Goal: Communication & Community: Answer question/provide support

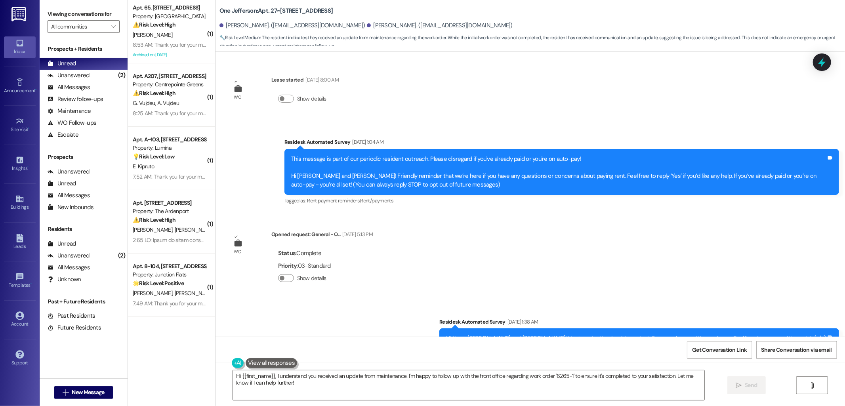
scroll to position [2634, 0]
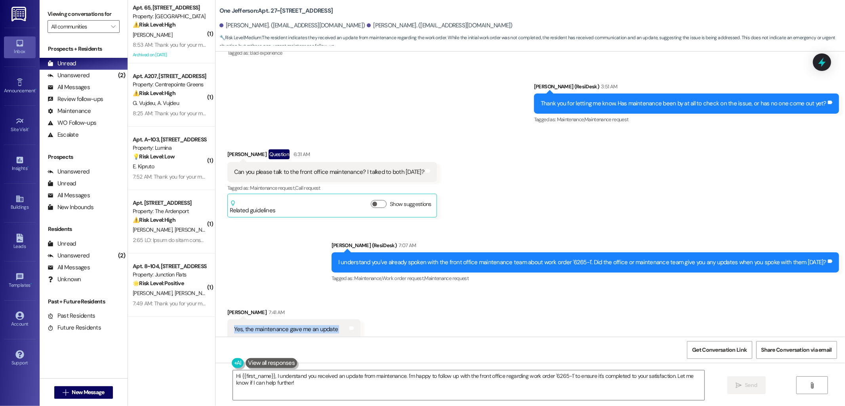
click at [509, 193] on div "Received via SMS [PERSON_NAME] Question 6:31 AM Can you please talk to the fron…" at bounding box center [531, 178] width 630 height 92
click at [479, 180] on div "Received via SMS [PERSON_NAME] Question 6:31 AM Can you please talk to the fron…" at bounding box center [531, 178] width 630 height 92
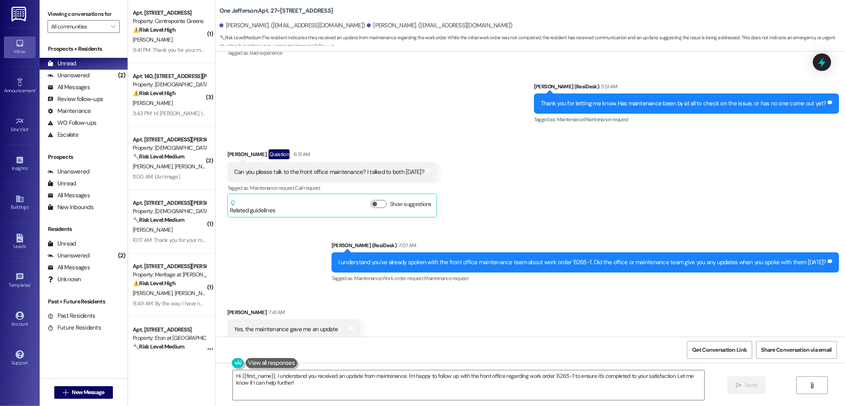
click at [551, 172] on div "Received via SMS [PERSON_NAME] Question 6:31 AM Can you please talk to the fron…" at bounding box center [531, 178] width 630 height 92
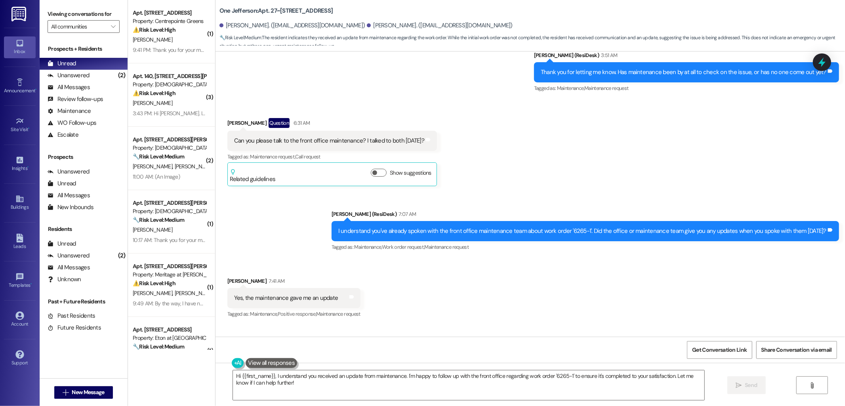
scroll to position [2704, 0]
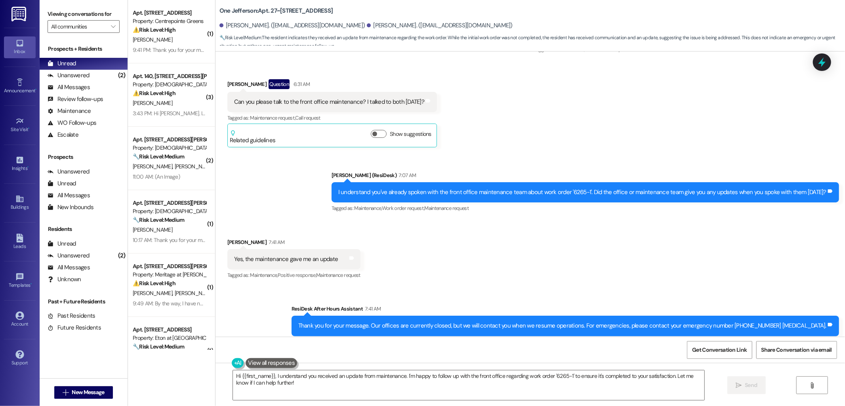
click at [216, 165] on div "Sent via SMS [PERSON_NAME] (ResiDesk) 7:07 AM I understand you've already spoke…" at bounding box center [531, 186] width 630 height 67
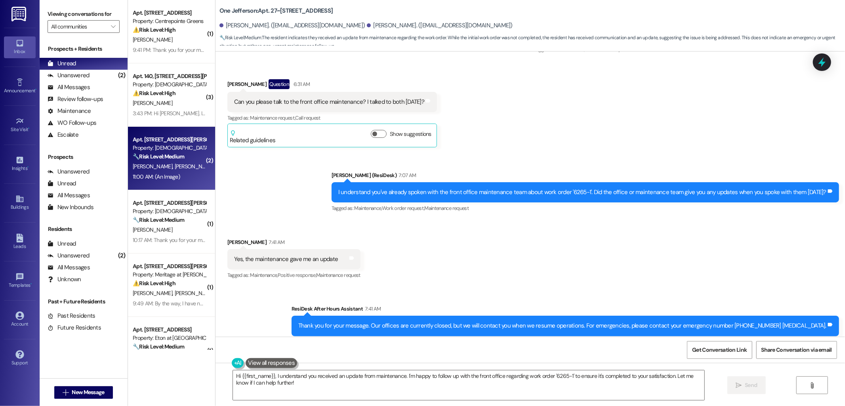
click at [147, 145] on div "Property: [DEMOGRAPHIC_DATA]" at bounding box center [169, 148] width 73 height 8
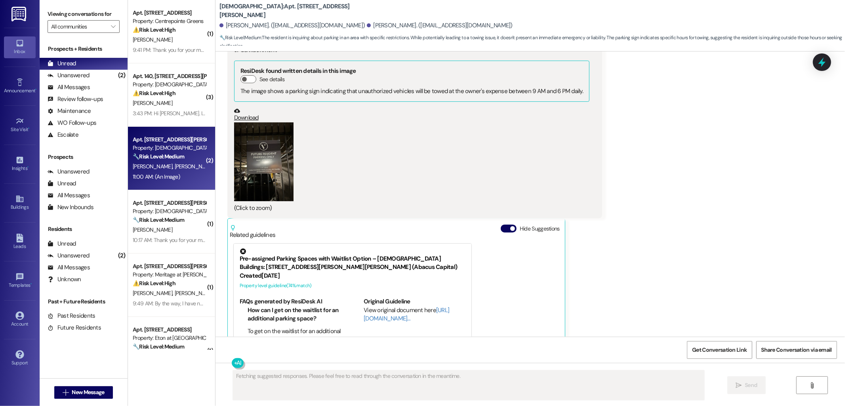
scroll to position [396, 0]
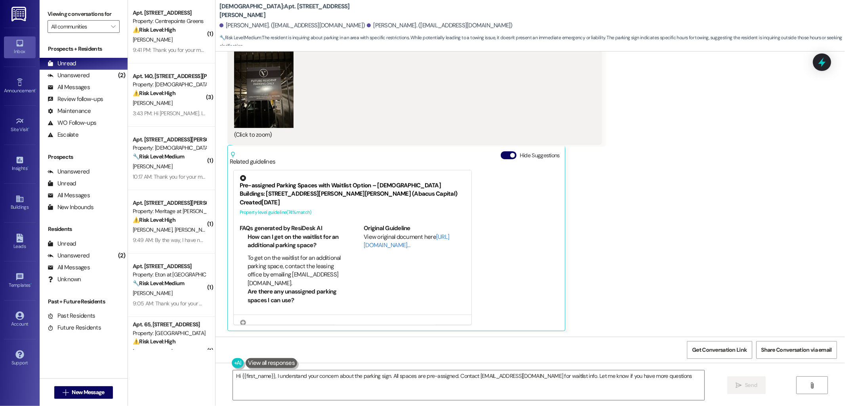
type textarea "Hi {{first_name}}, I understand your concern about the parking sign. All spaces…"
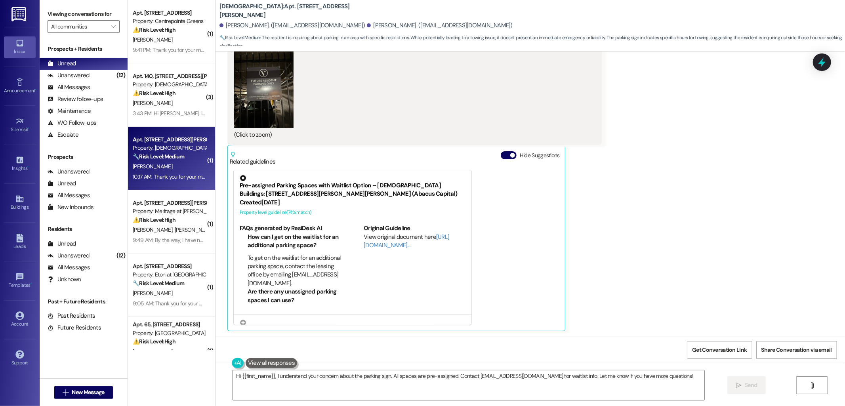
click at [178, 155] on strong "🔧 Risk Level: Medium" at bounding box center [159, 156] width 52 height 7
type textarea "Fetching suggested responses. Please feel free to read through the conversation…"
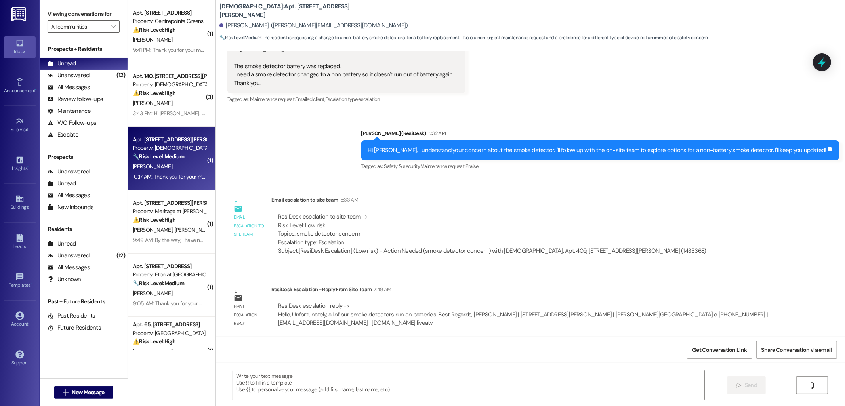
type textarea "Fetching suggested responses. Please feel free to read through the conversation…"
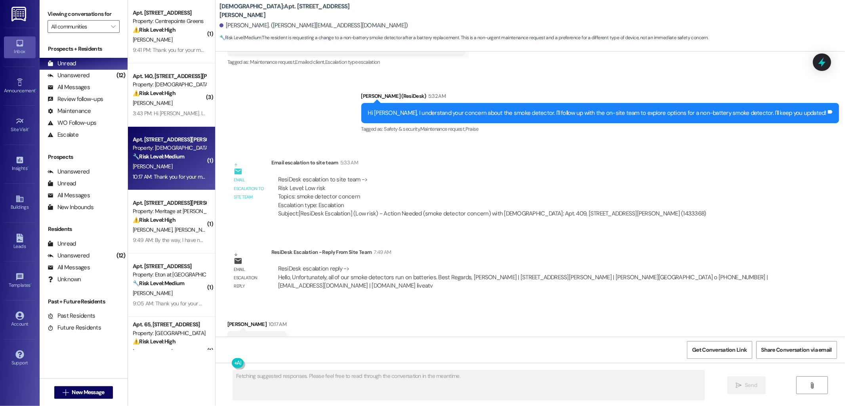
scroll to position [476, 0]
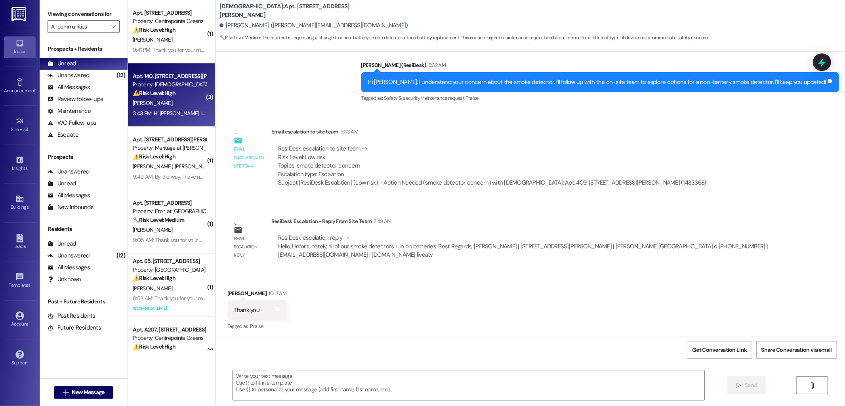
click at [164, 105] on div "[PERSON_NAME]" at bounding box center [169, 103] width 75 height 10
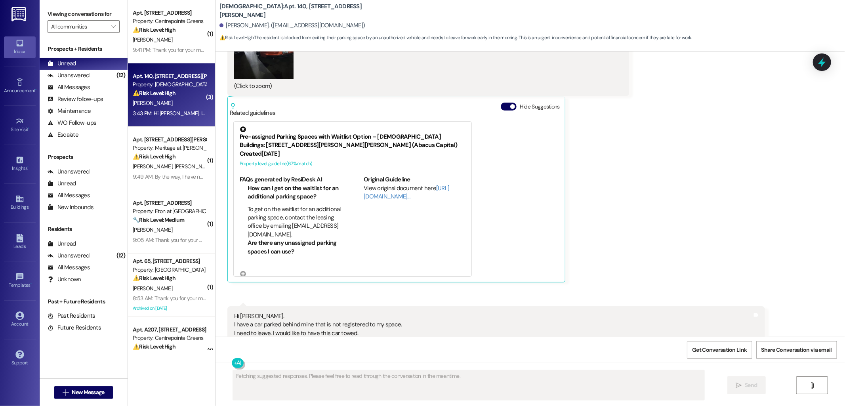
scroll to position [524, 0]
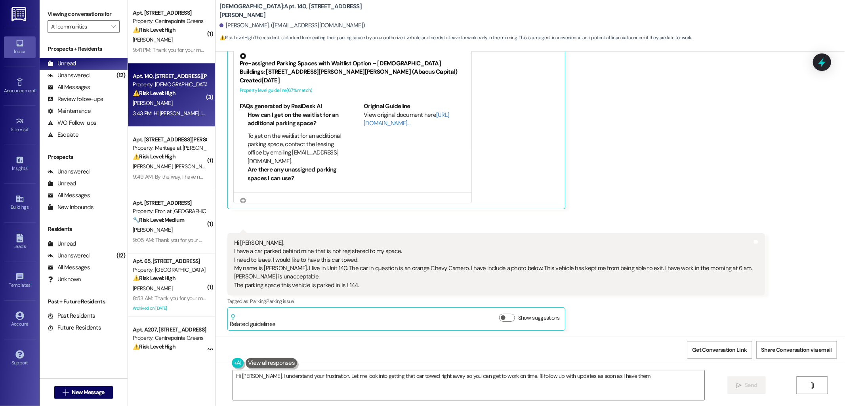
type textarea "Hi [PERSON_NAME], I understand your frustration. Let me look into getting that …"
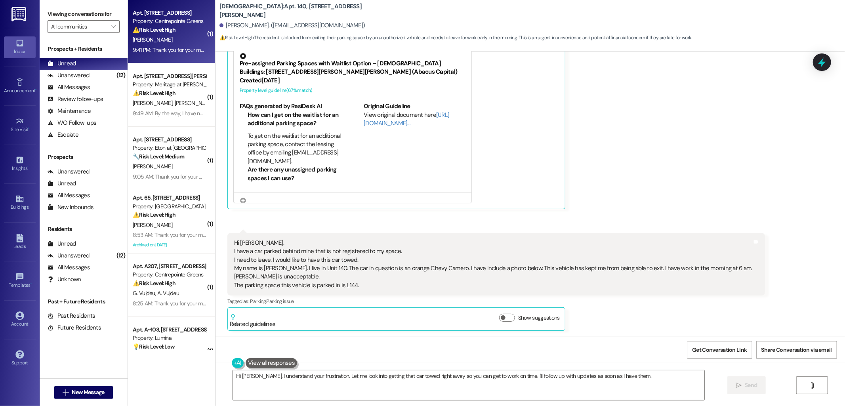
click at [151, 34] on div "Apt. [STREET_ADDRESS] Property: Centrepointe Greens ⚠️ Risk Level: High The res…" at bounding box center [169, 21] width 75 height 27
type textarea "Fetching suggested responses. Please feel free to read through the conversation…"
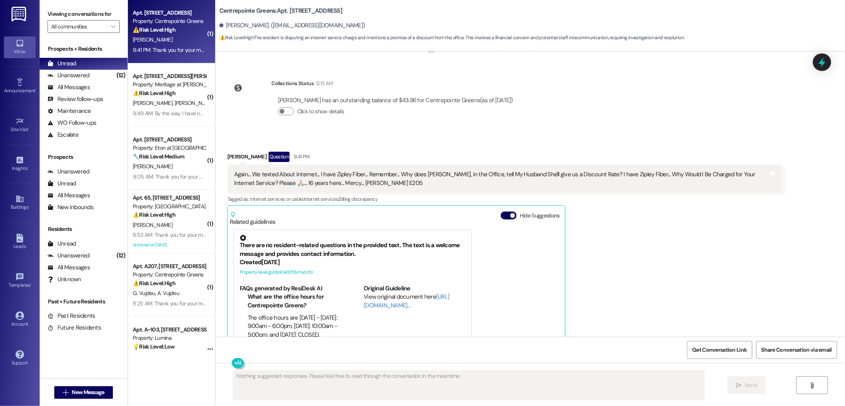
scroll to position [4918, 0]
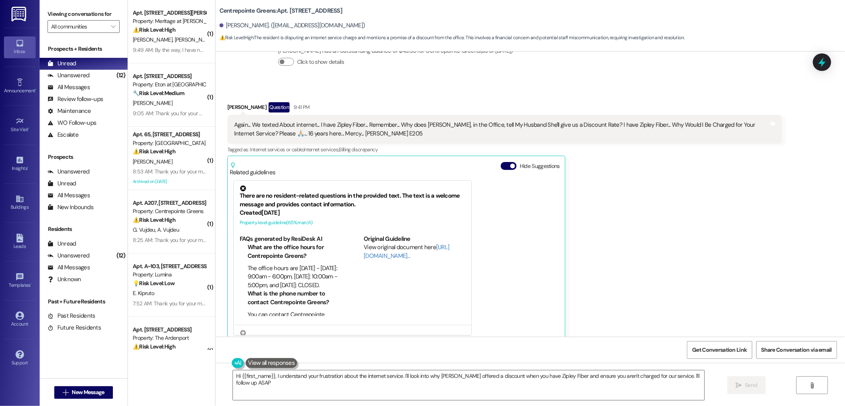
type textarea "Hi {{first_name}}, I understand your frustration about the internet service. I'…"
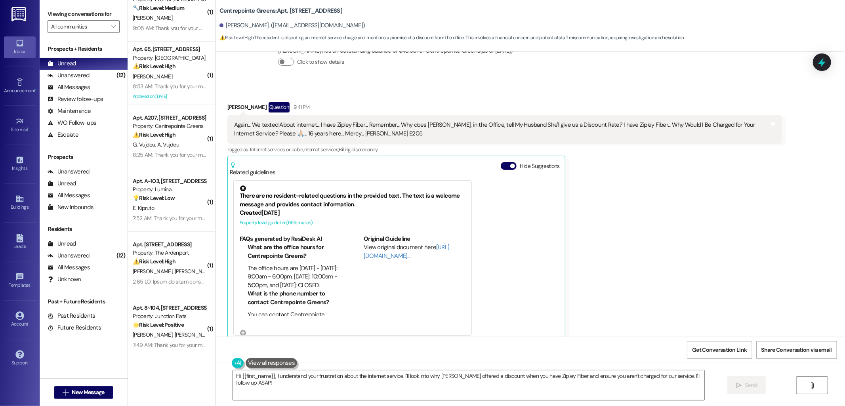
scroll to position [94, 0]
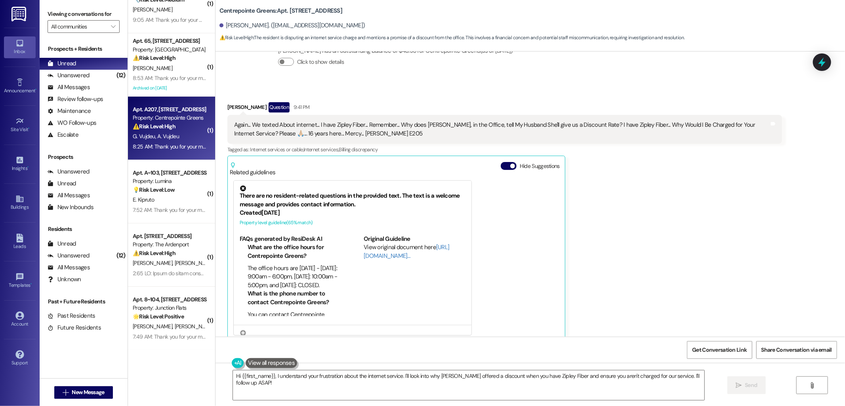
click at [164, 138] on span "A. Vujdeu" at bounding box center [168, 136] width 22 height 7
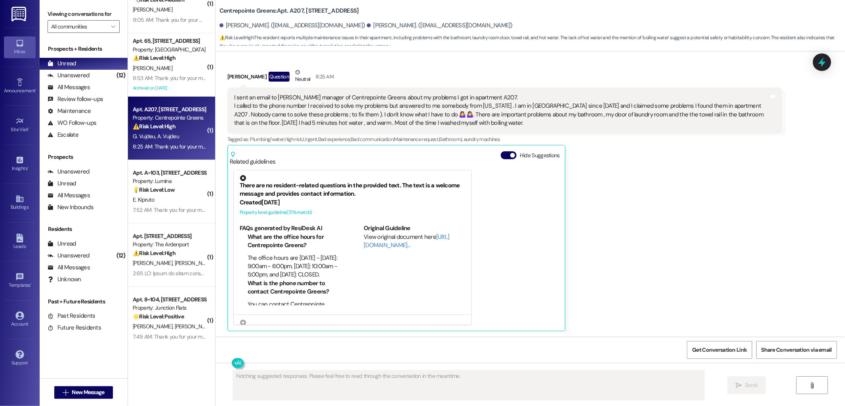
scroll to position [30, 0]
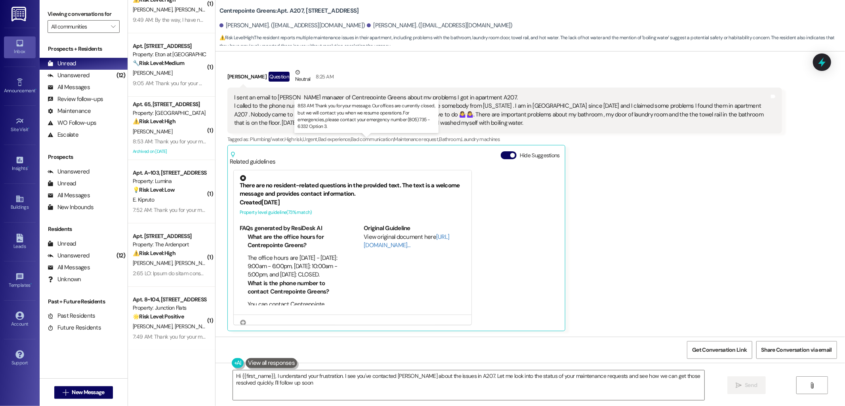
type textarea "Hi {{first_name}}, I understand your frustration. I see you've contacted [PERSO…"
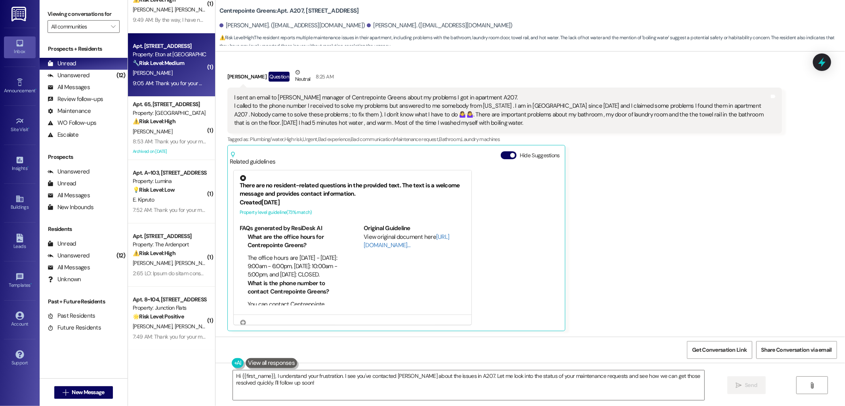
click at [175, 53] on div "Property: Eton at [GEOGRAPHIC_DATA]" at bounding box center [169, 54] width 73 height 8
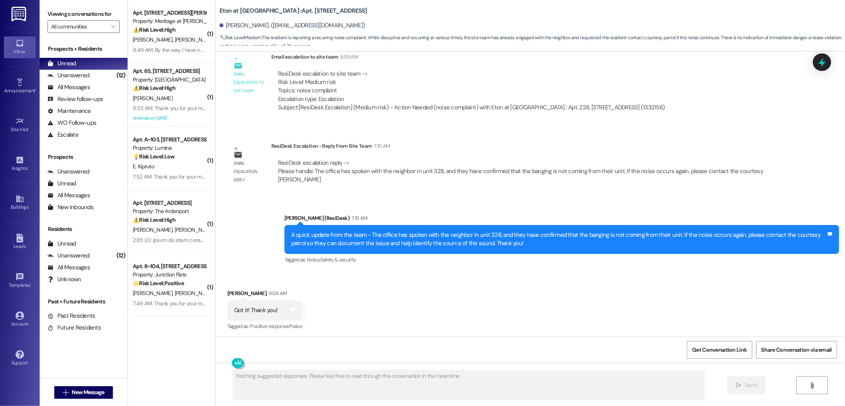
scroll to position [0, 0]
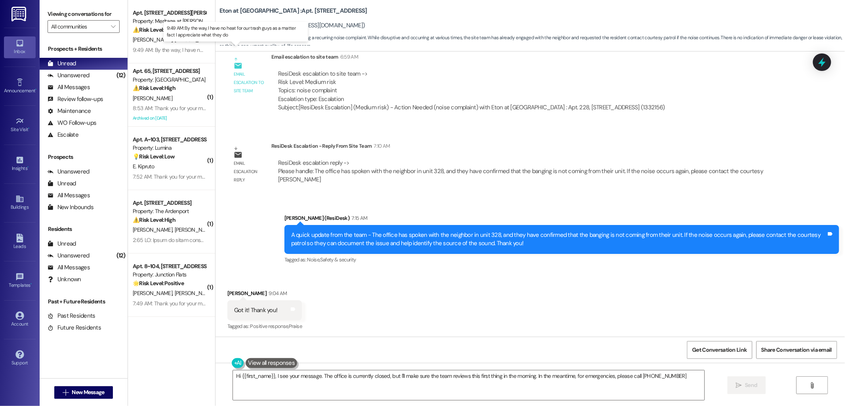
type textarea "Hi {{first_name}}, I see your message. The office is currently closed, but I'll…"
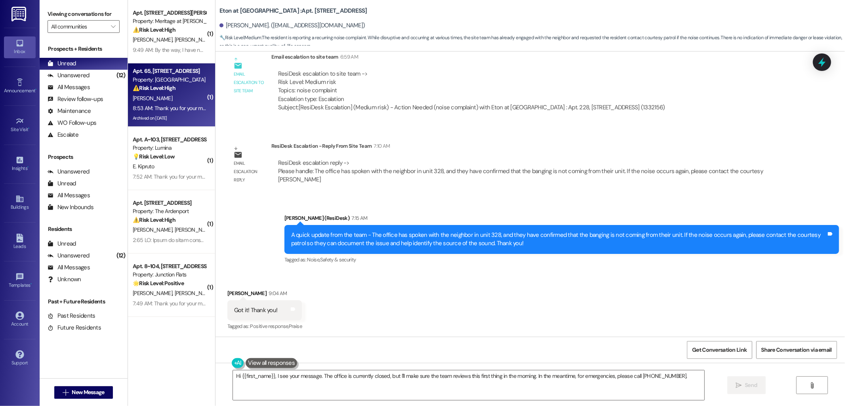
click at [184, 90] on div "⚠️ Risk Level: High The resident is complaining about homeless individuals acce…" at bounding box center [169, 88] width 73 height 8
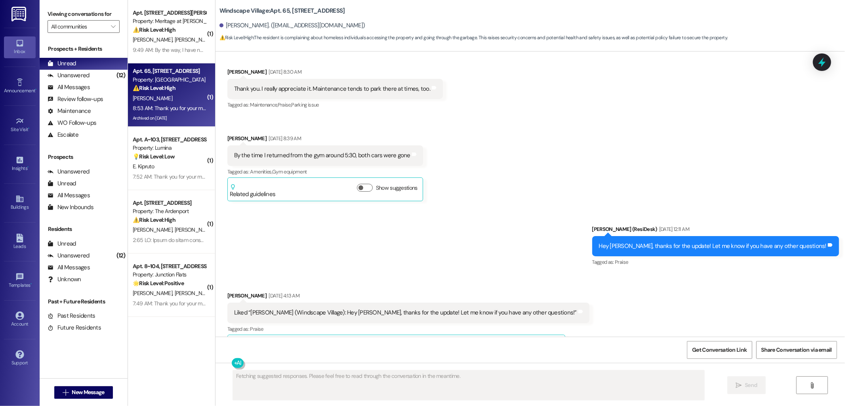
scroll to position [3502, 0]
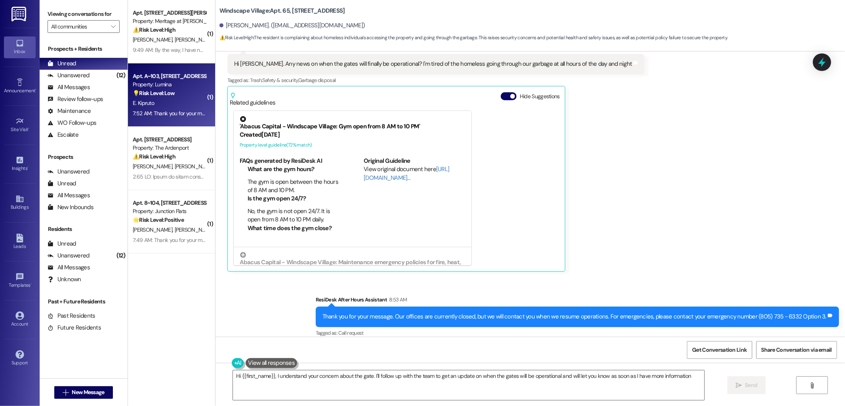
type textarea "Hi {{first_name}}, I understand your concern about the gate. I'll follow up wit…"
click at [153, 76] on div "Apt. A~103, [STREET_ADDRESS][PERSON_NAME]" at bounding box center [169, 76] width 73 height 8
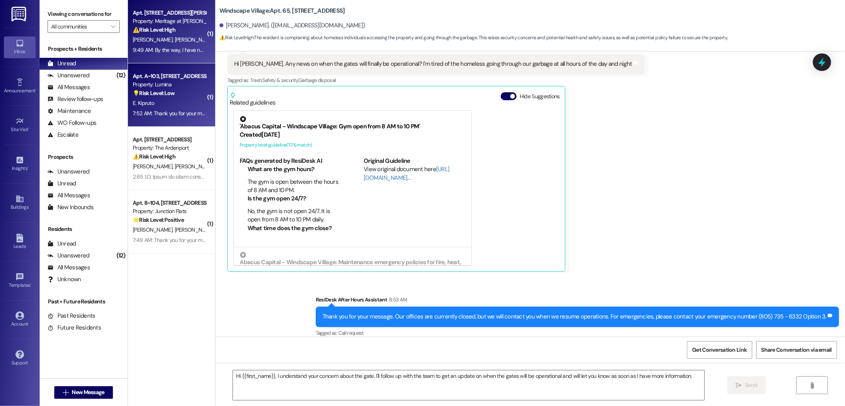
click at [167, 49] on div "9:49 AM: By the way, I have no heat for our trash guys as a matter fact I appre…" at bounding box center [244, 49] width 223 height 7
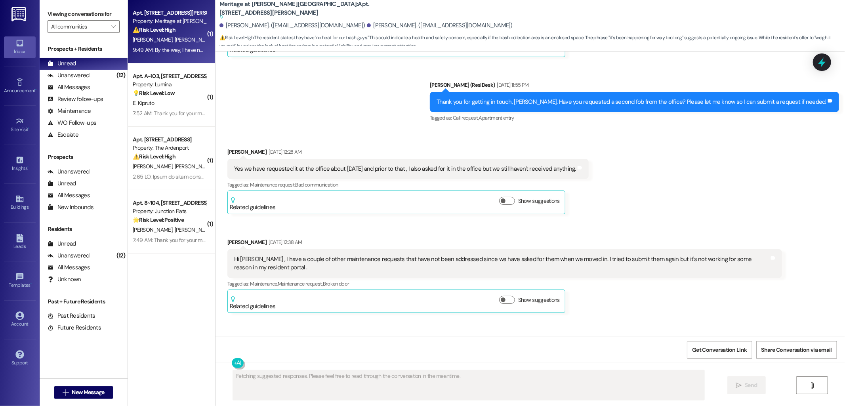
scroll to position [7993, 0]
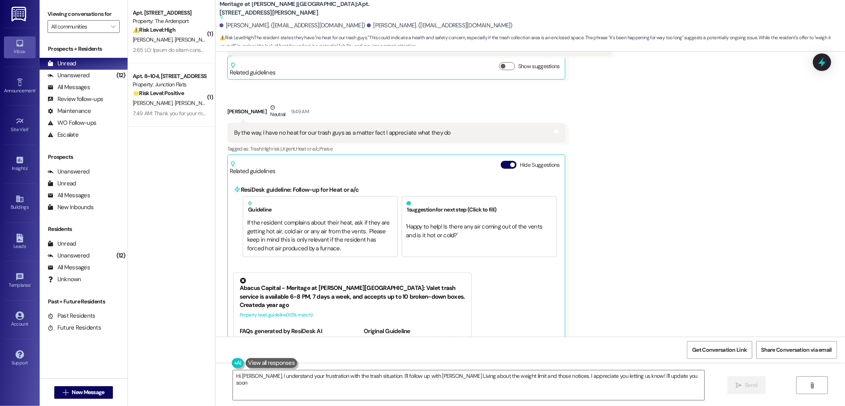
type textarea "Hi [PERSON_NAME], I understand your frustration with the trash situation. I'll …"
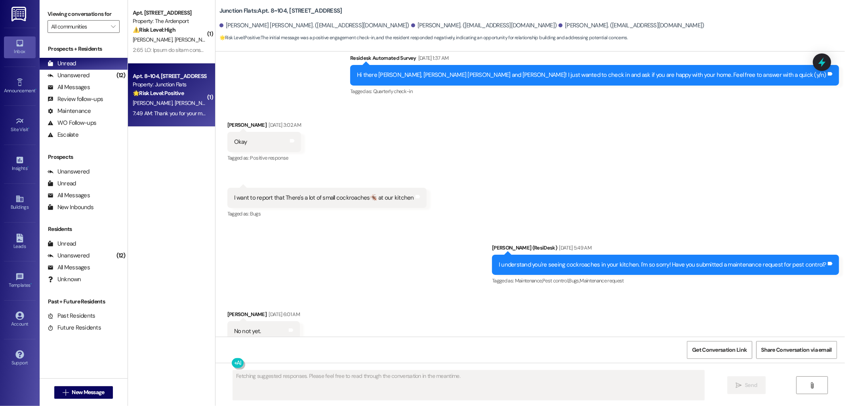
scroll to position [9108, 0]
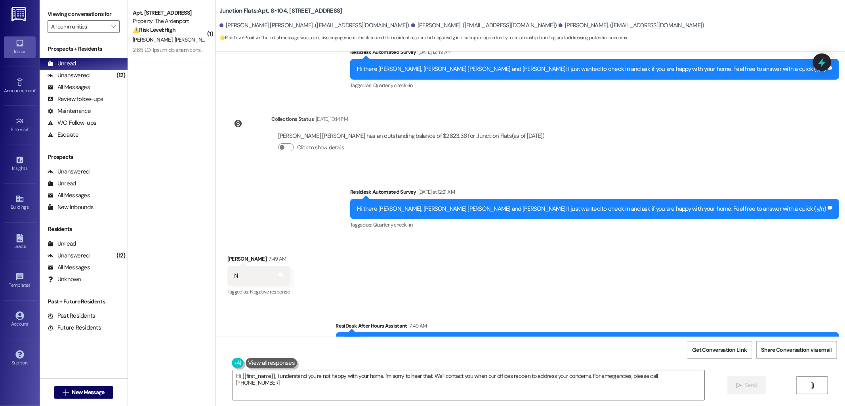
type textarea "Hi {{first_name}}, I understand you're not happy with your home. I'm sorry to h…"
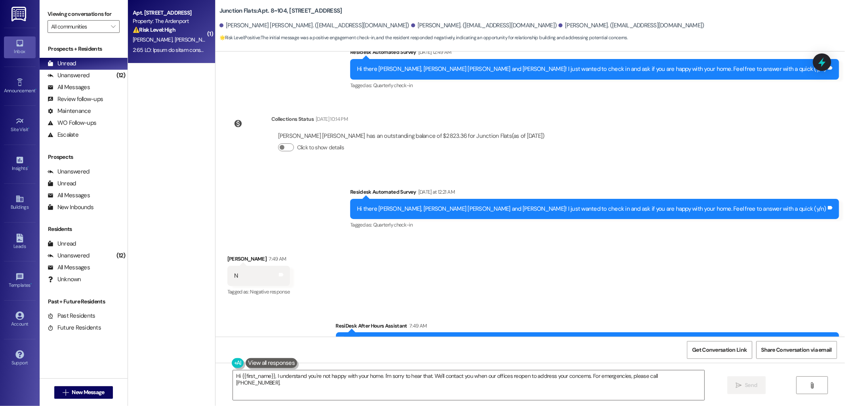
click at [166, 22] on div "Property: The Ardenport" at bounding box center [169, 21] width 73 height 8
type textarea "Fetching suggested responses. Please feel free to read through the conversation…"
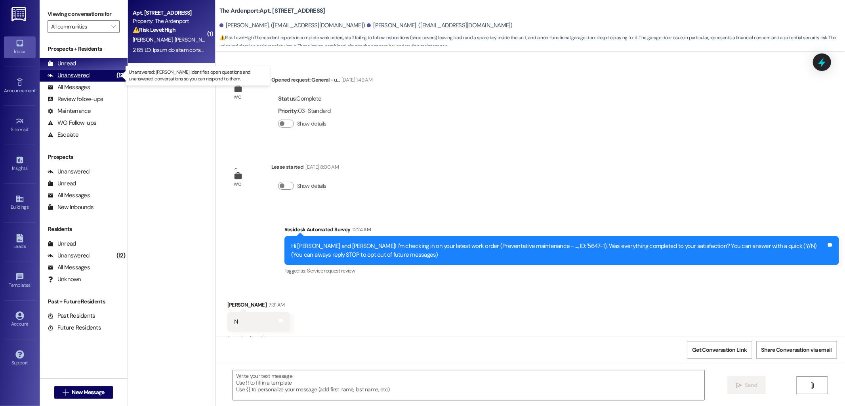
click at [81, 72] on div "Unanswered" at bounding box center [69, 75] width 42 height 8
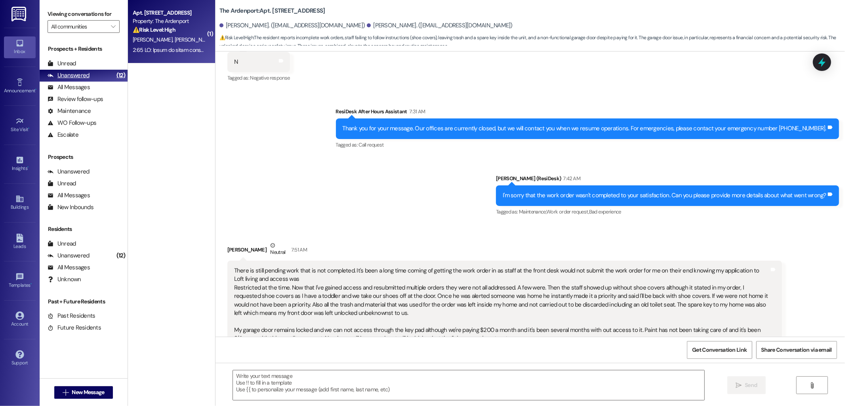
type textarea "Fetching suggested responses. Please feel free to read through the conversation…"
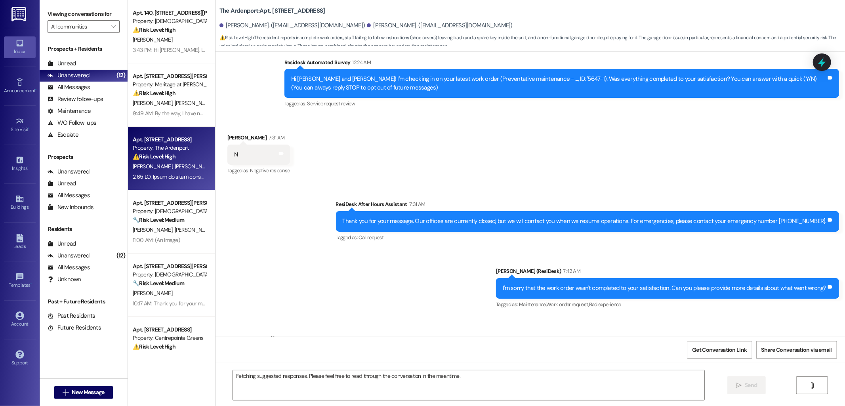
scroll to position [289, 0]
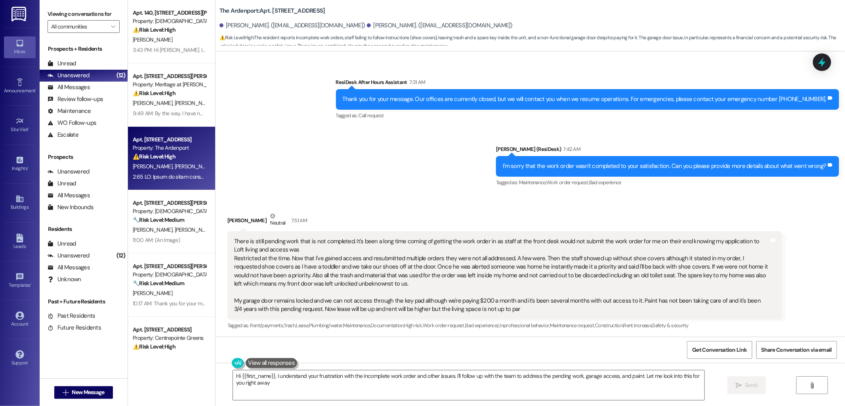
type textarea "Hi {{first_name}}, I understand your frustration with the incomplete work order…"
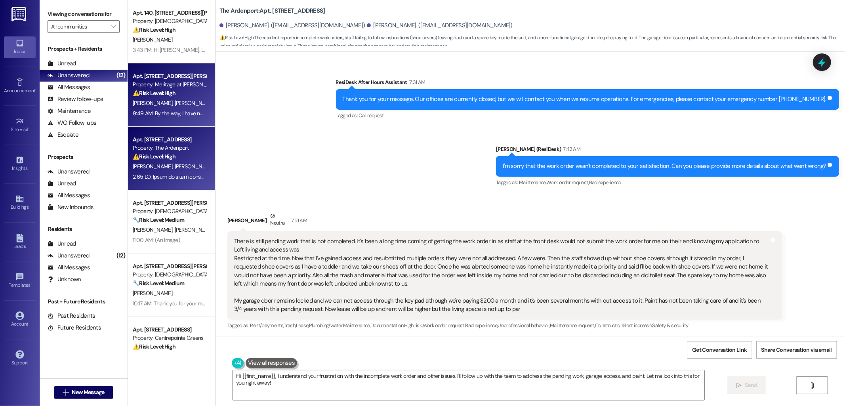
click at [178, 81] on div "Property: Meritage at [PERSON_NAME][GEOGRAPHIC_DATA]" at bounding box center [169, 84] width 73 height 8
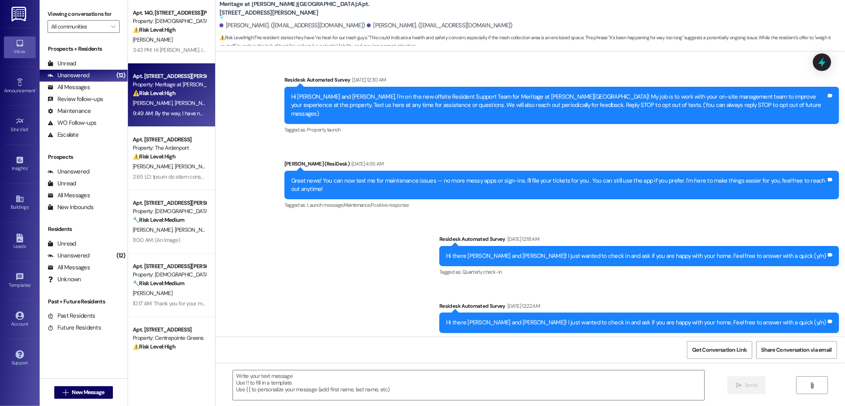
scroll to position [7993, 0]
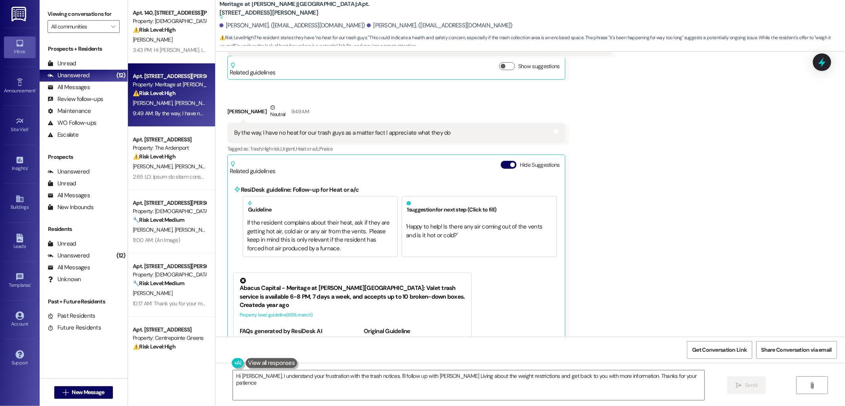
type textarea "Hi [PERSON_NAME], I understand your frustration with the trash notices. I'll fo…"
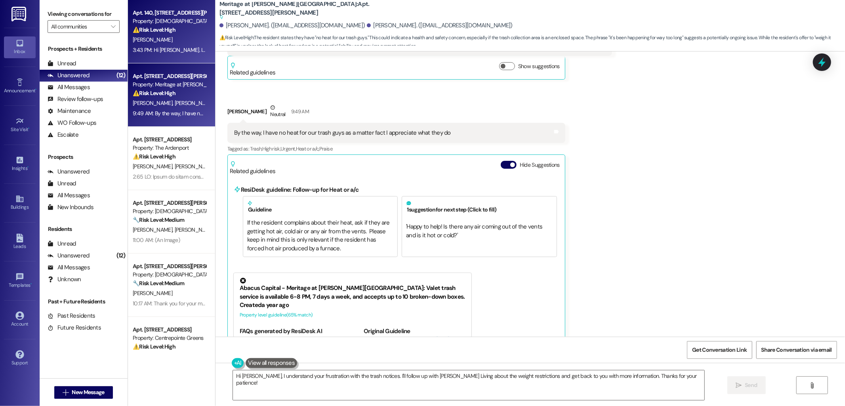
click at [162, 35] on div "[PERSON_NAME]" at bounding box center [169, 40] width 75 height 10
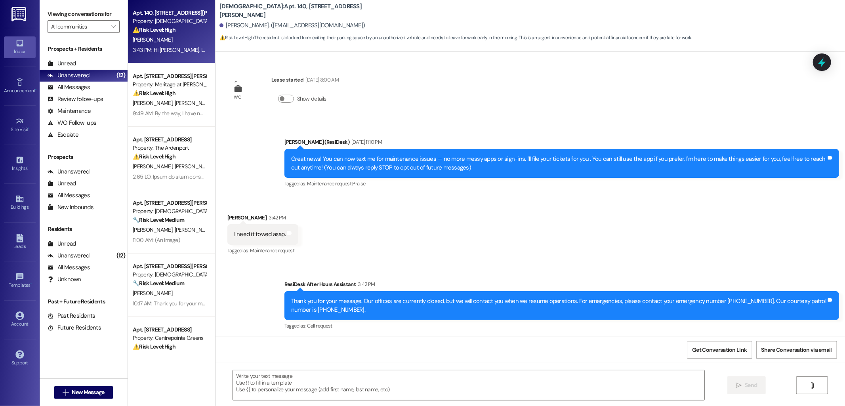
scroll to position [524, 0]
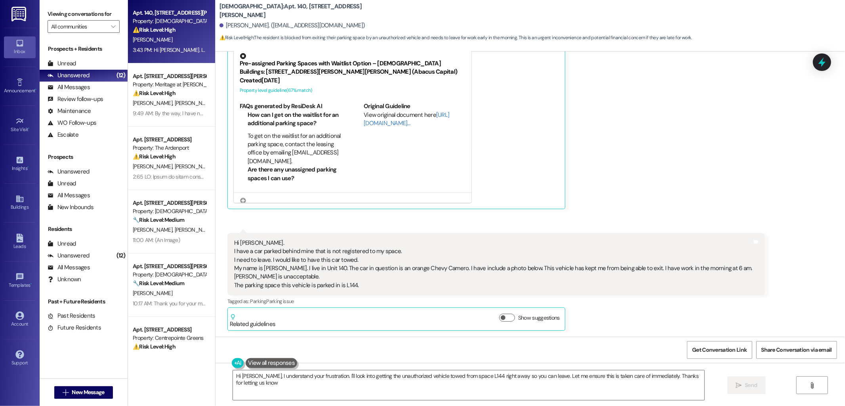
type textarea "Hi [PERSON_NAME], I understand your frustration. I'll look into getting the una…"
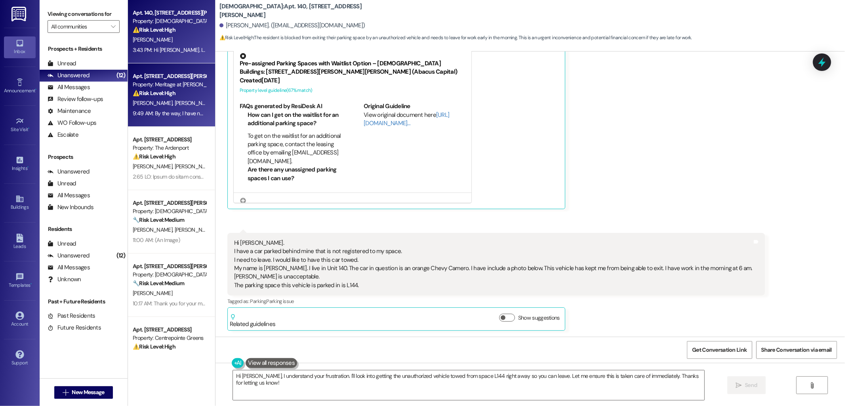
click at [156, 85] on div "Property: Meritage at [PERSON_NAME][GEOGRAPHIC_DATA]" at bounding box center [169, 84] width 73 height 8
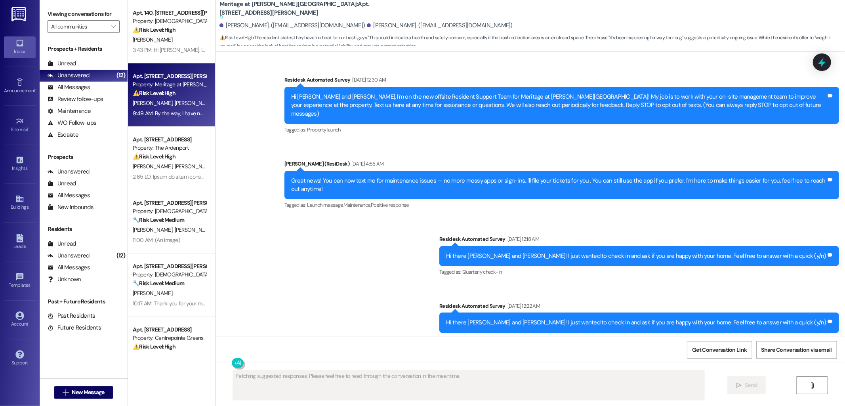
scroll to position [7993, 0]
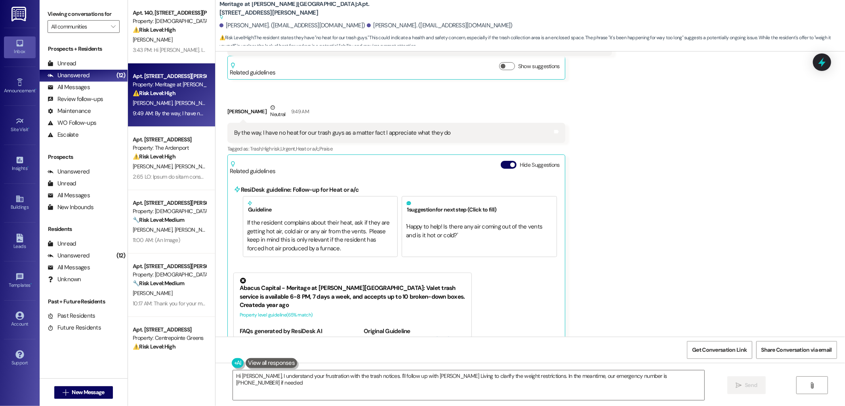
type textarea "Hi [PERSON_NAME], I understand your frustration with the trash notices. I'll fo…"
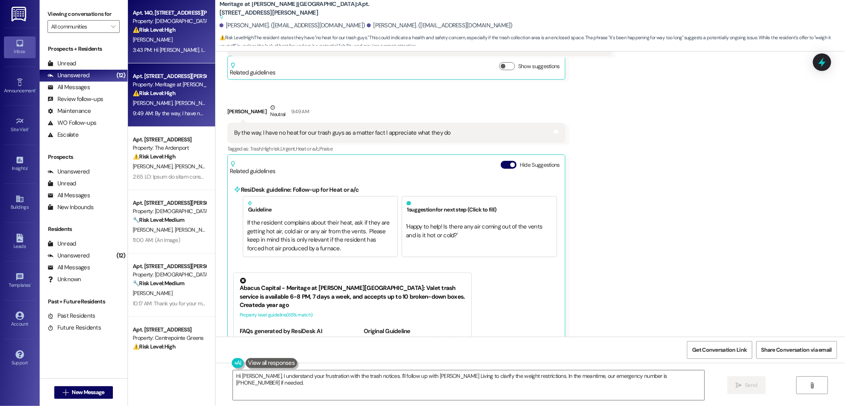
click at [160, 55] on div "3:43 PM: Hi [PERSON_NAME]. I have a car parked behind mine that is not register…" at bounding box center [169, 50] width 75 height 10
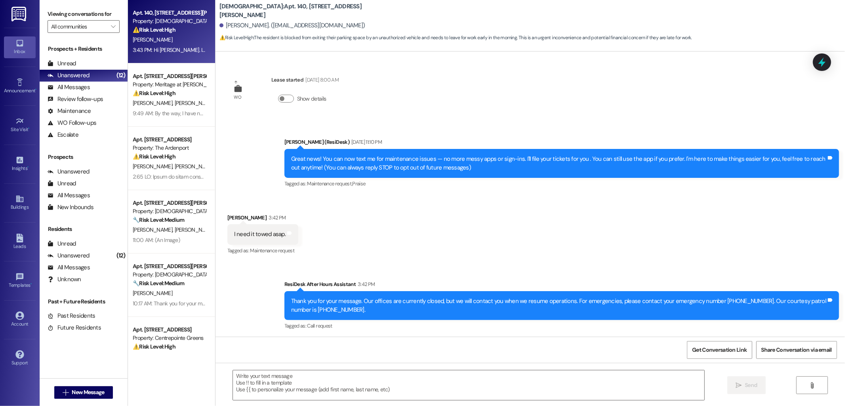
scroll to position [524, 0]
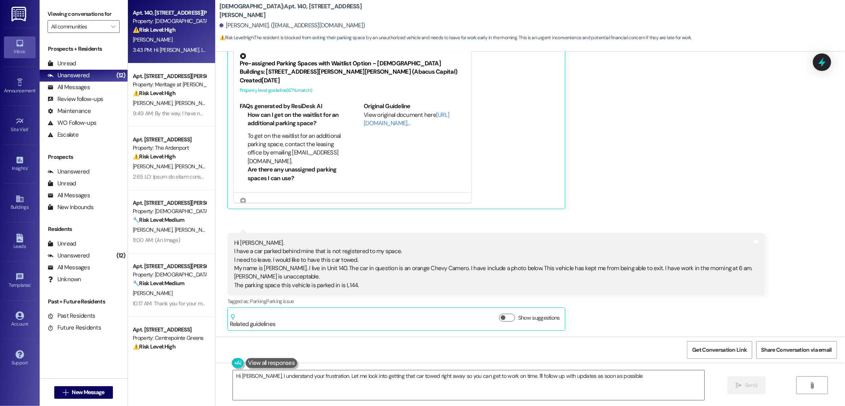
type textarea "Hi [PERSON_NAME], I understand your frustration. Let me look into getting that …"
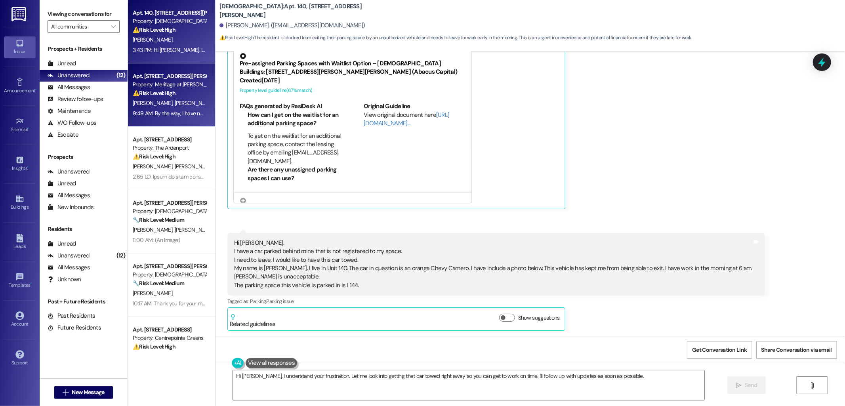
click at [174, 101] on span "[PERSON_NAME]" at bounding box center [194, 102] width 40 height 7
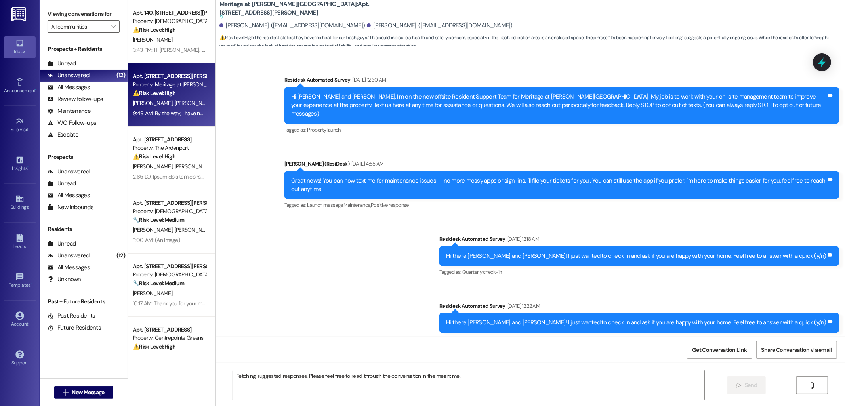
scroll to position [7993, 0]
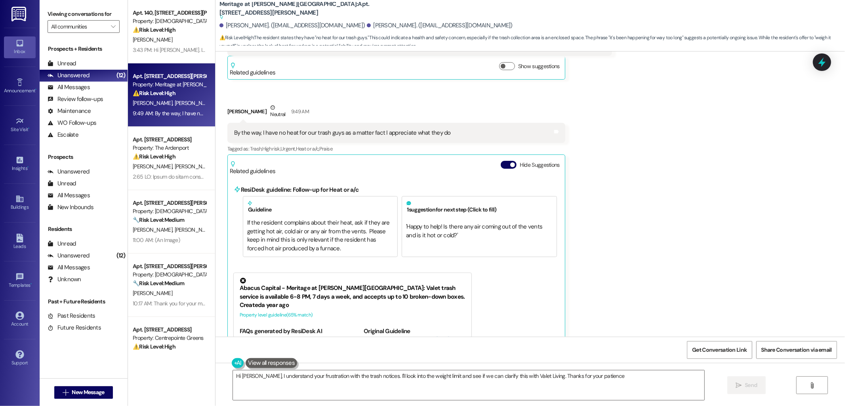
type textarea "Hi [PERSON_NAME], I understand your frustration with the trash notices. I'll lo…"
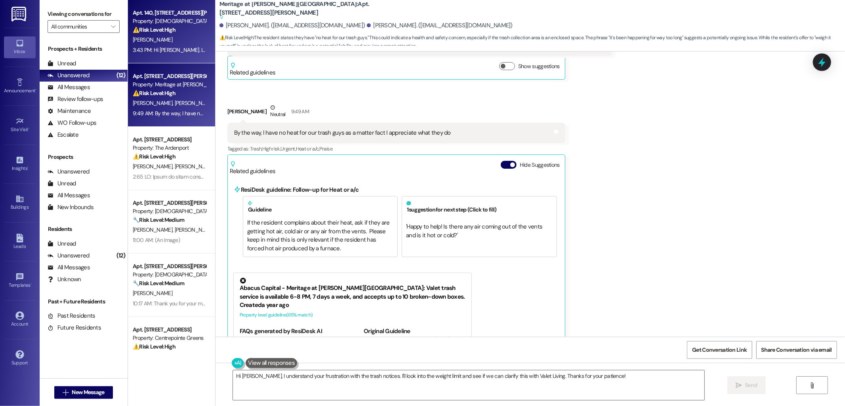
click at [169, 38] on div "[PERSON_NAME]" at bounding box center [169, 40] width 75 height 10
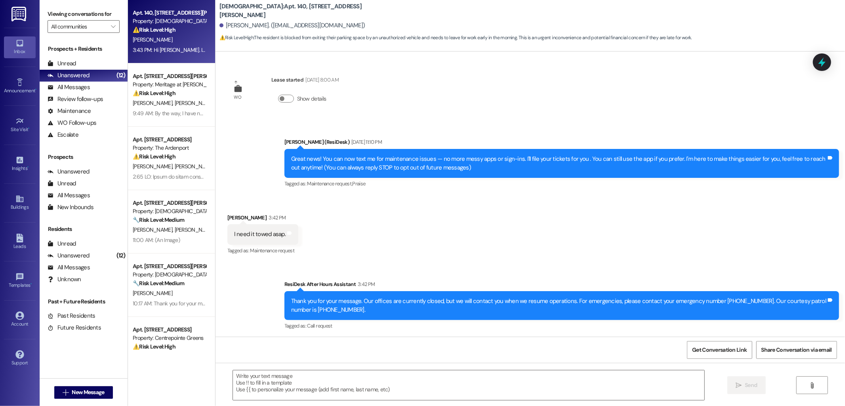
scroll to position [524, 0]
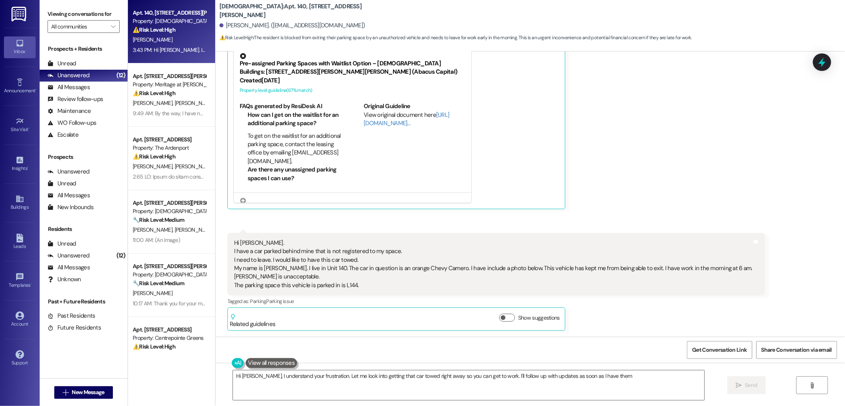
type textarea "Hi [PERSON_NAME], I understand your frustration. Let me look into getting that …"
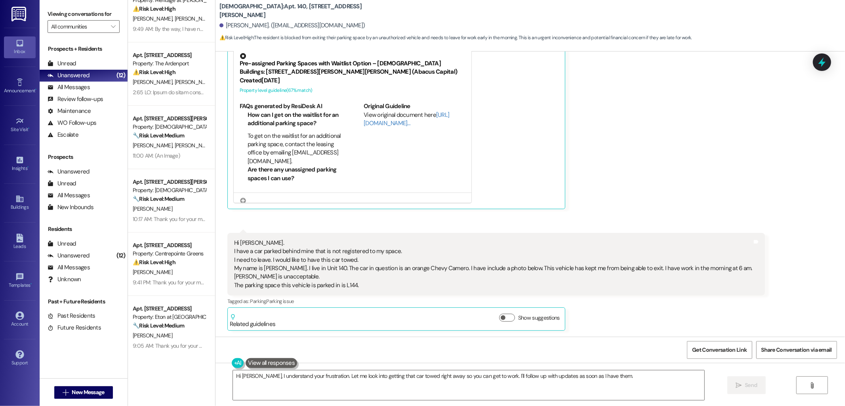
scroll to position [44, 0]
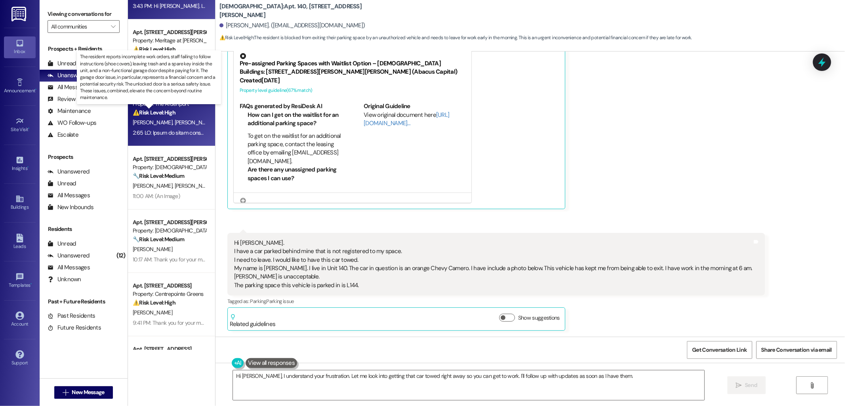
click at [149, 113] on strong "⚠️ Risk Level: High" at bounding box center [154, 112] width 43 height 7
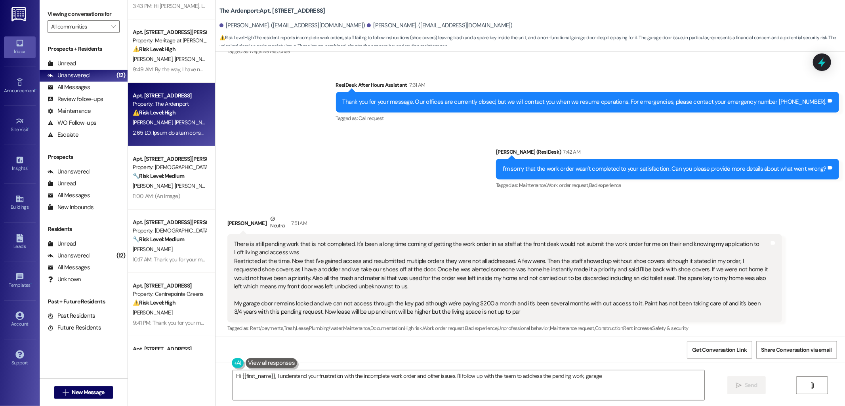
scroll to position [289, 0]
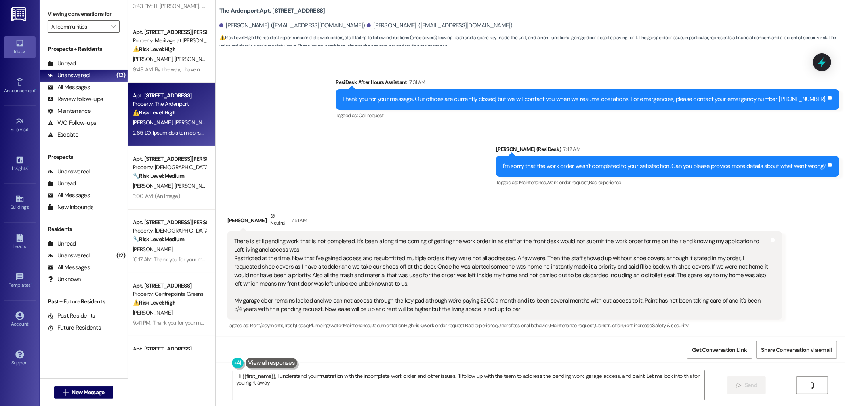
type textarea "Hi {{first_name}}, I understand your frustration with the incomplete work order…"
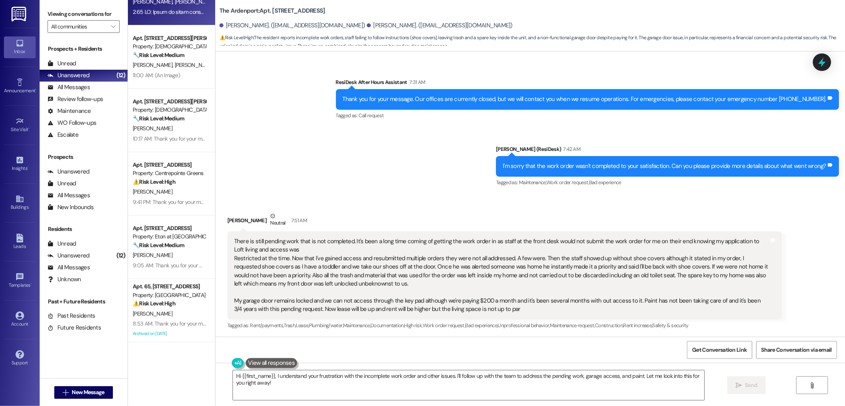
scroll to position [132, 0]
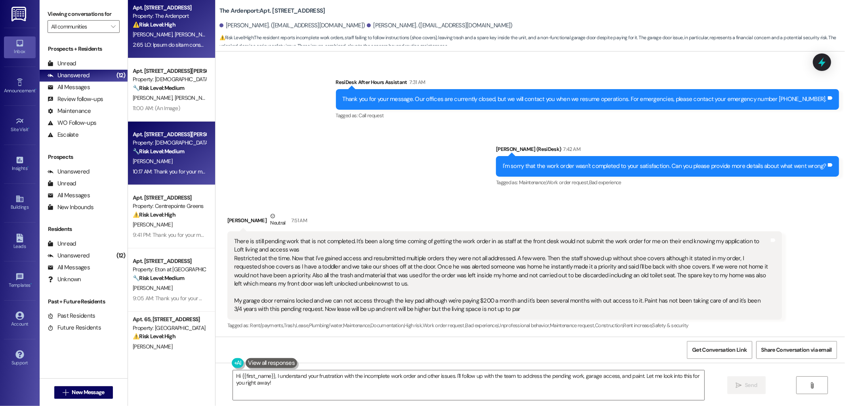
click at [141, 160] on span "[PERSON_NAME]" at bounding box center [153, 161] width 40 height 7
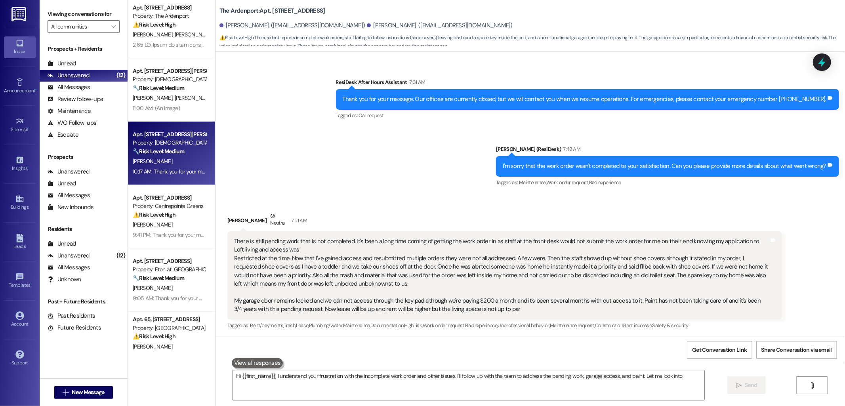
type textarea "Hi {{first_name}}, I understand your frustration with the incomplete work order…"
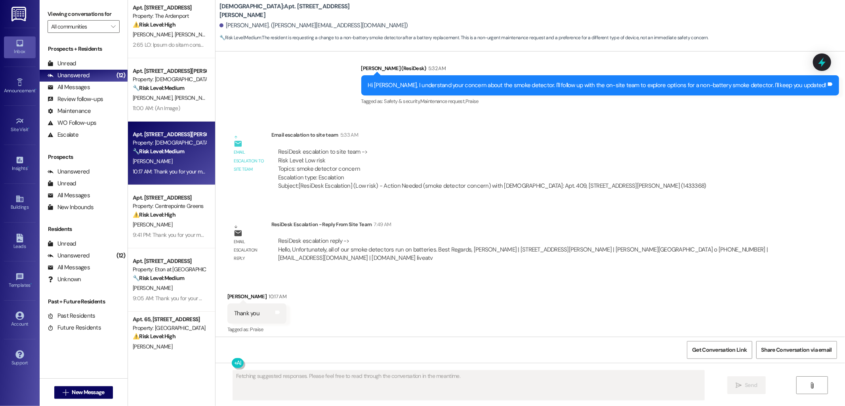
scroll to position [476, 0]
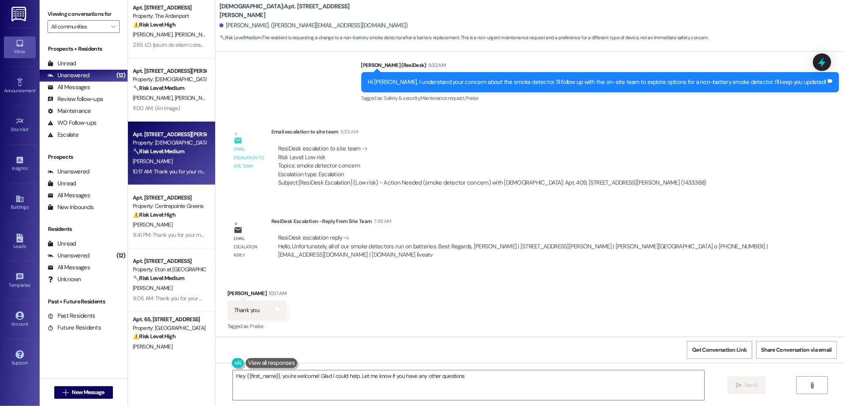
type textarea "Hey {{first_name}}, you're welcome! Glad I could help. Let me know if you have …"
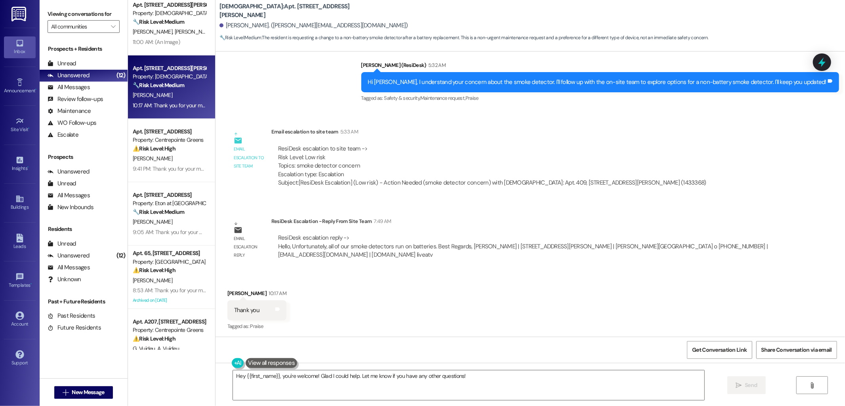
scroll to position [102, 0]
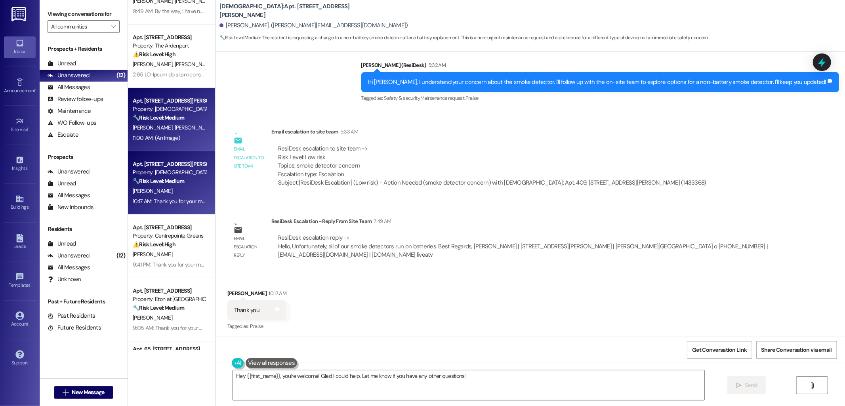
click at [187, 101] on div "Apt. [STREET_ADDRESS][PERSON_NAME]" at bounding box center [169, 101] width 73 height 8
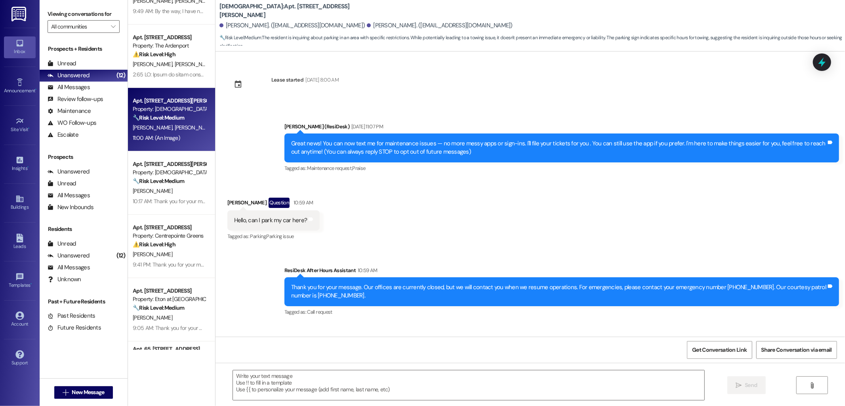
scroll to position [396, 0]
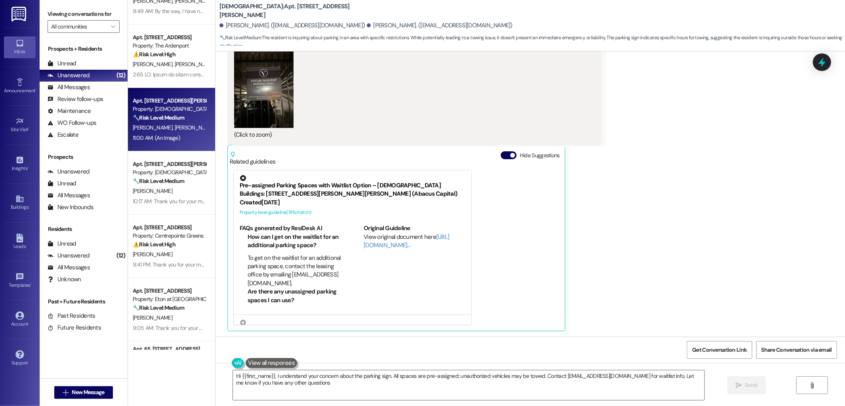
type textarea "Hi {{first_name}}, I understand your concern about the parking sign. All spaces…"
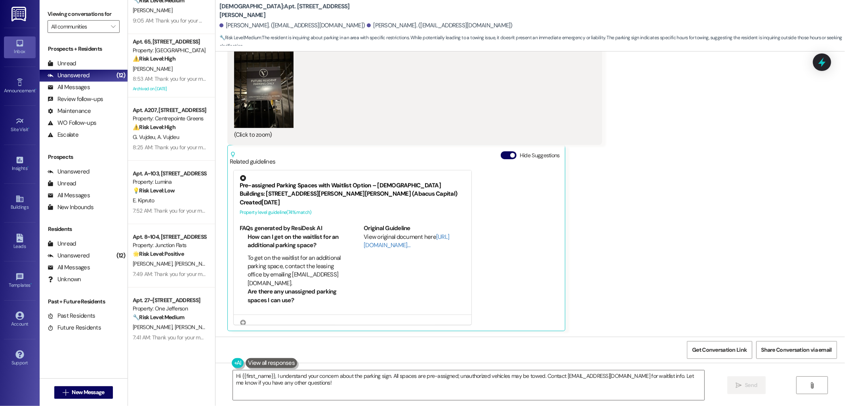
scroll to position [411, 0]
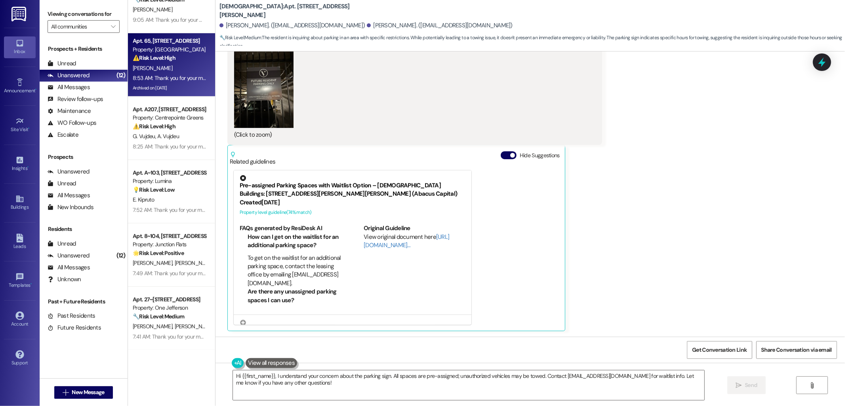
click at [179, 73] on div "8:53 AM: Thank you for your message. Our offices are currently closed, but we w…" at bounding box center [169, 78] width 75 height 10
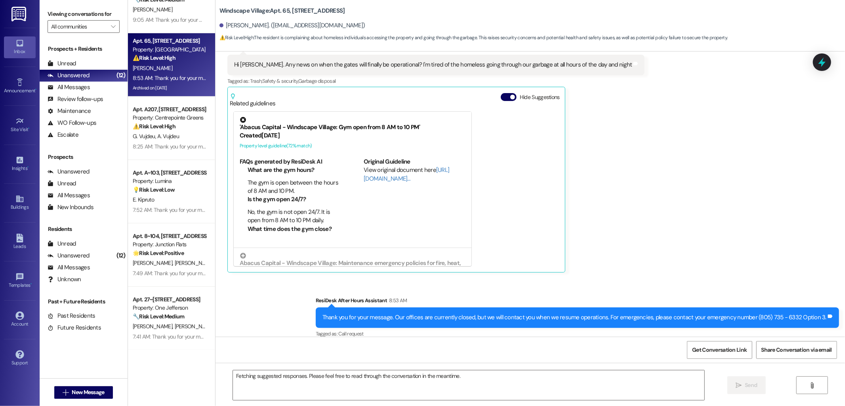
scroll to position [3435, 0]
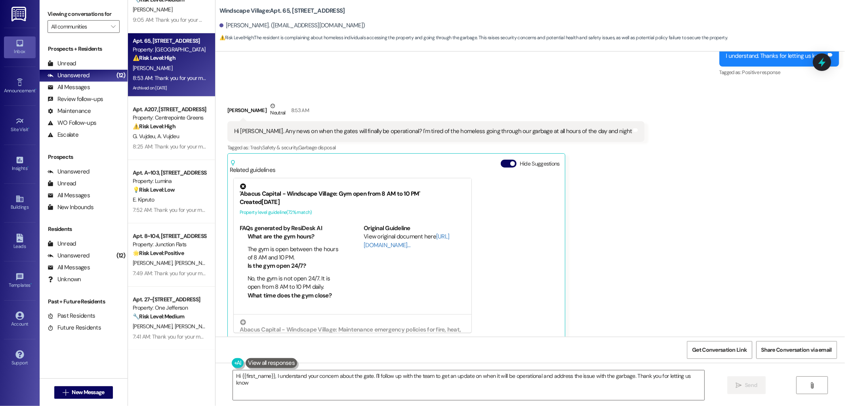
type textarea "Hi {{first_name}}, I understand your concern about the gate. I'll follow up wit…"
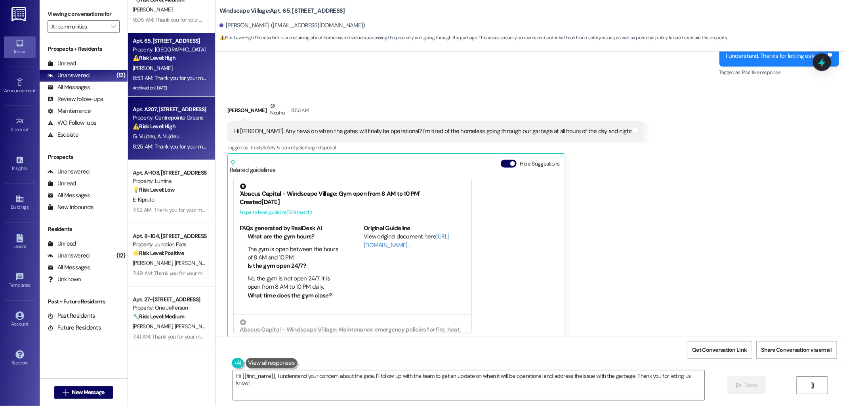
click at [149, 128] on strong "⚠️ Risk Level: High" at bounding box center [154, 126] width 43 height 7
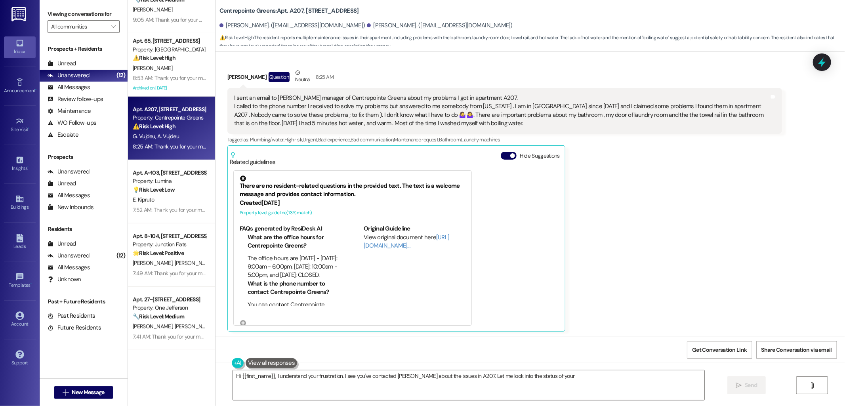
scroll to position [130, 0]
type textarea "Hi {{first_name}}, I understand your frustration. I see you've contacted [PERSO…"
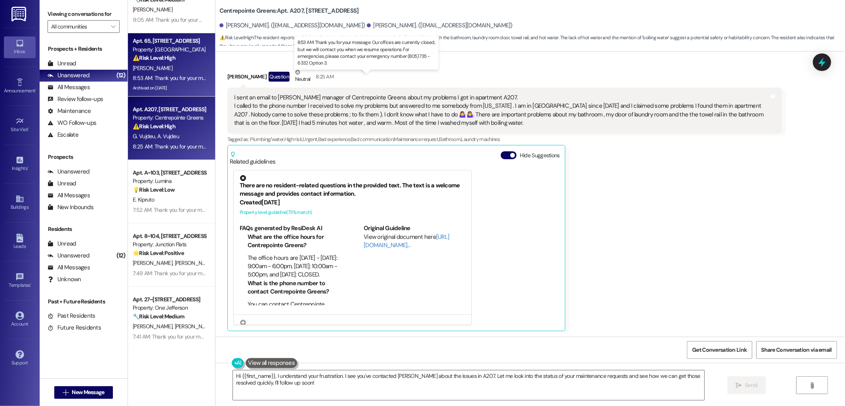
click at [160, 80] on div "8:53 AM: Thank you for your message. Our offices are currently closed, but we w…" at bounding box center [375, 78] width 484 height 7
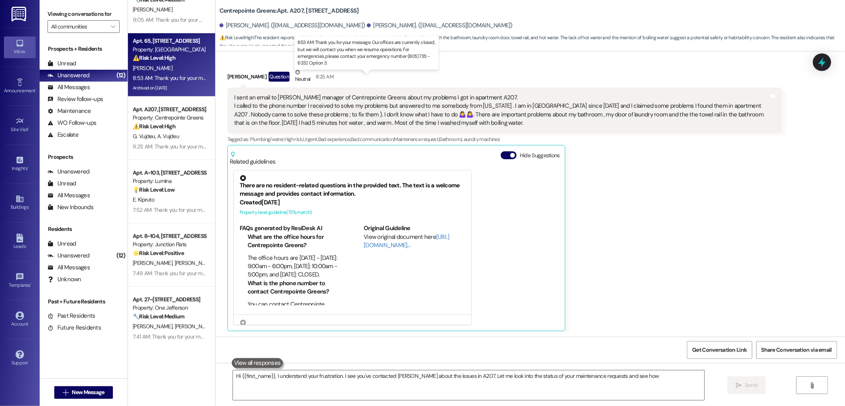
type textarea "Hi {{first_name}}, I understand your frustration. I see you've contacted [PERSO…"
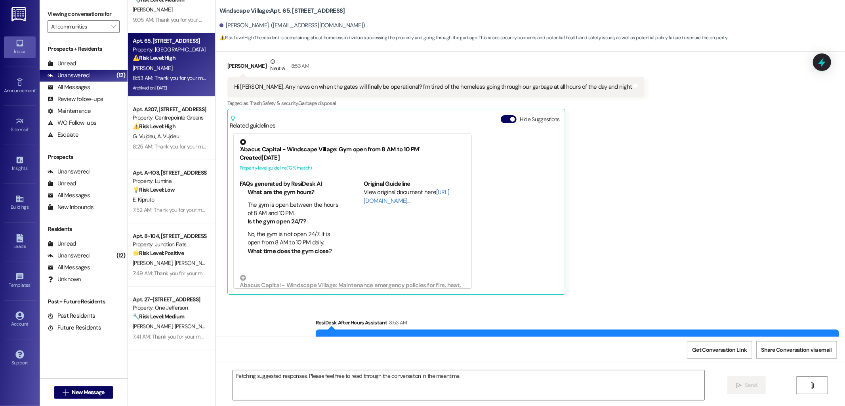
scroll to position [3435, 0]
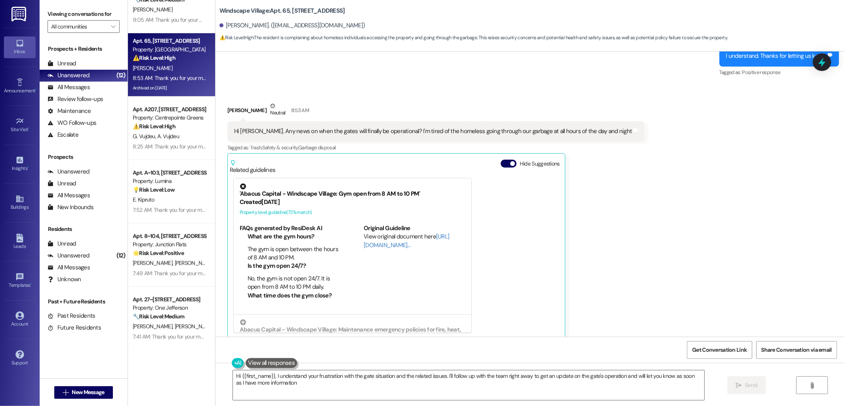
type textarea "Hi {{first_name}}, I understand your frustration with the gate situation and th…"
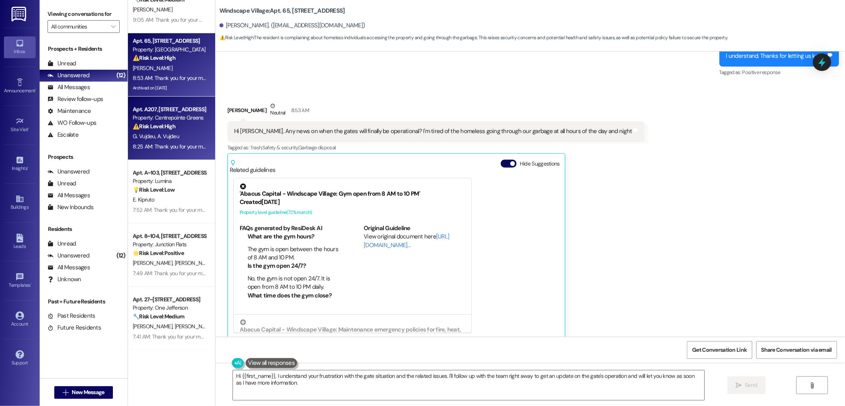
click at [161, 117] on div "Property: Centrepointe Greens" at bounding box center [169, 118] width 73 height 8
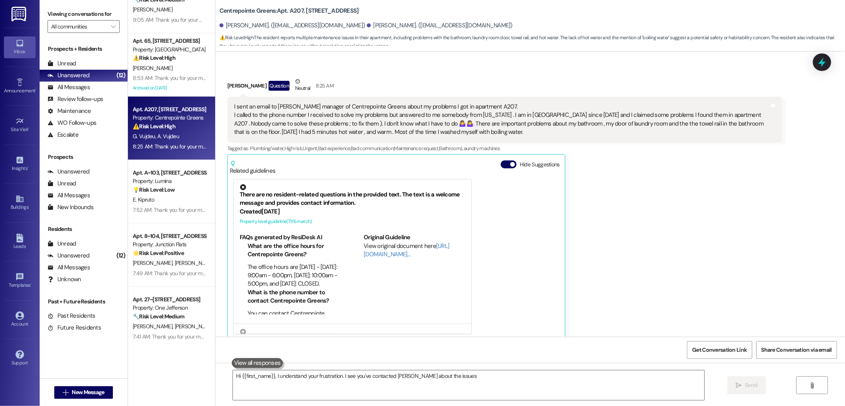
scroll to position [130, 0]
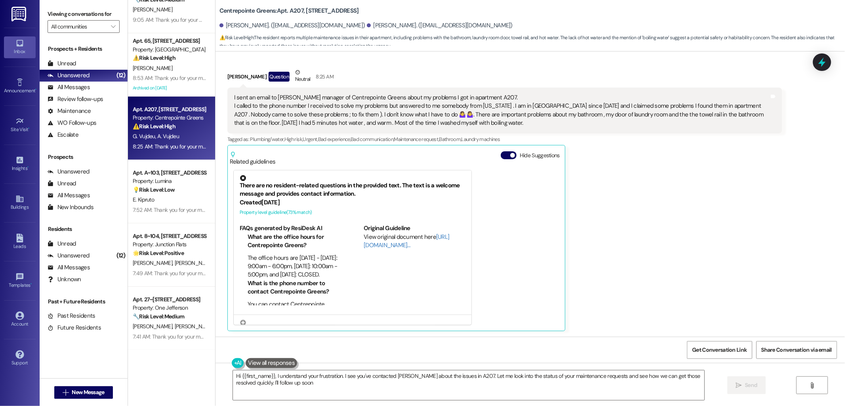
type textarea "Hi {{first_name}}, I understand your frustration. I see you've contacted [PERSO…"
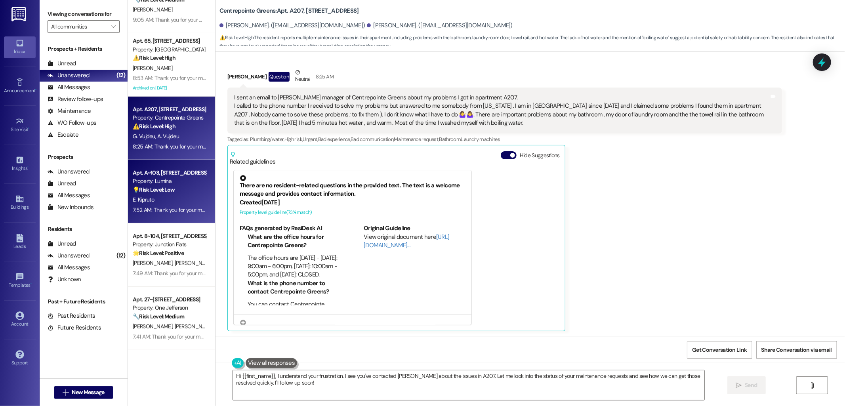
click at [153, 171] on div "Apt. A~103, [STREET_ADDRESS][PERSON_NAME]" at bounding box center [169, 173] width 73 height 8
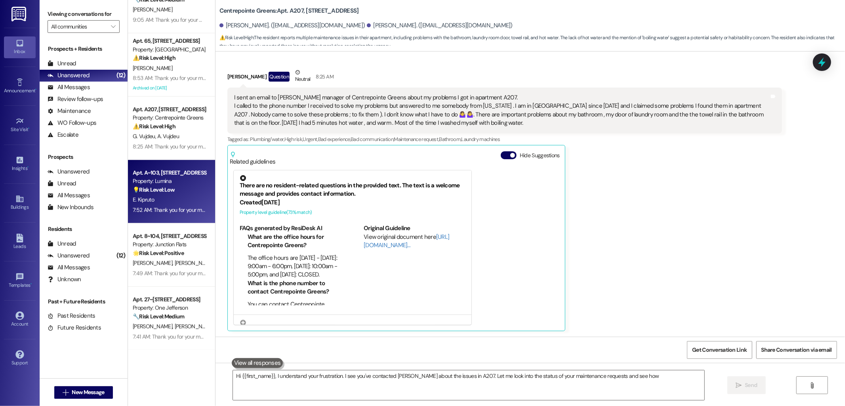
type textarea "Hi {{first_name}}, I understand your frustration. I see you've contacted [PERSO…"
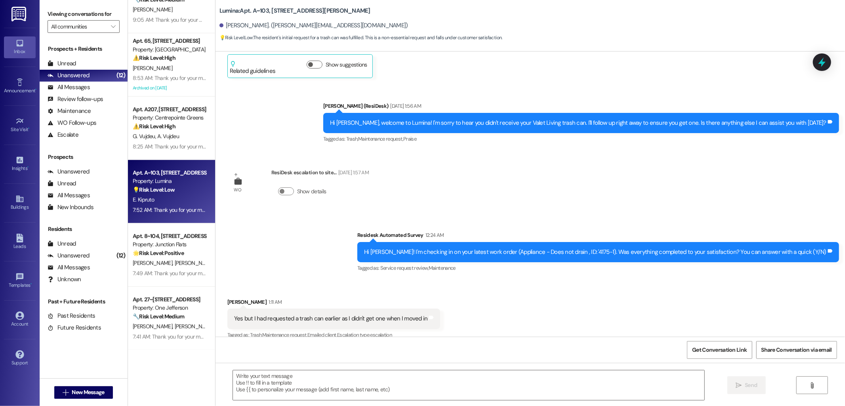
type textarea "Fetching suggested responses. Please feel free to read through the conversation…"
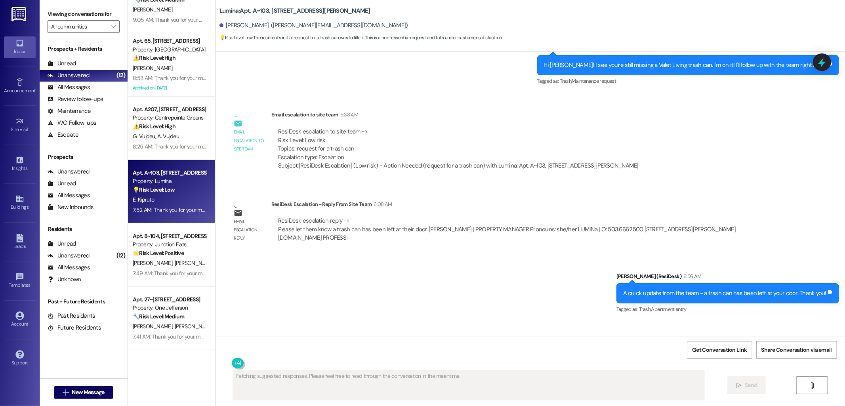
scroll to position [652, 0]
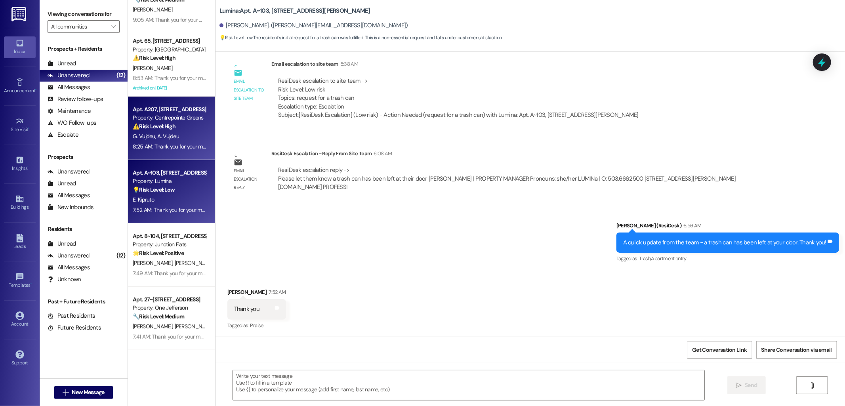
click at [147, 134] on span "G. Vujdeu" at bounding box center [145, 136] width 25 height 7
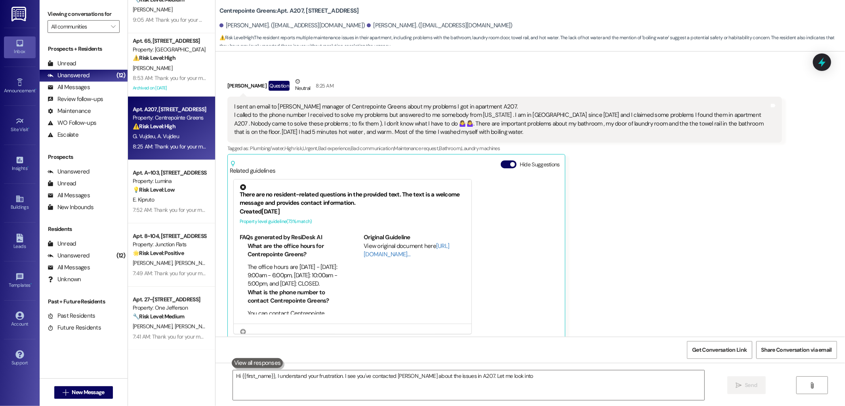
scroll to position [130, 0]
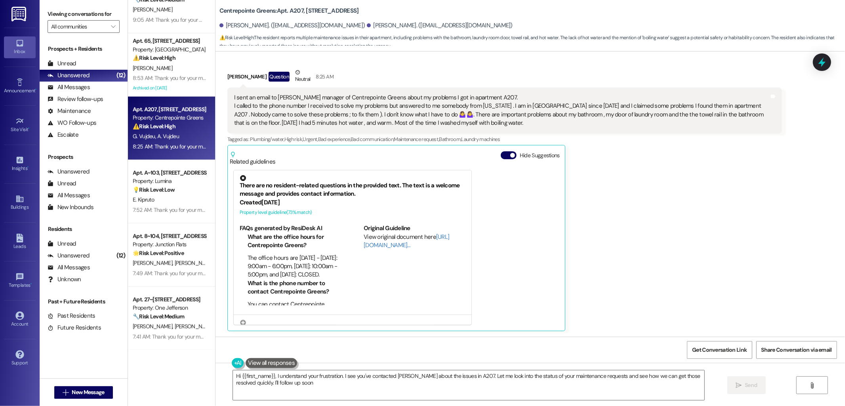
type textarea "Hi {{first_name}}, I understand your frustration. I see you've contacted [PERSO…"
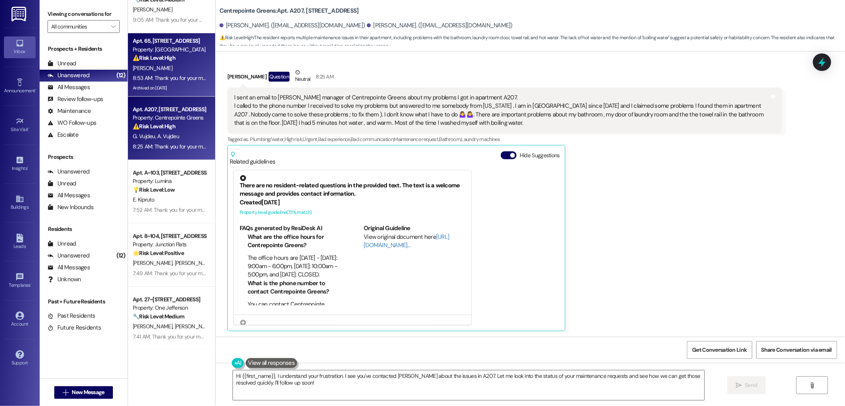
click at [179, 44] on div "Apt. 65, [STREET_ADDRESS]" at bounding box center [169, 41] width 73 height 8
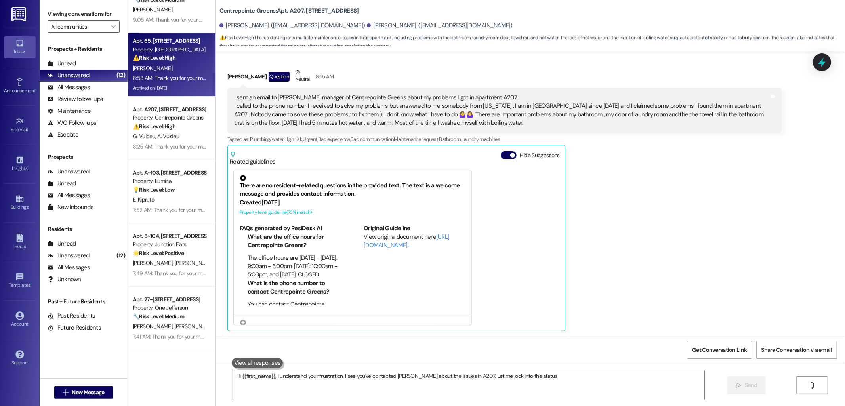
type textarea "Hi {{first_name}}, I understand your frustration. I see you've contacted [PERSO…"
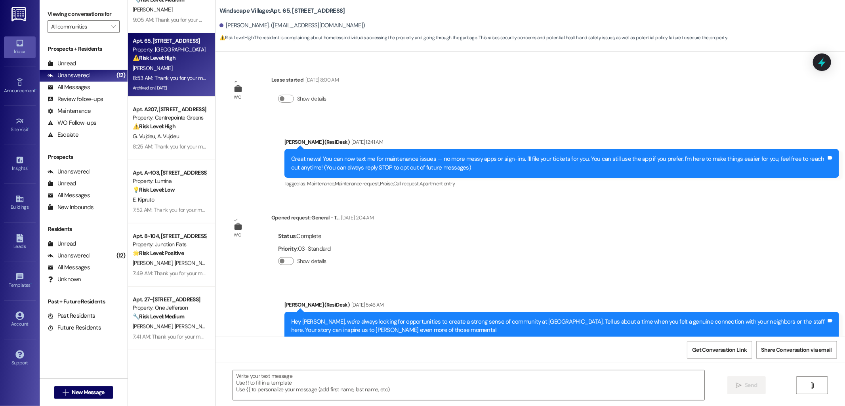
scroll to position [3435, 0]
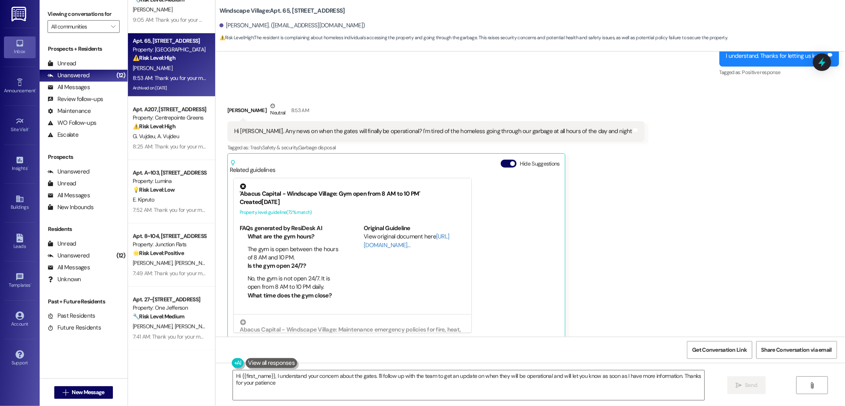
type textarea "Hi {{first_name}}, I understand your concern about the gates. I'll follow up wi…"
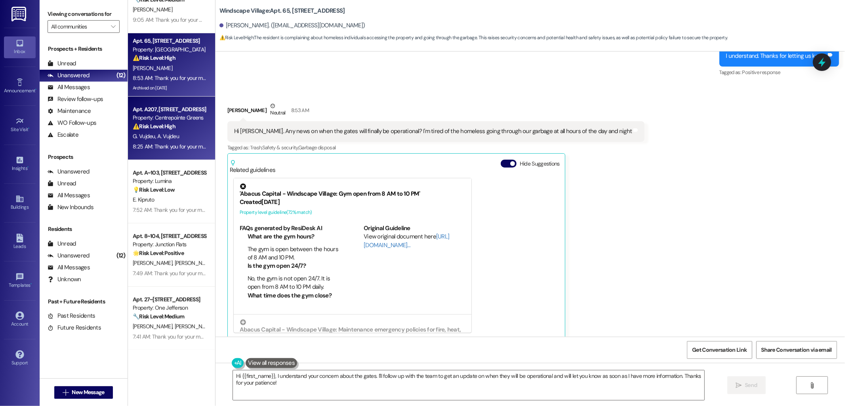
click at [182, 136] on div "G. Vujdeu A. Vujdeu" at bounding box center [169, 137] width 75 height 10
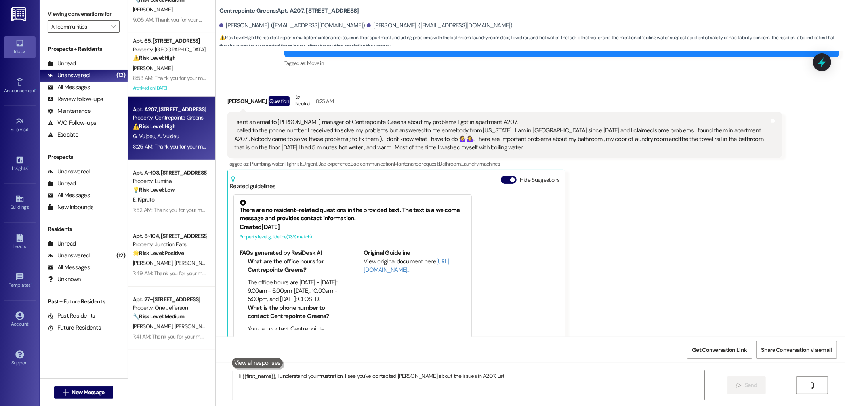
scroll to position [130, 0]
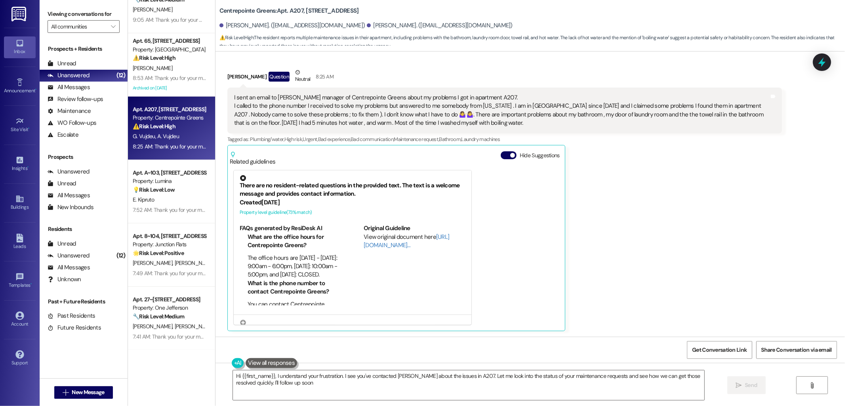
type textarea "Hi {{first_name}}, I understand your frustration. I see you've contacted [PERSO…"
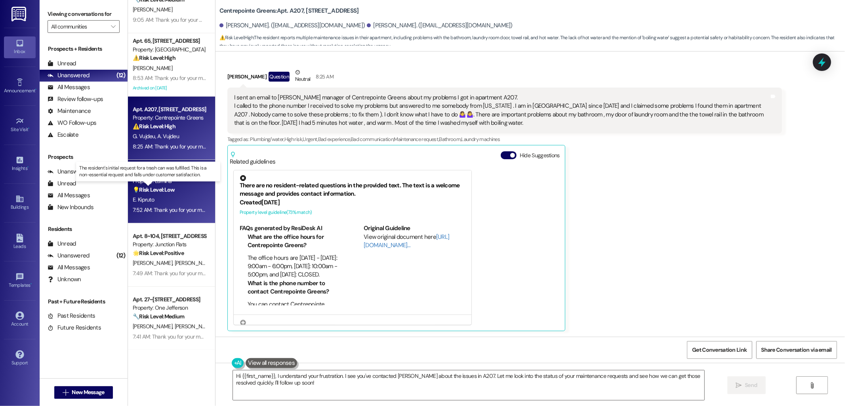
click at [160, 187] on strong "💡 Risk Level: Low" at bounding box center [154, 189] width 42 height 7
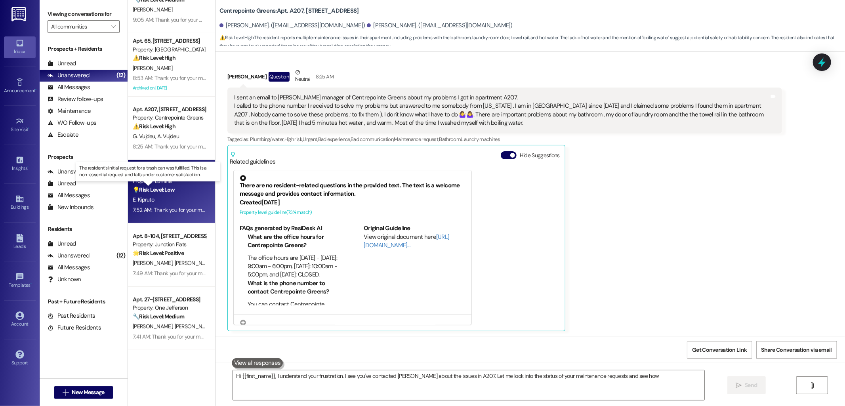
type textarea "Hi {{first_name}}, I understand your frustration. I see you've contacted [PERSO…"
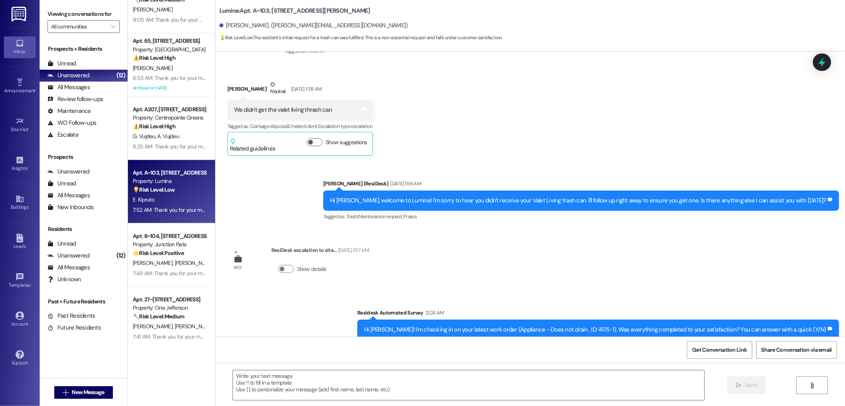
type textarea "Fetching suggested responses. Please feel free to read through the conversation…"
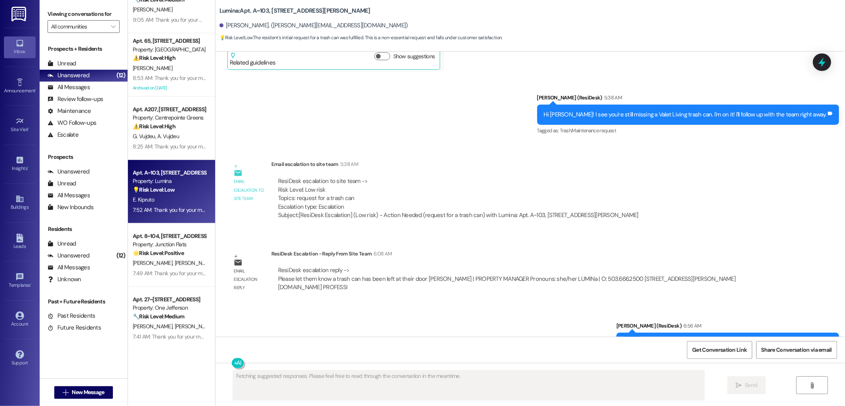
scroll to position [652, 0]
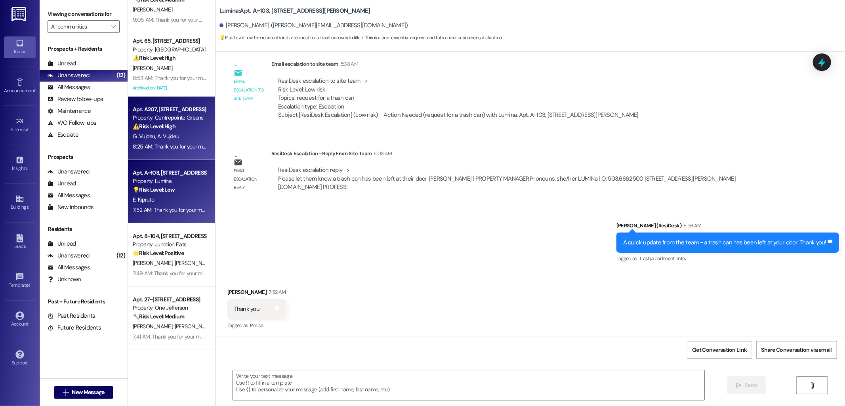
click at [158, 138] on span "A. Vujdeu" at bounding box center [168, 136] width 22 height 7
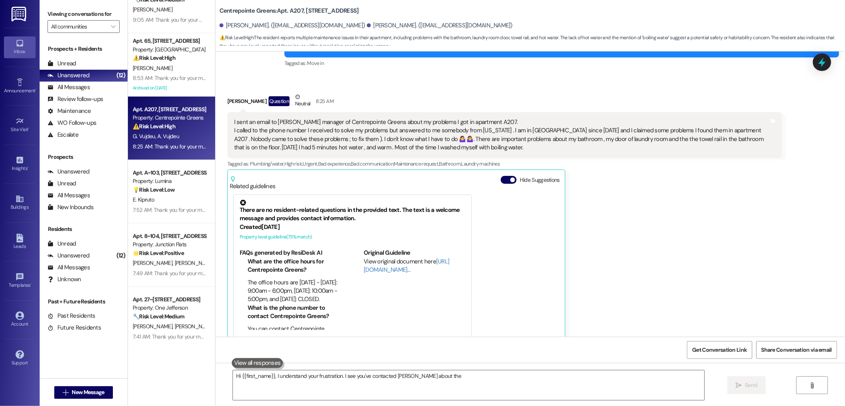
scroll to position [130, 0]
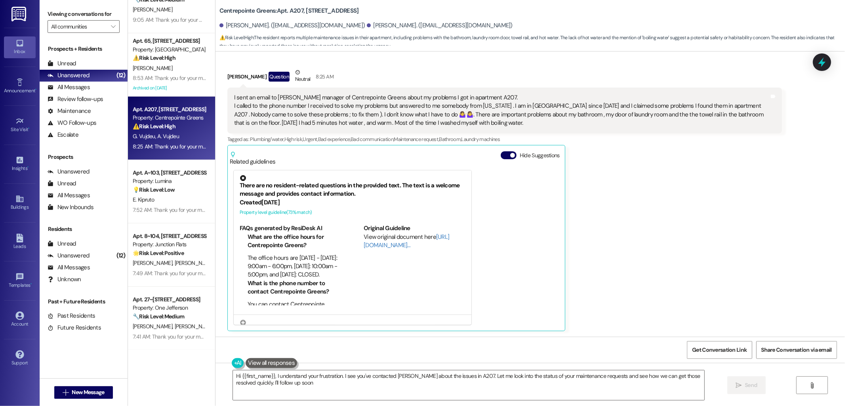
type textarea "Hi {{first_name}}, I understand your frustration. I see you've contacted [PERSO…"
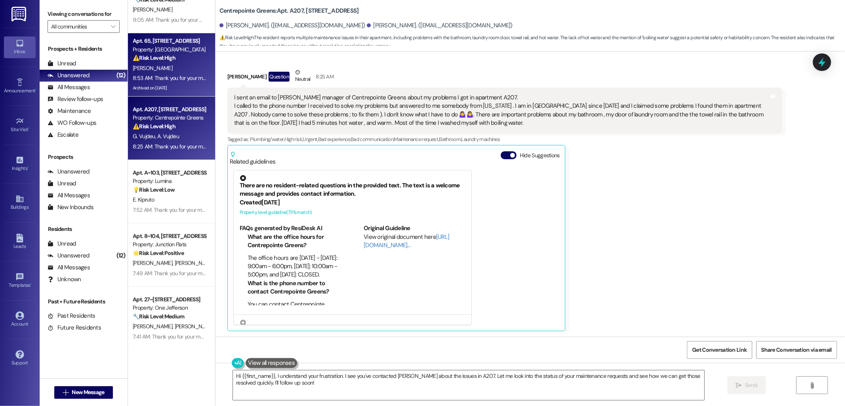
click at [170, 59] on strong "⚠️ Risk Level: High" at bounding box center [154, 57] width 43 height 7
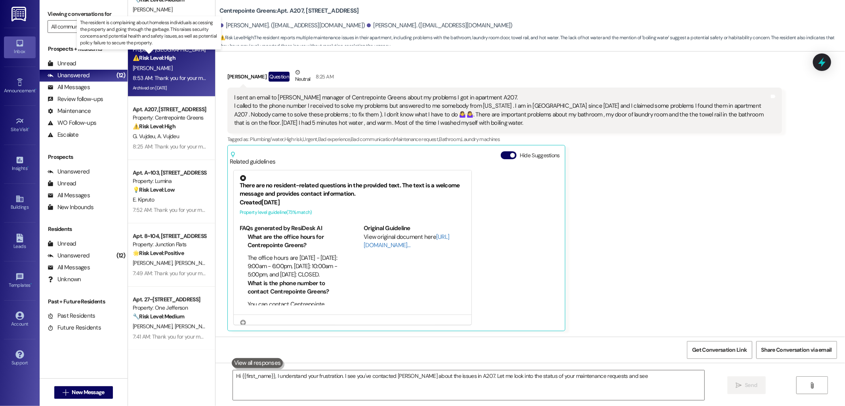
type textarea "Hi {{first_name}}, I understand your frustration. I see you've contacted [PERSO…"
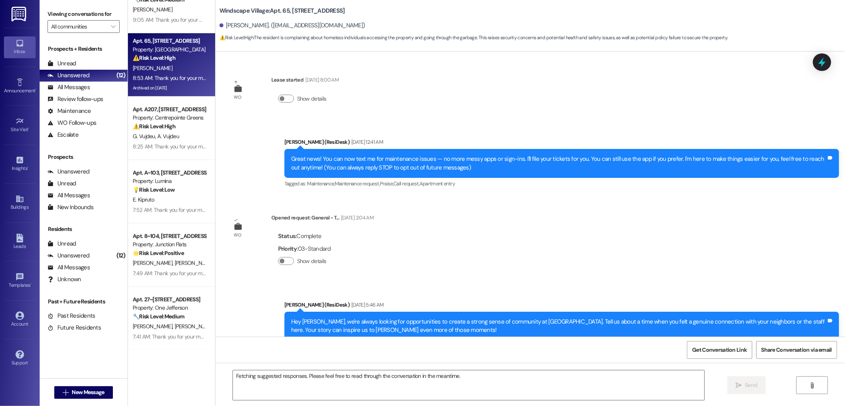
scroll to position [3435, 0]
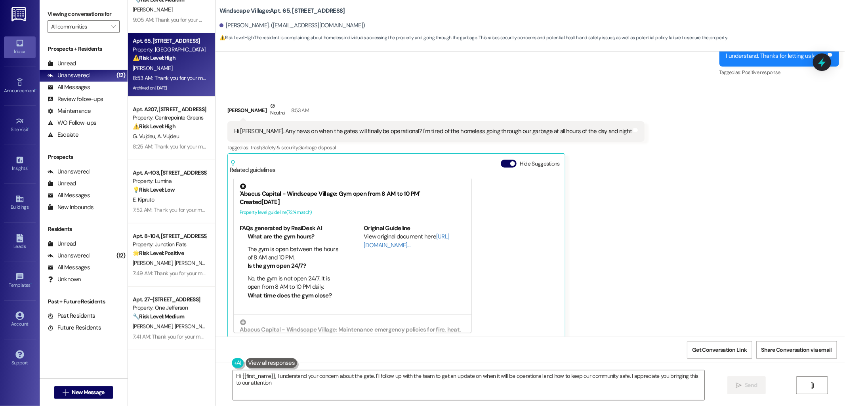
type textarea "Hi {{first_name}}, I understand your concern about the gate. I'll follow up wit…"
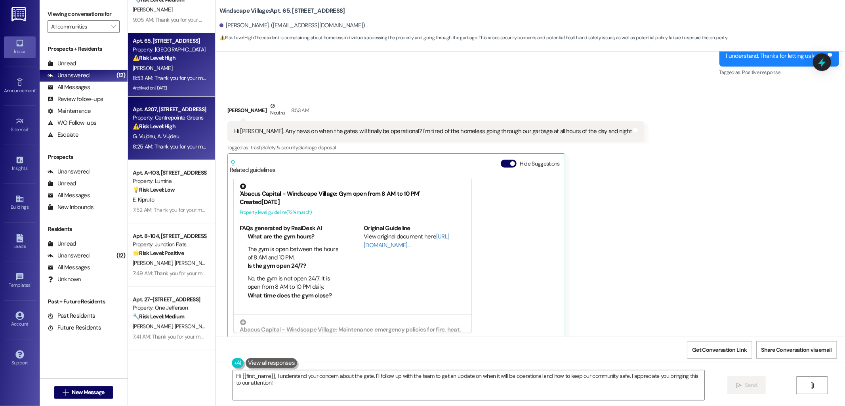
click at [180, 133] on div "G. Vujdeu A. Vujdeu" at bounding box center [169, 137] width 75 height 10
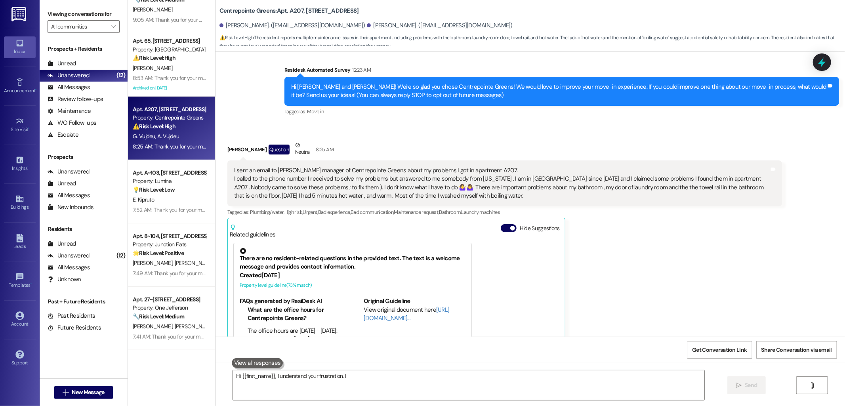
scroll to position [130, 0]
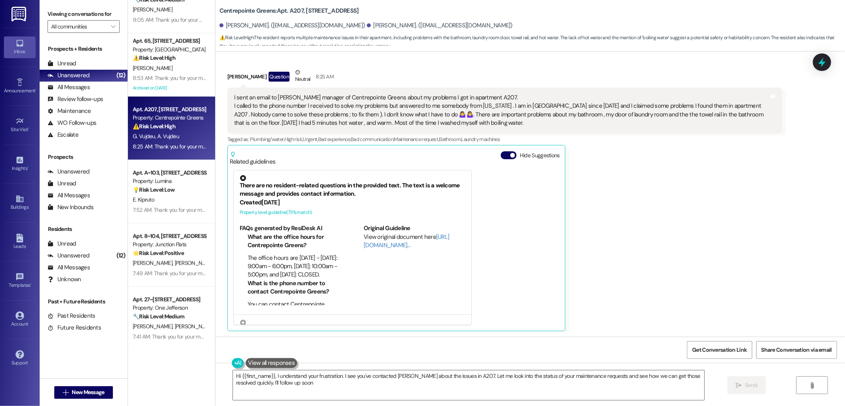
type textarea "Hi {{first_name}}, I understand your frustration. I see you've contacted [PERSO…"
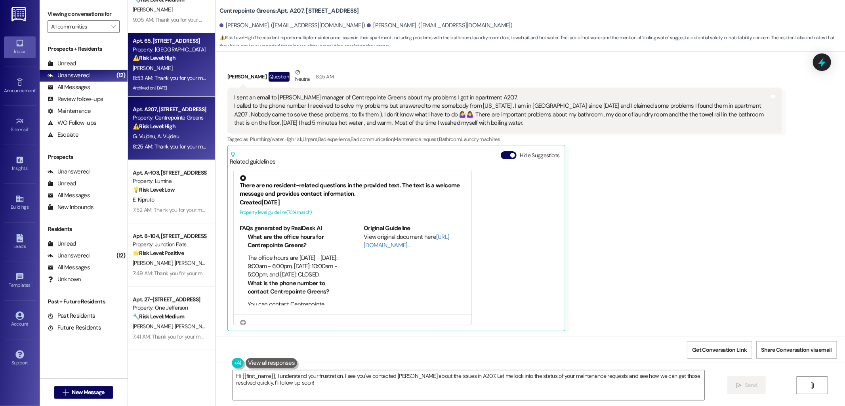
click at [160, 71] on div "[PERSON_NAME]" at bounding box center [169, 68] width 75 height 10
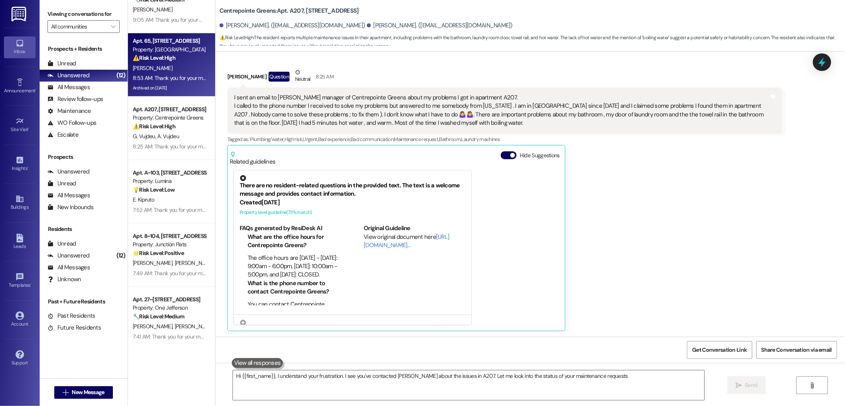
type textarea "Hi {{first_name}}, I understand your frustration. I see you've contacted [PERSO…"
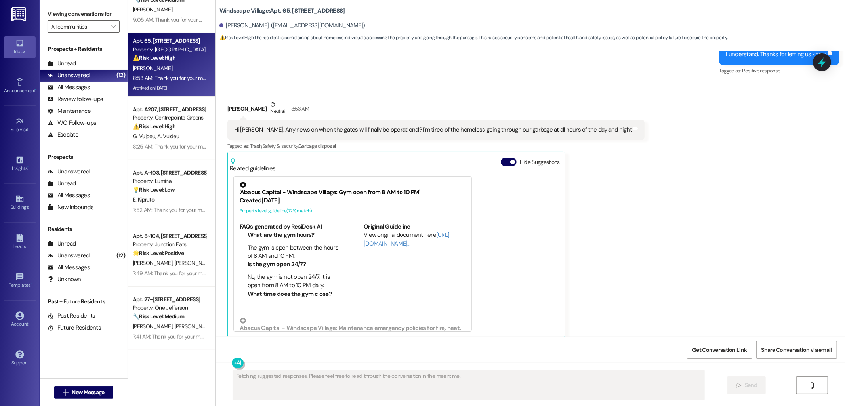
scroll to position [3435, 0]
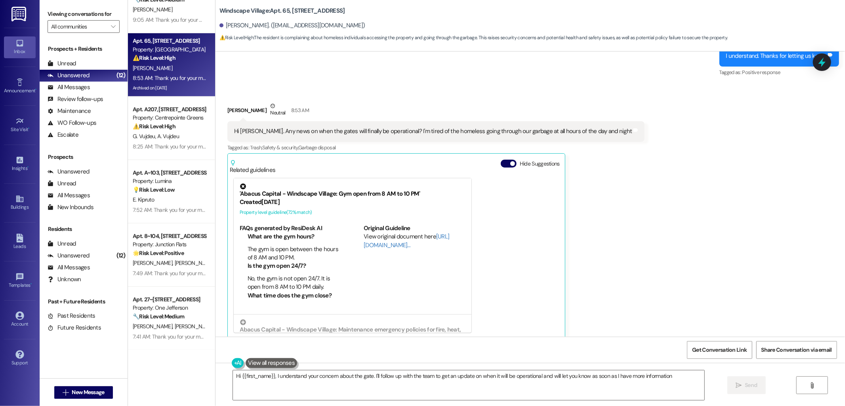
type textarea "Hi {{first_name}}, I understand your concern about the gate. I'll follow up wit…"
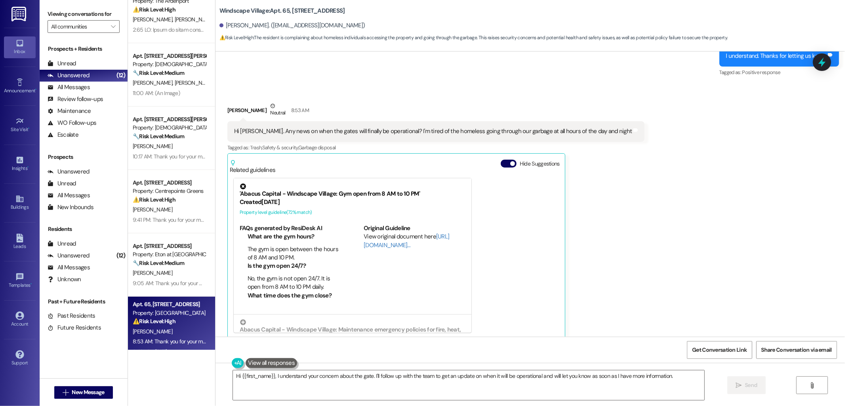
scroll to position [147, 0]
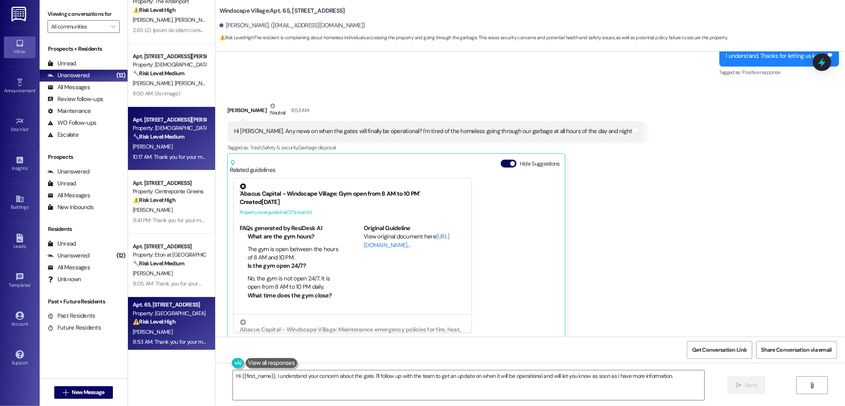
click at [153, 123] on div "Apt. [STREET_ADDRESS][PERSON_NAME]" at bounding box center [169, 120] width 73 height 8
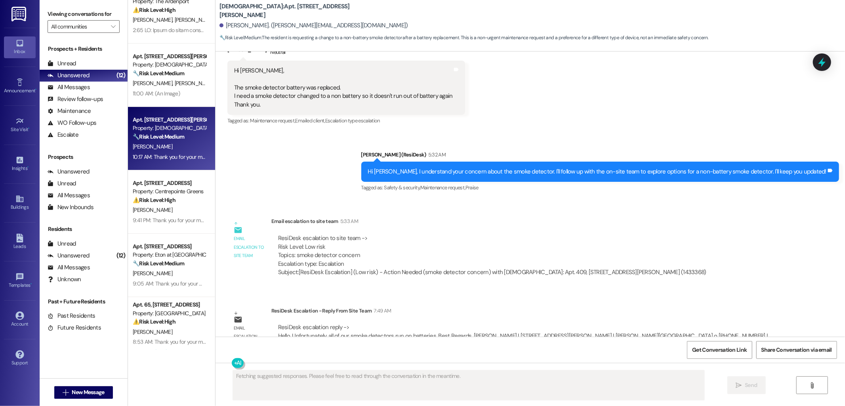
scroll to position [476, 0]
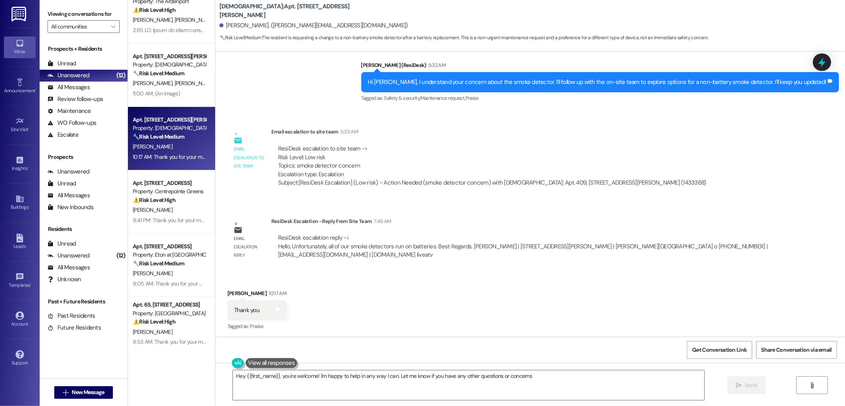
type textarea "Hey {{first_name}}, you're welcome! I'm happy to help in any way I can. Let me …"
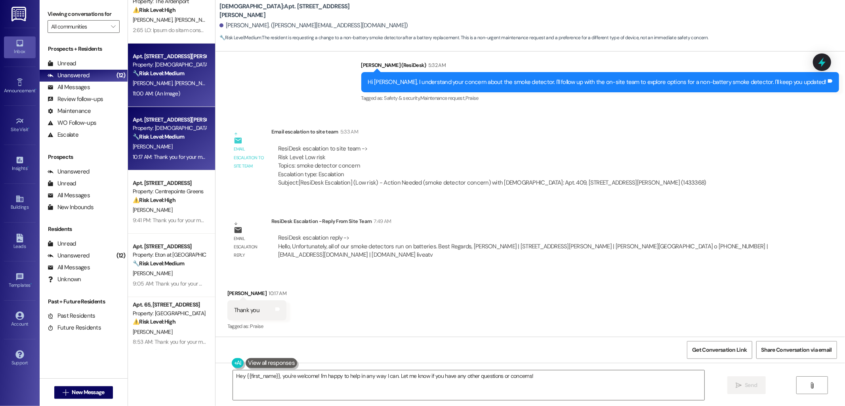
click at [174, 83] on span "[PERSON_NAME]" at bounding box center [194, 83] width 40 height 7
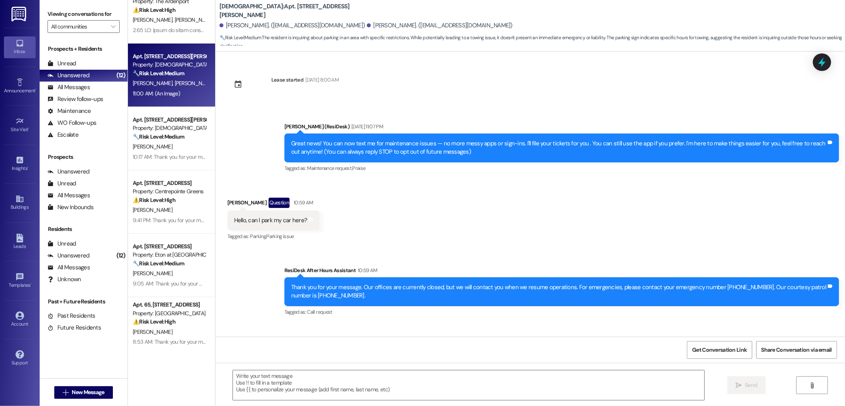
scroll to position [396, 0]
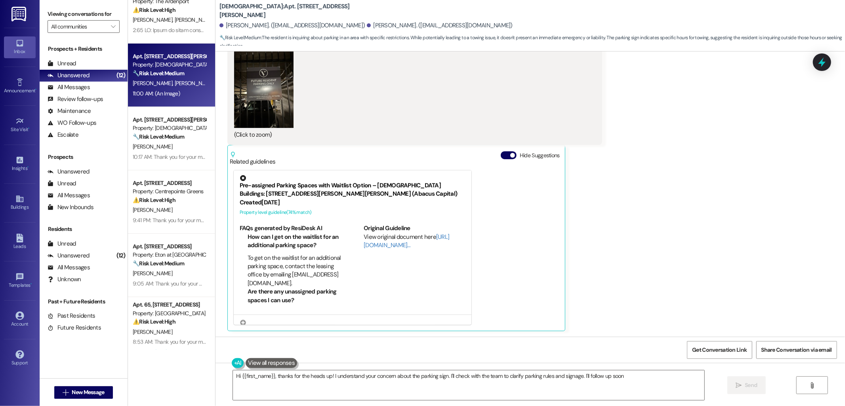
type textarea "Hi {{first_name}}, thanks for the heads up! I understand your concern about the…"
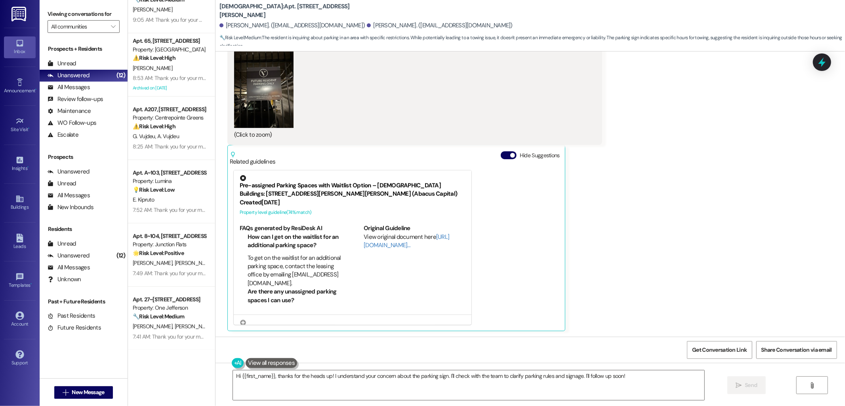
scroll to position [147, 0]
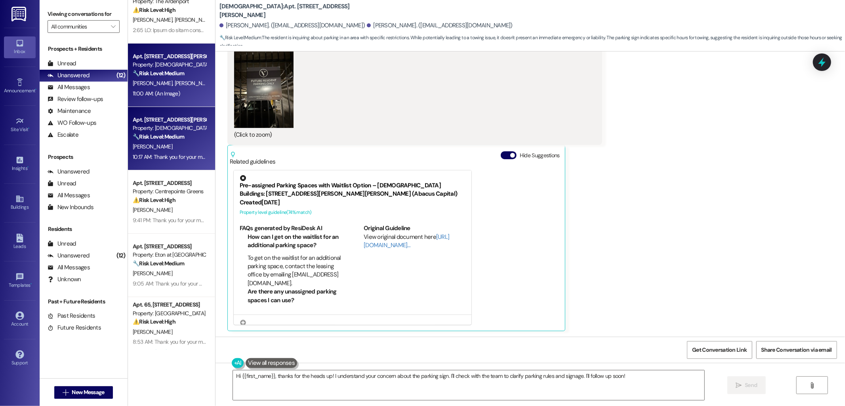
click at [156, 140] on div "🔧 Risk Level: Medium The resident is requesting a change to a non-battery smoke…" at bounding box center [169, 137] width 73 height 8
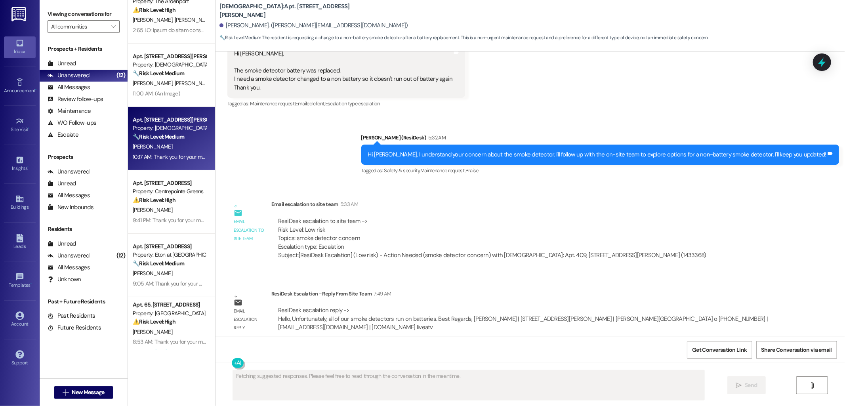
scroll to position [476, 0]
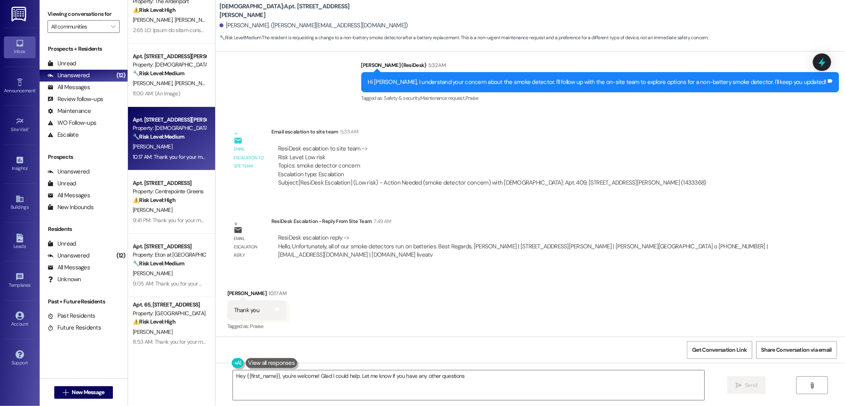
type textarea "Hey {{first_name}}, you're welcome! Glad I could help. Let me know if you have …"
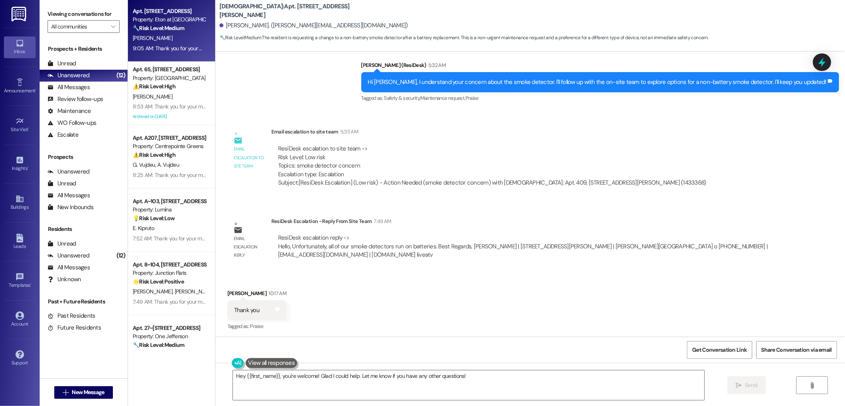
scroll to position [367, 0]
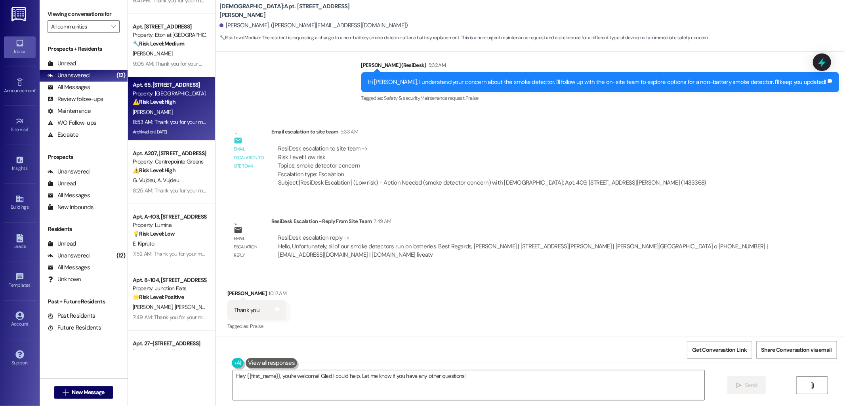
click at [161, 107] on div "[PERSON_NAME]" at bounding box center [169, 112] width 75 height 10
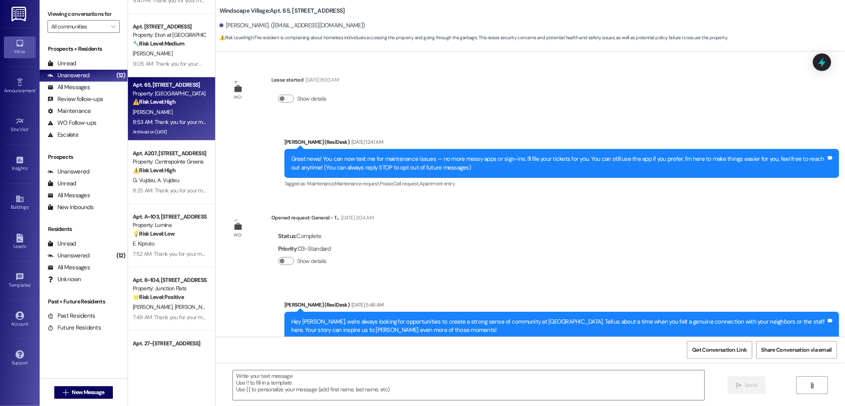
scroll to position [3435, 0]
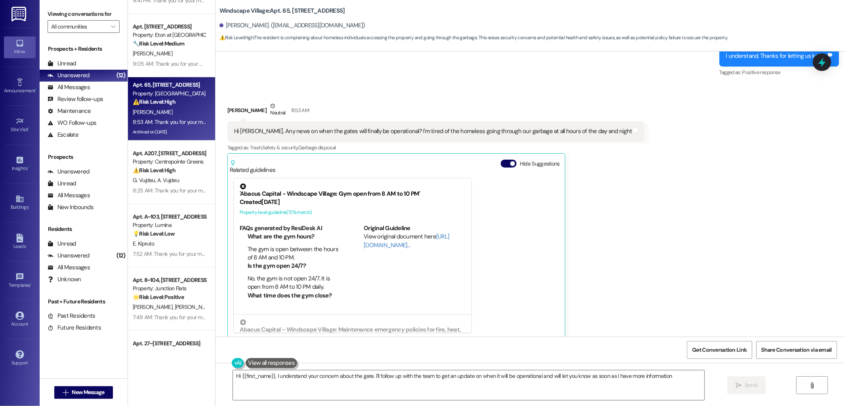
type textarea "Hi {{first_name}}, I understand your concern about the gate. I'll follow up wit…"
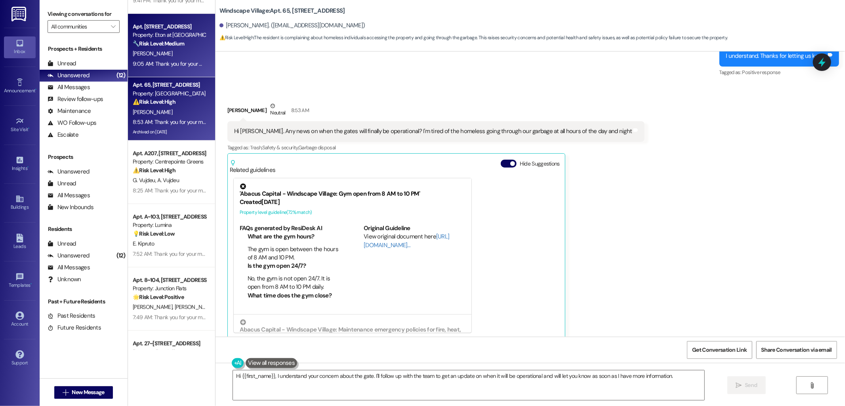
click at [161, 55] on div "[PERSON_NAME]" at bounding box center [169, 54] width 75 height 10
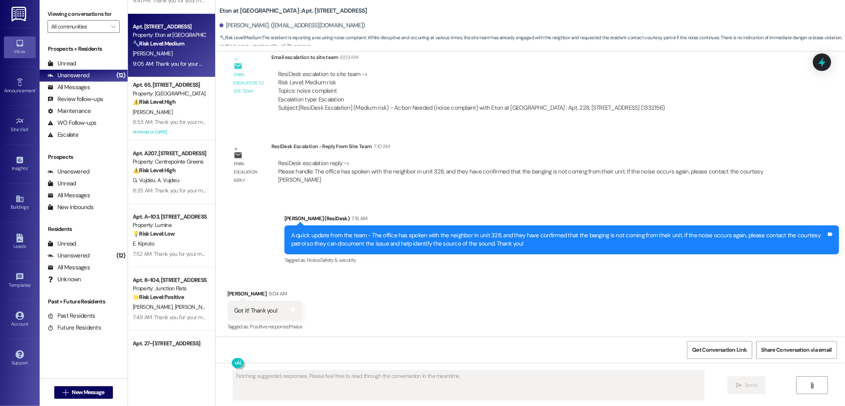
scroll to position [985, 0]
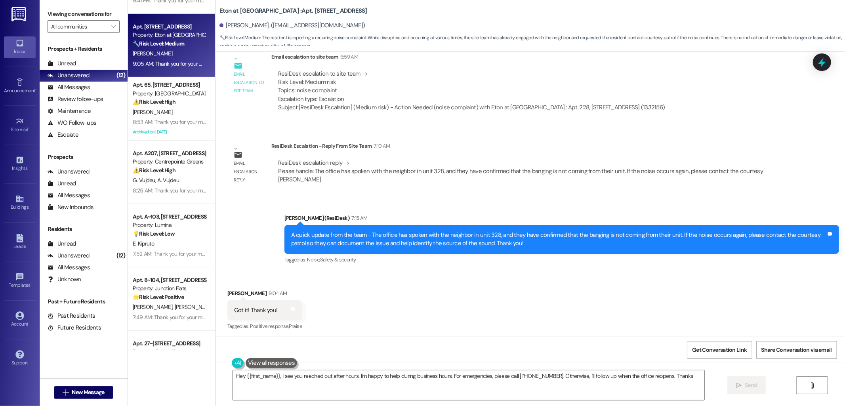
type textarea "Hey {{first_name}}, I see you reached out after hours. I'm happy to help during…"
click at [161, 63] on div "9:05 AM: Thank you for your message. Our offices are currently closed, but we w…" at bounding box center [169, 64] width 75 height 10
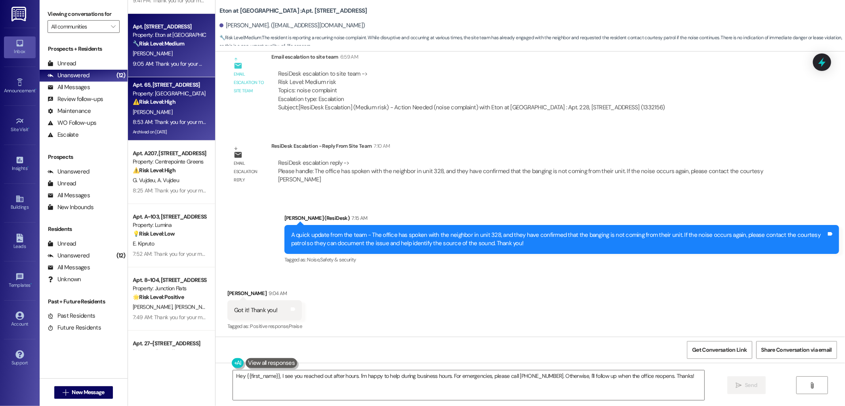
click at [146, 124] on div "8:53 AM: Thank you for your message. Our offices are currently closed, but we w…" at bounding box center [375, 122] width 484 height 7
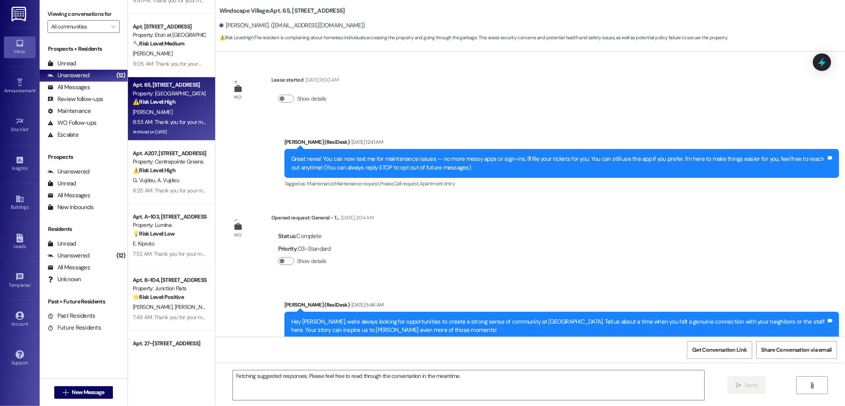
scroll to position [3435, 0]
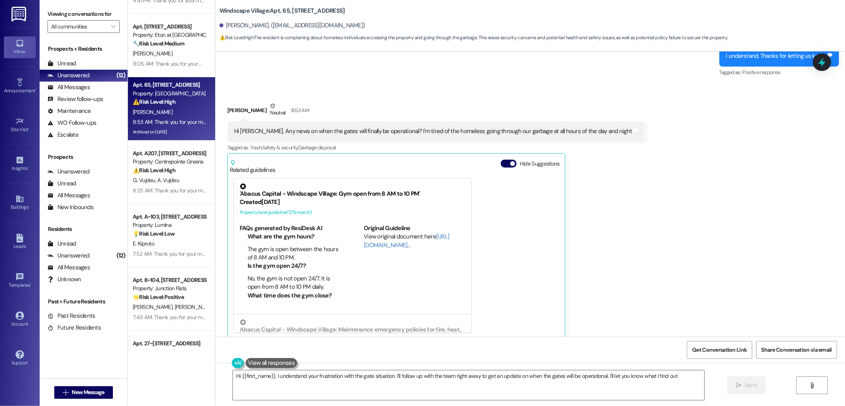
type textarea "Hi {{first_name}}, I understand your frustration with the gate situation. I'll …"
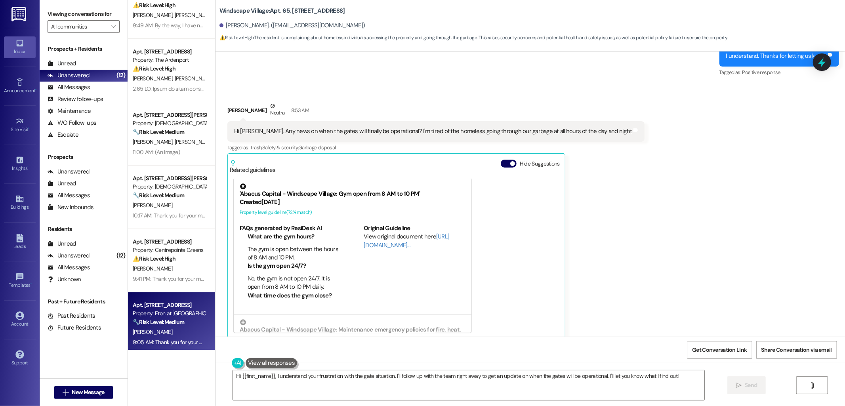
scroll to position [0, 0]
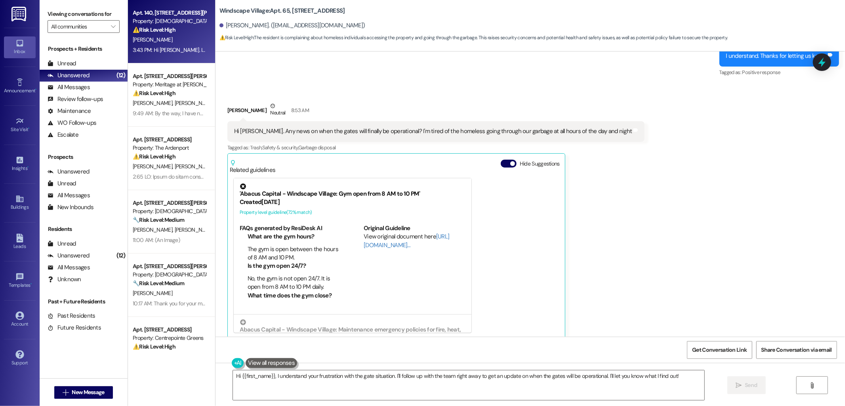
click at [155, 55] on div "Apt. 140, [STREET_ADDRESS][PERSON_NAME] Property: [DEMOGRAPHIC_DATA] ⚠️ Risk Le…" at bounding box center [171, 31] width 87 height 63
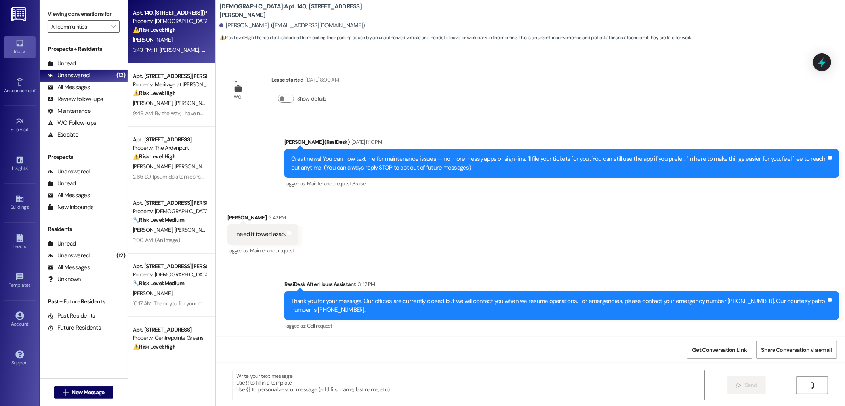
scroll to position [524, 0]
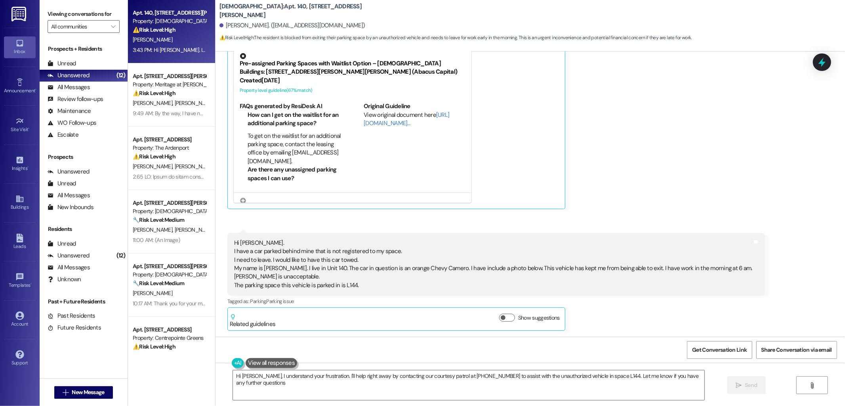
type textarea "Hi [PERSON_NAME], I understand your frustration. I'll help right away by contac…"
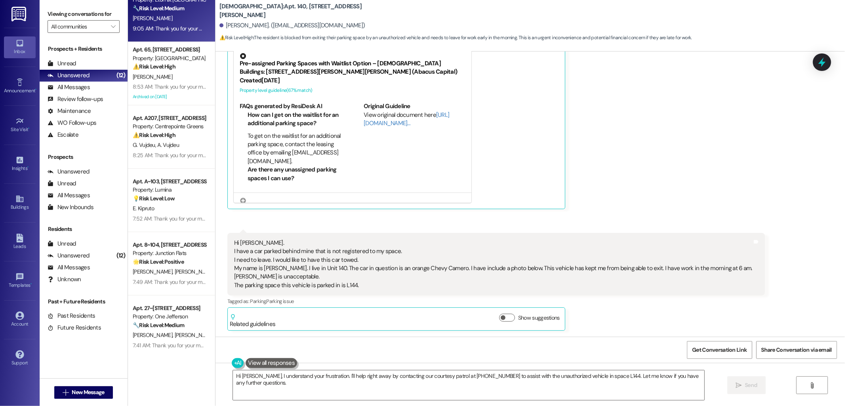
scroll to position [367, 0]
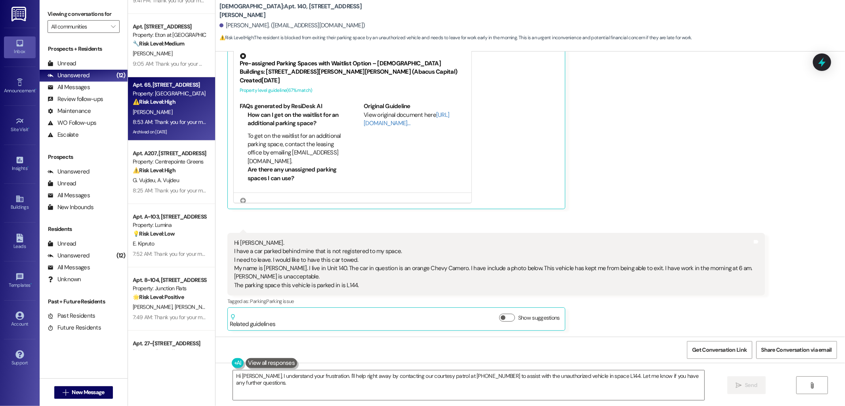
click at [164, 98] on strong "⚠️ Risk Level: High" at bounding box center [154, 101] width 43 height 7
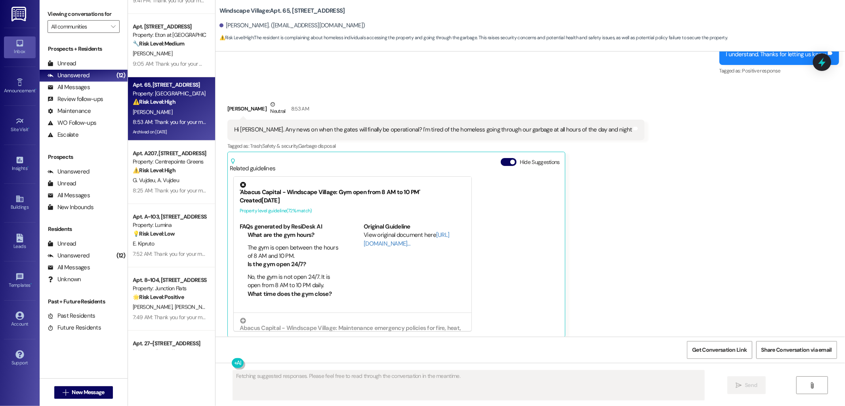
scroll to position [3435, 0]
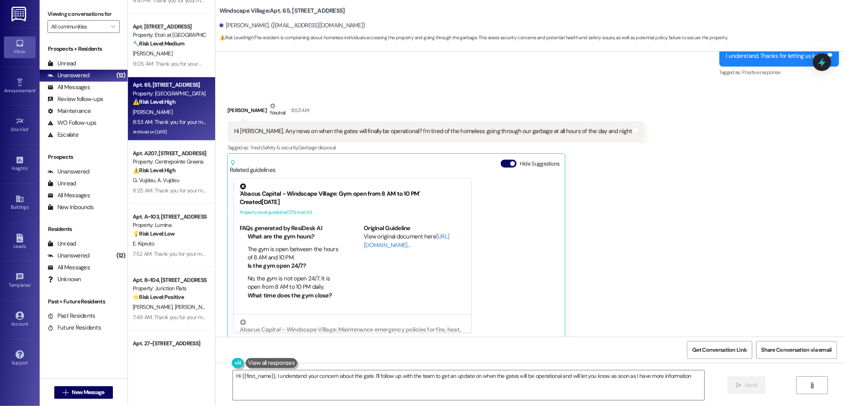
type textarea "Hi {{first_name}}, I understand your concern about the gate. I'll follow up wit…"
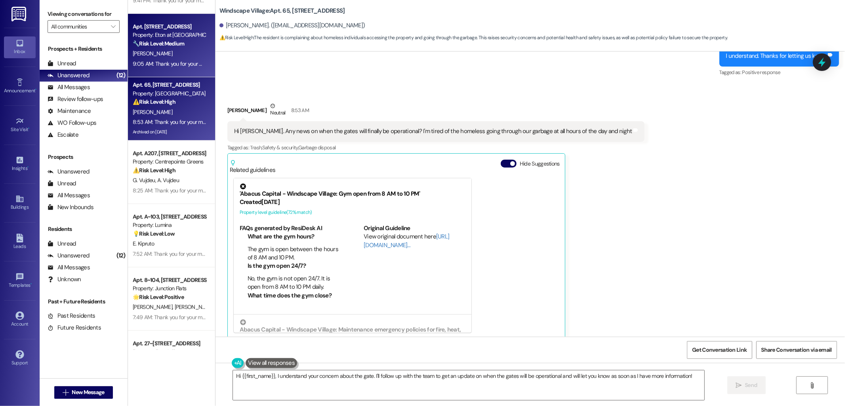
click at [153, 49] on div "[PERSON_NAME]" at bounding box center [169, 54] width 75 height 10
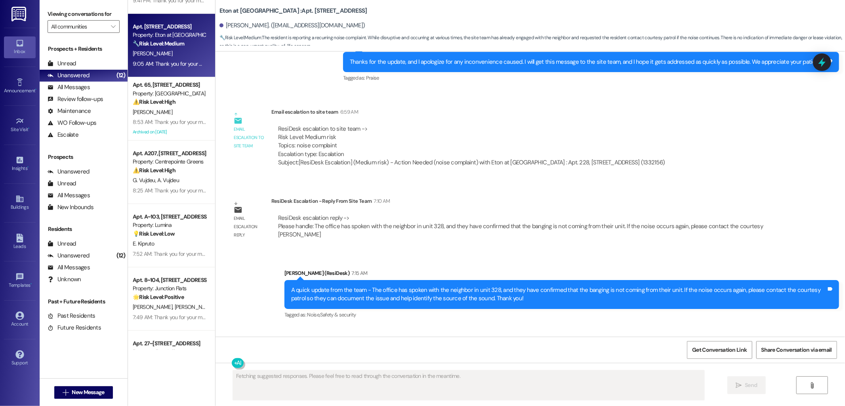
scroll to position [985, 0]
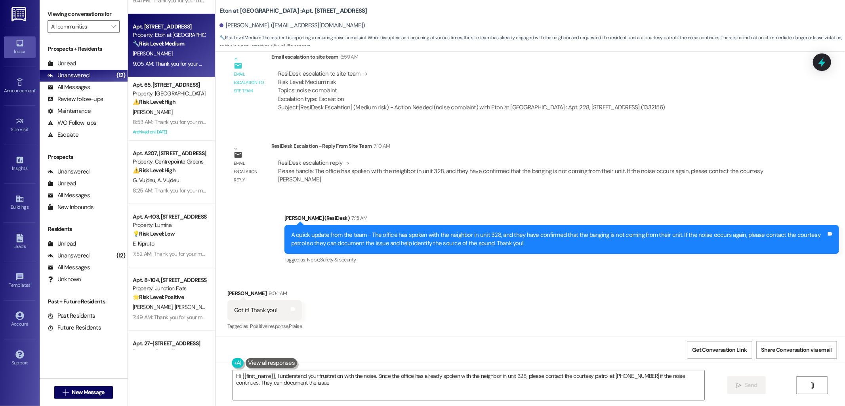
type textarea "Hi {{first_name}}, I understand your frustration with the noise. Since the offi…"
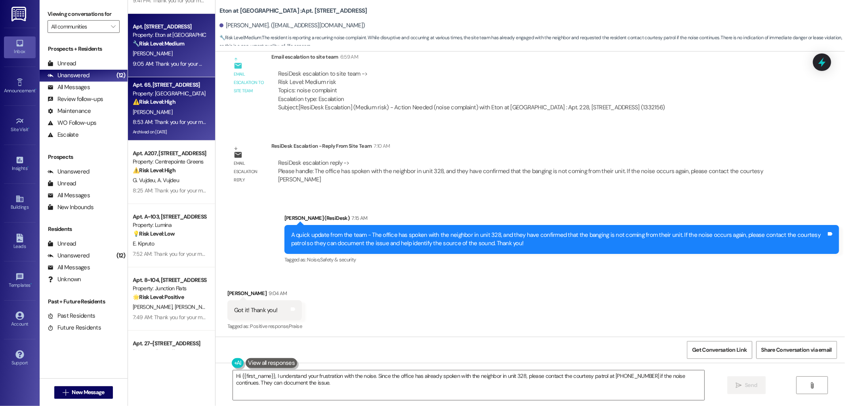
click at [170, 109] on div "[PERSON_NAME]" at bounding box center [169, 112] width 75 height 10
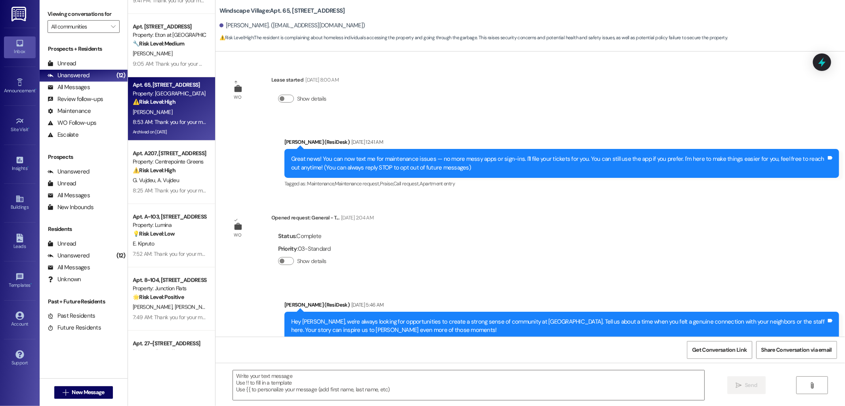
scroll to position [3435, 0]
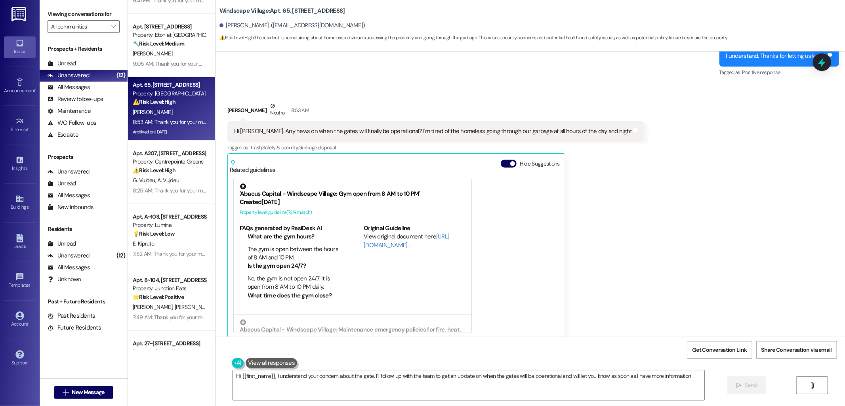
type textarea "Hi {{first_name}}, I understand your concern about the gate. I'll follow up wit…"
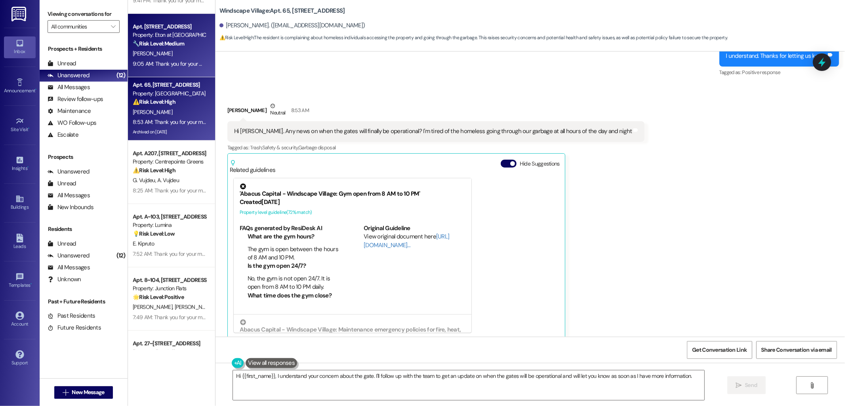
click at [159, 53] on div "[PERSON_NAME]" at bounding box center [169, 54] width 75 height 10
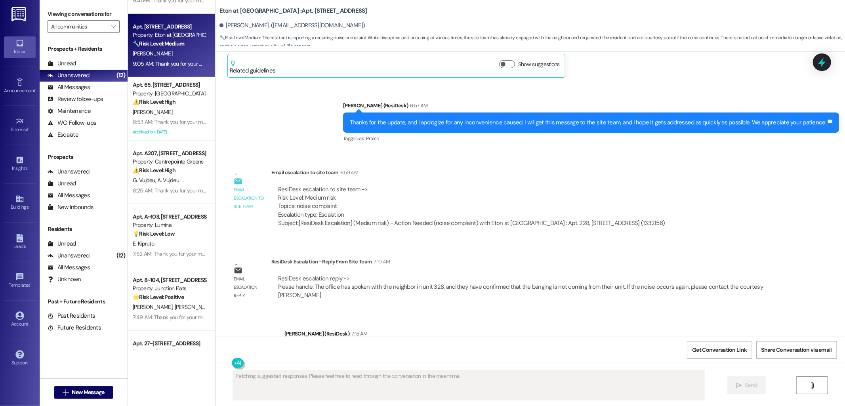
scroll to position [985, 0]
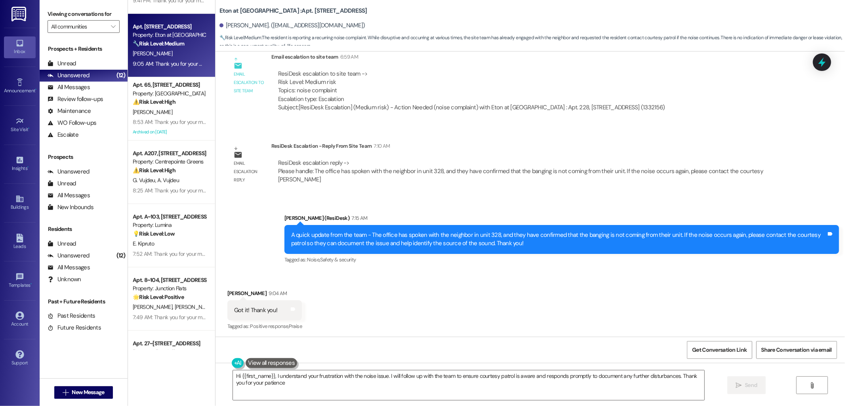
type textarea "Hi {{first_name}}, I understand your frustration with the noise issue. I will f…"
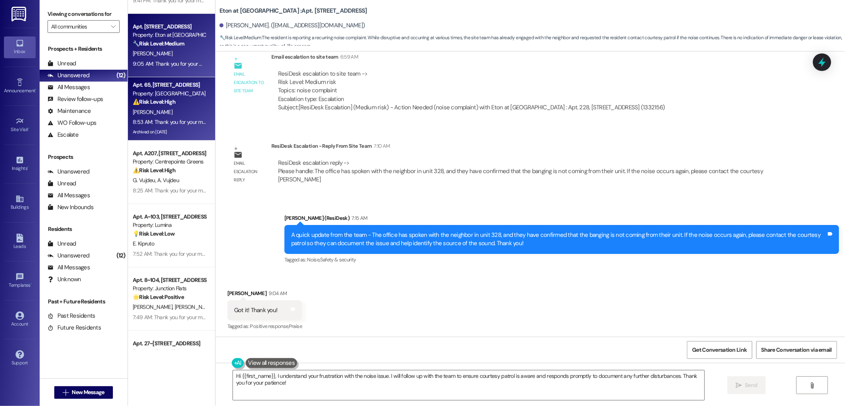
click at [168, 111] on div "[PERSON_NAME]" at bounding box center [169, 112] width 75 height 10
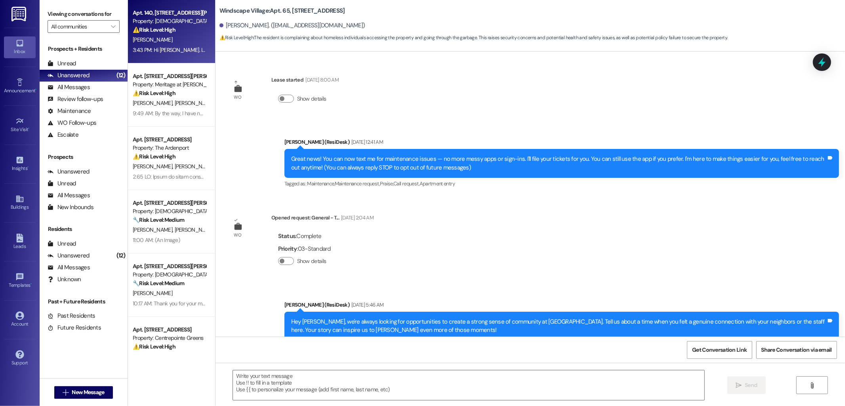
scroll to position [3502, 0]
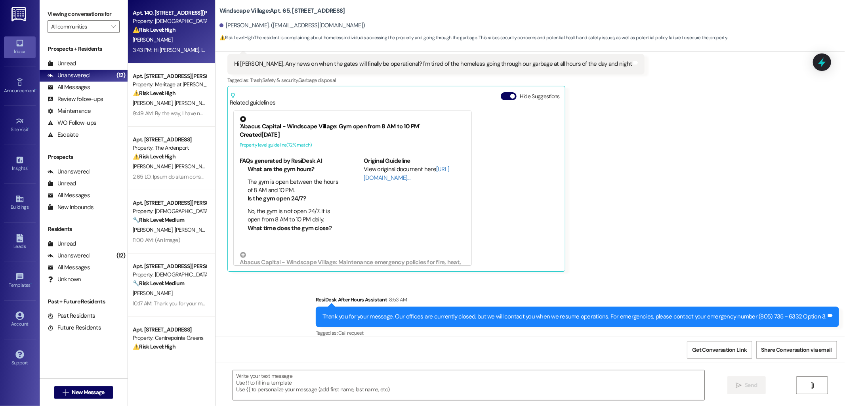
click at [172, 20] on div "Property: [DEMOGRAPHIC_DATA]" at bounding box center [169, 21] width 73 height 8
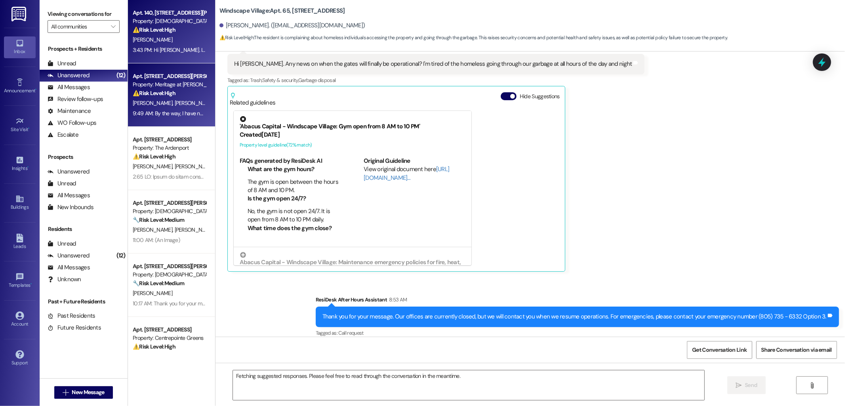
click at [164, 90] on strong "⚠️ Risk Level: High" at bounding box center [154, 93] width 43 height 7
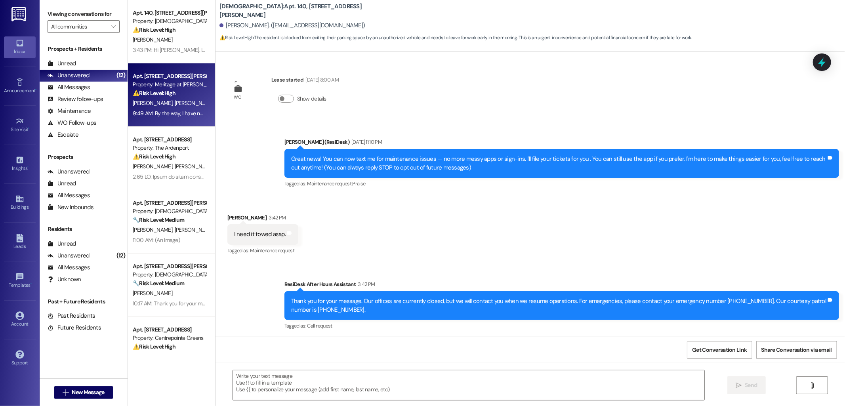
scroll to position [524, 0]
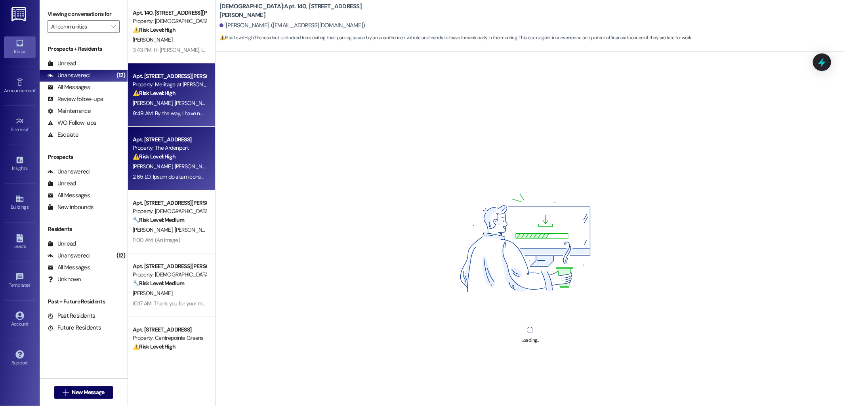
click at [165, 145] on div "Property: The Ardenport" at bounding box center [169, 148] width 73 height 8
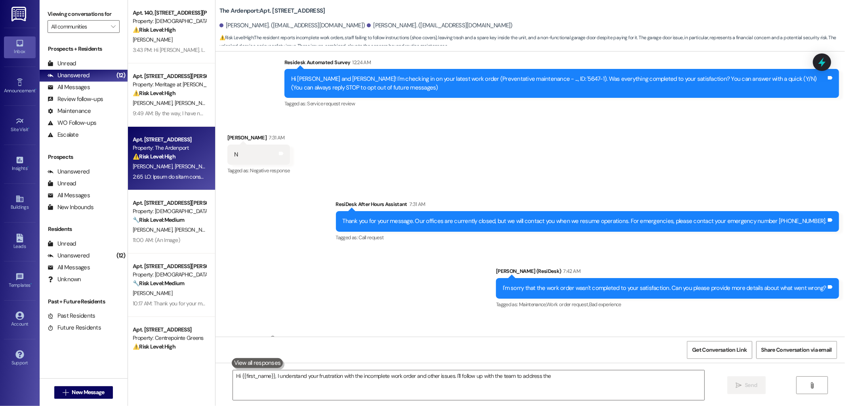
scroll to position [289, 0]
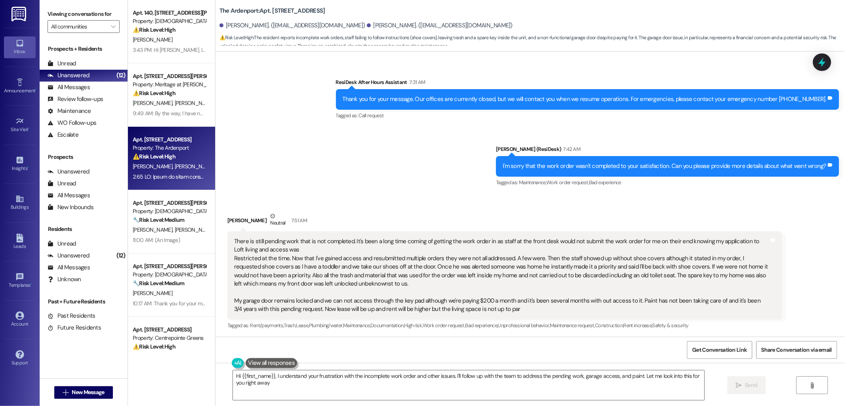
type textarea "Hi {{first_name}}, I understand your frustration with the incomplete work order…"
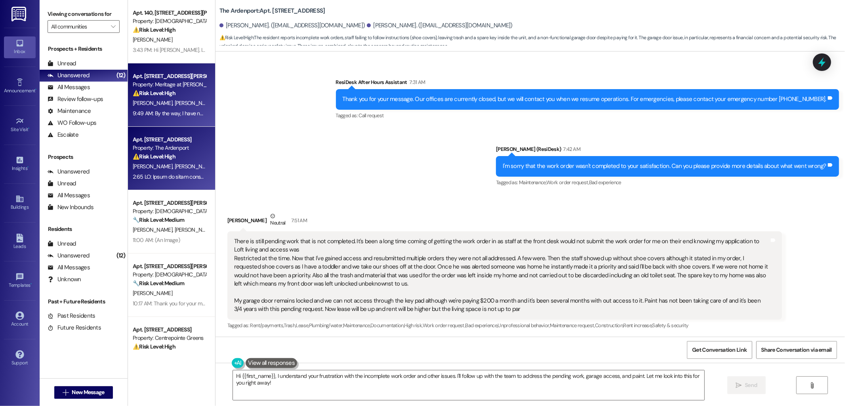
click at [158, 114] on div "9:49 AM: By the way, I have no heat for our trash guys as a matter fact I appre…" at bounding box center [244, 113] width 223 height 7
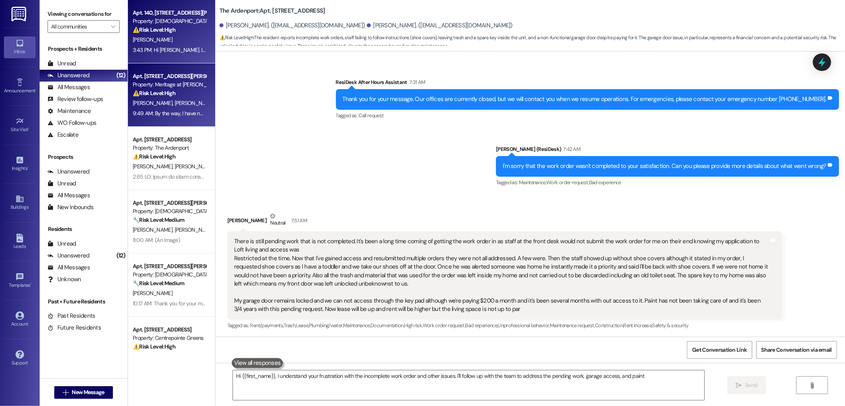
type textarea "Hi {{first_name}}, I understand your frustration with the incomplete work order…"
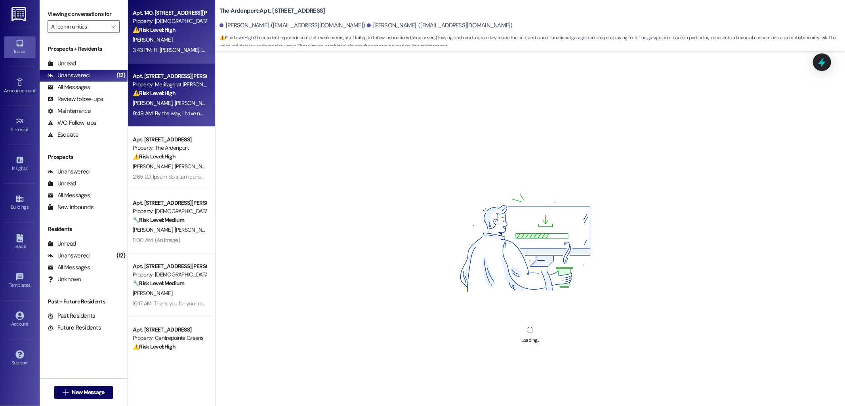
click at [172, 40] on div "[PERSON_NAME]" at bounding box center [169, 40] width 75 height 10
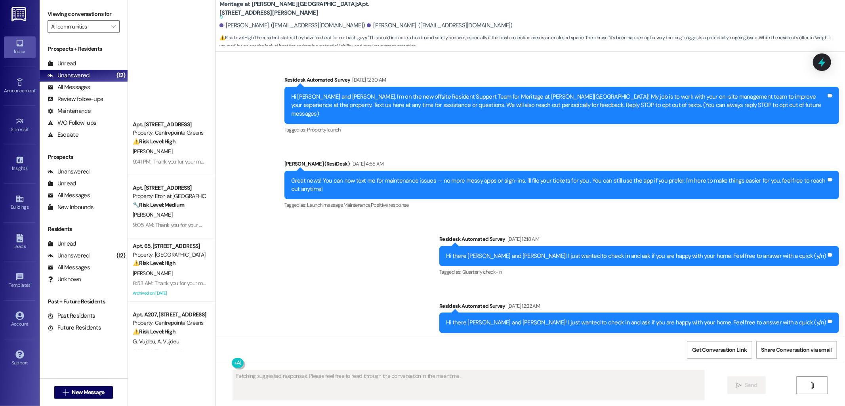
type textarea "Fetching suggested responses. Please feel free to read through the conversation…"
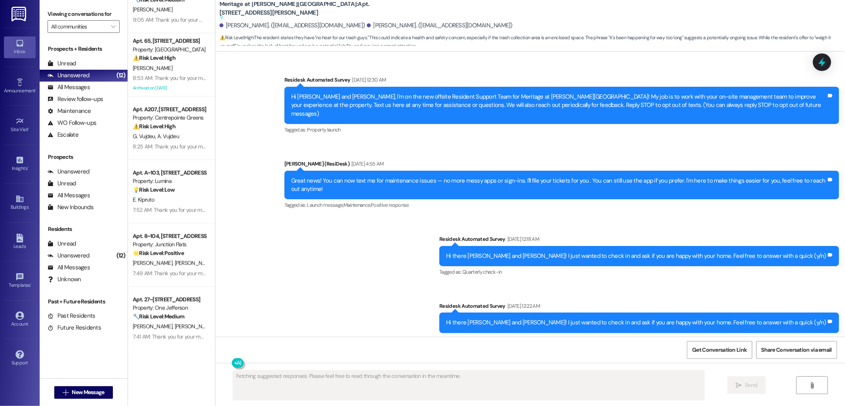
scroll to position [7994, 0]
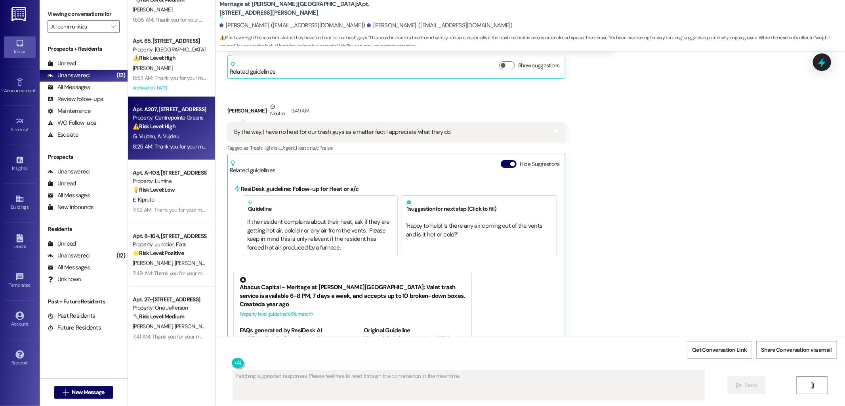
click at [170, 136] on span "A. Vujdeu" at bounding box center [168, 136] width 22 height 7
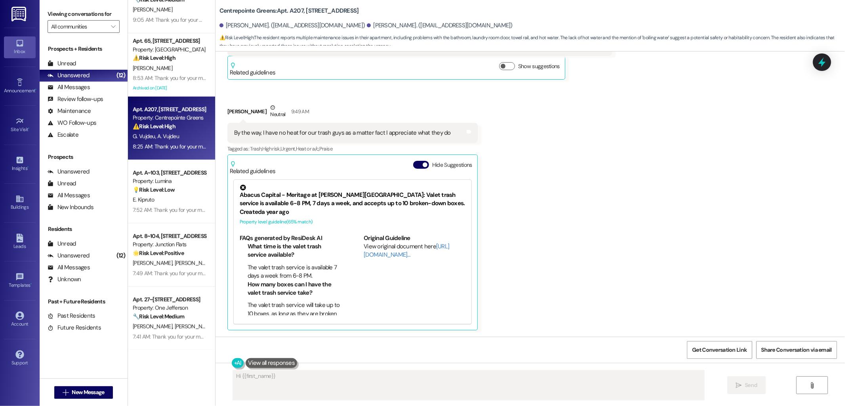
scroll to position [197, 0]
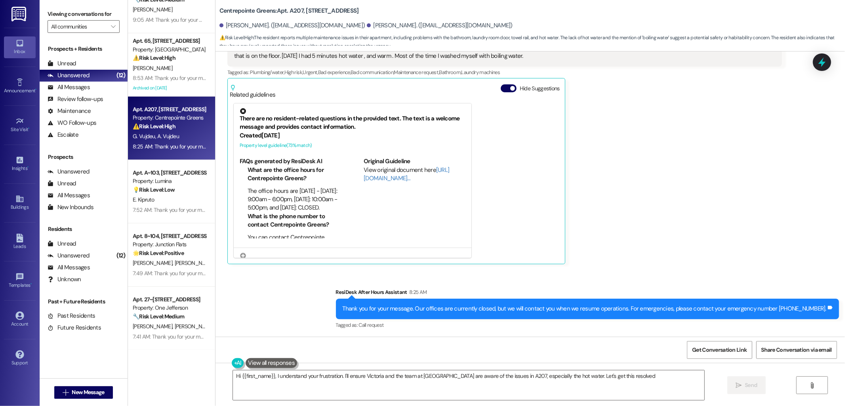
type textarea "Hi {{first_name}}, I understand your frustration. I'll ensure Victoria and the …"
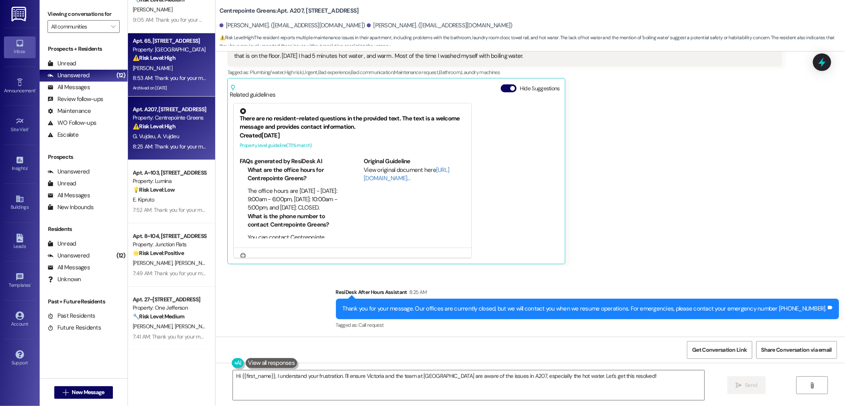
click at [172, 61] on div "⚠️ Risk Level: High The resident is complaining about homeless individuals acce…" at bounding box center [169, 58] width 73 height 8
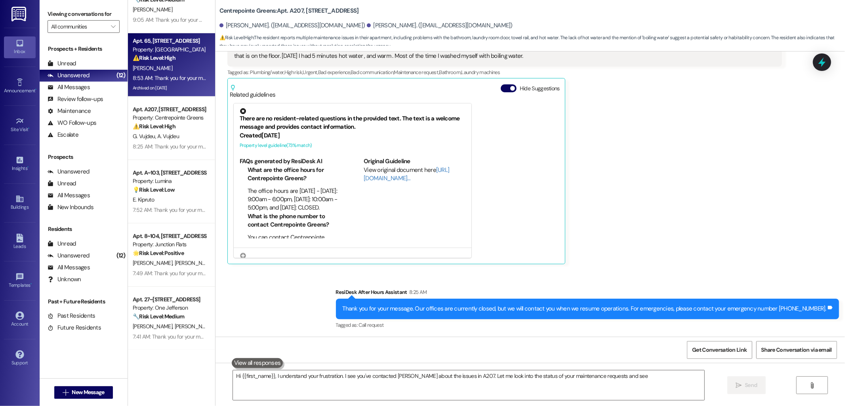
type textarea "Hi {{first_name}}, I understand your frustration. I see you've contacted [PERSO…"
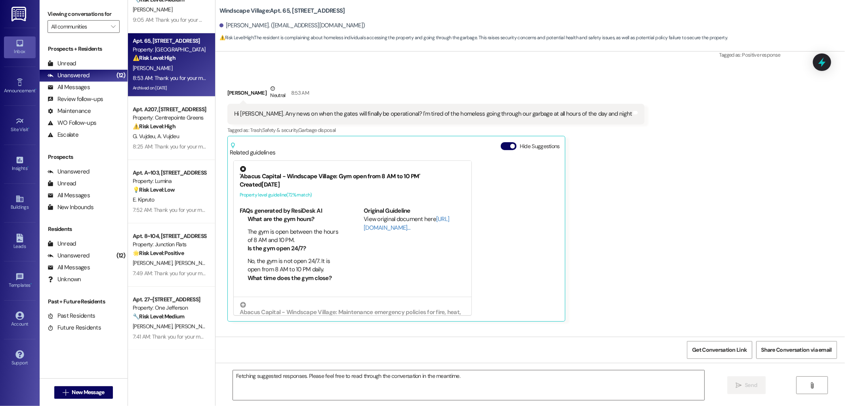
scroll to position [3435, 0]
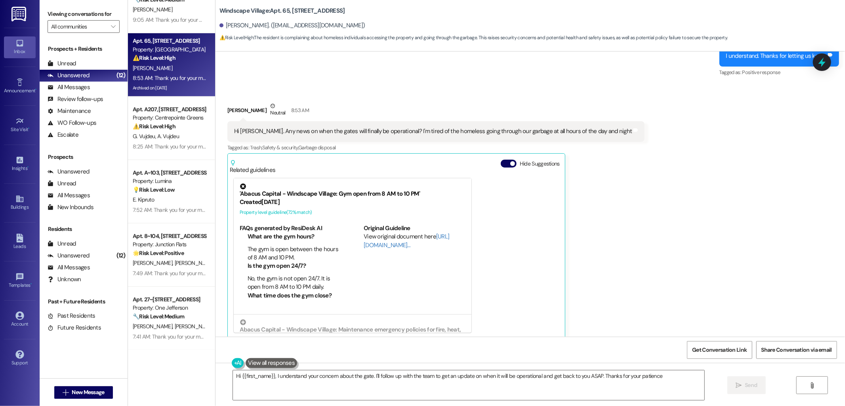
type textarea "Hi {{first_name}}, I understand your concern about the gate. I'll follow up wit…"
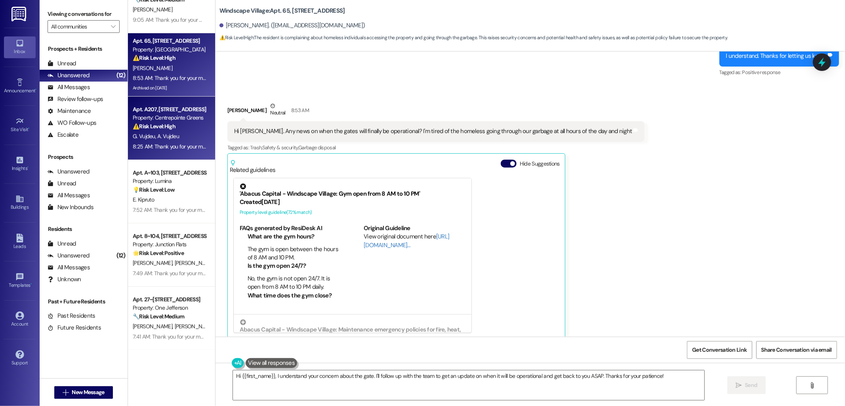
click at [133, 134] on span "G. Vujdeu" at bounding box center [145, 136] width 25 height 7
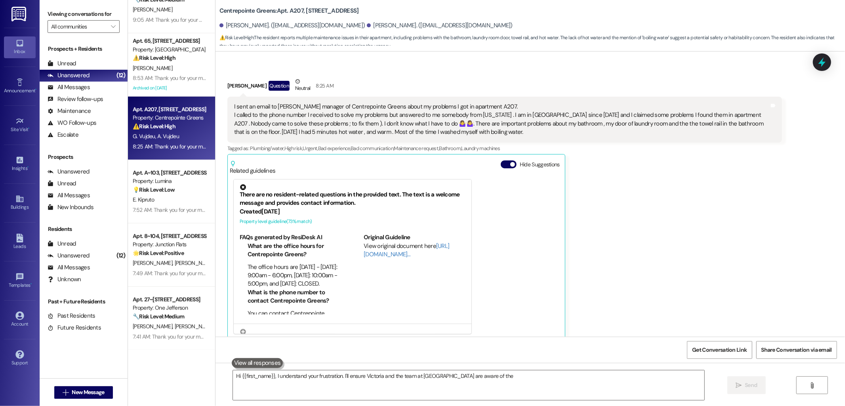
scroll to position [130, 0]
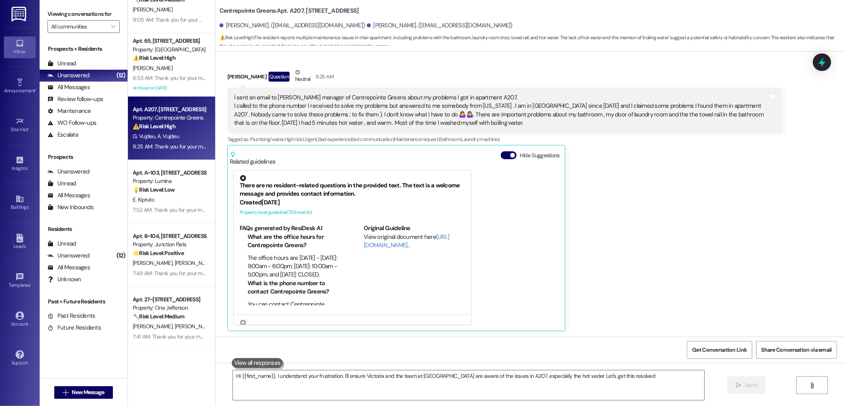
type textarea "Hi {{first_name}}, I understand your frustration. I'll ensure Victoria and the …"
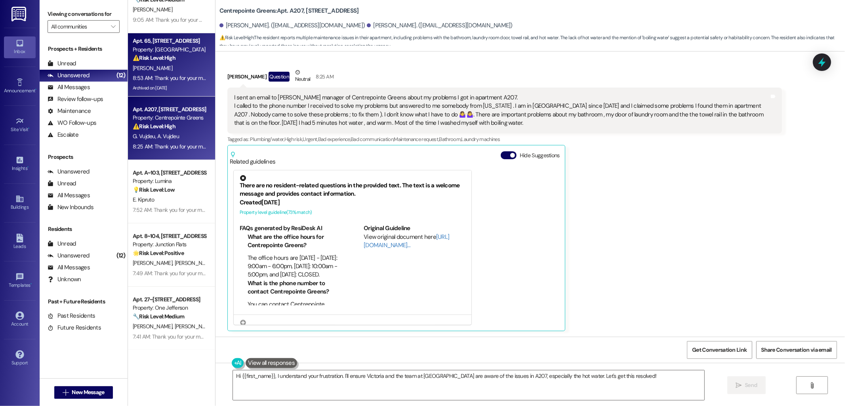
click at [145, 52] on div "Property: [GEOGRAPHIC_DATA]" at bounding box center [169, 50] width 73 height 8
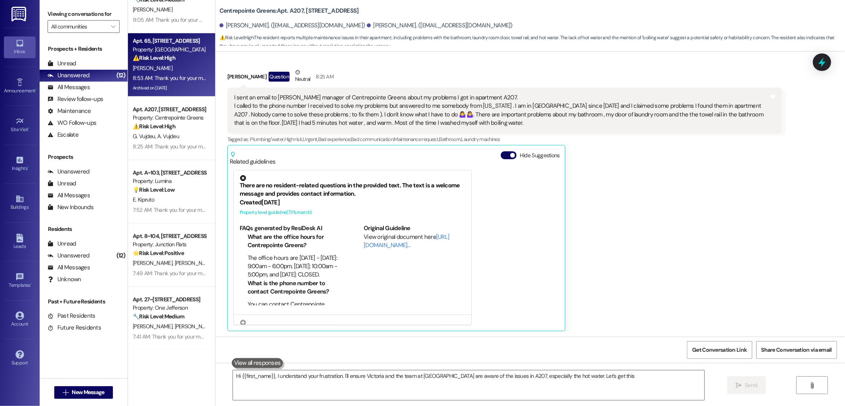
type textarea "Hi {{first_name}}, I understand your frustration. I'll ensure Victoria and the …"
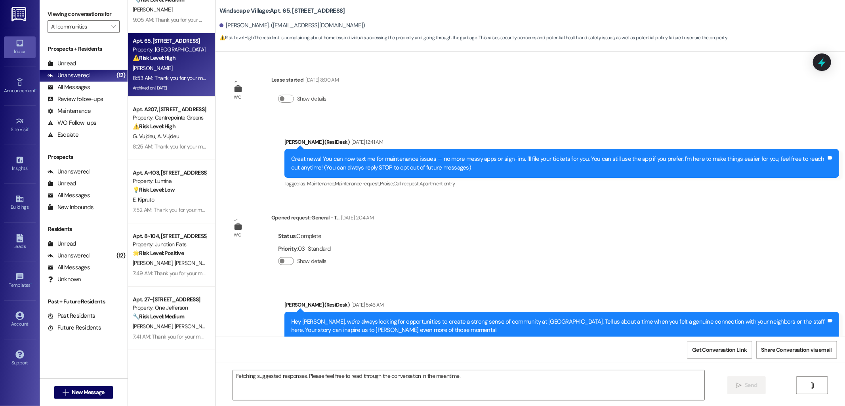
scroll to position [3435, 0]
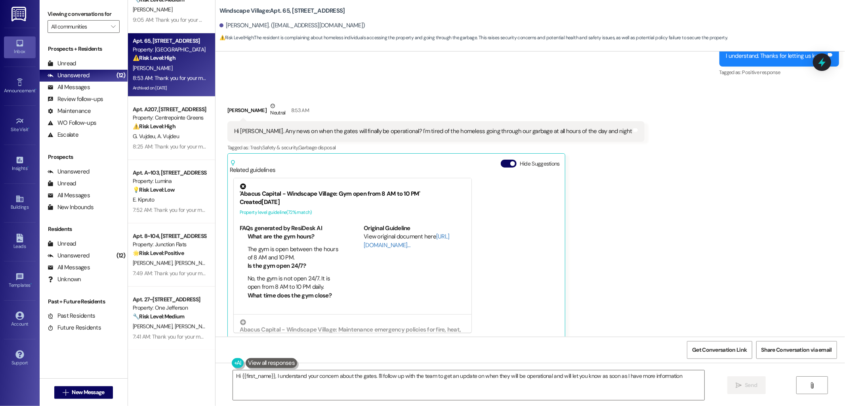
type textarea "Hi {{first_name}}, I understand your concern about the gates. I'll follow up wi…"
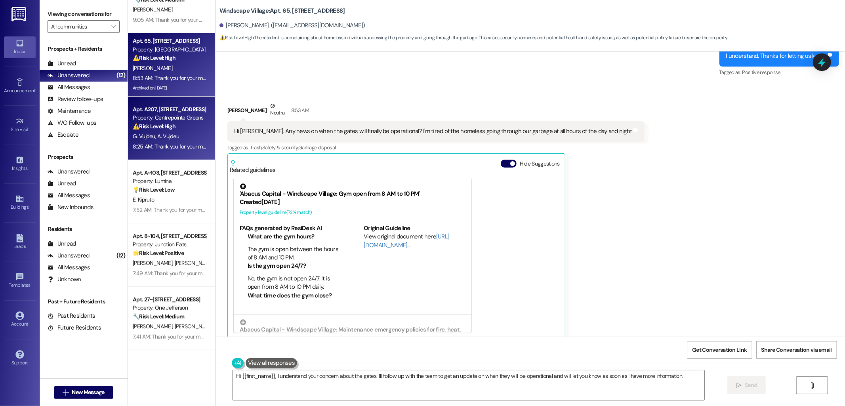
click at [139, 140] on div "G. Vujdeu A. Vujdeu" at bounding box center [169, 137] width 75 height 10
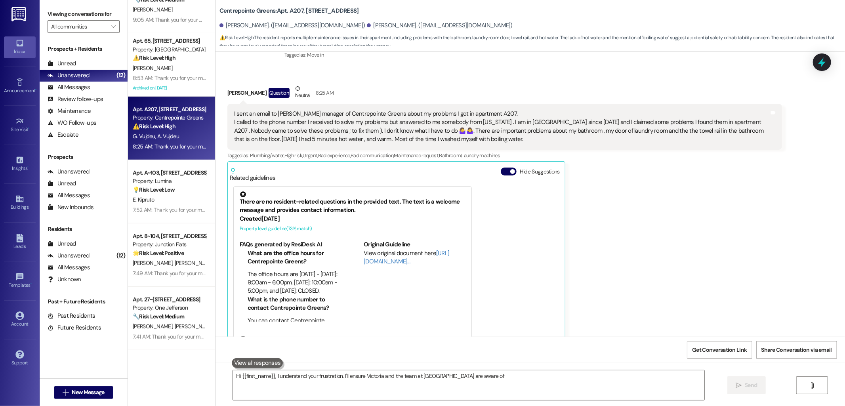
scroll to position [130, 0]
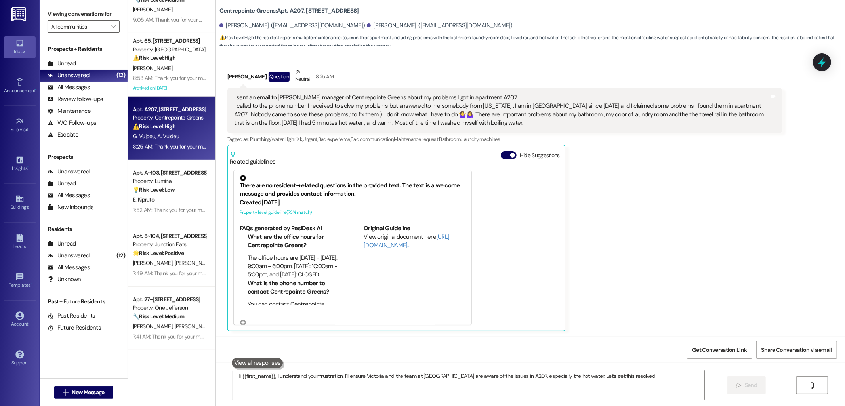
type textarea "Hi {{first_name}}, I understand your frustration. I'll ensure Victoria and the …"
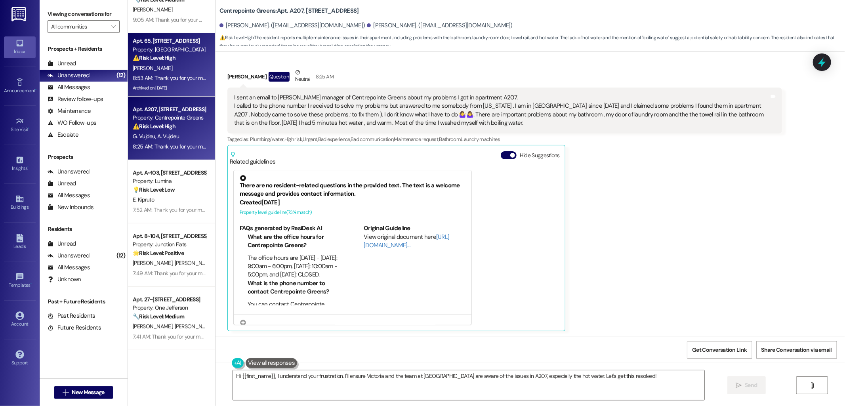
click at [138, 48] on div "Property: [GEOGRAPHIC_DATA]" at bounding box center [169, 50] width 73 height 8
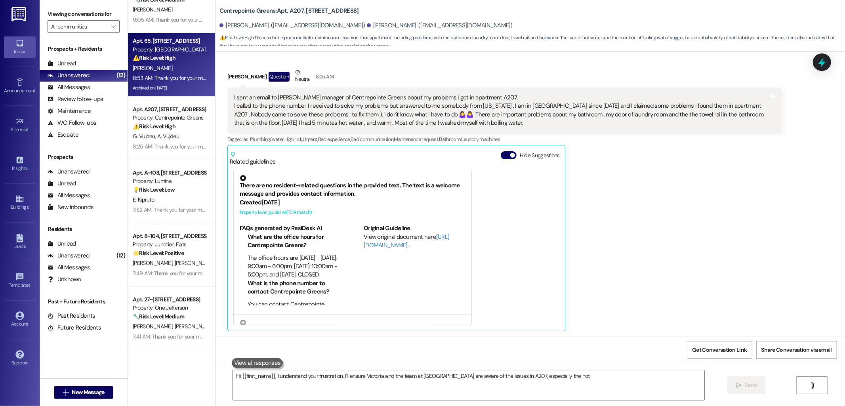
type textarea "Hi {{first_name}}, I understand your frustration. I'll ensure Victoria and the …"
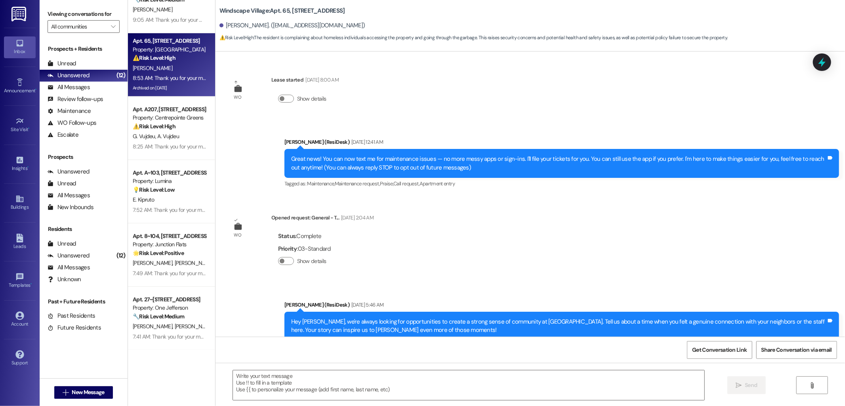
scroll to position [3435, 0]
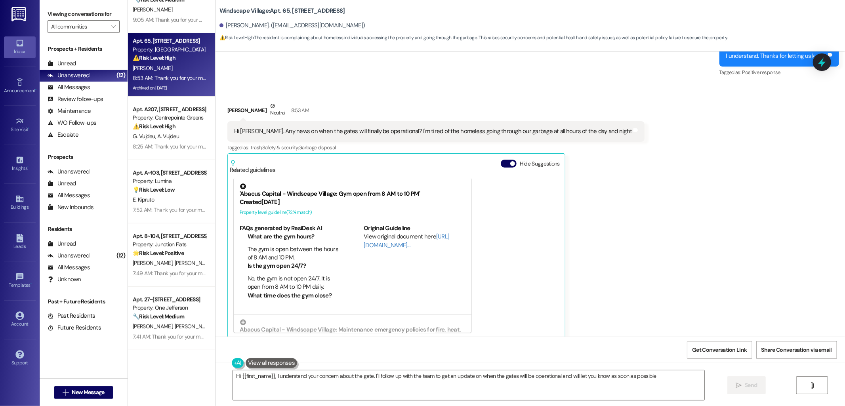
type textarea "Hi {{first_name}}, I understand your concern about the gate. I'll follow up wit…"
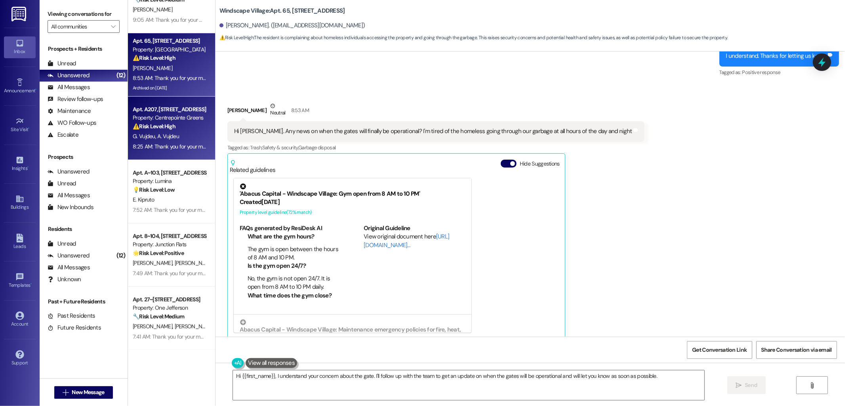
click at [163, 148] on div "8:25 AM: Thank you for your message. Our offices are currently closed, but we w…" at bounding box center [365, 146] width 465 height 7
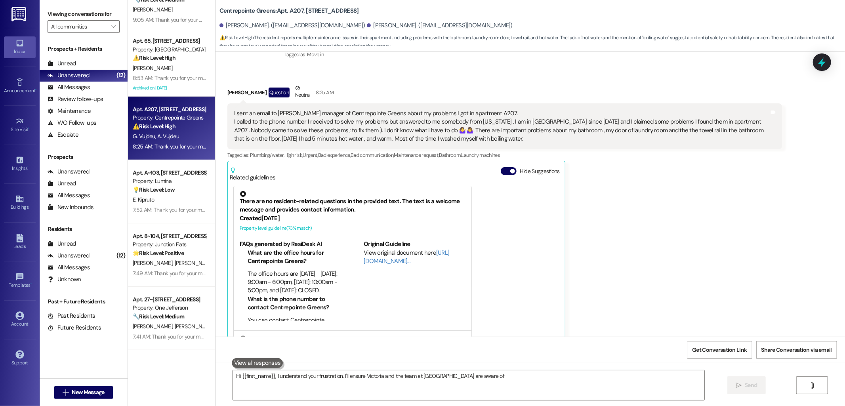
scroll to position [130, 0]
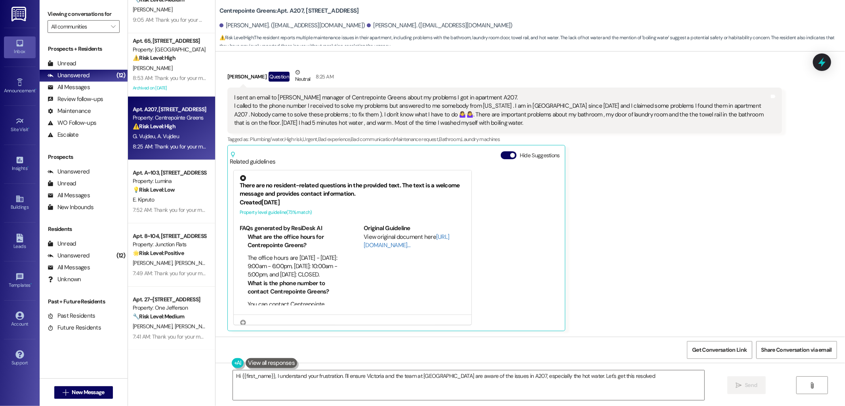
type textarea "Hi {{first_name}}, I understand your frustration. I'll ensure Victoria and the …"
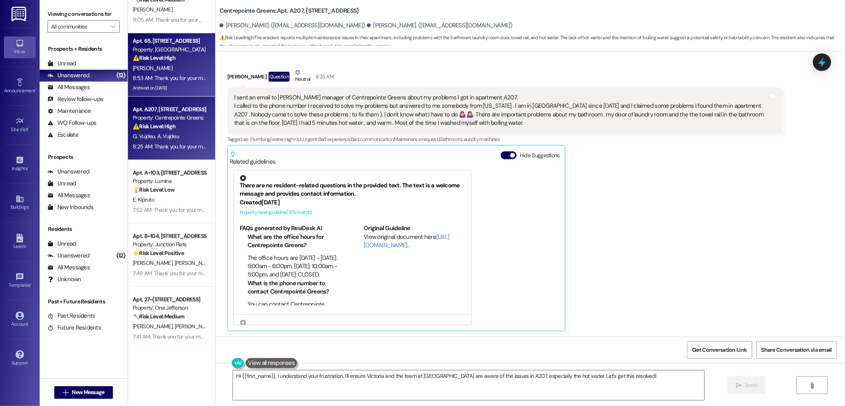
click at [162, 40] on div "Apt. 65, [STREET_ADDRESS]" at bounding box center [169, 41] width 73 height 8
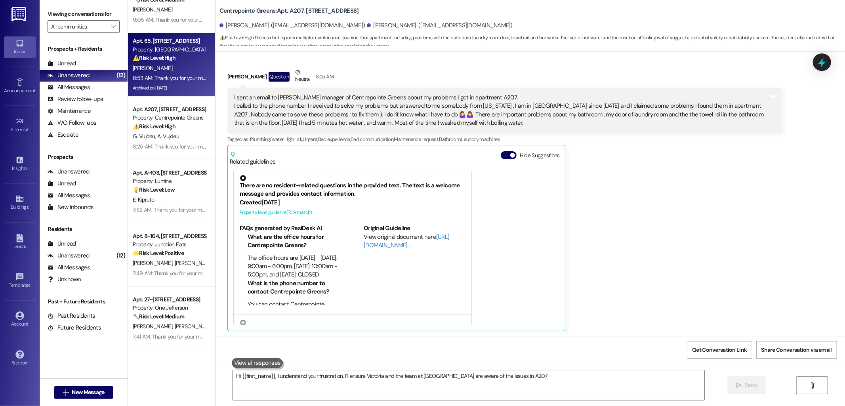
type textarea "Hi {{first_name}}, I understand your frustration. I'll ensure Victoria and the …"
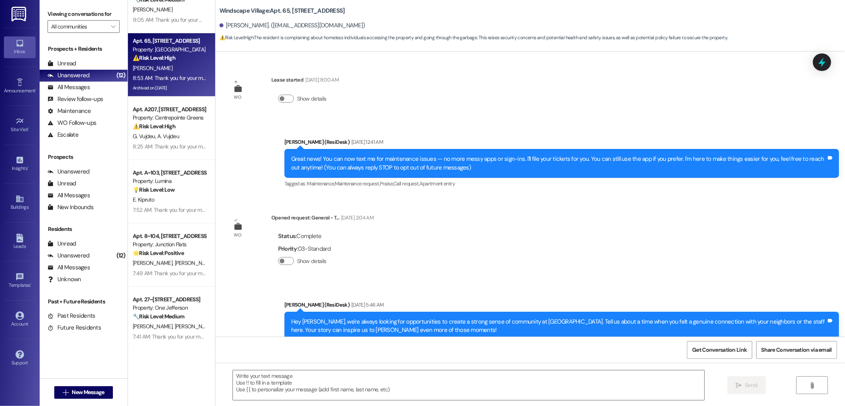
scroll to position [3435, 0]
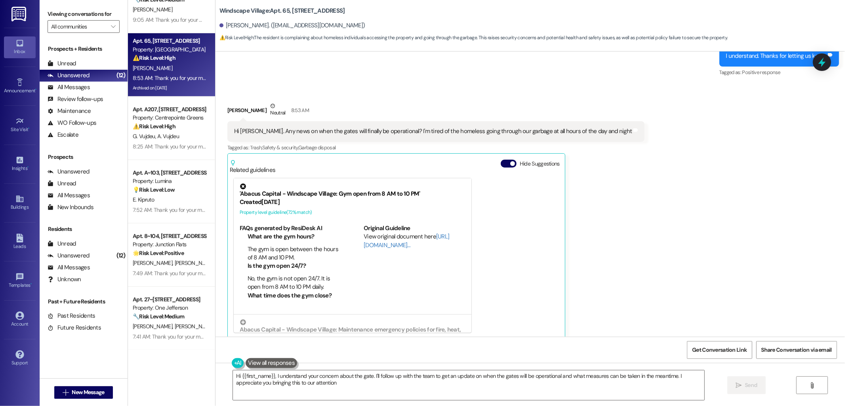
type textarea "Hi {{first_name}}, I understand your concern about the gate. I'll follow up wit…"
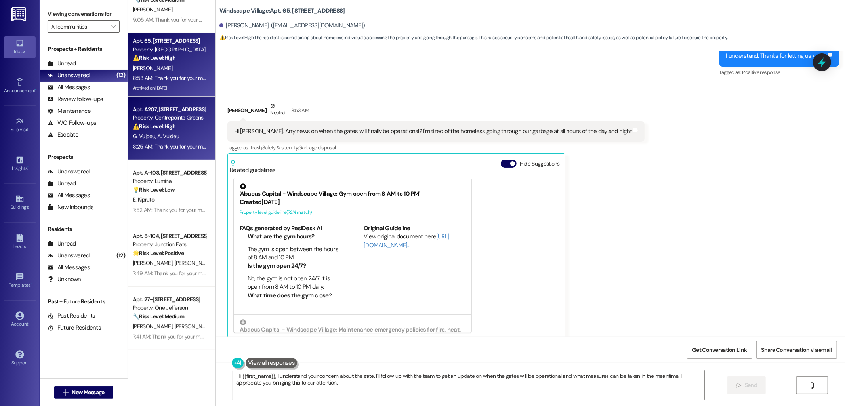
click at [157, 144] on div "8:25 AM: Thank you for your message. Our offices are currently closed, but we w…" at bounding box center [365, 146] width 465 height 7
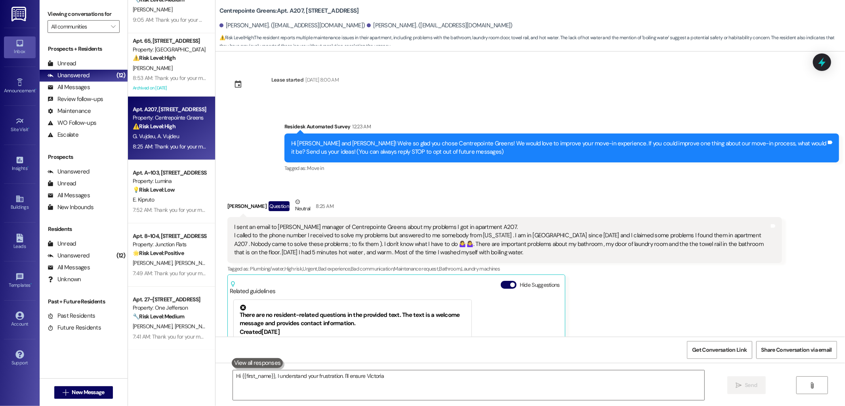
scroll to position [130, 0]
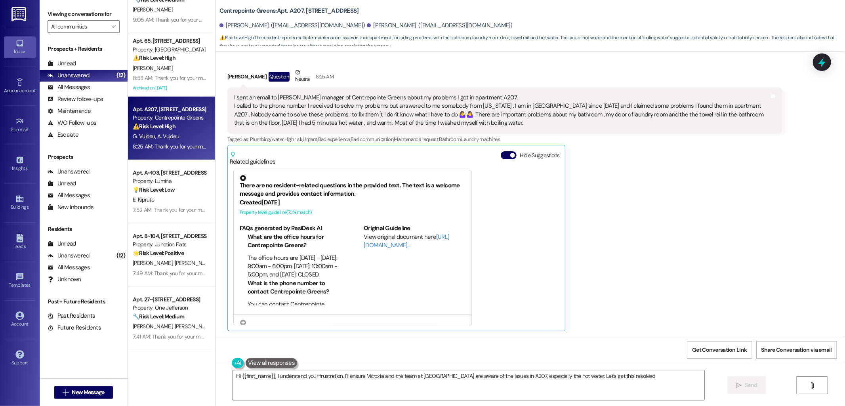
type textarea "Hi {{first_name}}, I understand your frustration. I'll ensure Victoria and the …"
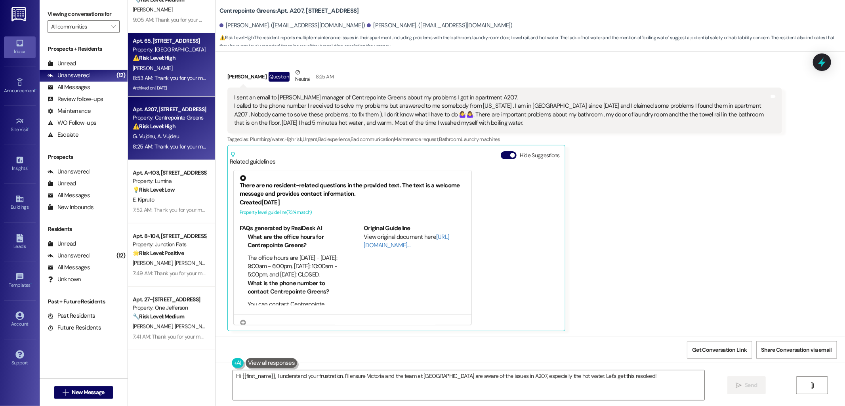
click at [151, 63] on div "[PERSON_NAME]" at bounding box center [169, 68] width 75 height 10
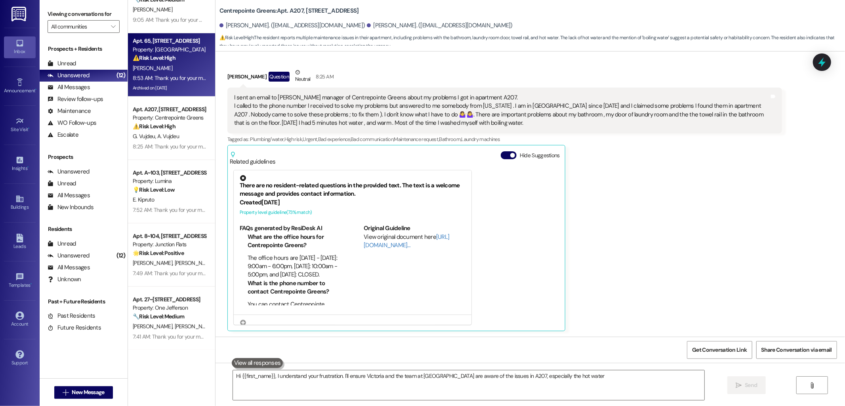
type textarea "Hi {{first_name}}, I understand your frustration. I'll ensure Victoria and the …"
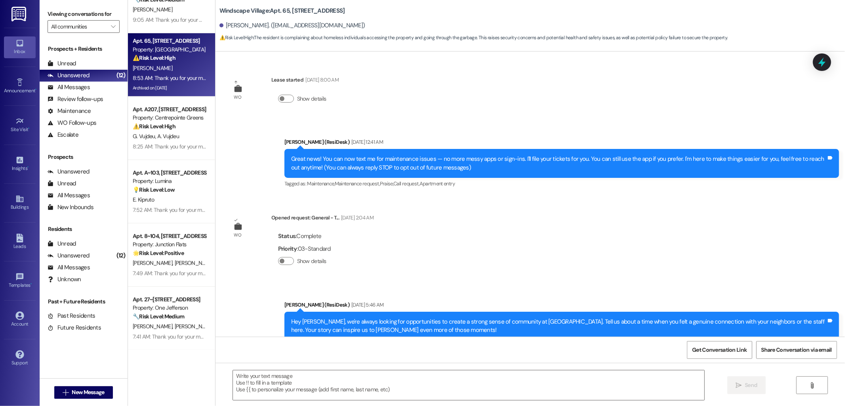
scroll to position [3435, 0]
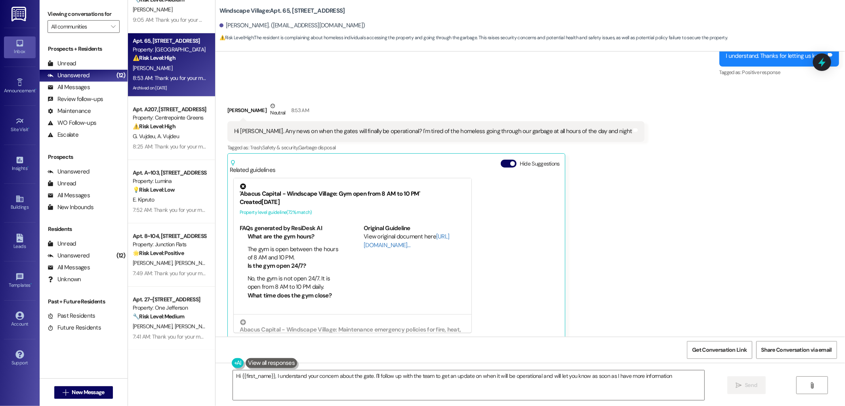
type textarea "Hi {{first_name}}, I understand your concern about the gate. I'll follow up wit…"
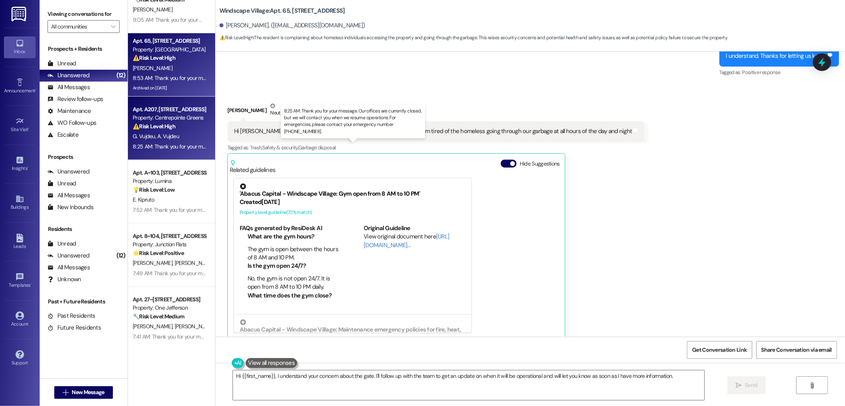
click at [159, 143] on div "8:25 AM: Thank you for your message. Our offices are currently closed, but we w…" at bounding box center [365, 146] width 465 height 7
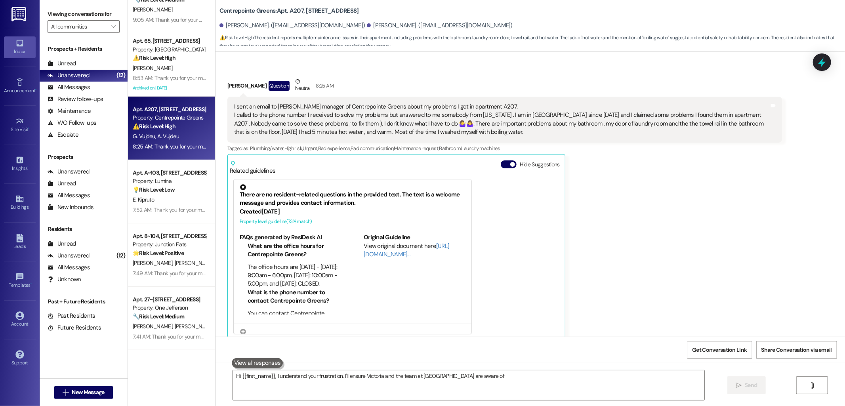
scroll to position [130, 0]
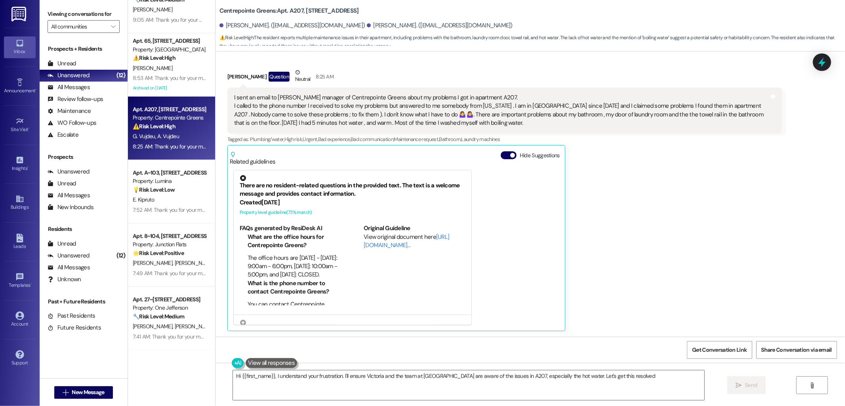
type textarea "Hi {{first_name}}, I understand your frustration. I'll ensure Victoria and the …"
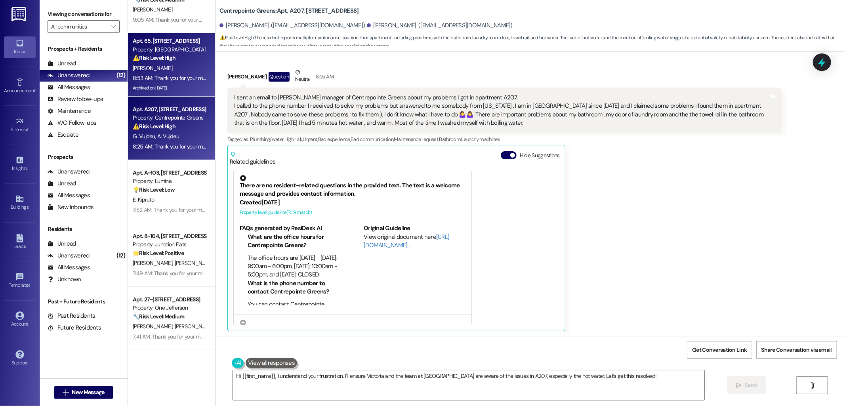
click at [148, 62] on div "⚠️ Risk Level: High The resident is complaining about homeless individuals acce…" at bounding box center [169, 58] width 73 height 8
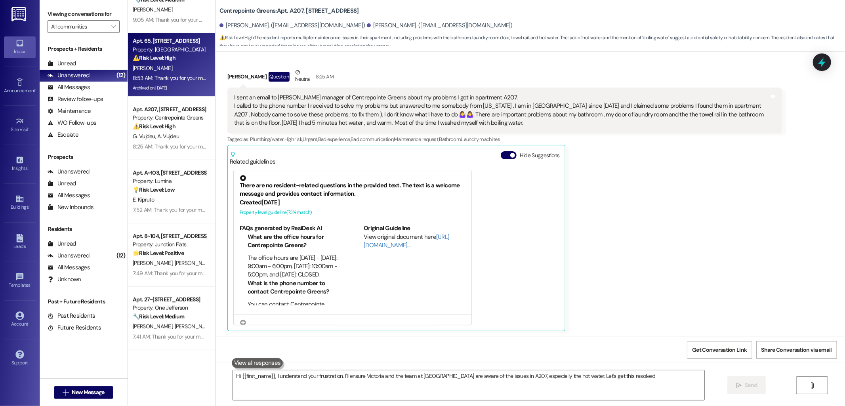
type textarea "Hi {{first_name}}, I understand your frustration. I'll ensure Victoria and the …"
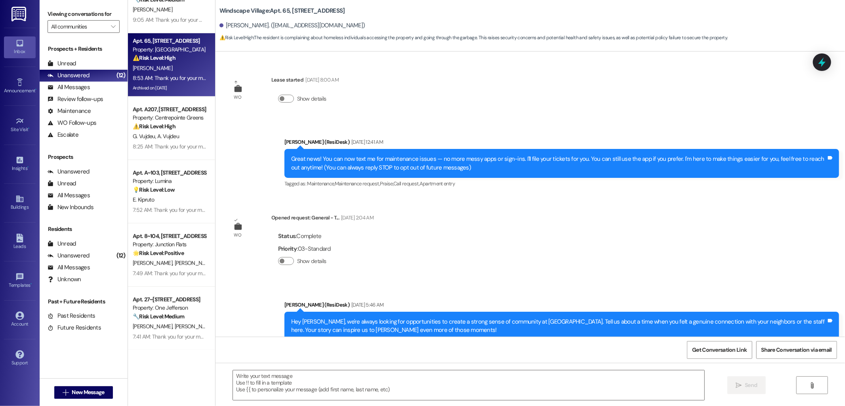
scroll to position [3435, 0]
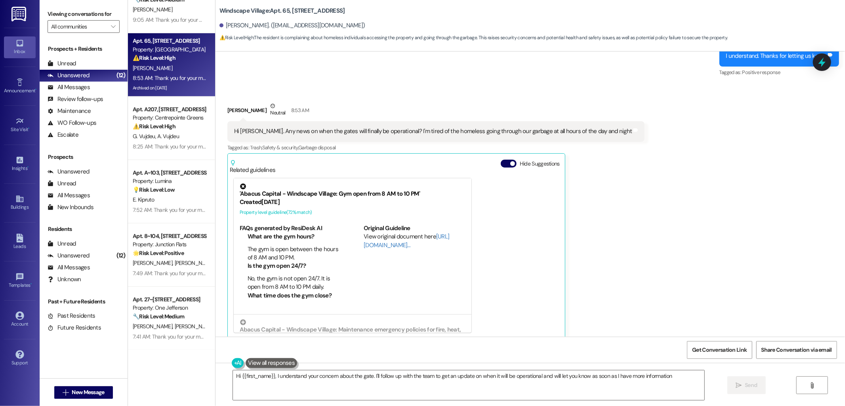
type textarea "Hi {{first_name}}, I understand your concern about the gate. I'll follow up wit…"
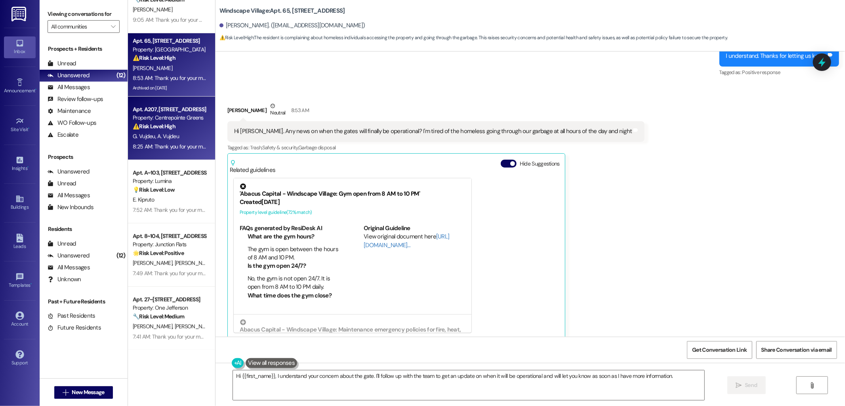
click at [151, 124] on strong "⚠️ Risk Level: High" at bounding box center [154, 126] width 43 height 7
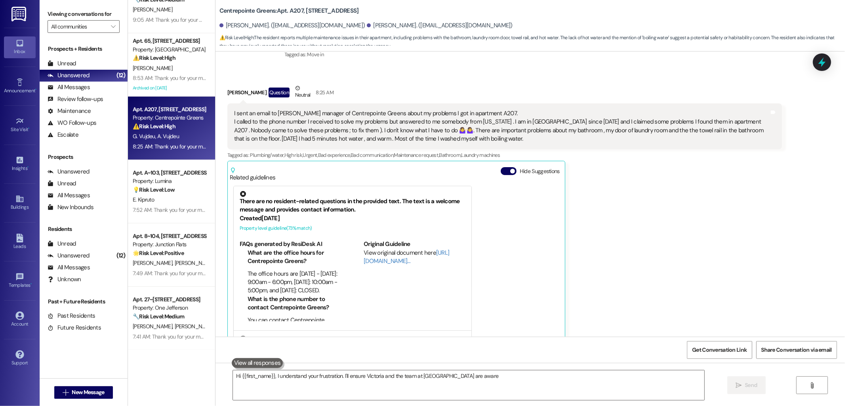
scroll to position [130, 0]
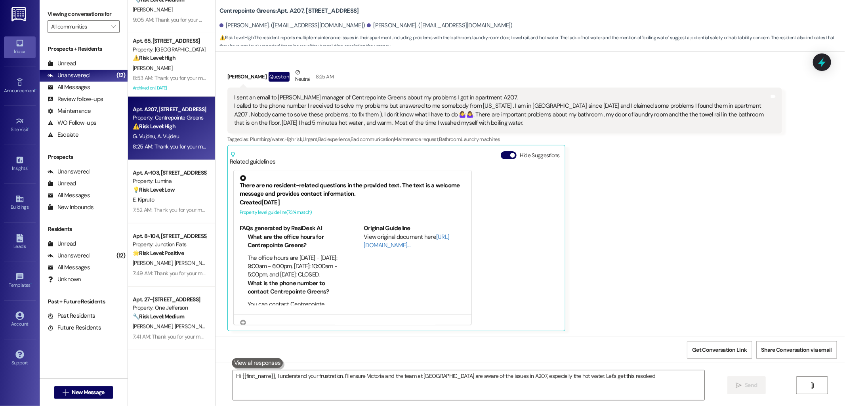
type textarea "Hi {{first_name}}, I understand your frustration. I'll ensure Victoria and the …"
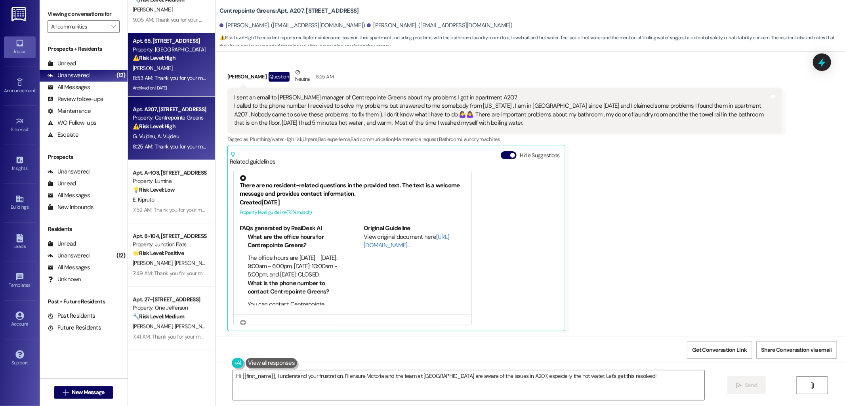
click at [147, 57] on strong "⚠️ Risk Level: High" at bounding box center [154, 57] width 43 height 7
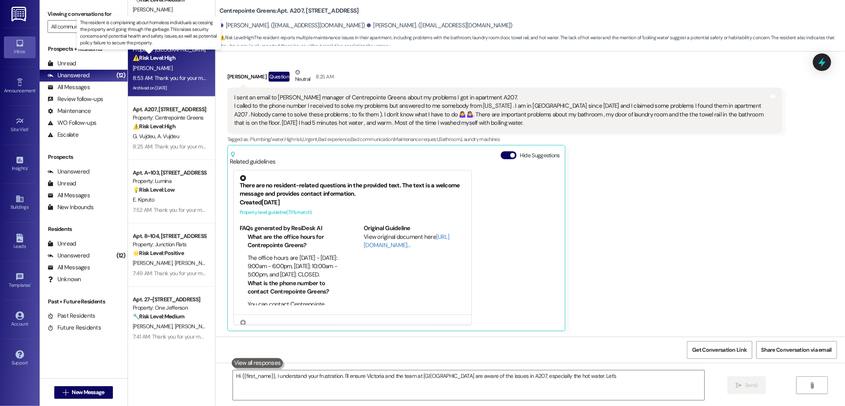
type textarea "Hi {{first_name}}, I understand your frustration. I'll ensure Victoria and the …"
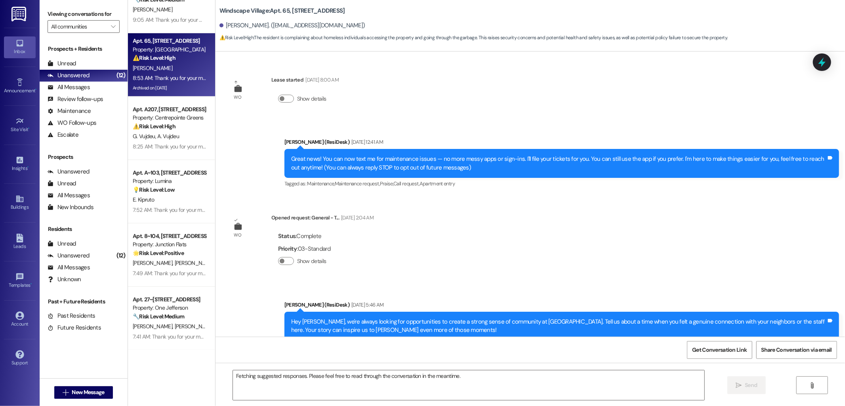
scroll to position [3435, 0]
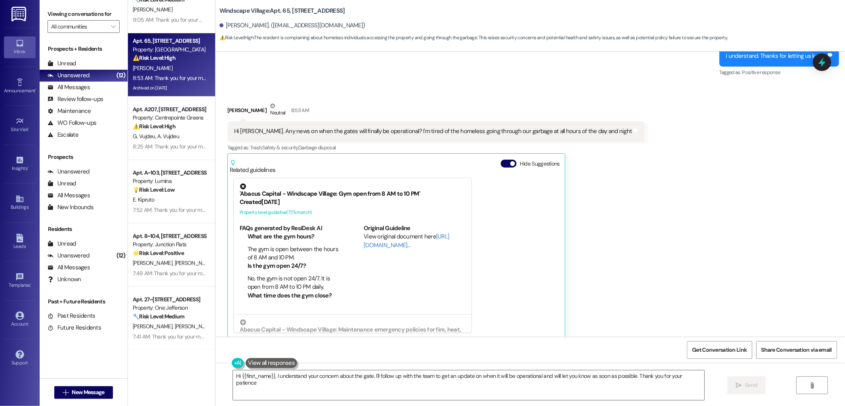
type textarea "Hi {{first_name}}, I understand your concern about the gate. I'll follow up wit…"
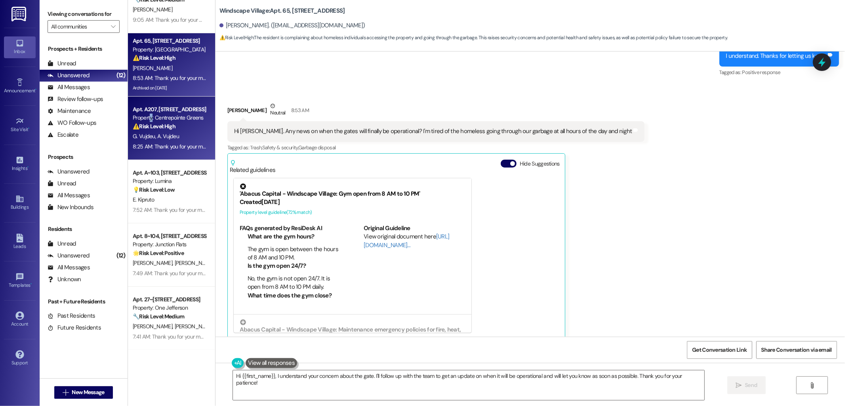
click at [145, 117] on div "Property: Centrepointe Greens" at bounding box center [169, 118] width 73 height 8
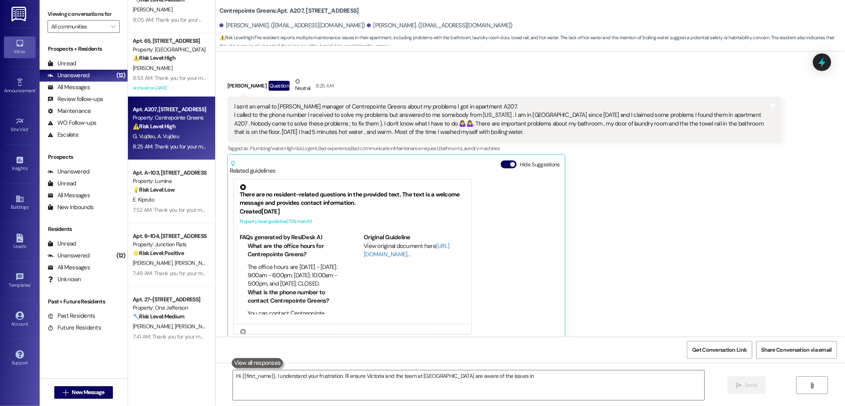
scroll to position [130, 0]
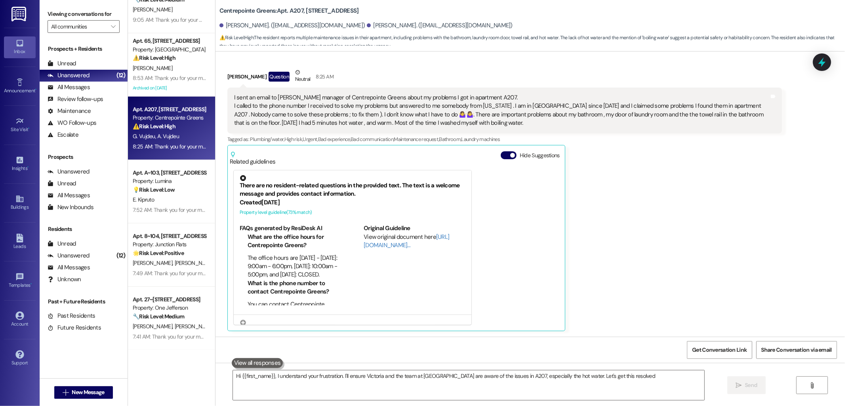
type textarea "Hi {{first_name}}, I understand your frustration. I'll ensure Victoria and the …"
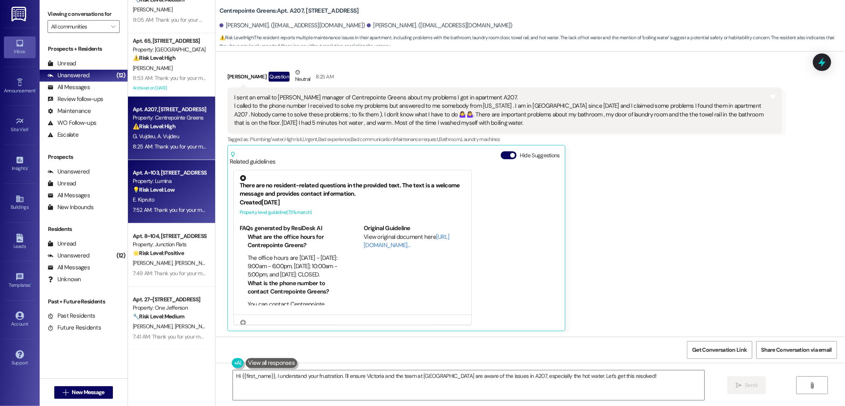
click at [150, 178] on div "Property: Lumina" at bounding box center [169, 181] width 73 height 8
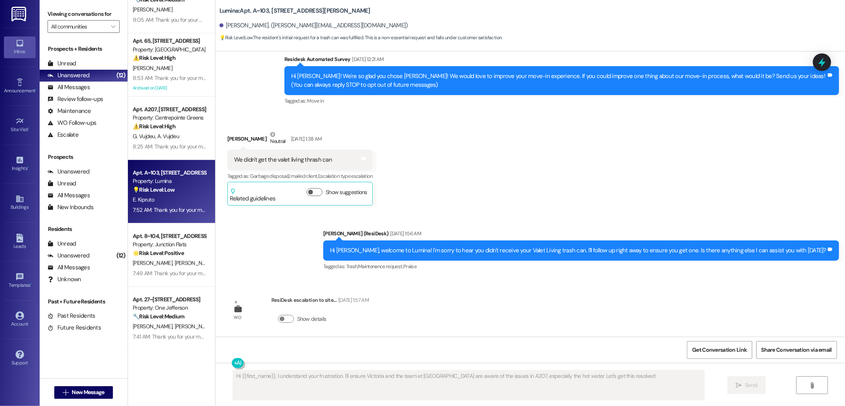
type textarea "Hi {{first_name}}, I understand your frustration. I'll ensure Victoria and the …"
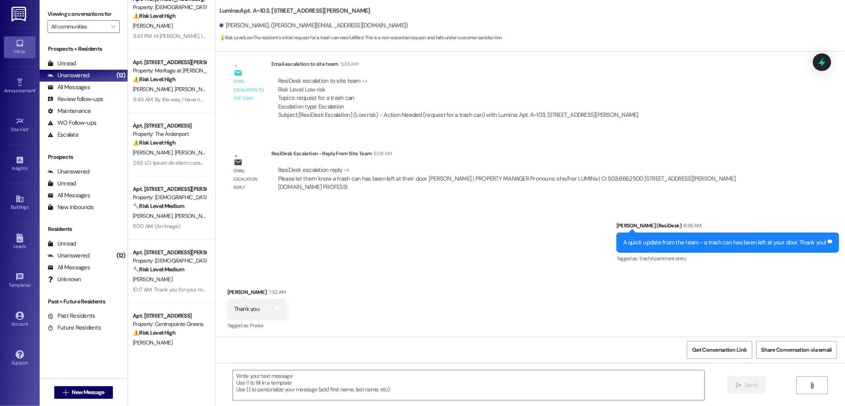
scroll to position [0, 0]
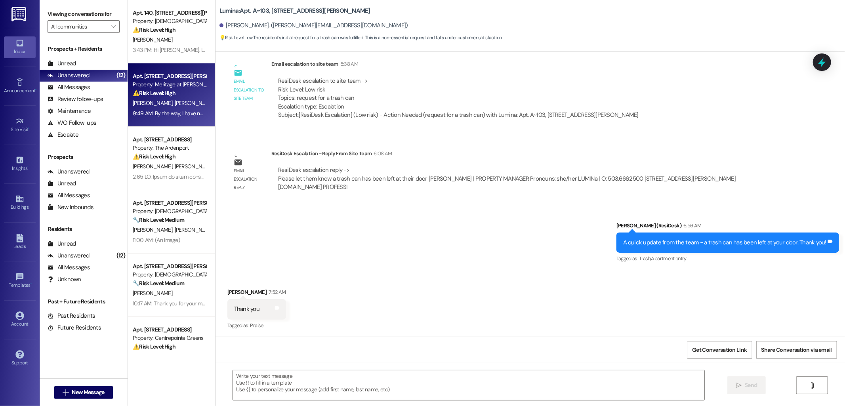
click at [174, 104] on span "[PERSON_NAME]" at bounding box center [194, 102] width 40 height 7
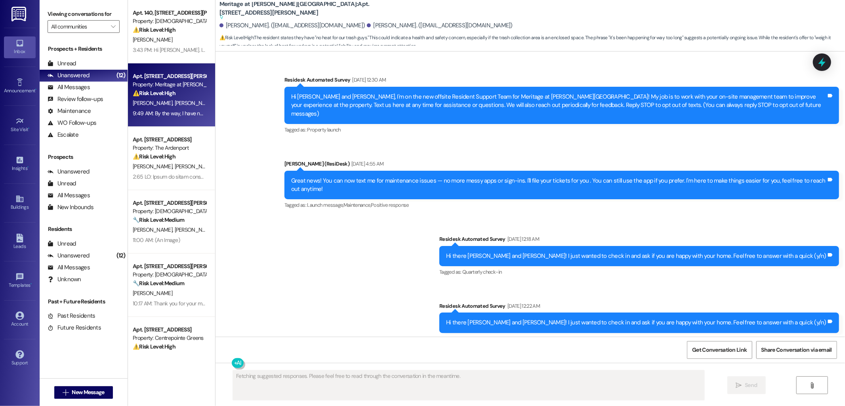
scroll to position [7993, 0]
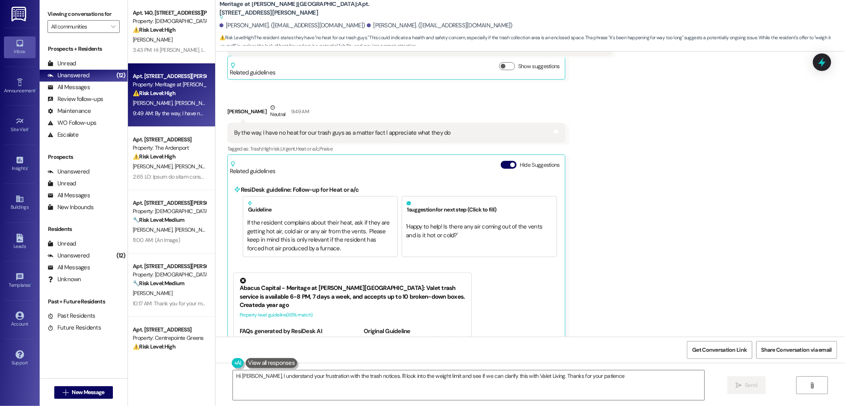
type textarea "Hi [PERSON_NAME], I understand your frustration with the trash notices. I'll lo…"
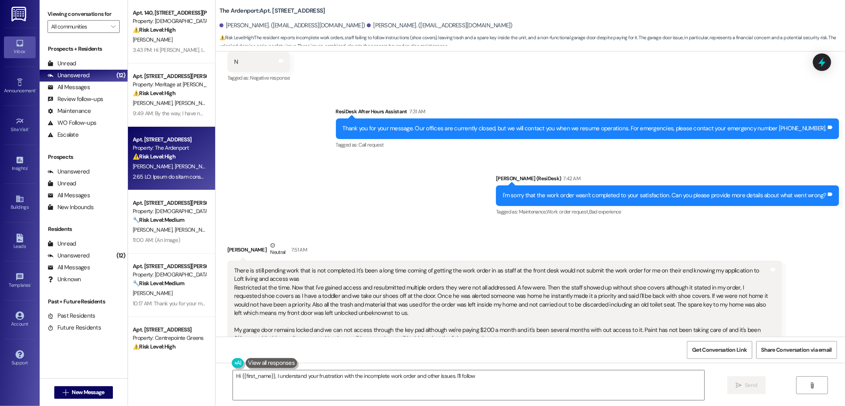
scroll to position [289, 0]
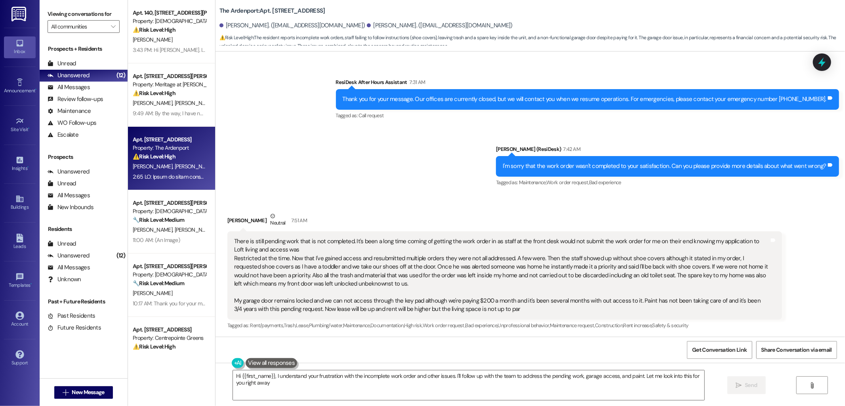
type textarea "Hi {{first_name}}, I understand your frustration with the incomplete work order…"
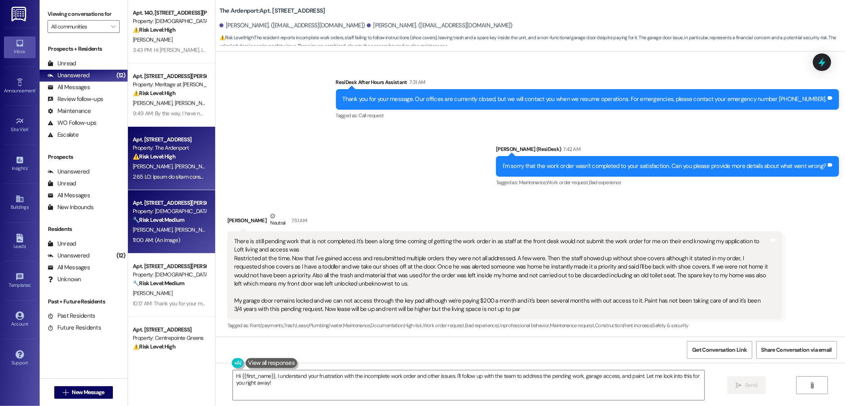
click at [178, 232] on span "[PERSON_NAME]" at bounding box center [194, 229] width 40 height 7
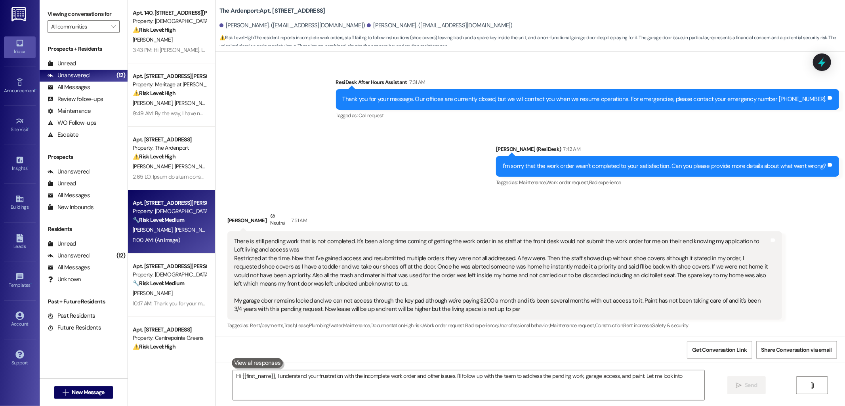
type textarea "Hi {{first_name}}, I understand your frustration with the incomplete work order…"
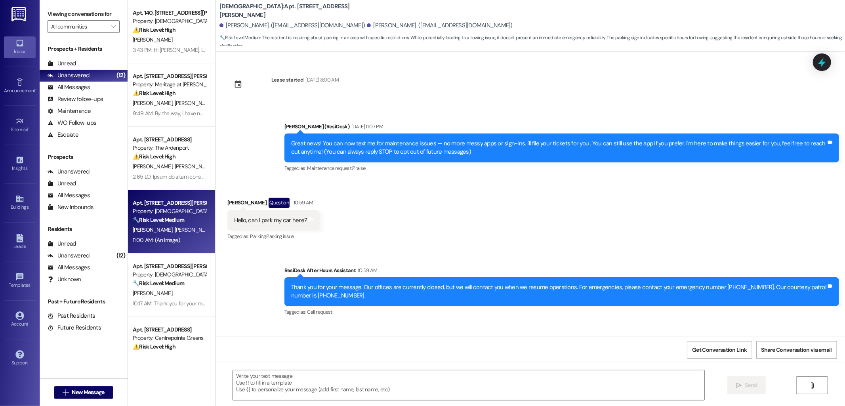
scroll to position [396, 0]
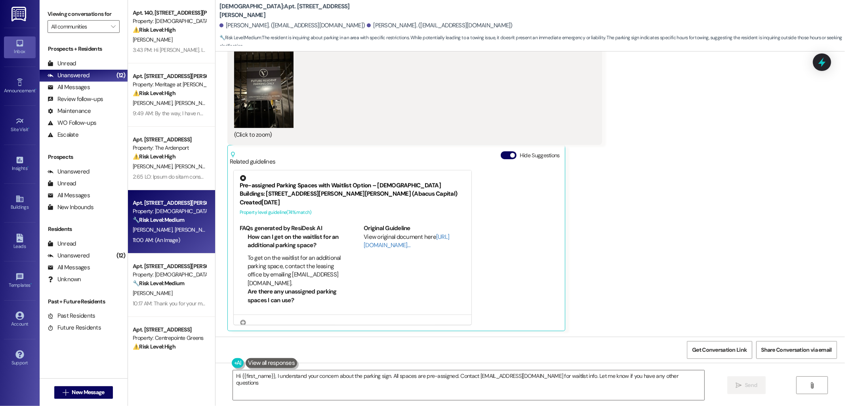
type textarea "Hi {{first_name}}, I understand your concern about the parking sign. All spaces…"
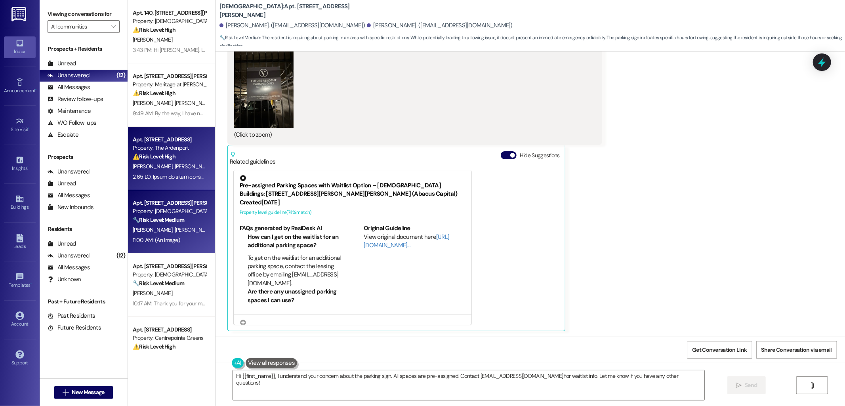
click at [180, 165] on div "[PERSON_NAME] [PERSON_NAME]" at bounding box center [169, 167] width 75 height 10
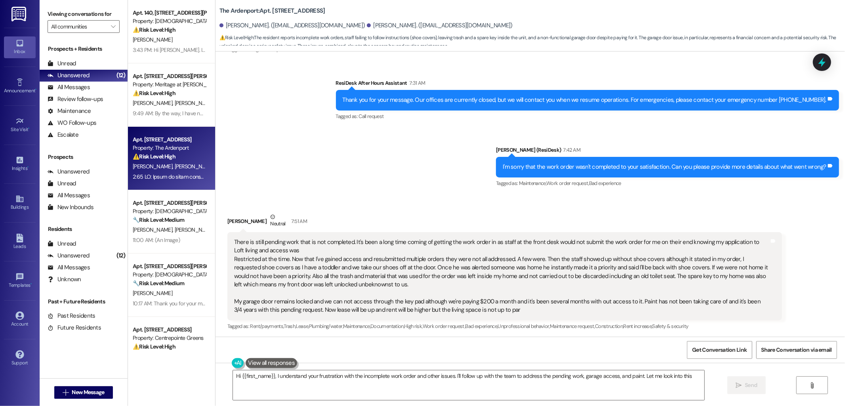
scroll to position [289, 0]
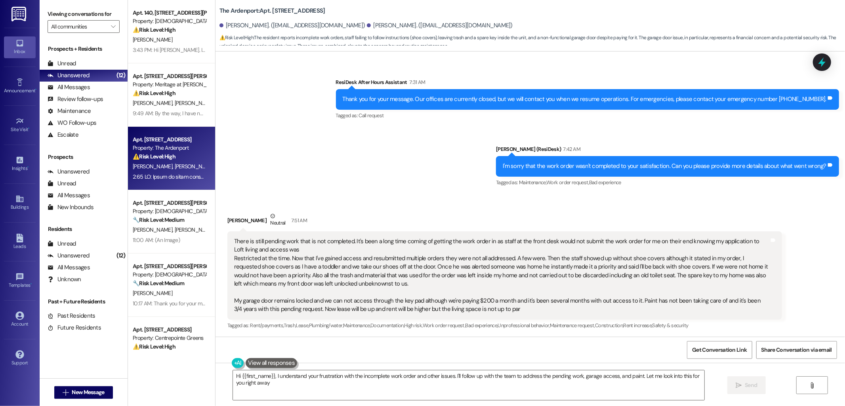
type textarea "Hi {{first_name}}, I understand your frustration with the incomplete work order…"
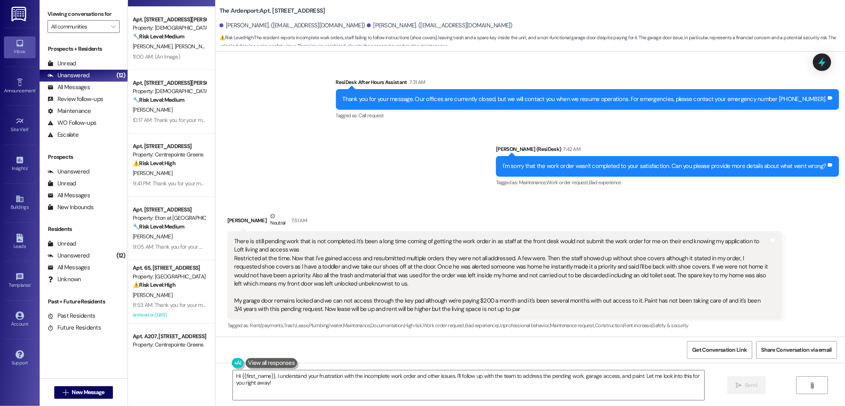
scroll to position [132, 0]
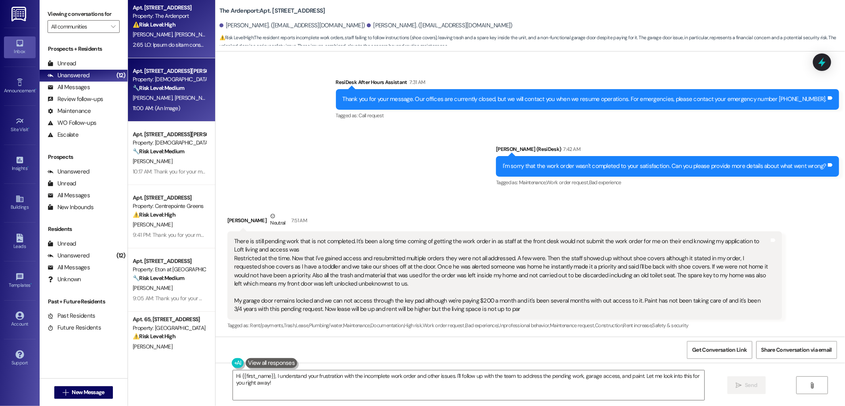
click at [167, 88] on strong "🔧 Risk Level: Medium" at bounding box center [159, 87] width 52 height 7
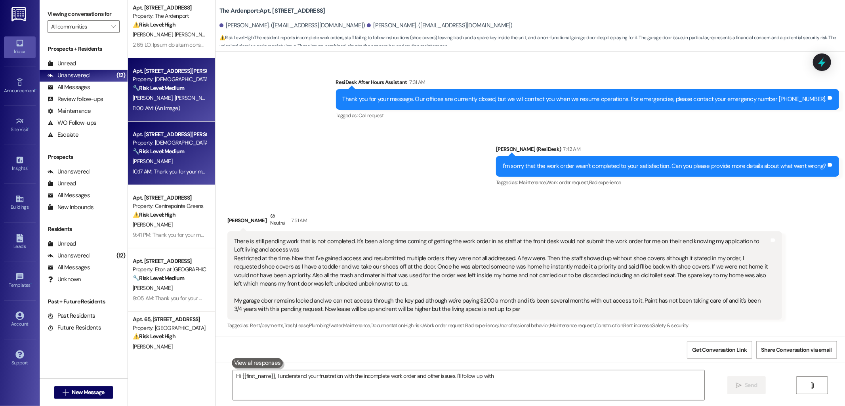
type textarea "Hi {{first_name}}, I understand your frustration with the incomplete work order…"
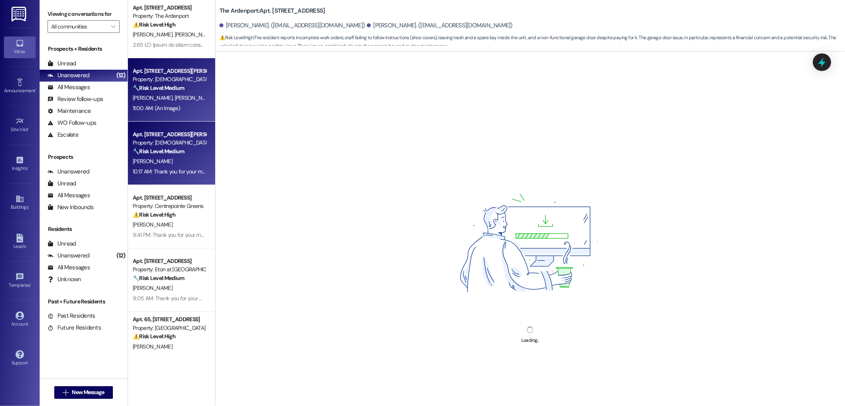
click at [176, 149] on strong "🔧 Risk Level: Medium" at bounding box center [159, 151] width 52 height 7
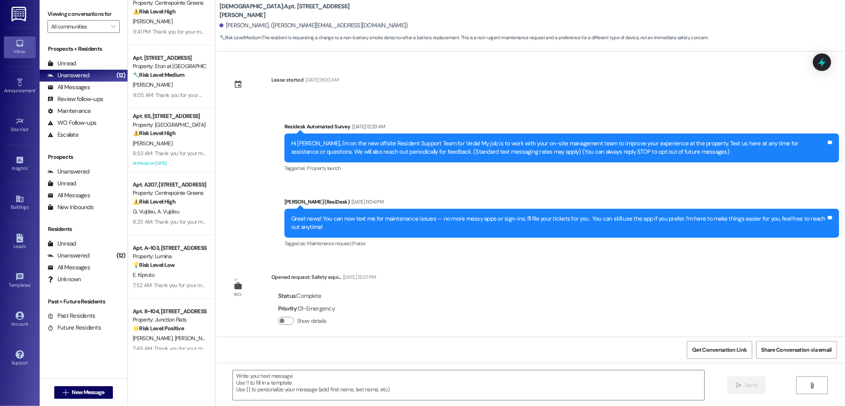
scroll to position [482, 0]
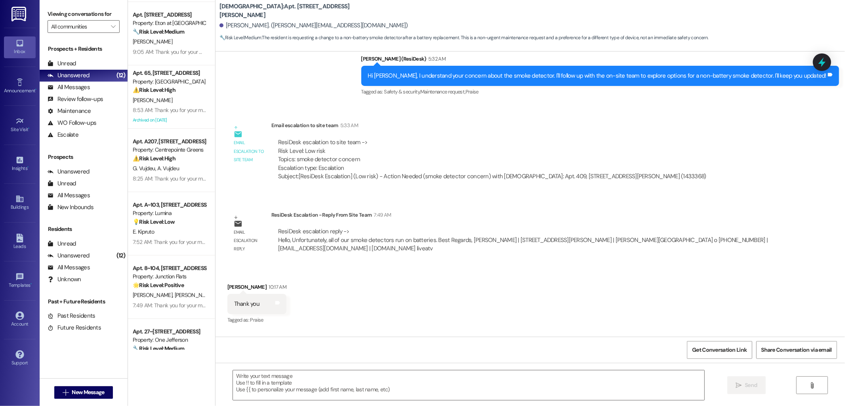
type textarea "Fetching suggested responses. Please feel free to read through the conversation…"
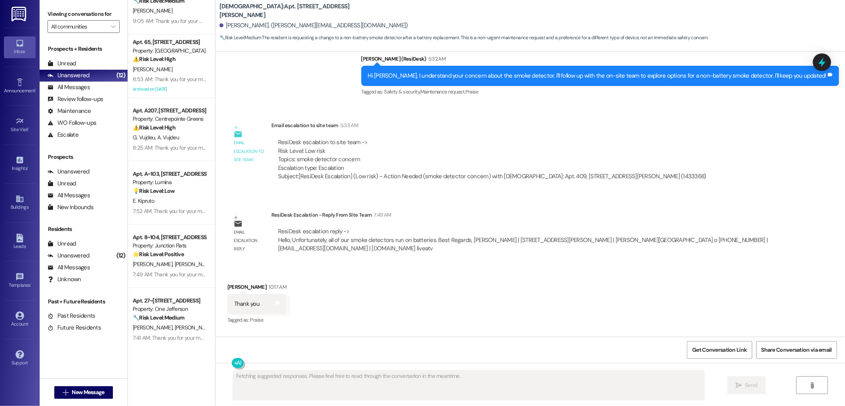
scroll to position [411, 0]
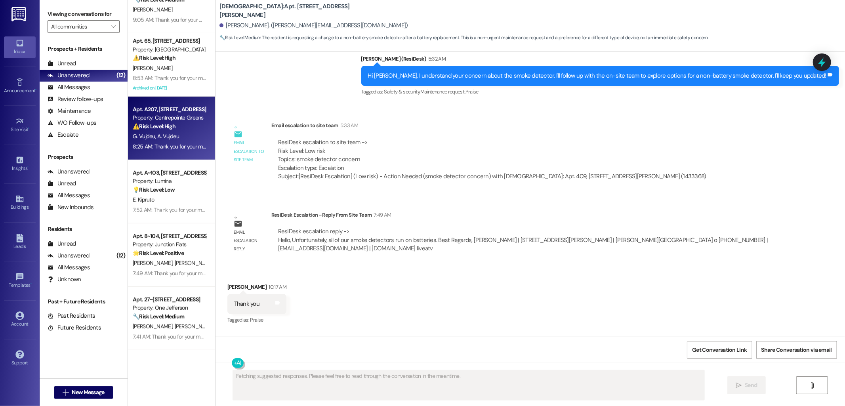
click at [172, 132] on div "G. Vujdeu A. Vujdeu" at bounding box center [169, 137] width 75 height 10
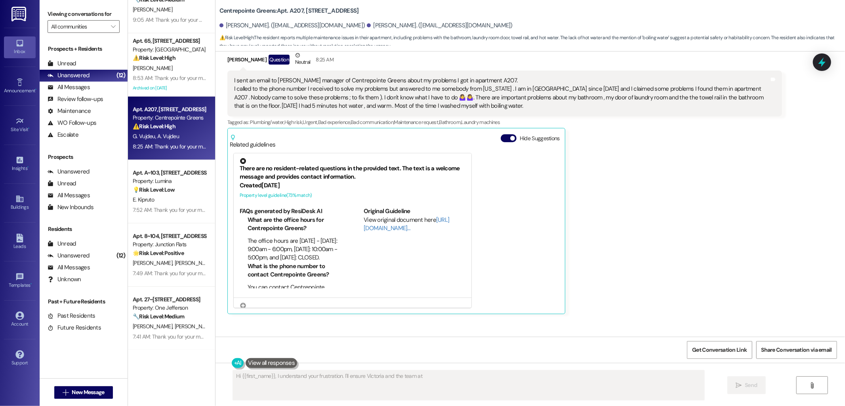
scroll to position [130, 0]
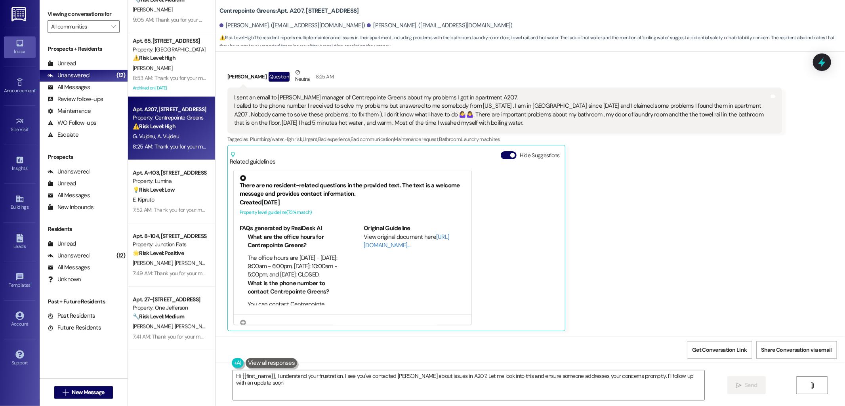
type textarea "Hi {{first_name}}, I understand your frustration. I see you've contacted [PERSO…"
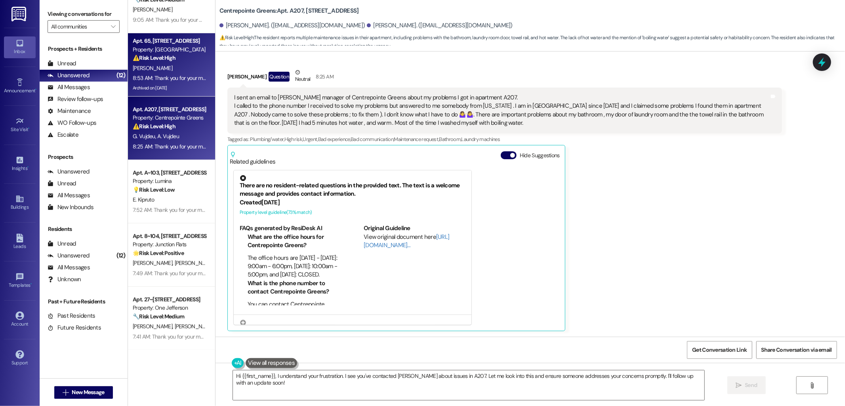
click at [193, 47] on div "Property: [GEOGRAPHIC_DATA]" at bounding box center [169, 50] width 73 height 8
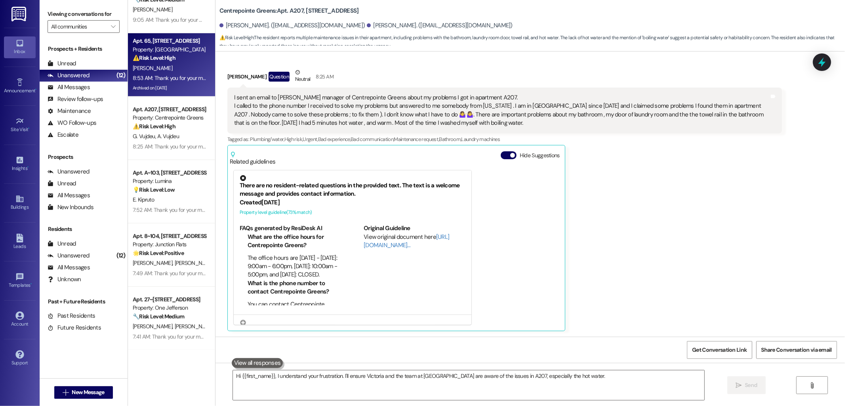
type textarea "Hi {{first_name}}, I understand your frustration. I'll ensure Victoria and the …"
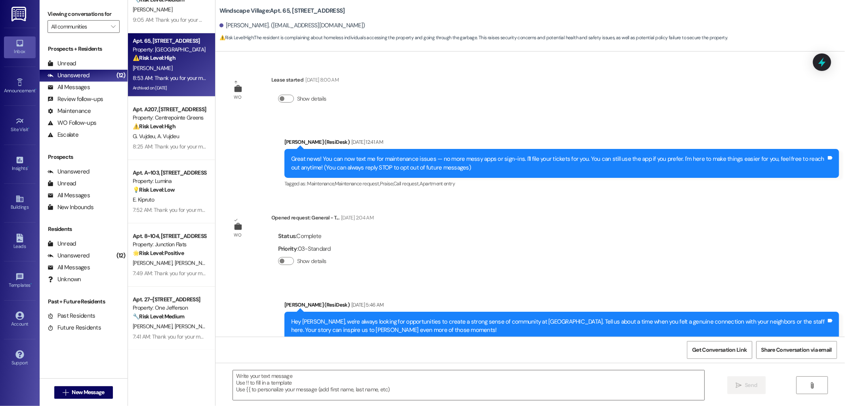
scroll to position [3435, 0]
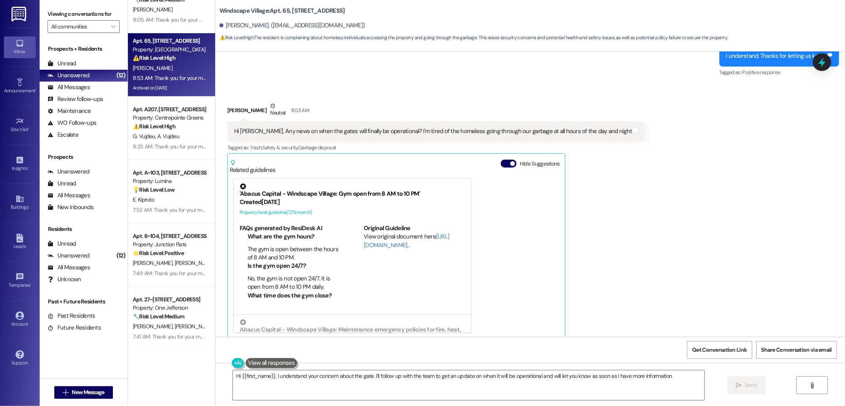
type textarea "Hi {{first_name}}, I understand your concern about the gate. I'll follow up wit…"
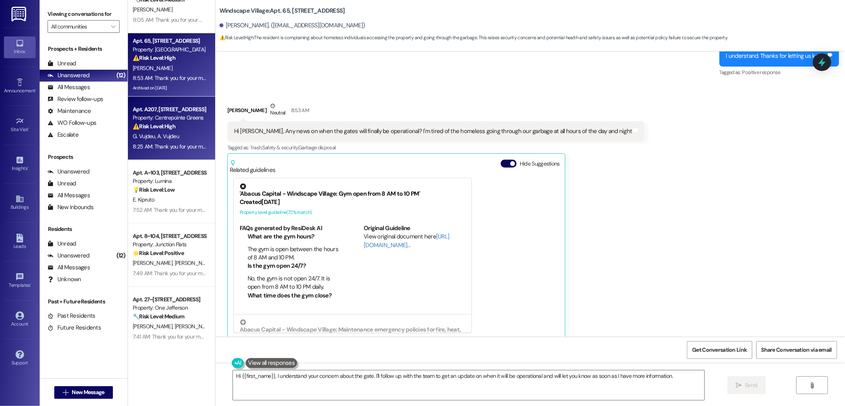
click at [145, 150] on div "8:25 AM: Thank you for your message. Our offices are currently closed, but we w…" at bounding box center [169, 147] width 75 height 10
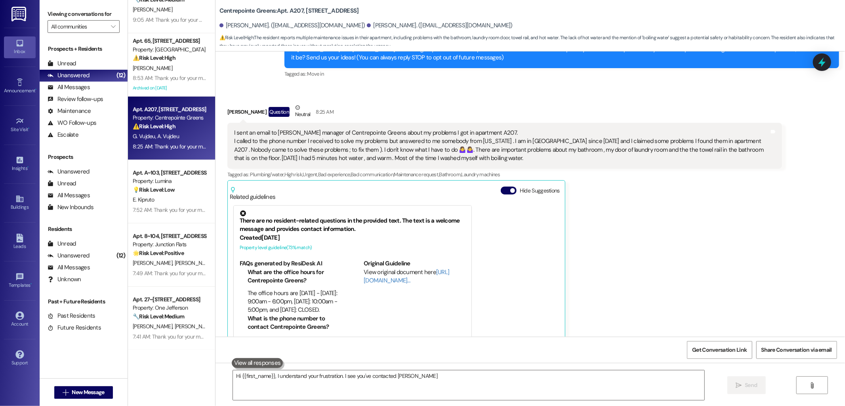
scroll to position [130, 0]
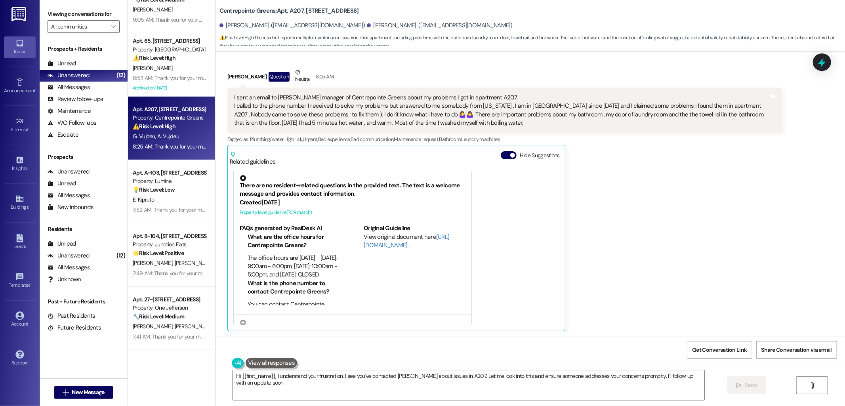
type textarea "Hi {{first_name}}, I understand your frustration. I see you've contacted [PERSO…"
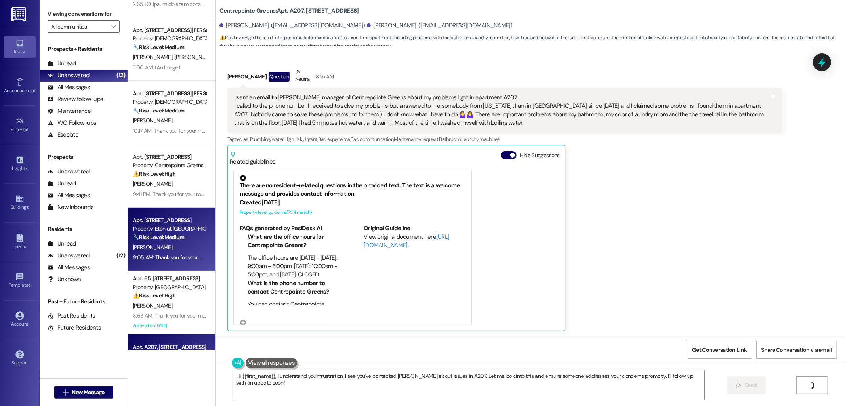
scroll to position [220, 0]
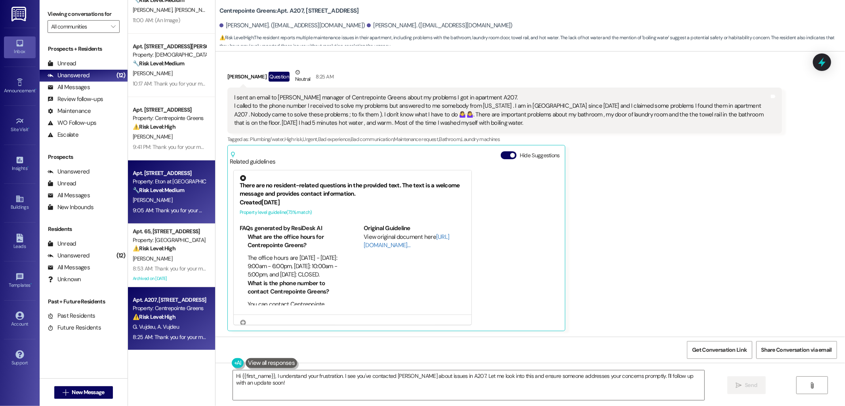
click at [147, 151] on div "9:41 PM: Thank you for your message. Our offices are currently closed, but we w…" at bounding box center [169, 147] width 75 height 10
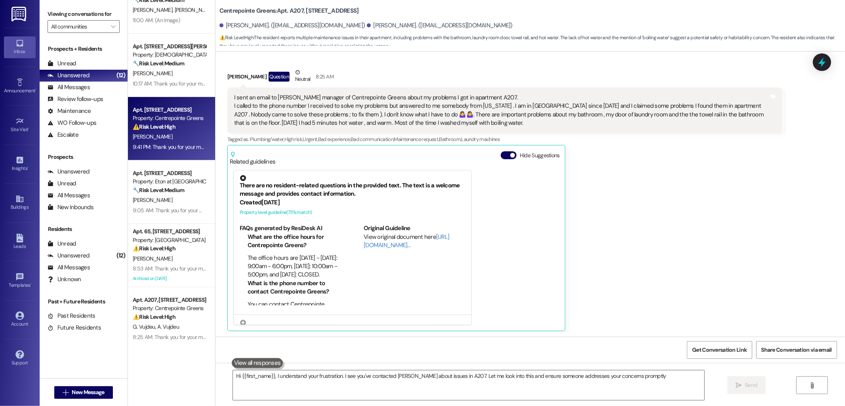
type textarea "Hi {{first_name}}, I understand your frustration. I see you've contacted [PERSO…"
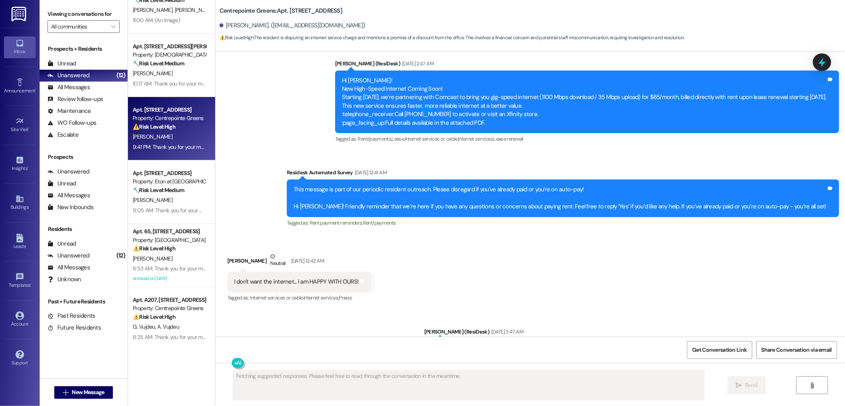
scroll to position [4918, 0]
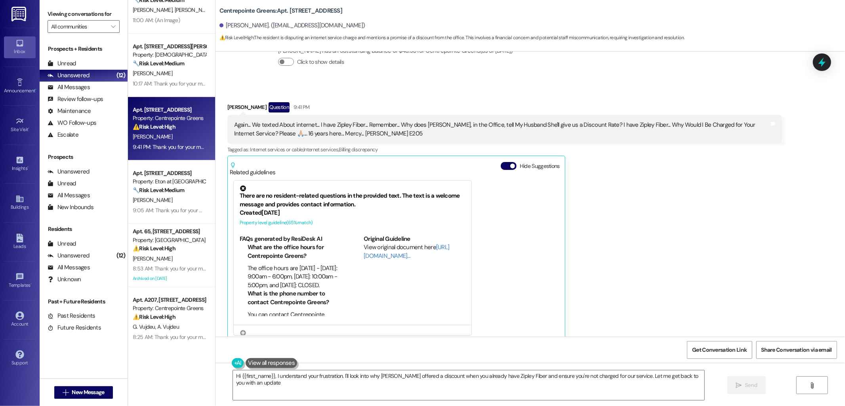
type textarea "Hi {{first_name}}, I understand your frustration. I'll look into why [PERSON_NA…"
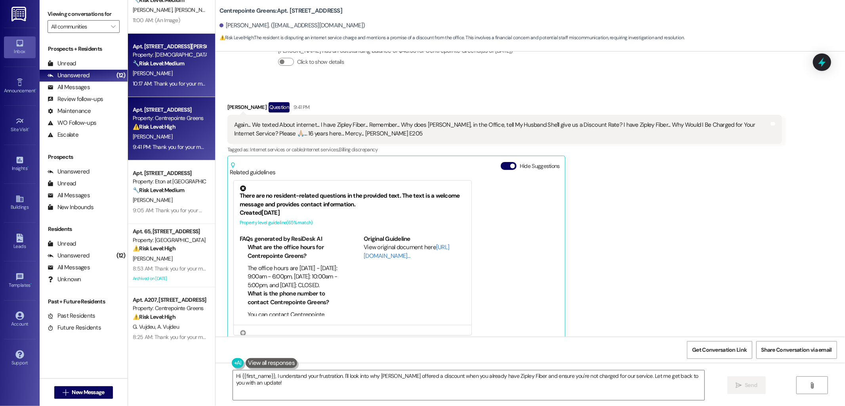
click at [166, 89] on div "Apt. 409, [STREET_ADDRESS][PERSON_NAME] Property: Veda 🔧 Risk Level: Medium The…" at bounding box center [171, 65] width 87 height 63
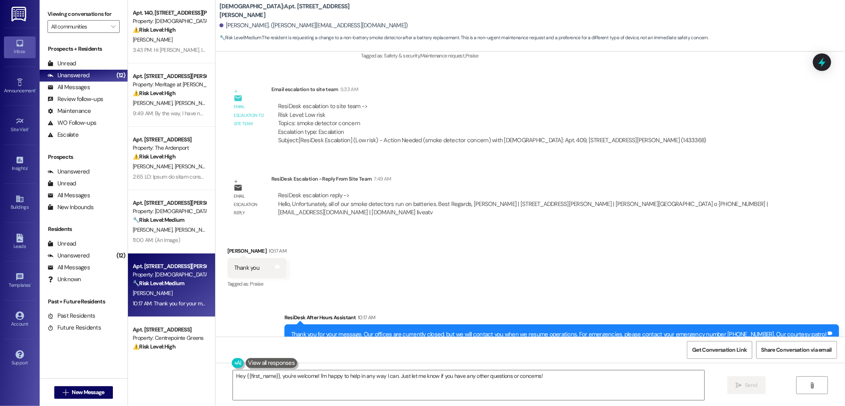
scroll to position [551, 0]
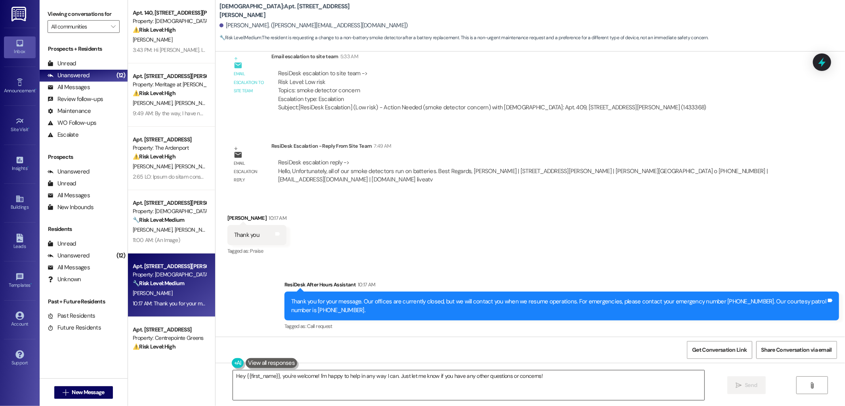
click at [365, 373] on textarea "Hey {{first_name}}, you're welcome! I'm happy to help in any way I can. Just le…" at bounding box center [469, 386] width 472 height 30
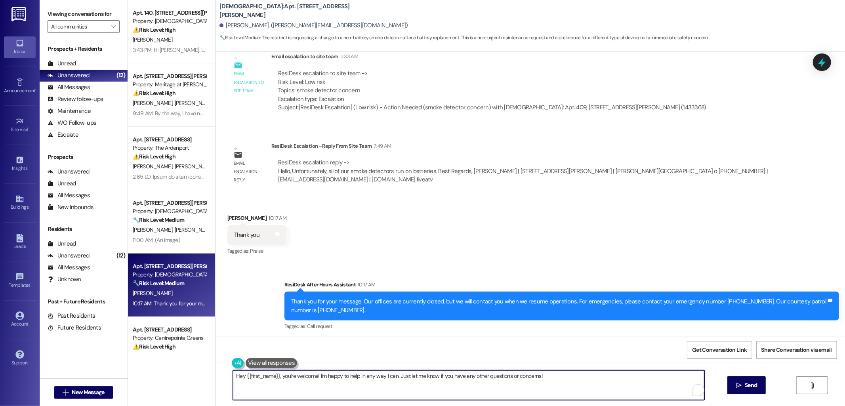
click at [365, 373] on textarea "Hey {{first_name}}, you're welcome! I'm happy to help in any way I can. Just le…" at bounding box center [469, 386] width 472 height 30
click at [340, 386] on textarea "Hey {{first_name}}, you're welcome! I'm happy to help in any way I can. Just le…" at bounding box center [469, 386] width 472 height 30
click at [354, 386] on textarea "Hey {{first_name}}, you're welcome! I'm happy to help in any way I can. Just le…" at bounding box center [469, 386] width 472 height 30
drag, startPoint x: 314, startPoint y: 375, endPoint x: 567, endPoint y: 378, distance: 253.7
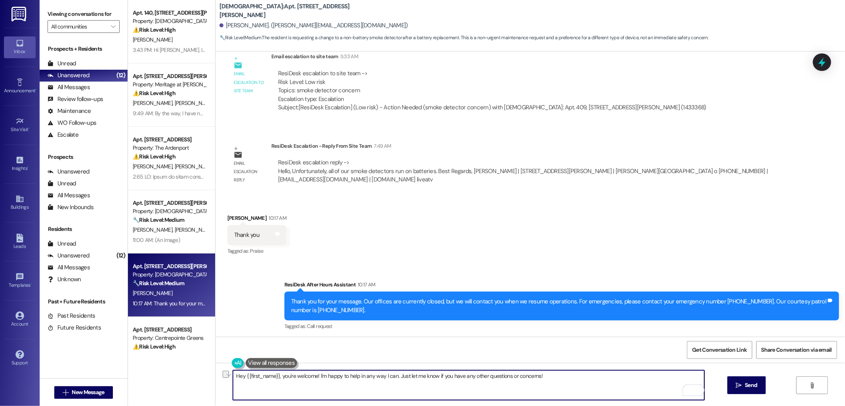
click at [567, 378] on textarea "Hey {{first_name}}, you're welcome! I'm happy to help in any way I can. Just le…" at bounding box center [469, 386] width 472 height 30
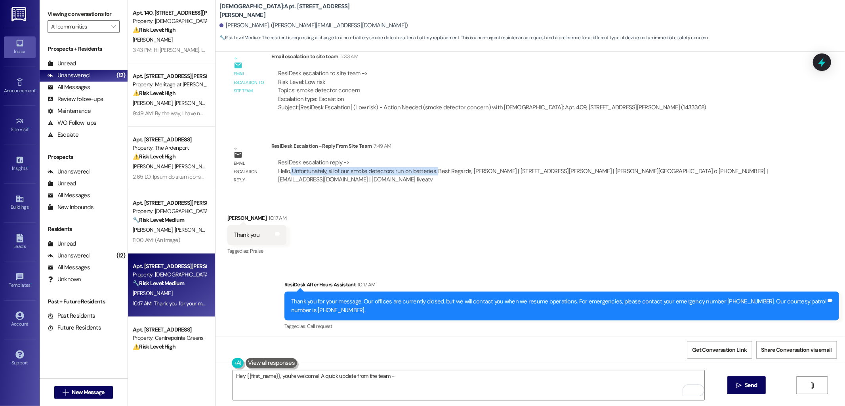
drag, startPoint x: 285, startPoint y: 174, endPoint x: 428, endPoint y: 172, distance: 143.5
click at [428, 172] on div "ResiDesk escalation reply -> Hello, Unfortunately, all of our smoke detectors r…" at bounding box center [523, 171] width 490 height 25
copy div "Unfortunately, all of our smoke detectors run on batteries."
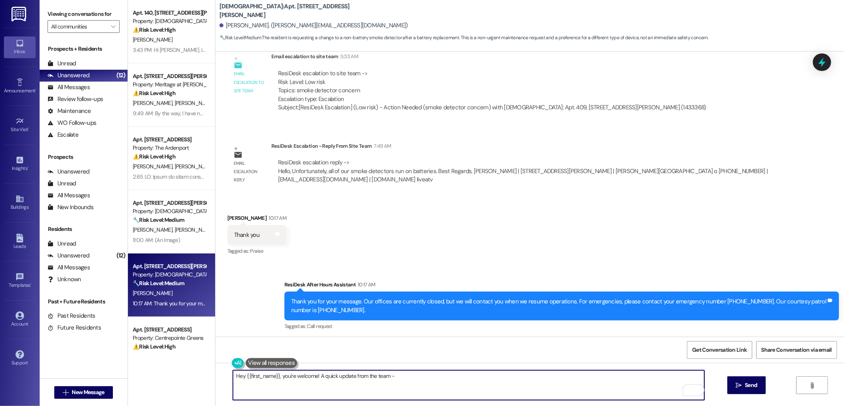
click at [421, 377] on textarea "Hey {{first_name}}, you're welcome! A quick update from the team -" at bounding box center [469, 386] width 472 height 30
paste textarea "Unfortunately, all of our smoke detectors run on batteries."
type textarea "Hey {{first_name}}, you're welcome! A quick update from the team - Unfortunatel…"
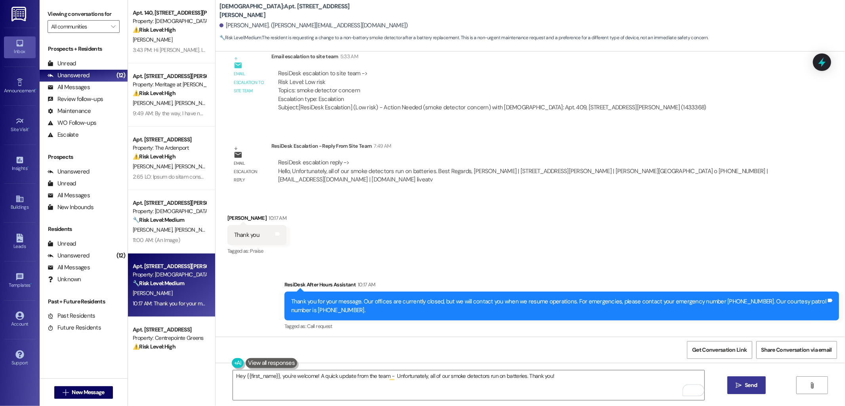
click at [752, 390] on span "Send" at bounding box center [751, 385] width 12 height 8
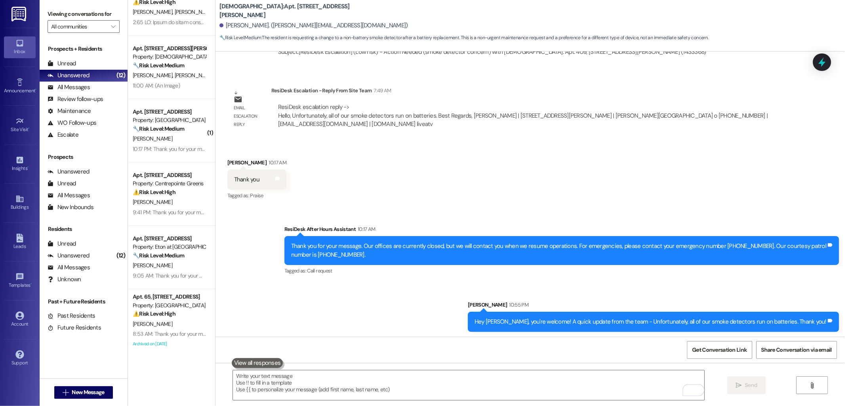
scroll to position [220, 0]
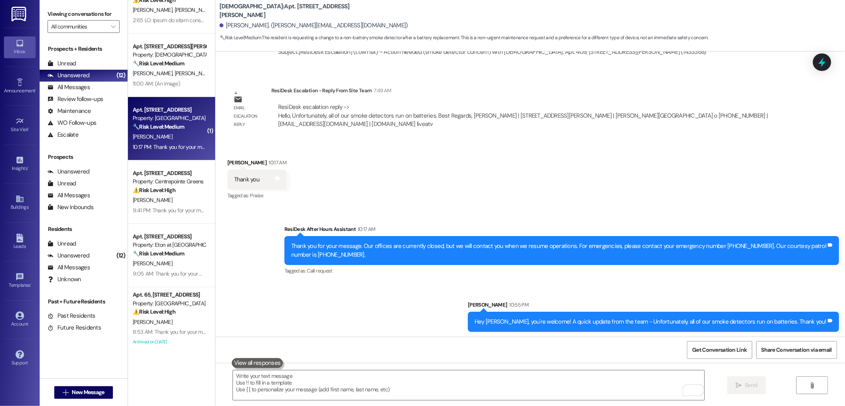
click at [176, 112] on div "Apt. [STREET_ADDRESS]" at bounding box center [169, 110] width 73 height 8
type textarea "Fetching suggested responses. Please feel free to read through the conversation…"
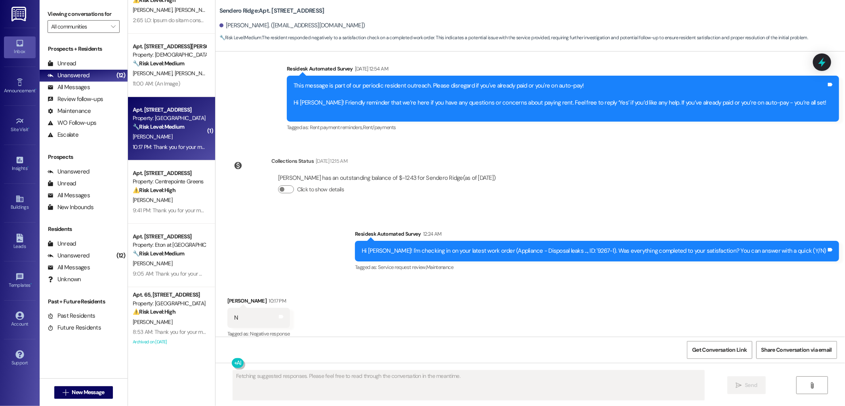
scroll to position [401, 0]
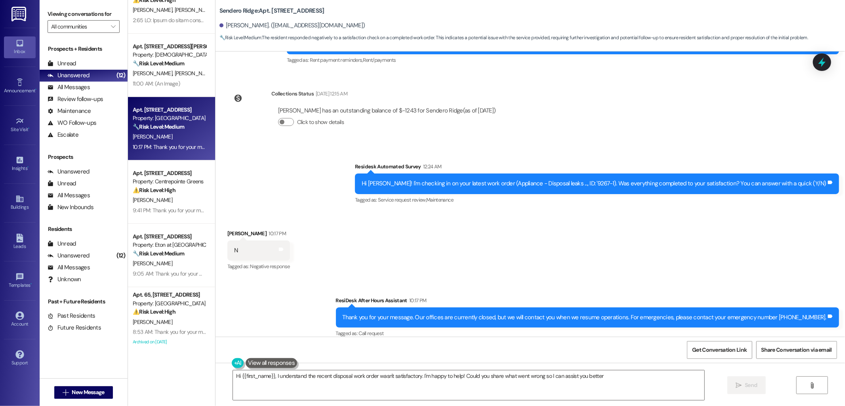
type textarea "Hi {{first_name}}, I understand the recent disposal work order wasn't satisfact…"
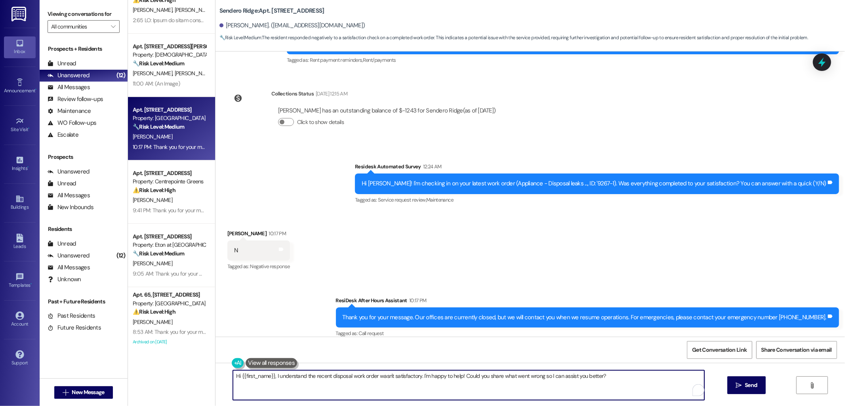
click at [389, 384] on textarea "Hi {{first_name}}, I understand the recent disposal work order wasn't satisfact…" at bounding box center [469, 386] width 472 height 30
click at [432, 392] on textarea "Hi {{first_name}}, I understand the recent disposal work order wasn't satisfact…" at bounding box center [469, 386] width 472 height 30
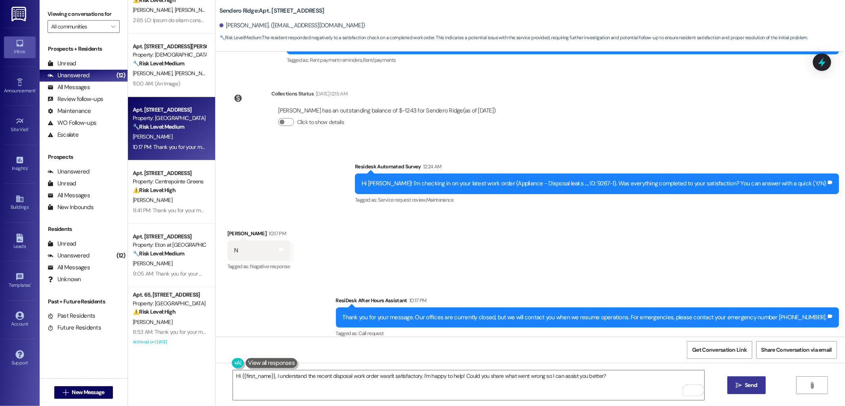
click at [749, 385] on span "Send" at bounding box center [751, 385] width 12 height 8
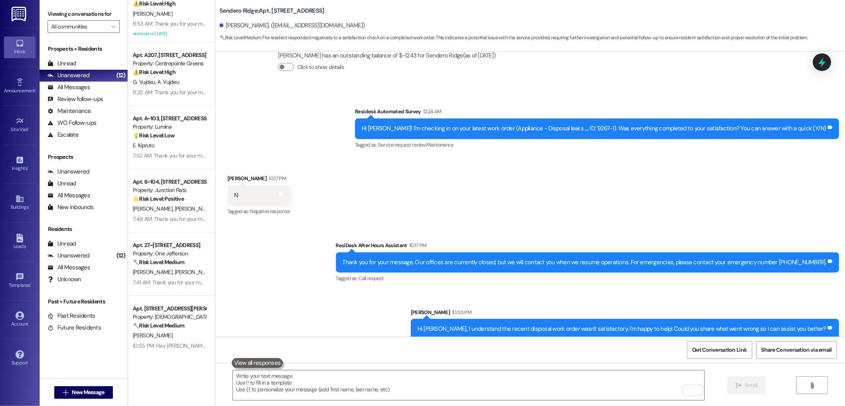
scroll to position [537, 0]
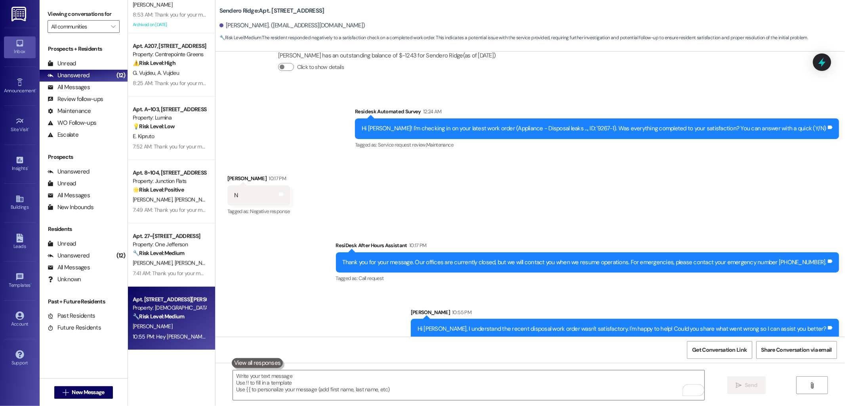
click at [171, 312] on div "Property: [DEMOGRAPHIC_DATA]" at bounding box center [169, 308] width 73 height 8
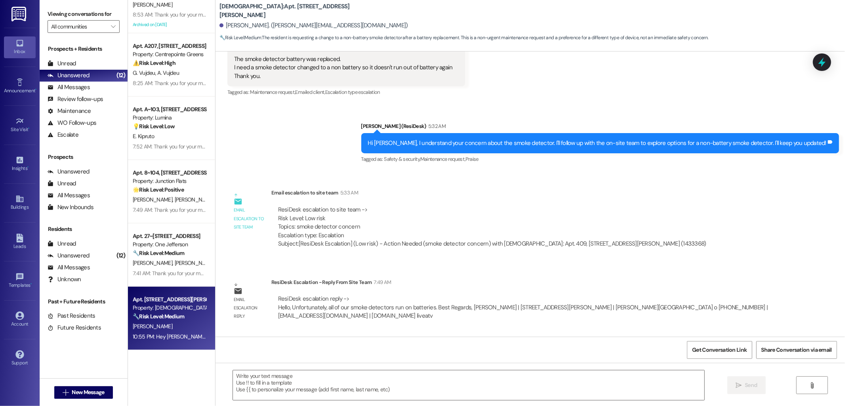
type textarea "Fetching suggested responses. Please feel free to read through the conversation…"
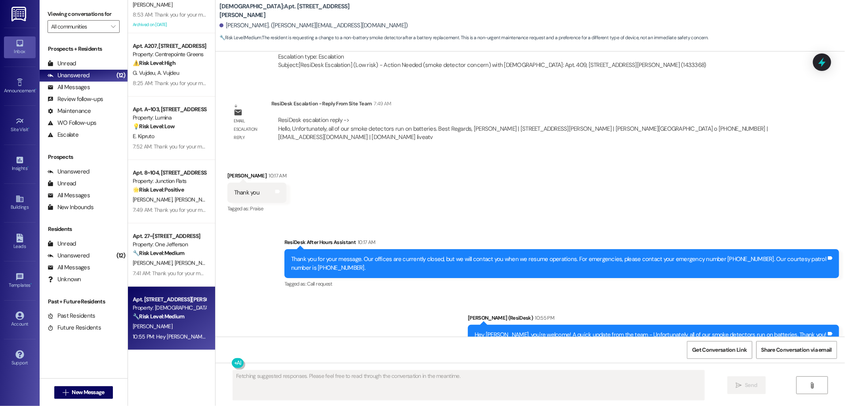
scroll to position [617, 0]
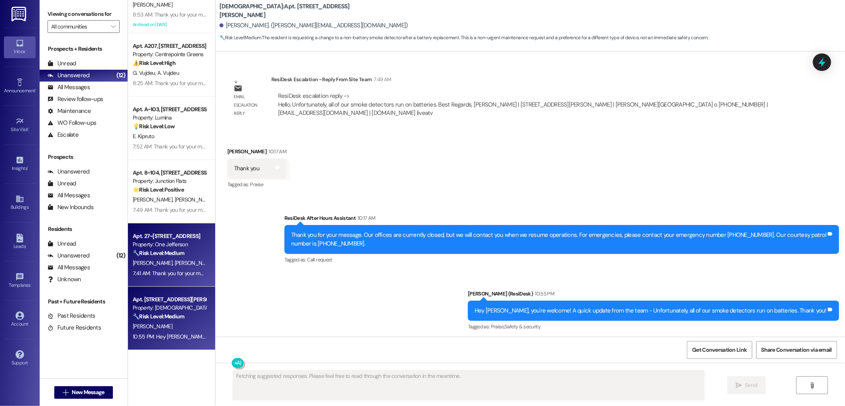
click at [162, 235] on div "Apt. 27~[STREET_ADDRESS]" at bounding box center [169, 236] width 73 height 8
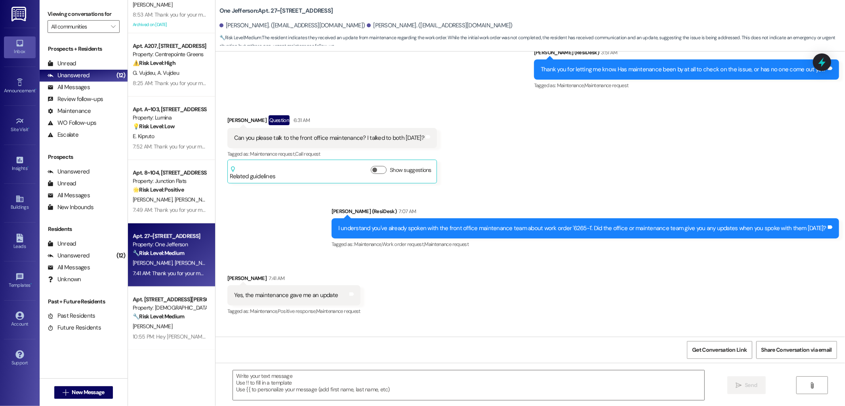
scroll to position [2704, 0]
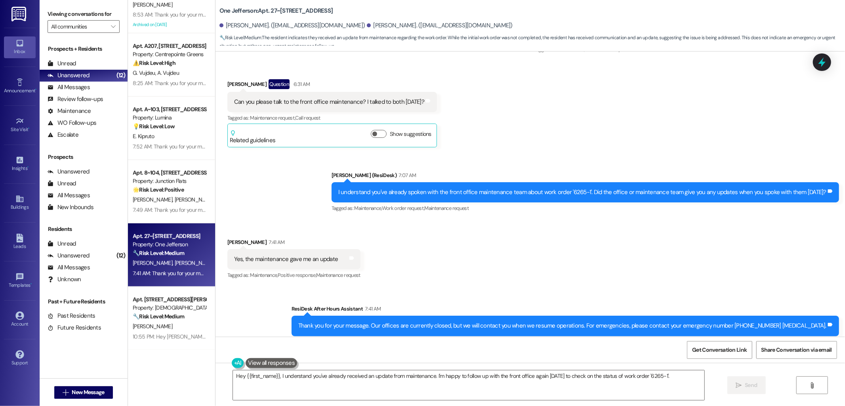
click at [289, 255] on div "Yes, the maintenance gave me an update" at bounding box center [286, 259] width 104 height 8
copy div "Yes, the maintenance gave me an update Tags and notes"
click at [304, 379] on textarea "Hey {{first_name}}, I understand you've already received an update from mainten…" at bounding box center [469, 386] width 472 height 30
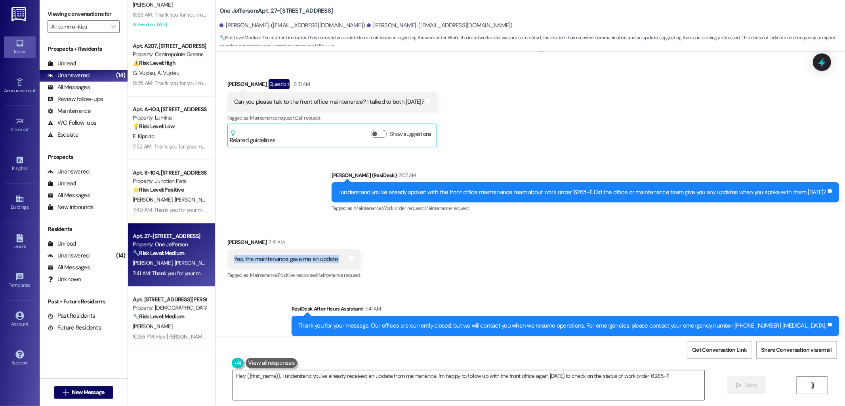
click at [304, 379] on textarea "Hey {{first_name}}, I understand you've already received an update from mainten…" at bounding box center [469, 386] width 472 height 30
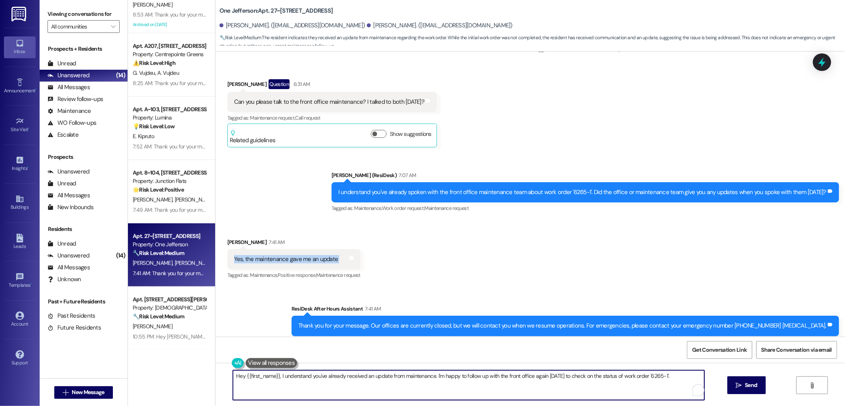
click at [304, 379] on textarea "Hey {{first_name}}, I understand you've already received an update from mainten…" at bounding box center [469, 386] width 472 height 30
paste textarea "Great, thank you for letting me know. I’m glad maintenance was able to give you…"
type textarea "Great, thank you for letting me know. I’m glad maintenance was able to give you…"
click at [758, 392] on button " Send" at bounding box center [747, 386] width 38 height 18
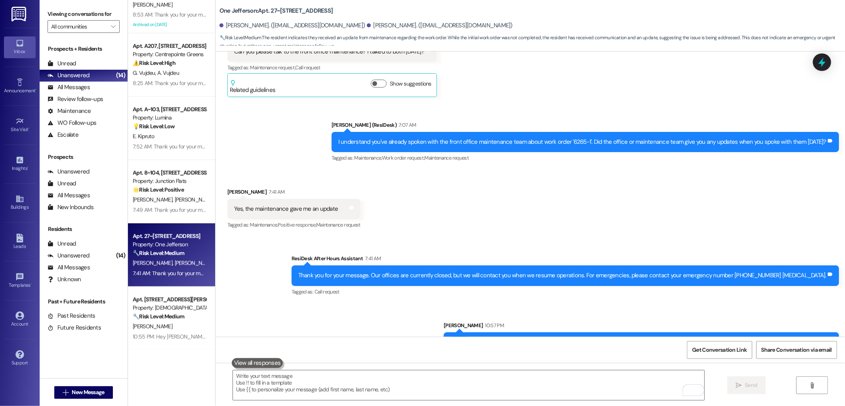
scroll to position [2760, 0]
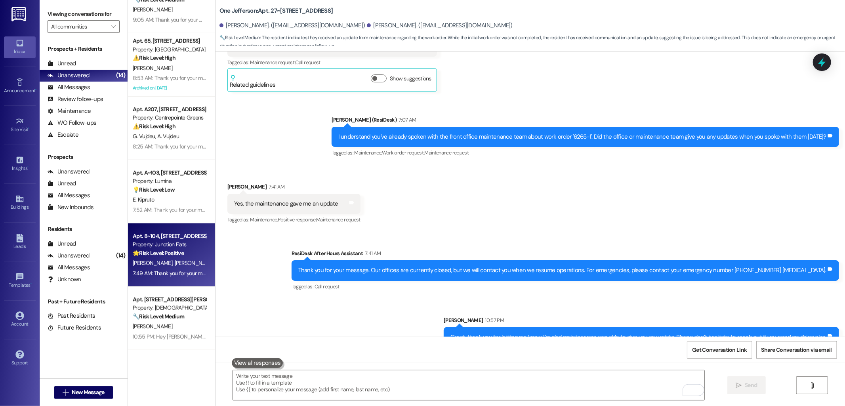
click at [162, 243] on div "Property: Junction Flats" at bounding box center [169, 245] width 73 height 8
type textarea "Fetching suggested responses. Please feel free to read through the conversation…"
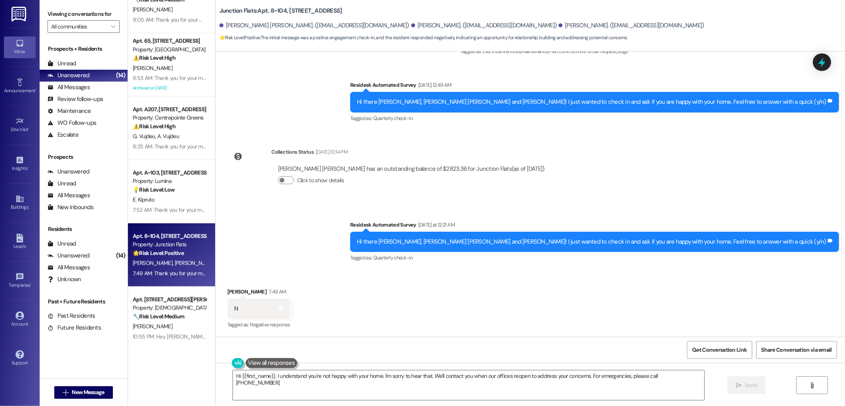
scroll to position [9108, 0]
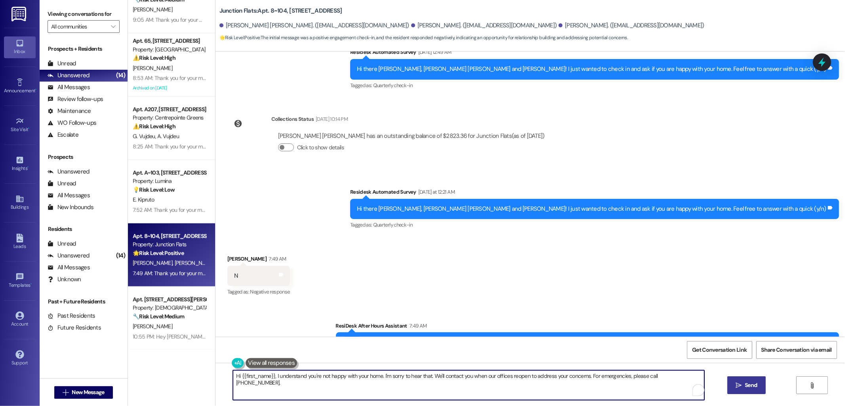
drag, startPoint x: 429, startPoint y: 377, endPoint x: 730, endPoint y: 385, distance: 301.3
click at [730, 385] on div "Hi {{first_name}}, I understand you're not happy with your home. I'm sorry to h…" at bounding box center [531, 392] width 630 height 59
paste textarea "re here to help improve your experience at {{property}}. Please let us know wha…"
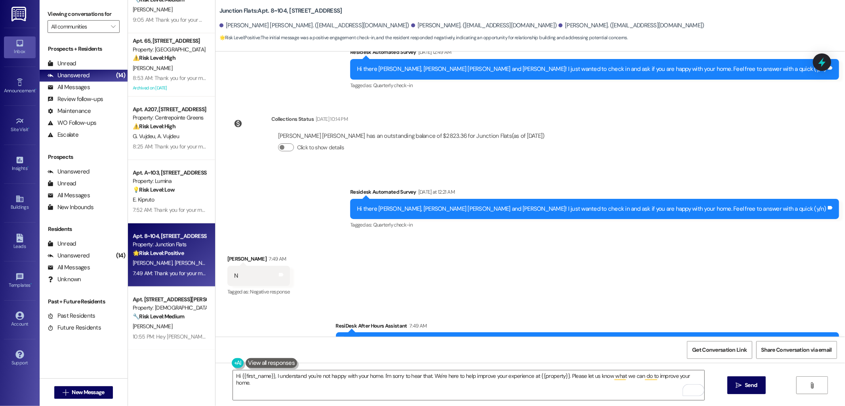
click at [227, 255] on div "[PERSON_NAME] 7:49 AM" at bounding box center [258, 260] width 63 height 11
copy div "Ria"
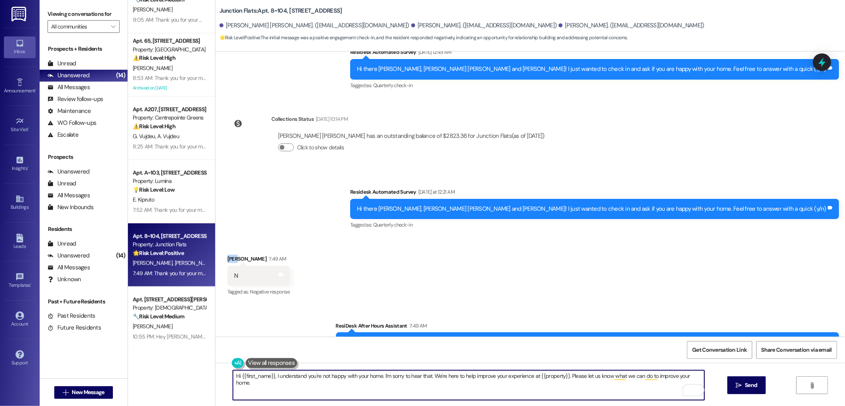
drag, startPoint x: 269, startPoint y: 377, endPoint x: 253, endPoint y: 377, distance: 15.9
click at [253, 377] on textarea "Hi {{first_name}}, I understand you're not happy with your home. I'm sorry to h…" at bounding box center [469, 386] width 472 height 30
click at [238, 377] on textarea "Hi {{first_name}}, I understand you're not happy with your home. I'm sorry to h…" at bounding box center [469, 386] width 472 height 30
drag, startPoint x: 235, startPoint y: 377, endPoint x: 268, endPoint y: 379, distance: 33.0
click at [268, 379] on textarea "Hi {{first_name}}, I understand you're not happy with your home. I'm sorry to h…" at bounding box center [469, 386] width 472 height 30
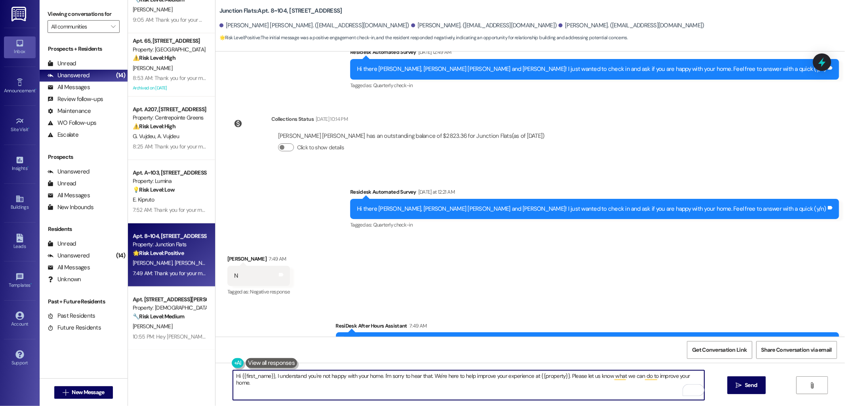
paste textarea "Ria"
click at [404, 394] on textarea "Hi [PERSON_NAME], I understand you're not happy with your home. I'm sorry to he…" at bounding box center [469, 386] width 472 height 30
click at [576, 384] on textarea "Hi [PERSON_NAME], I understand you're not happy with your home. I'm sorry to he…" at bounding box center [469, 386] width 472 height 30
type textarea "Hi [PERSON_NAME], I understand you're not happy with your home. I'm sorry to he…"
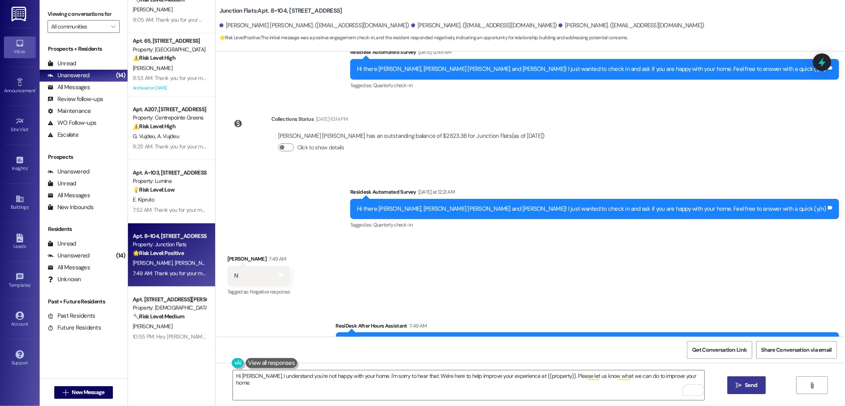
click at [748, 383] on span "Send" at bounding box center [751, 385] width 12 height 8
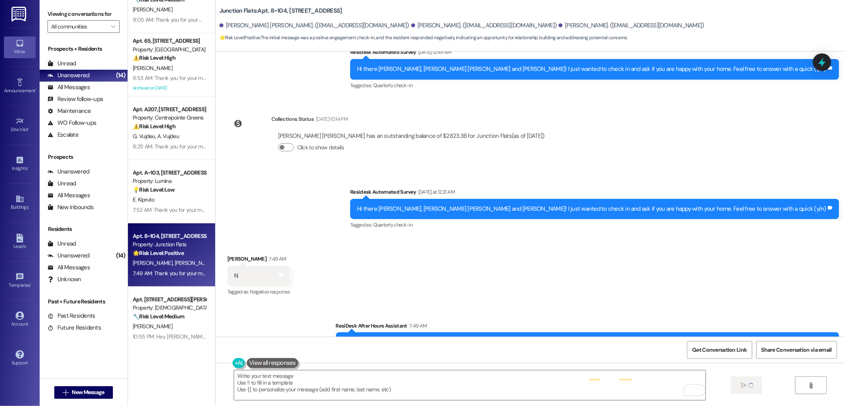
type textarea "Fetching suggested responses. Please feel free to read through the conversation…"
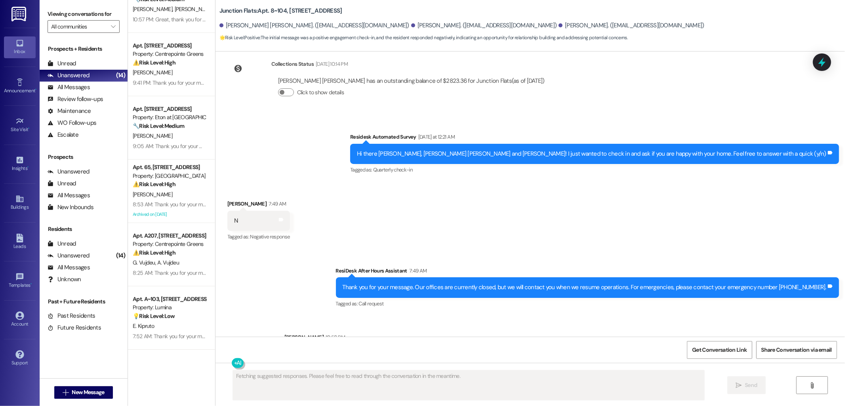
scroll to position [411, 0]
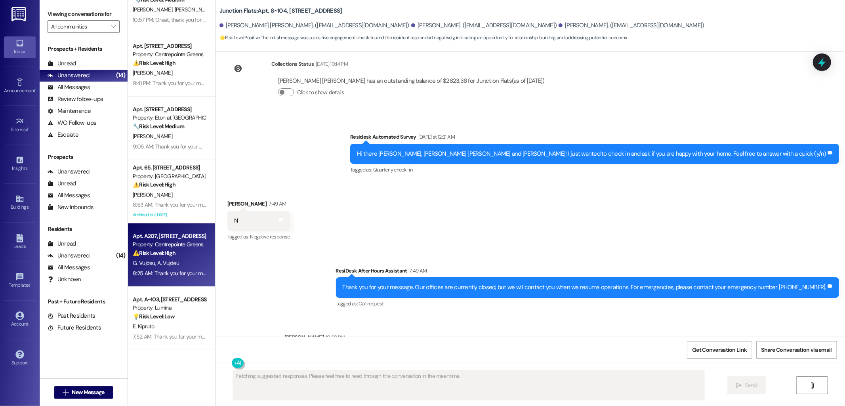
click at [164, 256] on div "⚠️ Risk Level: High The resident reports multiple maintenance issues in their a…" at bounding box center [169, 253] width 73 height 8
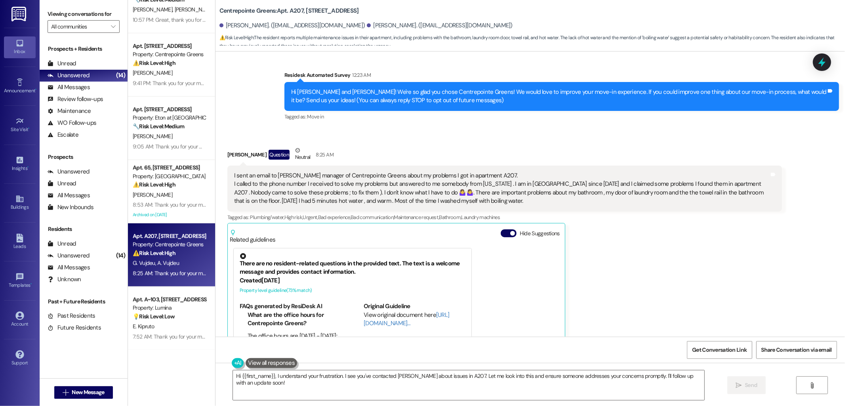
scroll to position [21, 0]
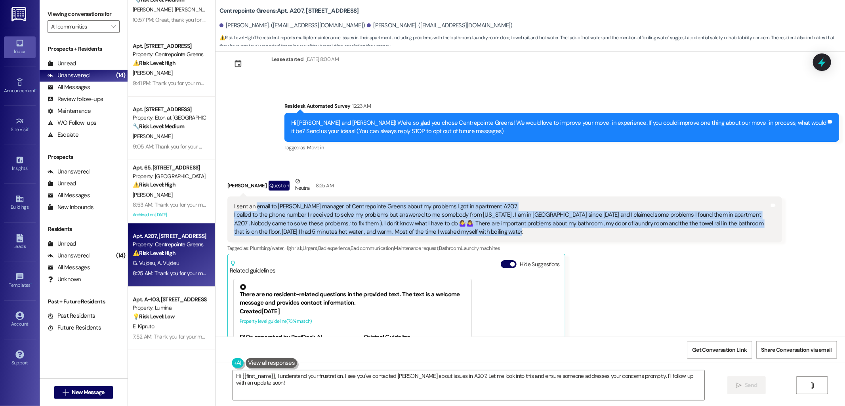
drag, startPoint x: 494, startPoint y: 234, endPoint x: 251, endPoint y: 206, distance: 244.5
click at [251, 206] on div "I sent an email to [PERSON_NAME] manager of Centrepointe Greens about my proble…" at bounding box center [501, 220] width 535 height 34
click at [271, 222] on div "I sent an email to [PERSON_NAME] manager of Centrepointe Greens about my proble…" at bounding box center [501, 220] width 535 height 34
drag, startPoint x: 223, startPoint y: 207, endPoint x: 509, endPoint y: 230, distance: 286.3
click at [509, 230] on div "I sent an email to [PERSON_NAME] manager of Centrepointe Greens about my proble…" at bounding box center [504, 220] width 555 height 46
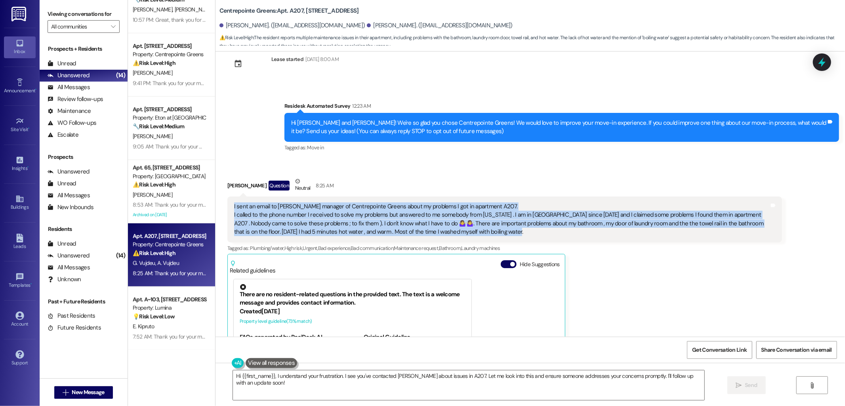
copy div "I sent an email to [PERSON_NAME] manager of Centrepointe Greens about my proble…"
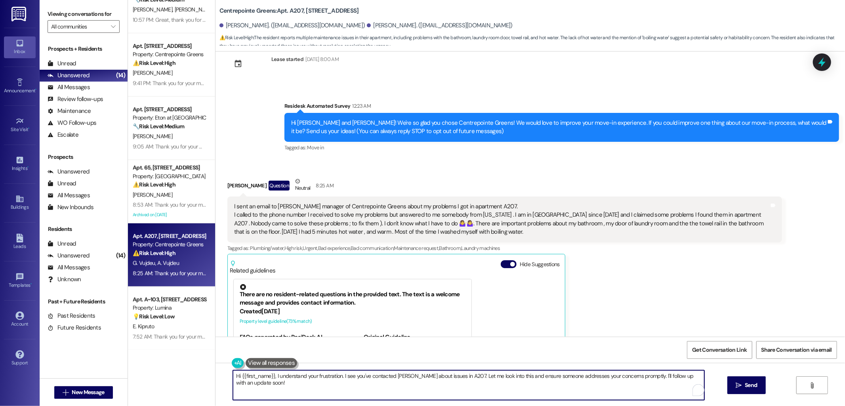
drag, startPoint x: 271, startPoint y: 376, endPoint x: 310, endPoint y: 397, distance: 45.0
click at [310, 397] on textarea "Hi {{first_name}}, I understand your frustration. I see you've contacted [PERSO…" at bounding box center [469, 386] width 472 height 30
paste textarea "Thank you for reaching out and sharing these details — I’m sorry you’ve been ex…"
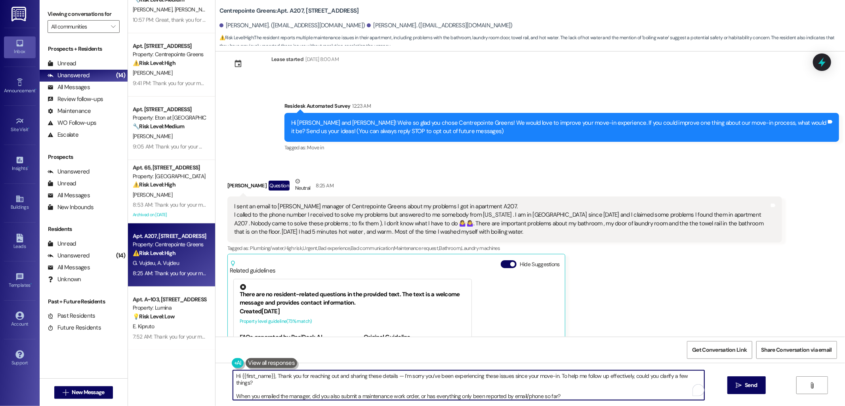
scroll to position [33, 0]
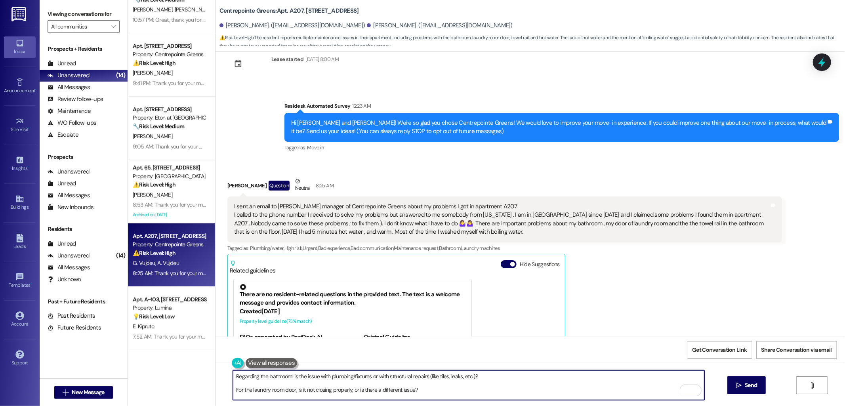
click at [279, 391] on textarea "Hi {{first_name}}, Thank you for reaching out and sharing these details — I’m s…" at bounding box center [469, 386] width 472 height 30
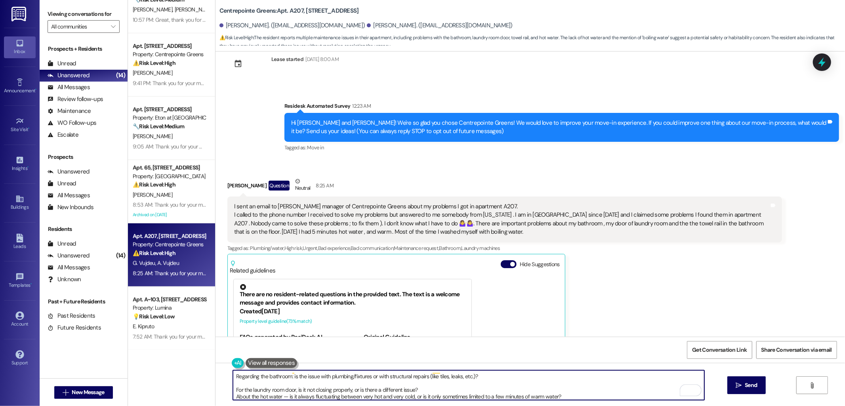
scroll to position [29, 0]
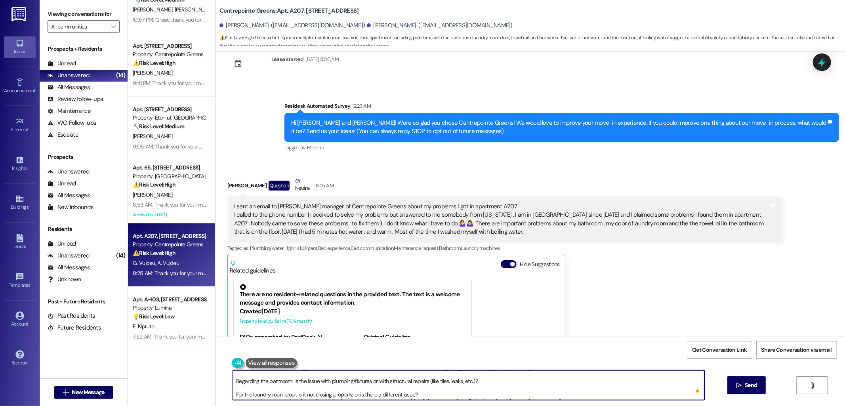
click at [263, 383] on textarea "Hi {{first_name}}, Thank you for reaching out and sharing these details — I’m s…" at bounding box center [469, 386] width 472 height 30
click at [279, 375] on textarea "Hi {{first_name}}, Thank you for reaching out and sharing these details — I’m s…" at bounding box center [469, 386] width 472 height 30
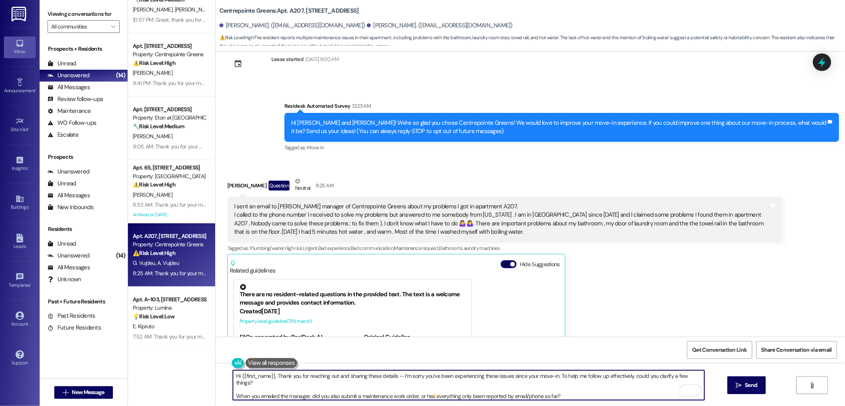
scroll to position [0, 0]
click at [227, 187] on div "[PERSON_NAME] Question Neutral 8:25 AM" at bounding box center [504, 186] width 555 height 19
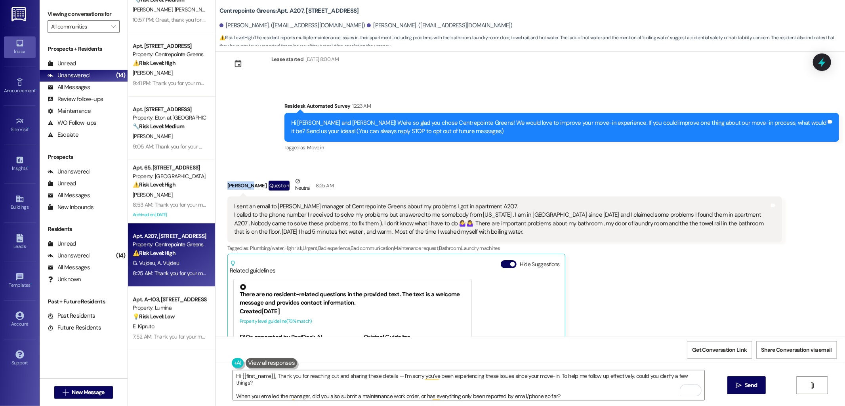
click at [227, 187] on div "[PERSON_NAME] Question Neutral 8:25 AM" at bounding box center [504, 186] width 555 height 19
copy div "[PERSON_NAME]"
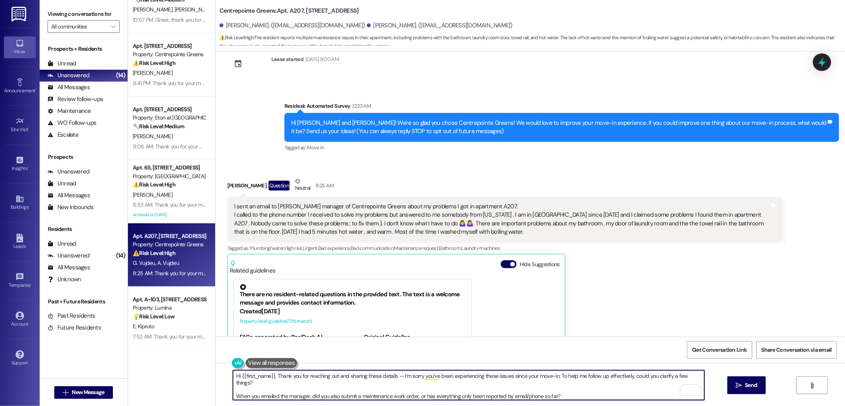
drag, startPoint x: 269, startPoint y: 375, endPoint x: 275, endPoint y: 378, distance: 6.7
click at [236, 374] on textarea "Hi {{first_name}}, Thank you for reaching out and sharing these details — I’m s…" at bounding box center [469, 386] width 472 height 30
paste textarea "[PERSON_NAME]"
click at [260, 376] on textarea "Hi [PERSON_NAME], Thank you for reaching out and sharing these details — I’m so…" at bounding box center [469, 386] width 472 height 30
type textarea "Hi [PERSON_NAME], thank you for reaching out and sharing these details — I’m so…"
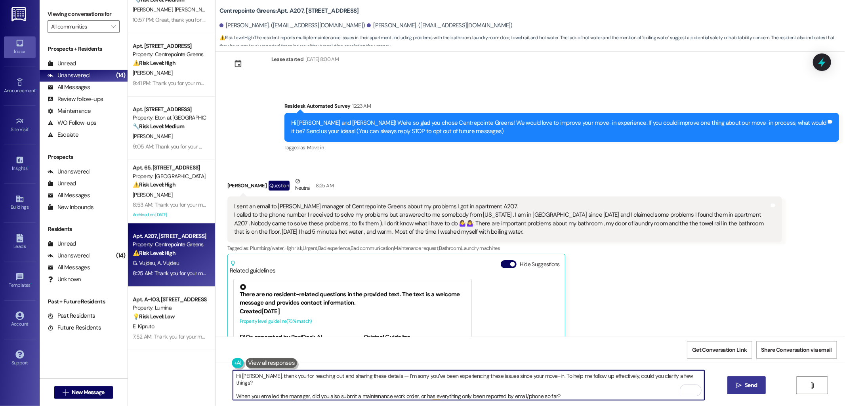
click at [752, 387] on span "Send" at bounding box center [751, 385] width 12 height 8
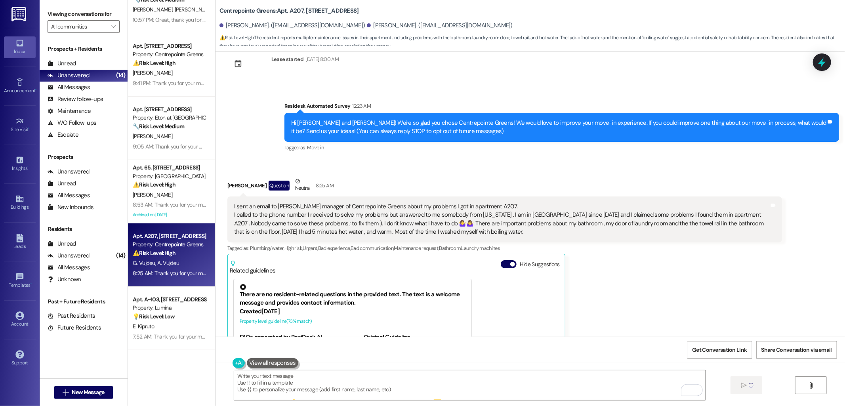
type textarea "Fetching suggested responses. Please feel free to read through the conversation…"
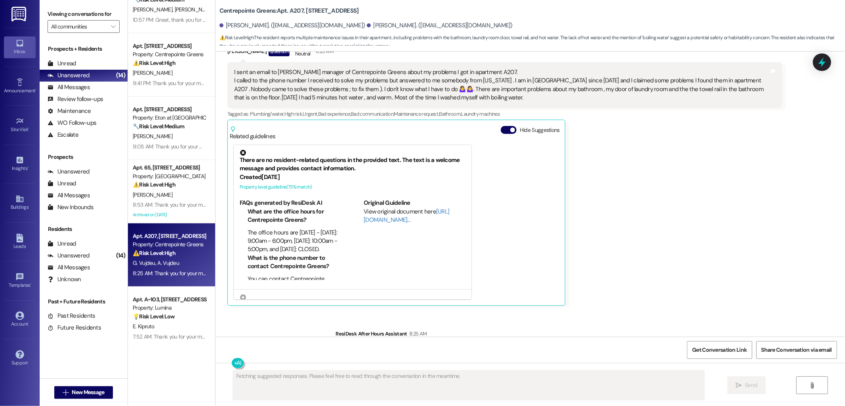
scroll to position [294, 0]
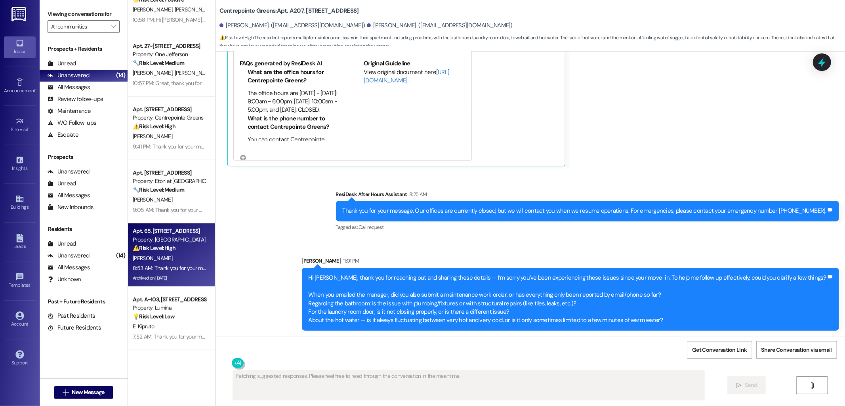
click at [175, 258] on div "[PERSON_NAME]" at bounding box center [169, 259] width 75 height 10
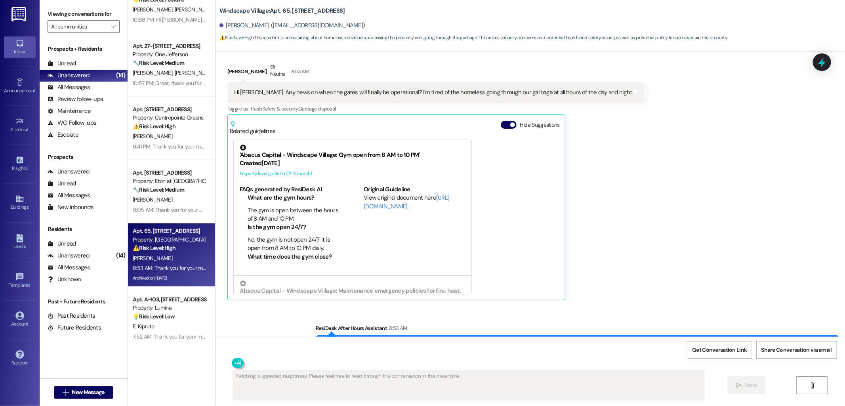
scroll to position [3458, 0]
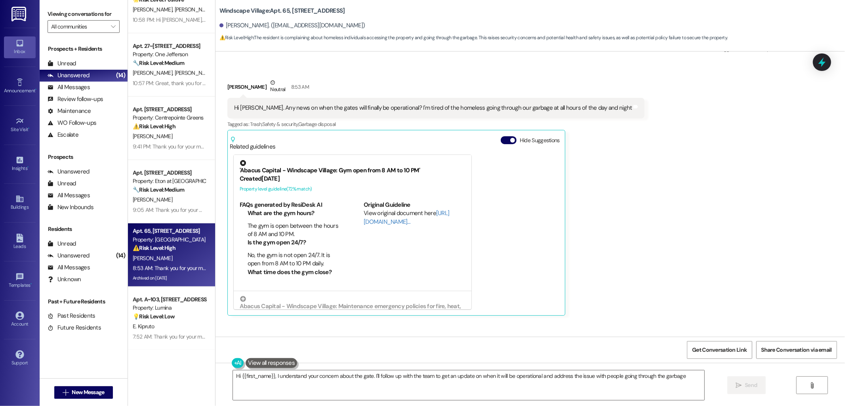
type textarea "Hi {{first_name}}, I understand your concern about the gate. I'll follow up wit…"
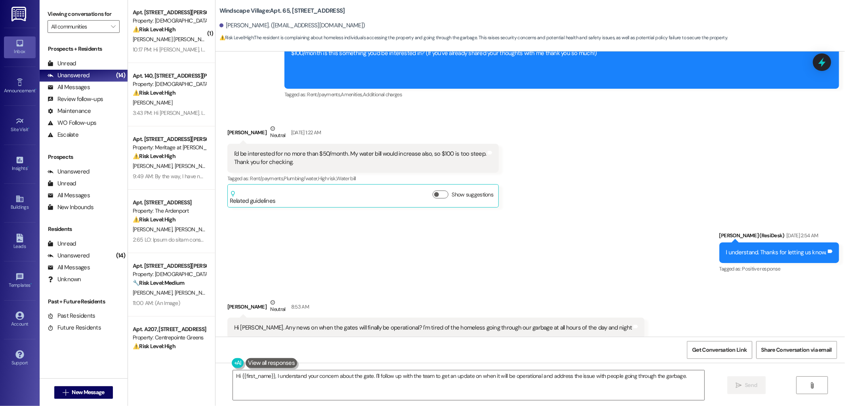
scroll to position [0, 0]
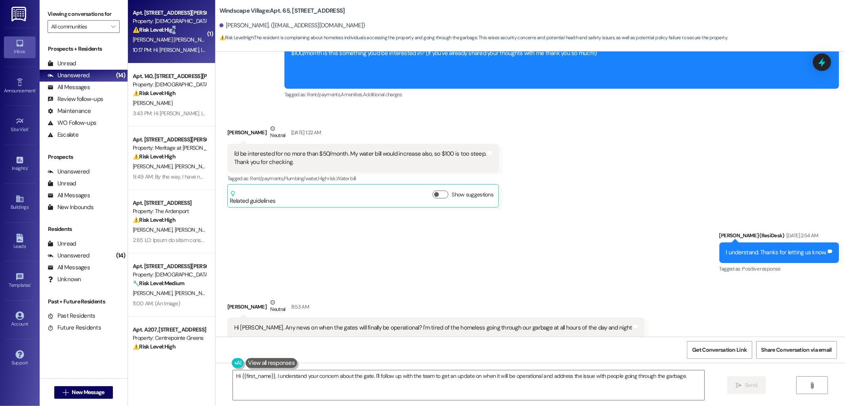
click at [170, 31] on strong "⚠️ Risk Level: High" at bounding box center [154, 29] width 43 height 7
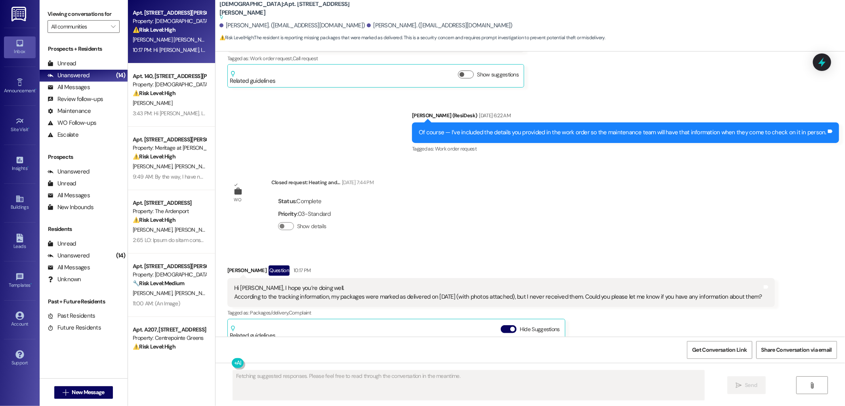
scroll to position [2154, 0]
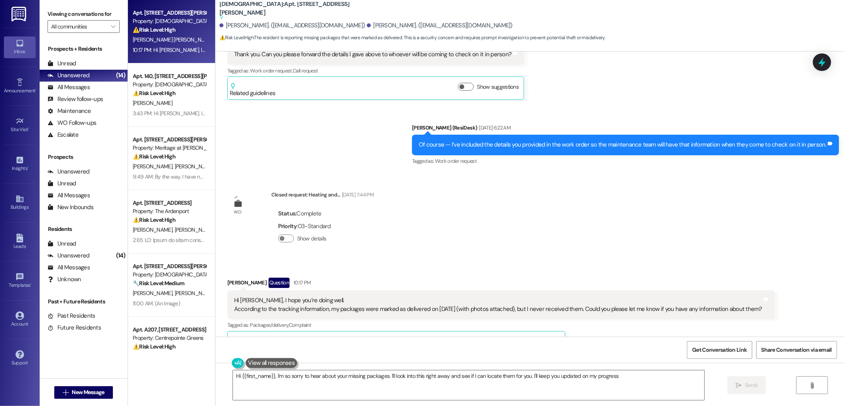
type textarea "Hi {{first_name}}, I'm so sorry to hear about your missing packages. I'll look …"
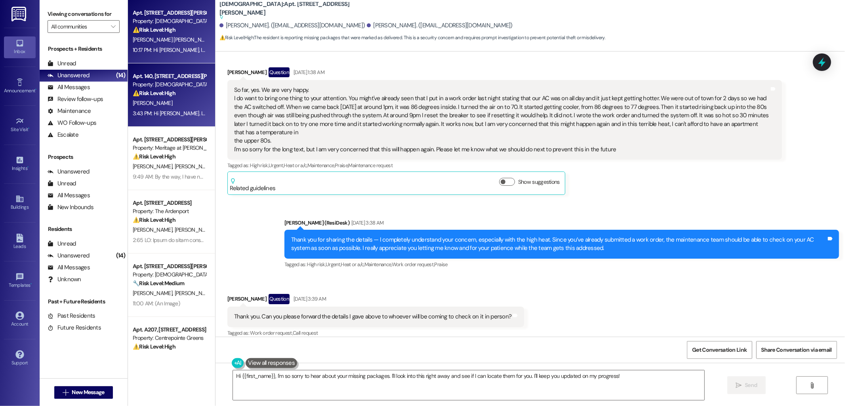
scroll to position [1891, 0]
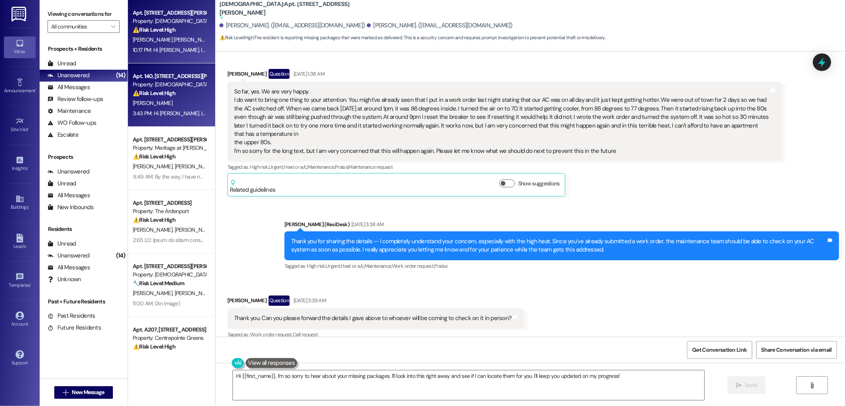
click at [146, 77] on div "Apt. 140, [STREET_ADDRESS][PERSON_NAME]" at bounding box center [169, 76] width 73 height 8
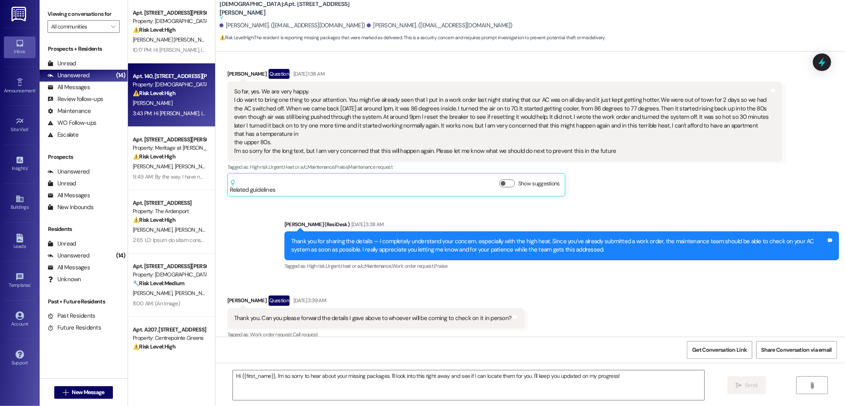
type textarea "Fetching suggested responses. Please feel free to read through the conversation…"
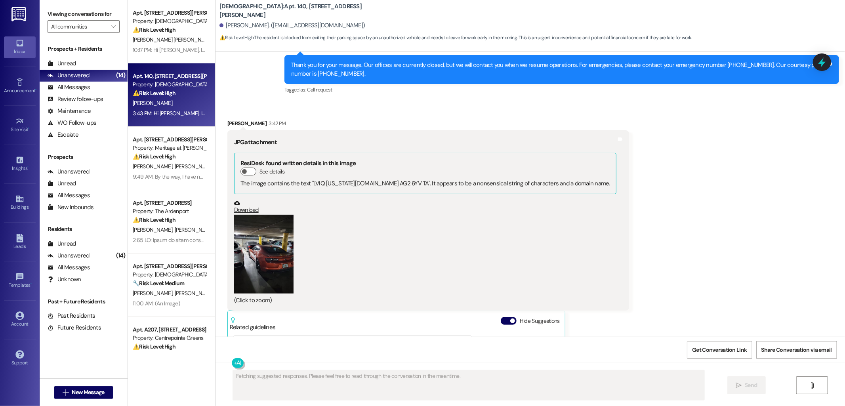
scroll to position [216, 0]
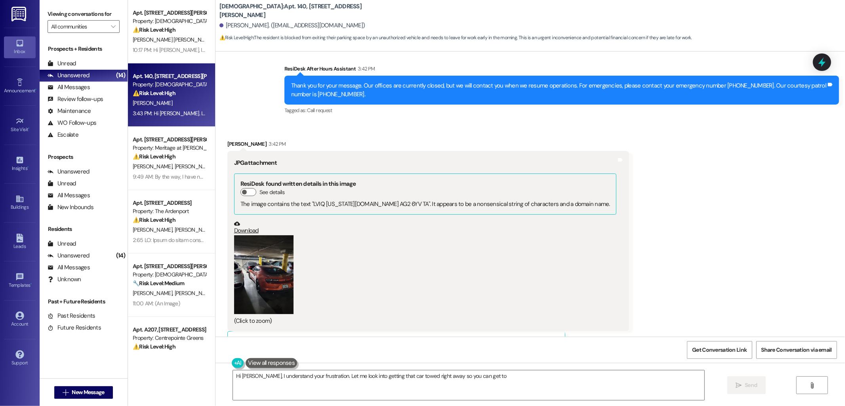
click at [244, 291] on button "Zoom image" at bounding box center [263, 274] width 59 height 79
type textarea "Hi [PERSON_NAME], I understand your frustration. Let me look into getting that …"
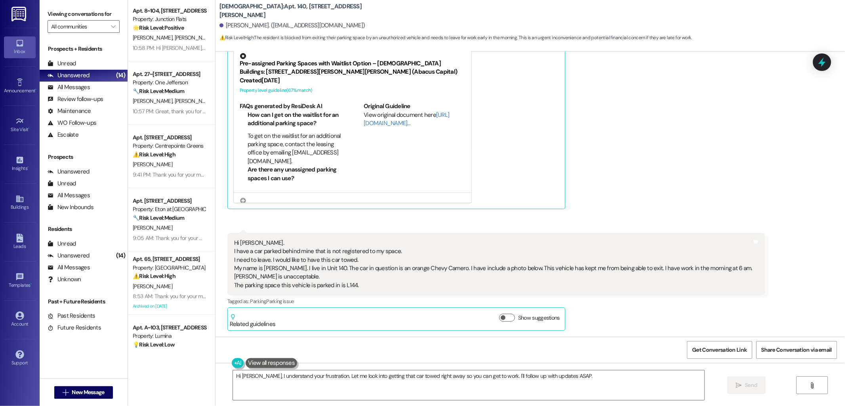
scroll to position [411, 0]
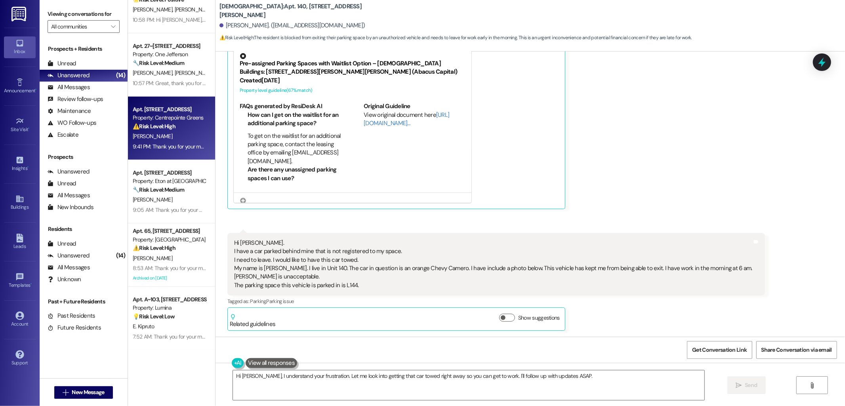
click at [155, 137] on div "[PERSON_NAME]" at bounding box center [169, 137] width 75 height 10
type textarea "Fetching suggested responses. Please feel free to read through the conversation…"
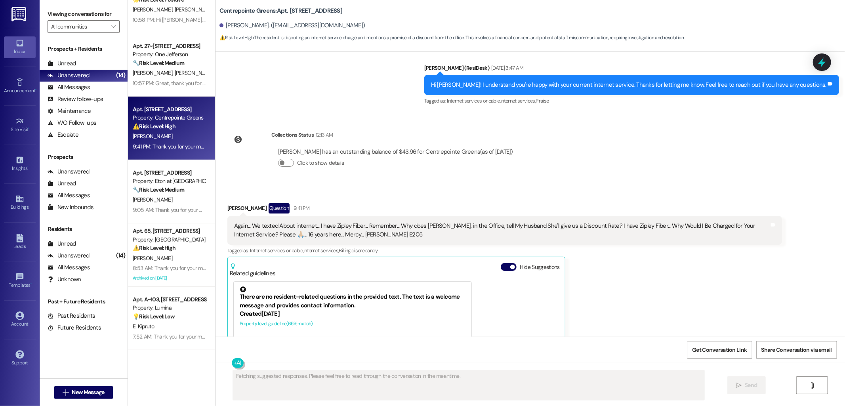
scroll to position [4765, 0]
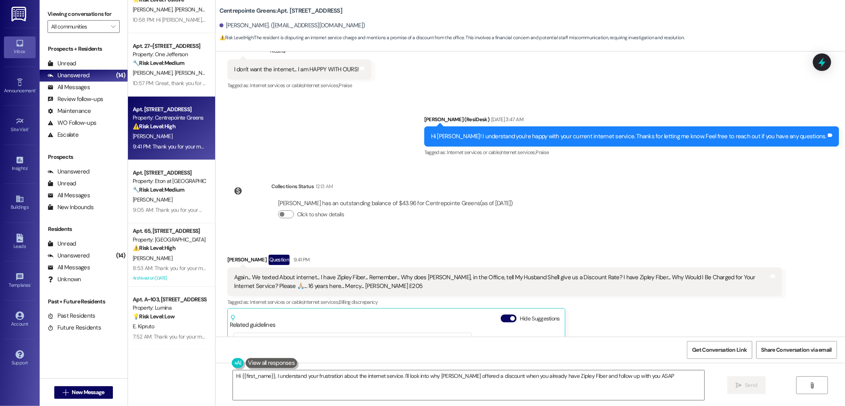
type textarea "Hi {{first_name}}, I understand your frustration about the internet service. I'…"
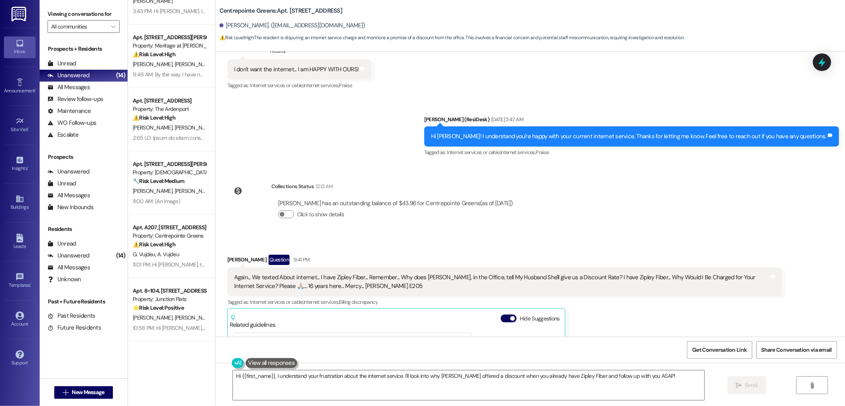
scroll to position [0, 0]
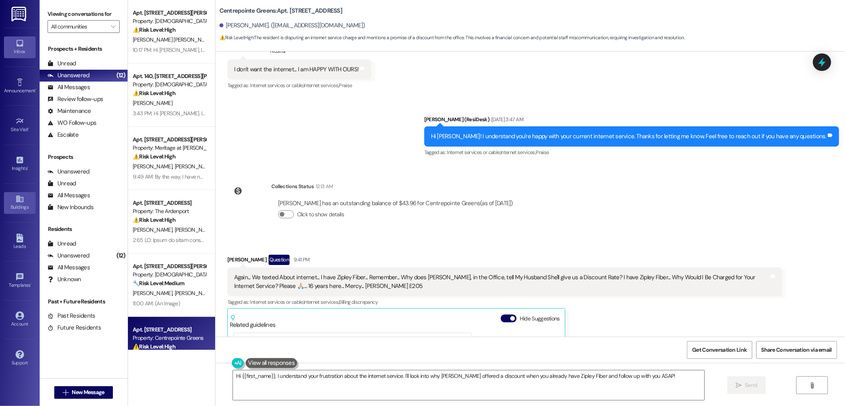
click at [21, 205] on div "Buildings" at bounding box center [20, 207] width 40 height 8
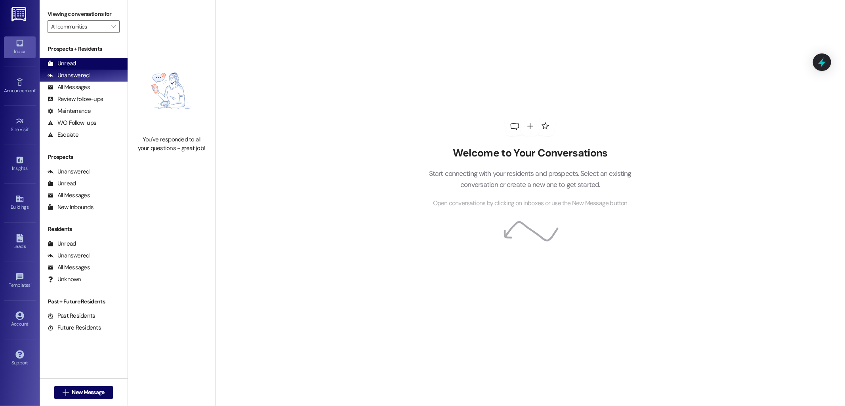
click at [82, 64] on div "Unread (0)" at bounding box center [84, 64] width 88 height 12
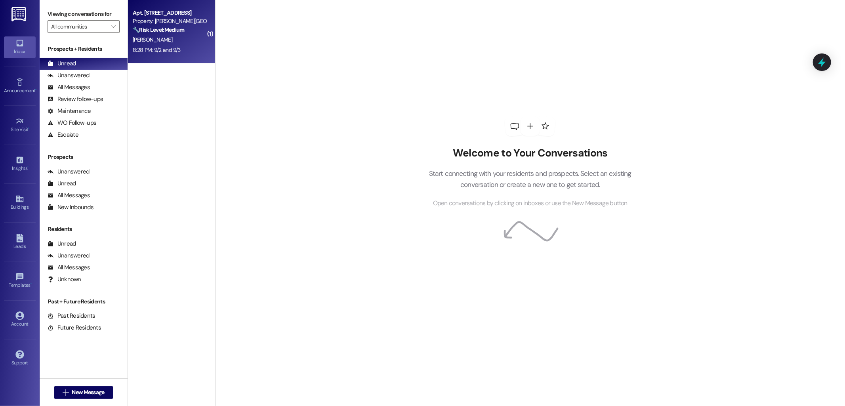
click at [155, 34] on div "Apt. 7303, 4010 Waiting Street Property: Matthews Square 🔧 Risk Level: Medium T…" at bounding box center [169, 21] width 75 height 27
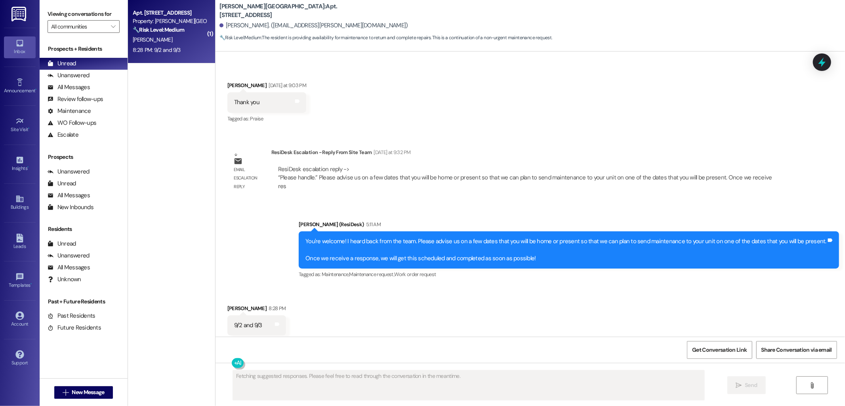
scroll to position [786, 0]
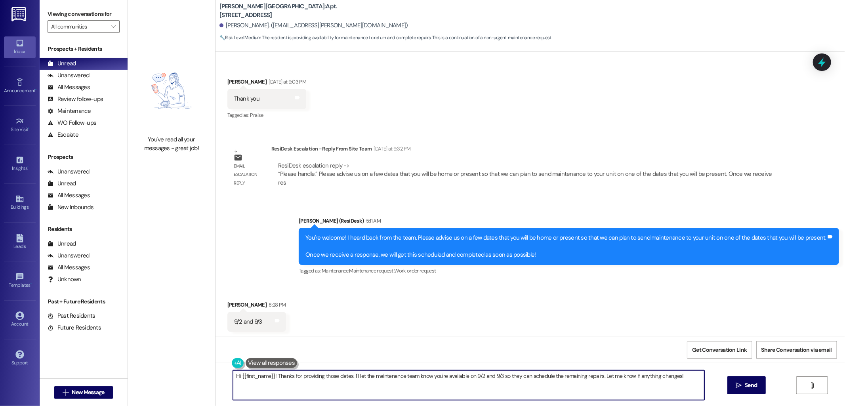
click at [390, 381] on textarea "Hi {{first_name}}! Thanks for providing those dates. I'll let the maintenance t…" at bounding box center [469, 386] width 472 height 30
click at [597, 389] on textarea "Hi {{first_name}}! Thanks for providing those dates. I'll let the team know you…" at bounding box center [469, 386] width 472 height 30
type textarea "Hi {{first_name}}! Thanks for providing those dates. I'll let the team know you…"
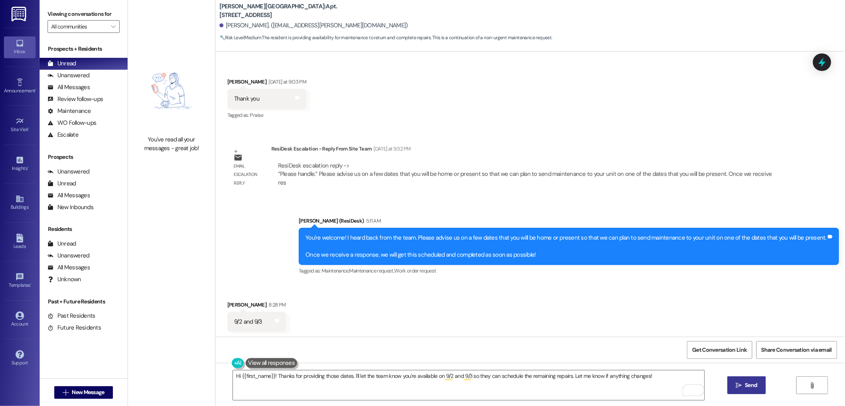
click at [744, 384] on span "Send" at bounding box center [751, 385] width 15 height 8
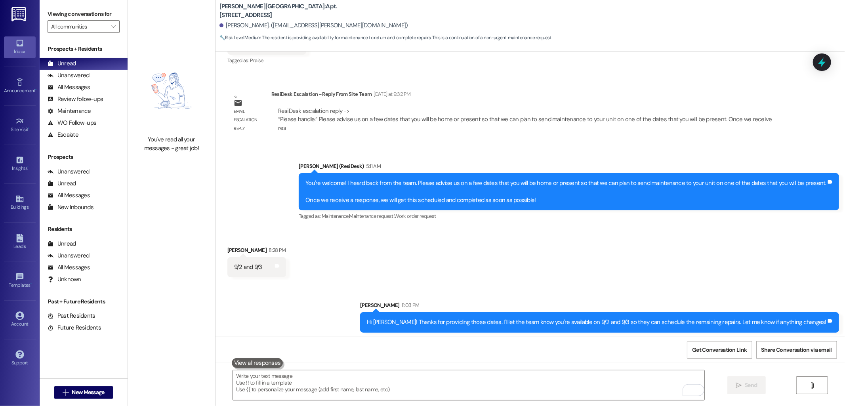
scroll to position [841, 0]
click at [252, 266] on div "9/2 and 9/3" at bounding box center [248, 267] width 28 height 8
copy div "9/2 and 9/3 Tags and notes Sent via SMS"
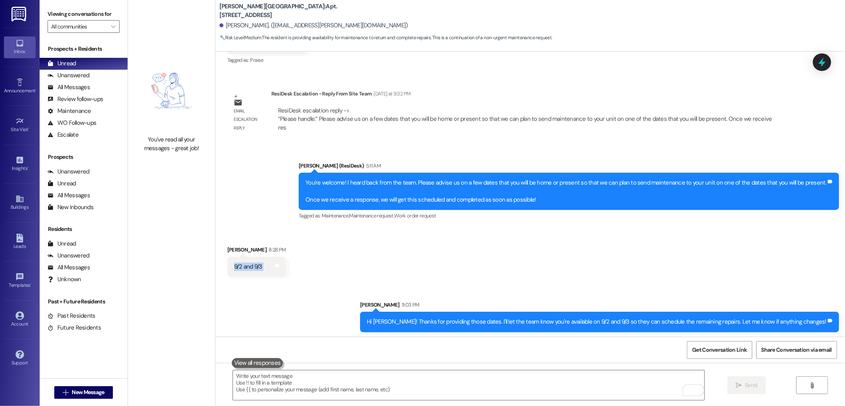
drag, startPoint x: 328, startPoint y: 262, endPoint x: 336, endPoint y: 246, distance: 18.3
click at [328, 262] on div "Received via SMS Savannah Richburg 8:28 PM 9/2 and 9/3 Tags and notes" at bounding box center [531, 255] width 630 height 55
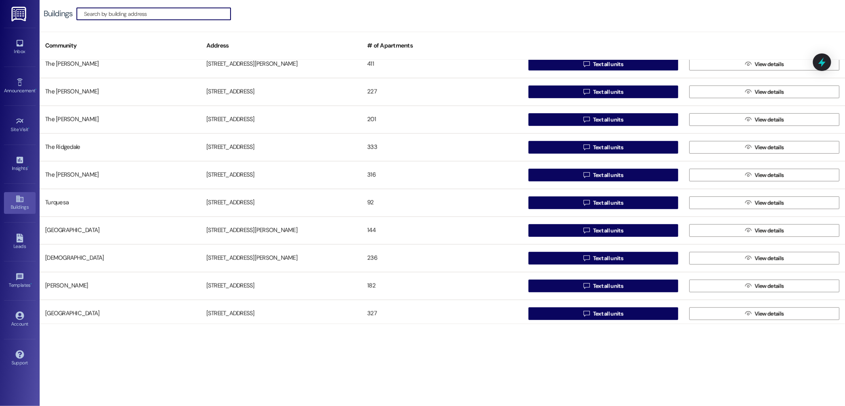
scroll to position [457, 0]
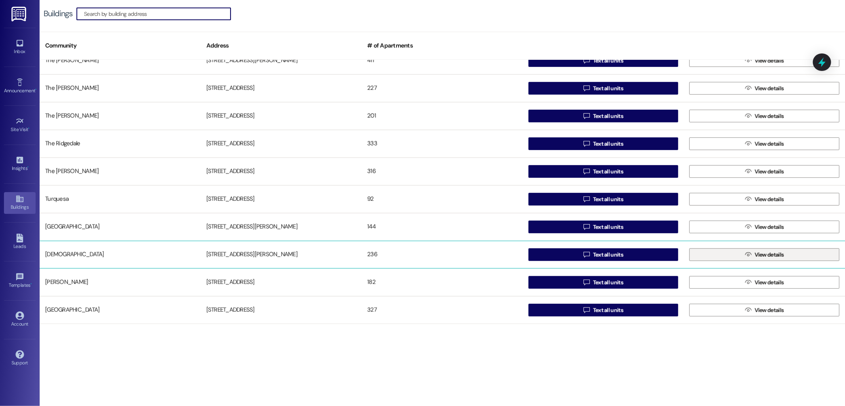
click at [736, 254] on button " View details" at bounding box center [765, 255] width 150 height 13
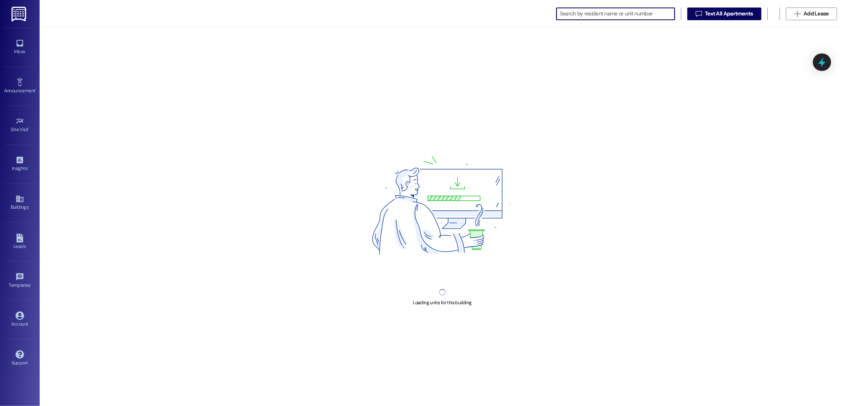
click at [567, 12] on input at bounding box center [617, 13] width 115 height 11
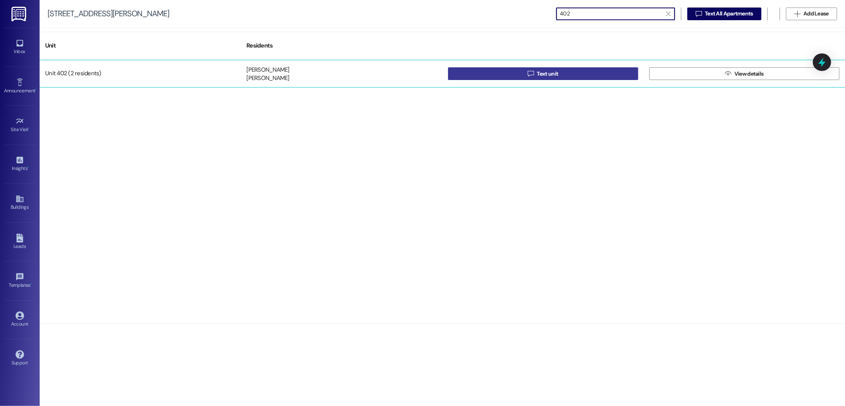
type input "402"
click at [484, 75] on button " Text unit" at bounding box center [543, 73] width 190 height 13
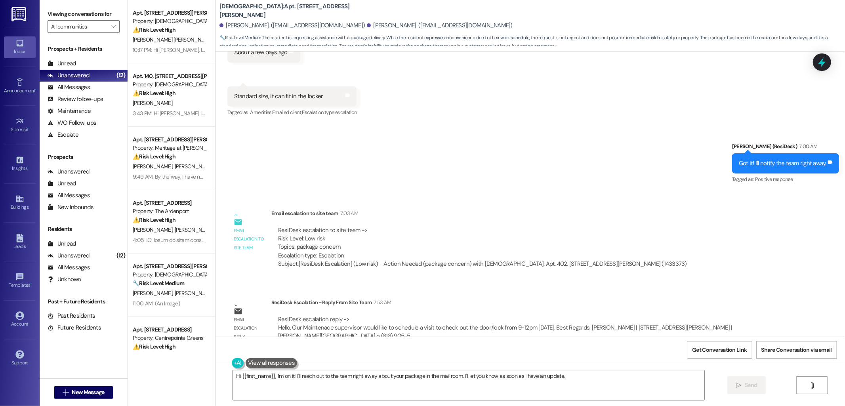
scroll to position [929, 0]
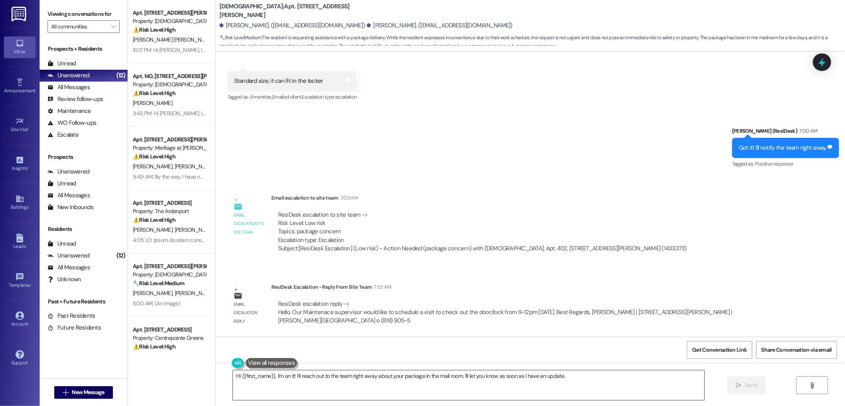
click at [374, 373] on textarea "Hi {{first_name}}, I'm on it! I'll reach out to the team right away about your …" at bounding box center [469, 386] width 472 height 30
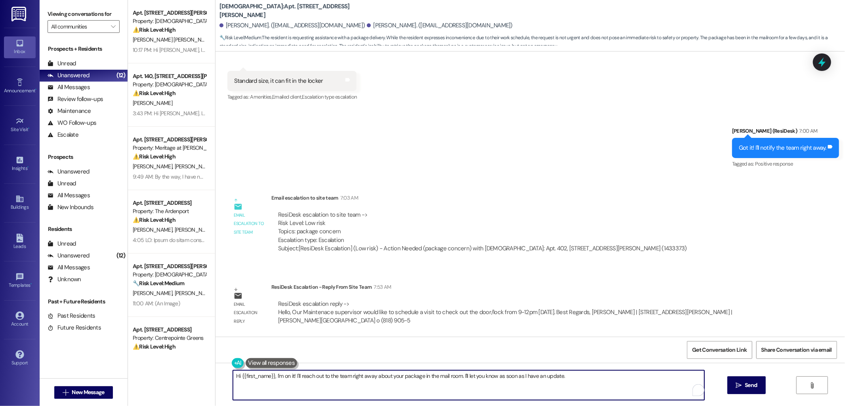
click at [374, 373] on textarea "Hi {{first_name}}, I'm on it! I'll reach out to the team right away about your …" at bounding box center [469, 386] width 472 height 30
paste textarea "Our Maintenace supervisor would like to schedule a visit to check out the door/…"
click at [530, 342] on button "Dismiss" at bounding box center [555, 349] width 82 height 14
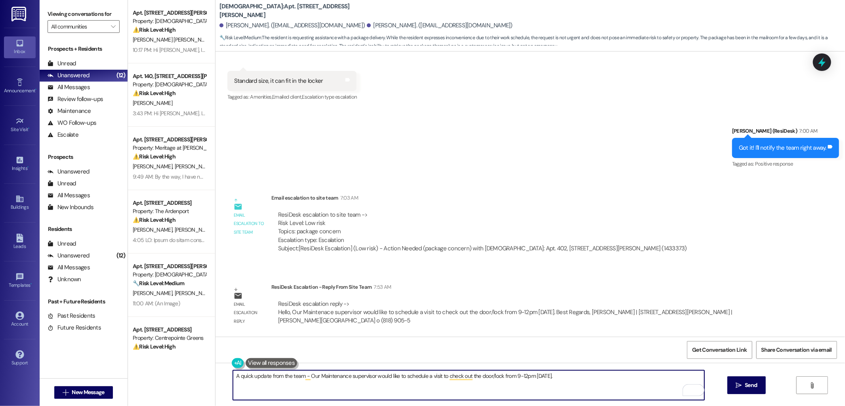
click at [572, 380] on textarea "A quick update from the team - Our Maintenance supervisor would like to schedul…" at bounding box center [469, 386] width 472 height 30
type textarea "A quick update from the team - Our Maintenance supervisor would like to schedul…"
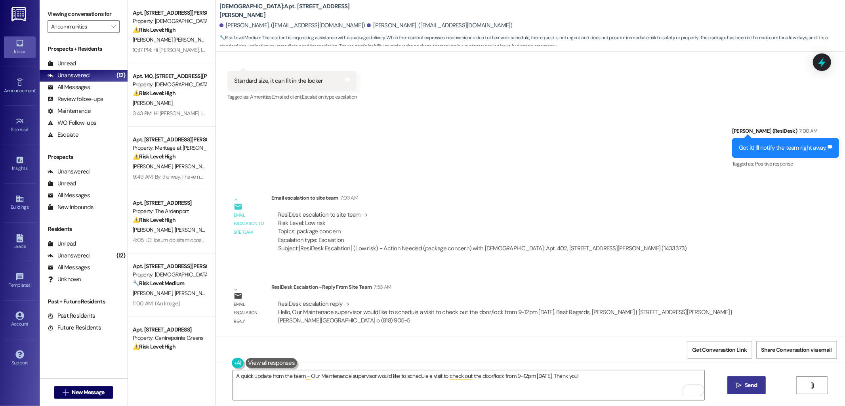
click at [736, 383] on icon "" at bounding box center [739, 385] width 6 height 6
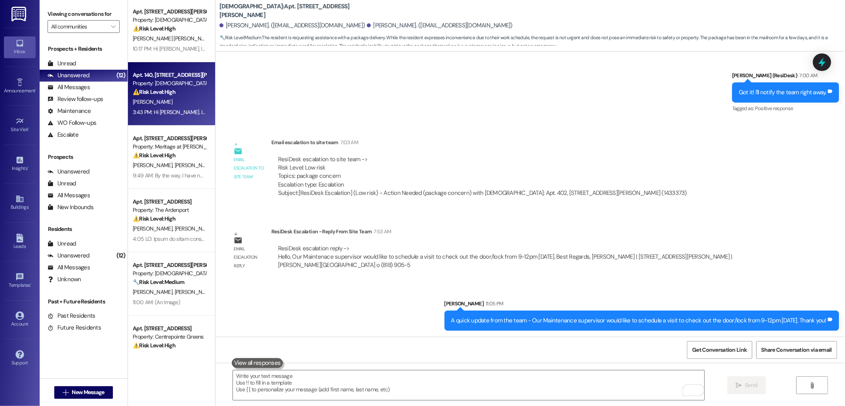
scroll to position [0, 0]
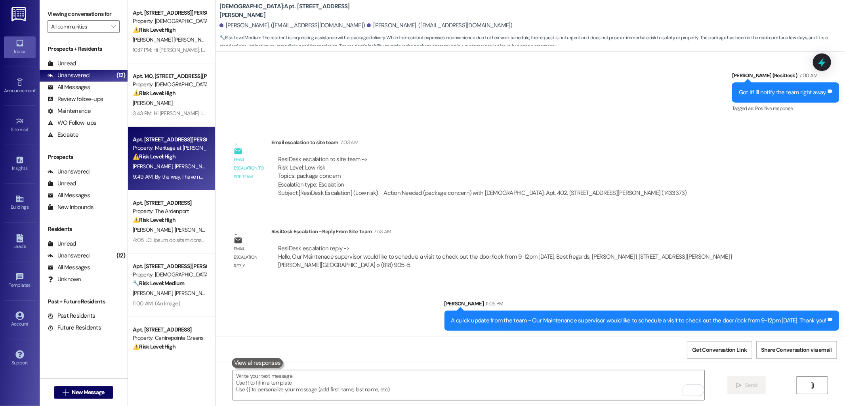
click at [160, 157] on strong "⚠️ Risk Level: High" at bounding box center [154, 156] width 43 height 7
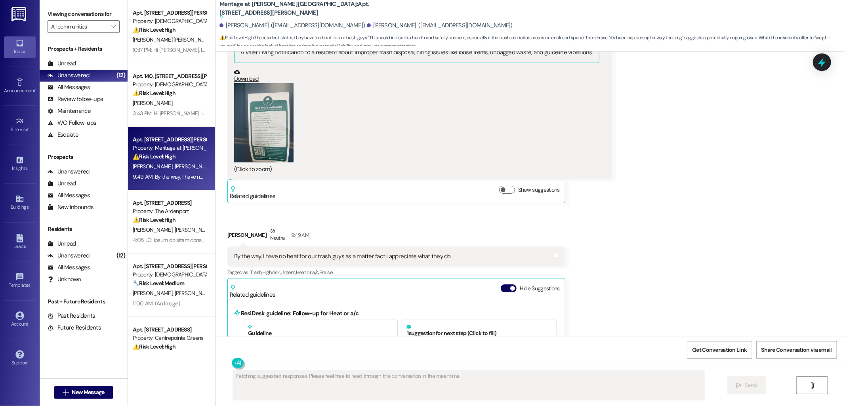
scroll to position [7861, 0]
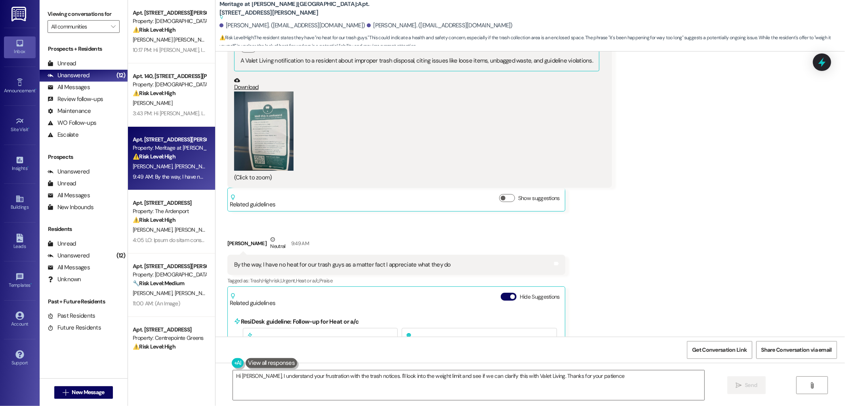
type textarea "Hi [PERSON_NAME], I understand your frustration with the trash notices. I'll lo…"
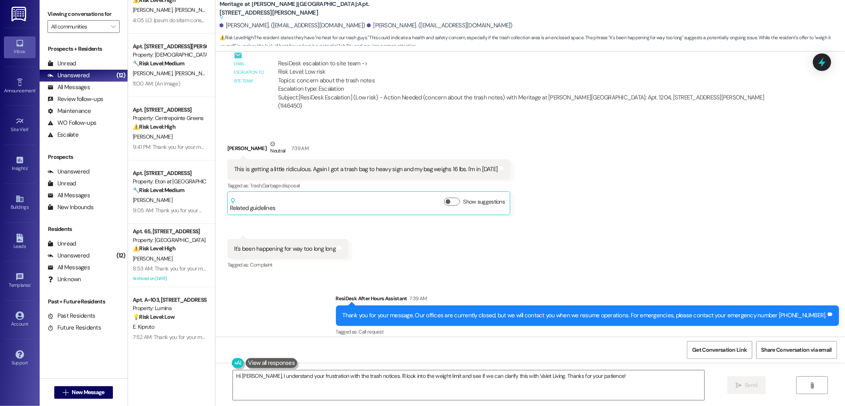
scroll to position [220, 0]
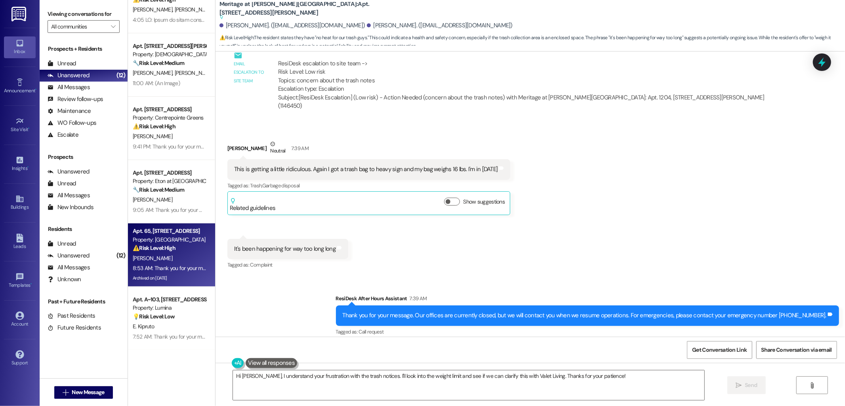
click at [180, 255] on div "[PERSON_NAME]" at bounding box center [169, 259] width 75 height 10
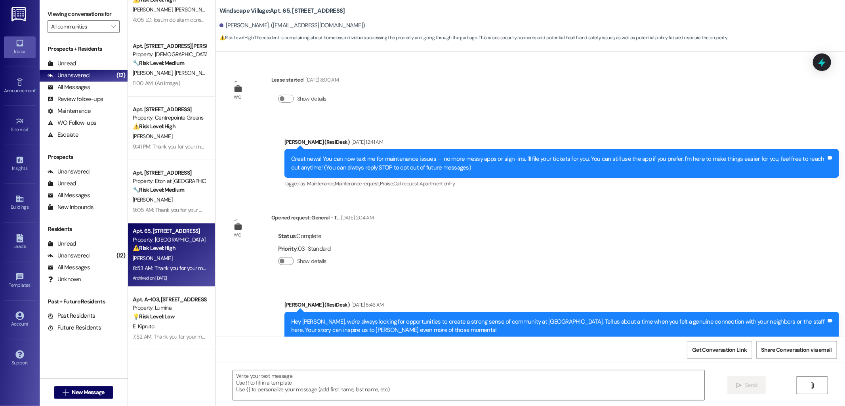
scroll to position [3435, 0]
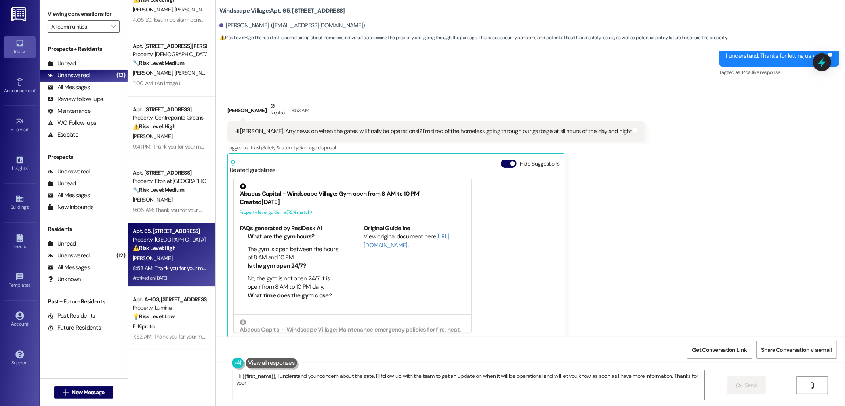
type textarea "Hi {{first_name}}, I understand your concern about the gate. I'll follow up wit…"
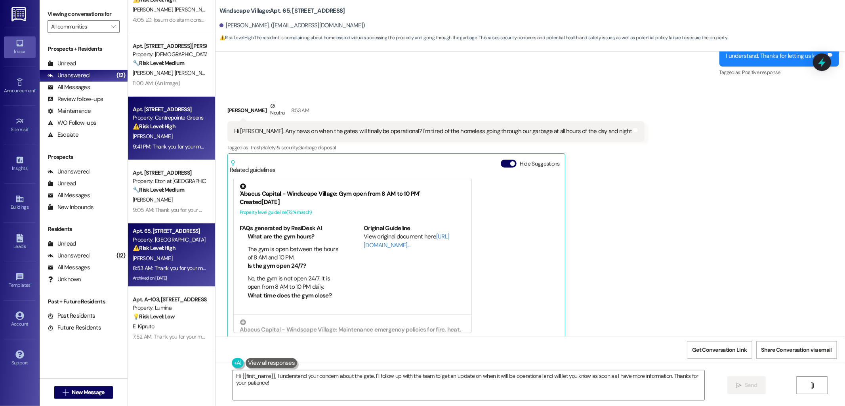
click at [166, 150] on div "9:41 PM: Thank you for your message. Our offices are currently closed, but we w…" at bounding box center [169, 147] width 75 height 10
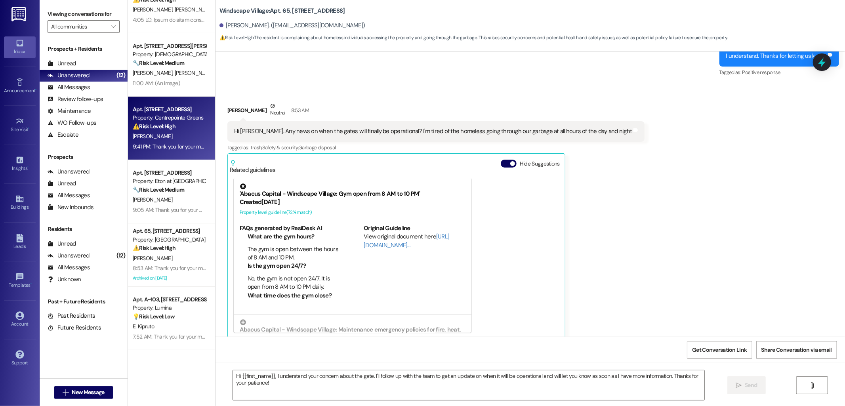
type textarea "Fetching suggested responses. Please feel free to read through the conversation…"
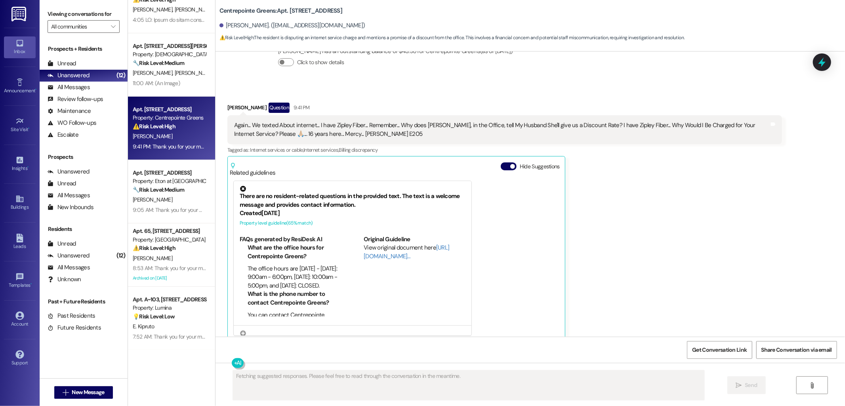
scroll to position [4918, 0]
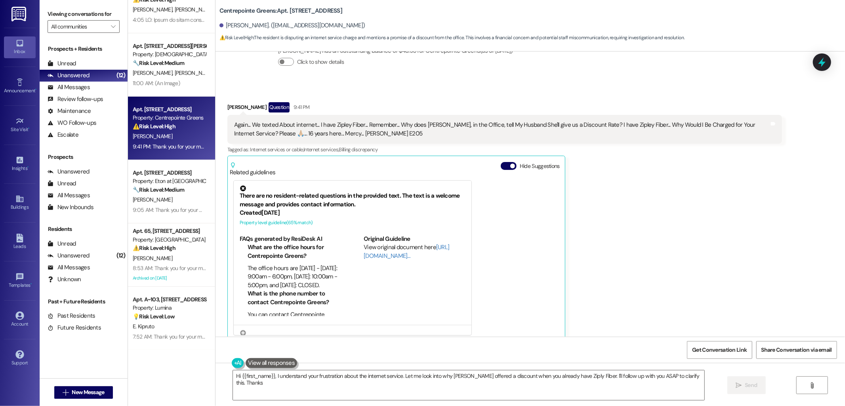
type textarea "Hi {{first_name}}, I understand your frustration about the internet service. Le…"
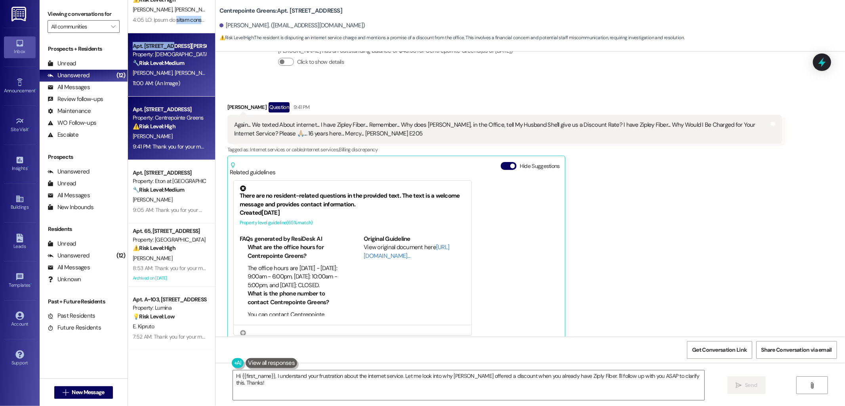
drag, startPoint x: 163, startPoint y: 33, endPoint x: 162, endPoint y: 38, distance: 5.6
click at [162, 38] on div "Apt. 140, [STREET_ADDRESS][PERSON_NAME] Property: [DEMOGRAPHIC_DATA] ⚠️ Risk Le…" at bounding box center [171, 65] width 87 height 571
click at [162, 39] on div "Apt. 257, 4735 Sepulveda Blvd Property: Veda 🔧 Risk Level: Medium The resident …" at bounding box center [171, 64] width 87 height 63
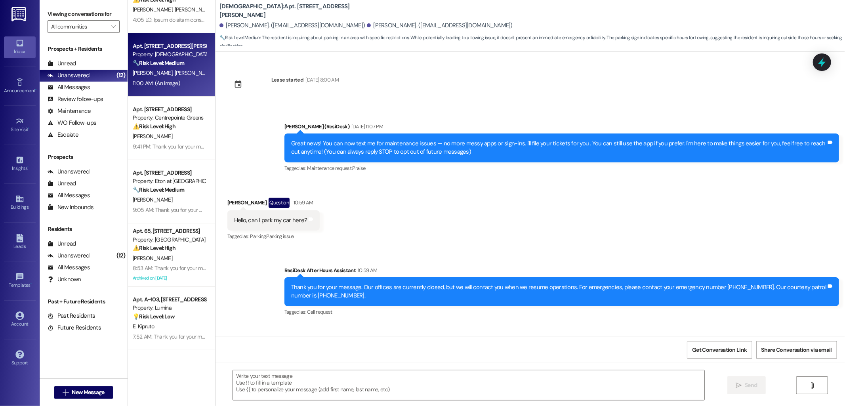
scroll to position [396, 0]
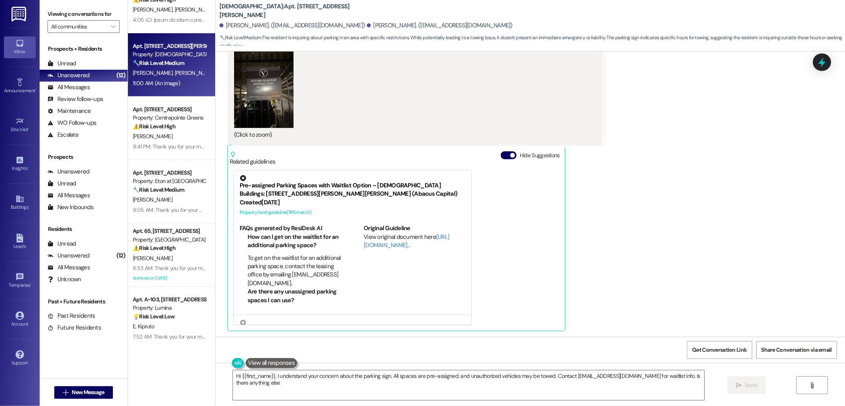
type textarea "Hi {{first_name}}, I understand your concern about the parking sign. All spaces…"
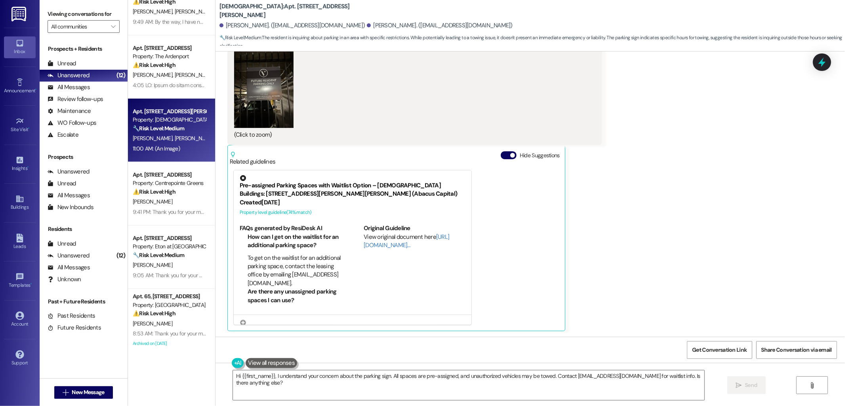
scroll to position [176, 0]
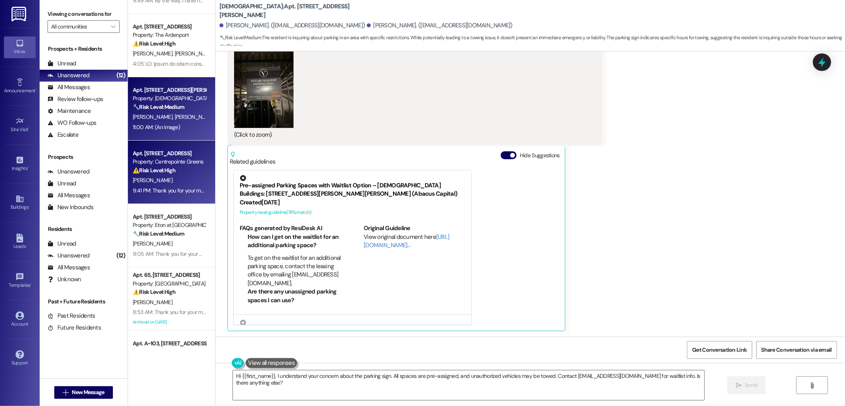
click at [184, 173] on div "⚠️ Risk Level: High The resident is disputing an internet service charge and me…" at bounding box center [169, 170] width 73 height 8
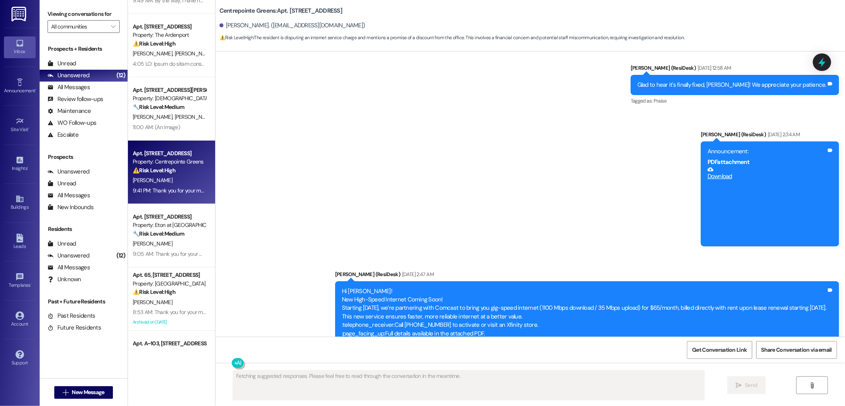
scroll to position [4918, 0]
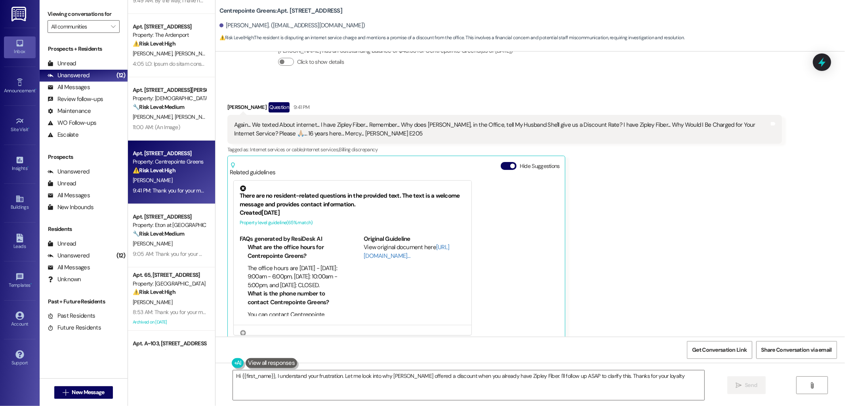
type textarea "Hi {{first_name}}, I understand your frustration. Let me look into why Victoria…"
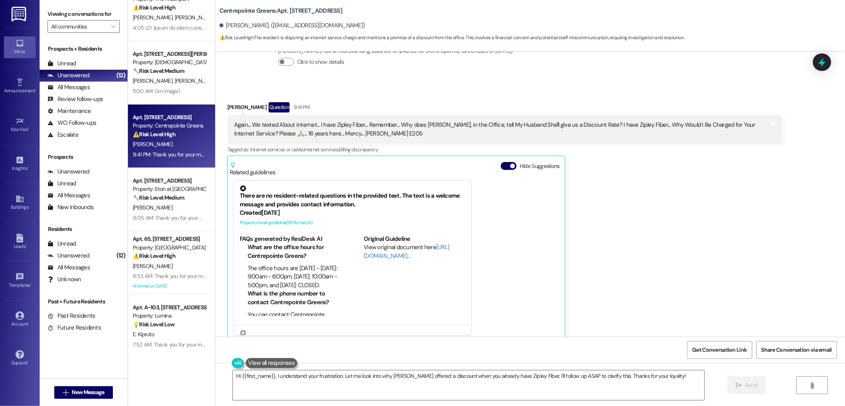
scroll to position [0, 0]
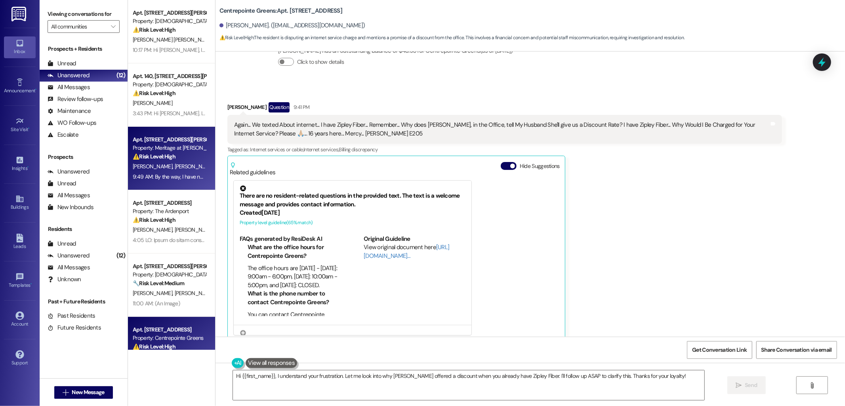
click at [187, 139] on div "Apt. [STREET_ADDRESS][PERSON_NAME]" at bounding box center [169, 140] width 73 height 8
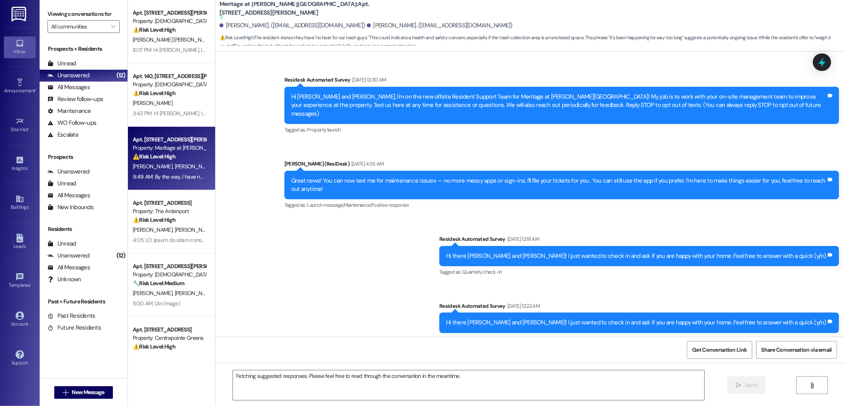
scroll to position [7993, 0]
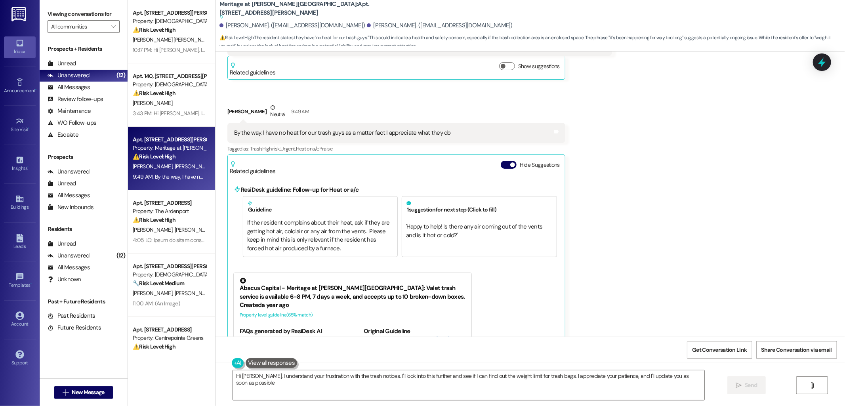
type textarea "Hi Christopher, I understand your frustration with the trash notices. I'll look…"
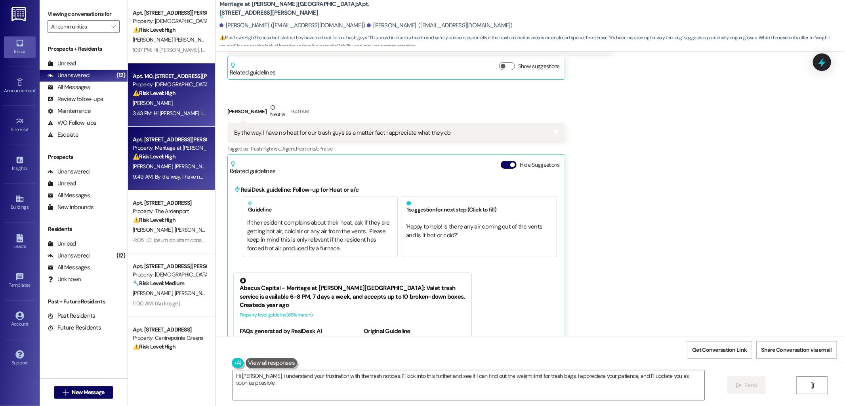
click at [188, 80] on div "Apt. 140, [STREET_ADDRESS][PERSON_NAME]" at bounding box center [169, 76] width 73 height 8
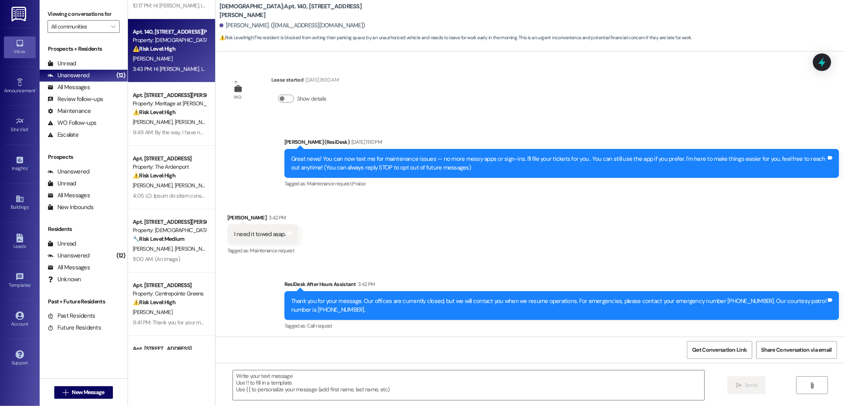
scroll to position [524, 0]
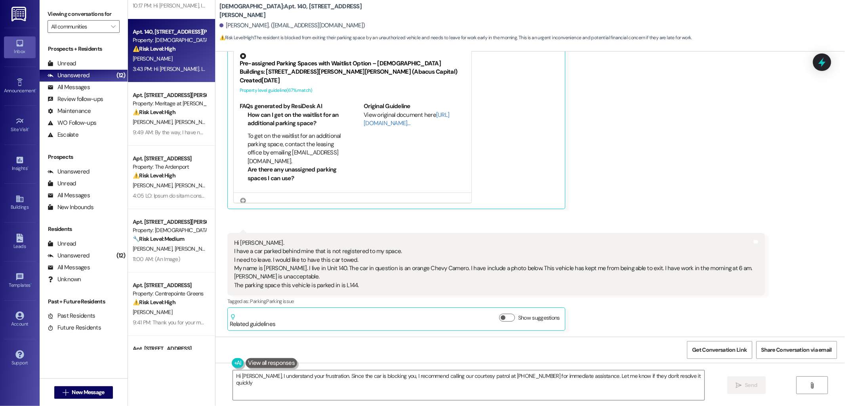
type textarea "Hi David, I understand your frustration. Since the car is blocking you, I recom…"
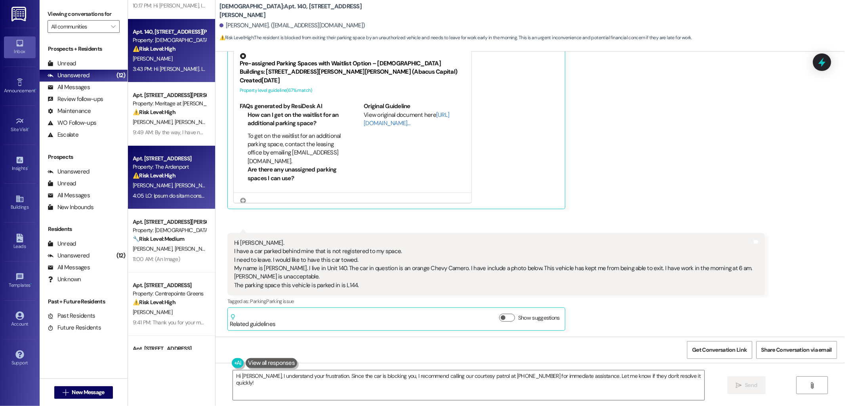
click at [174, 186] on span "[PERSON_NAME]" at bounding box center [194, 185] width 40 height 7
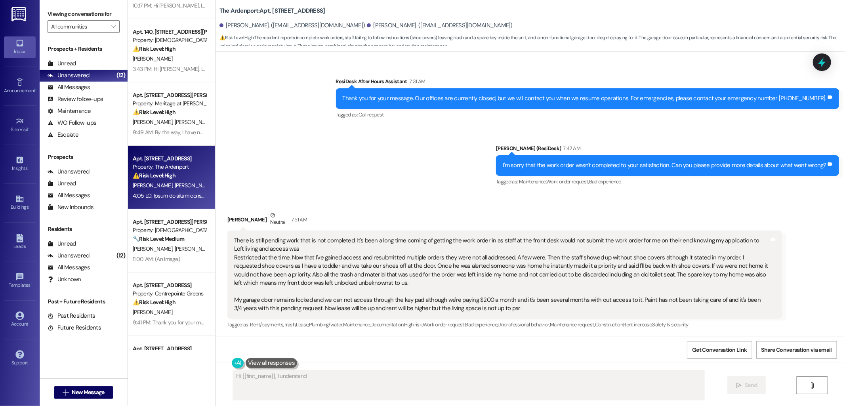
scroll to position [289, 0]
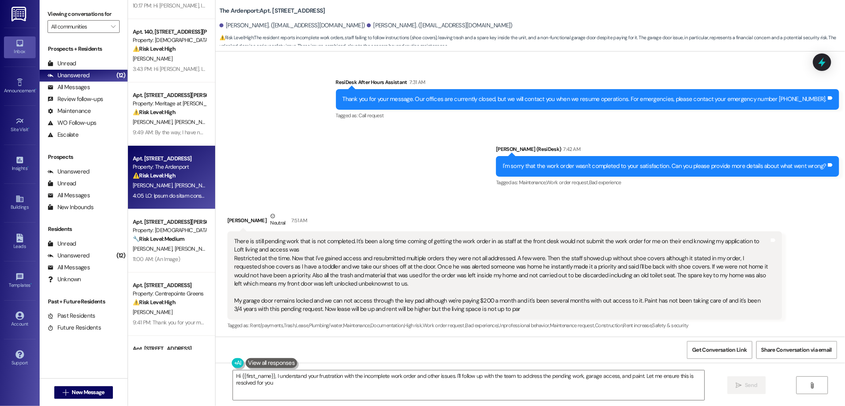
type textarea "Hi {{first_name}}, I understand your frustration with the incomplete work order…"
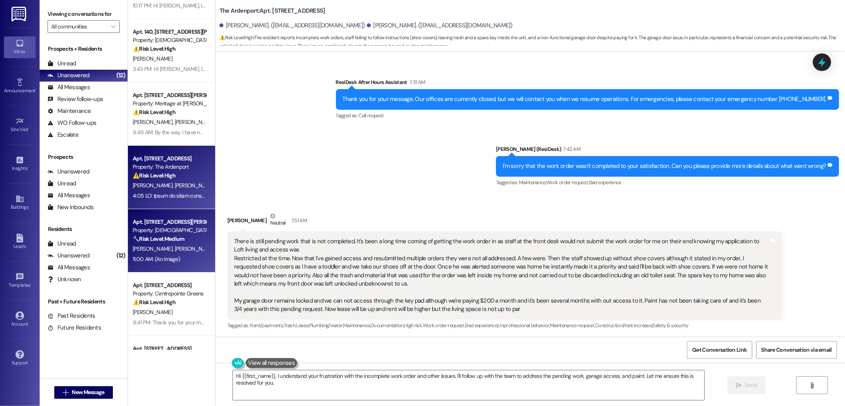
click at [164, 231] on div "Property: [DEMOGRAPHIC_DATA]" at bounding box center [169, 230] width 73 height 8
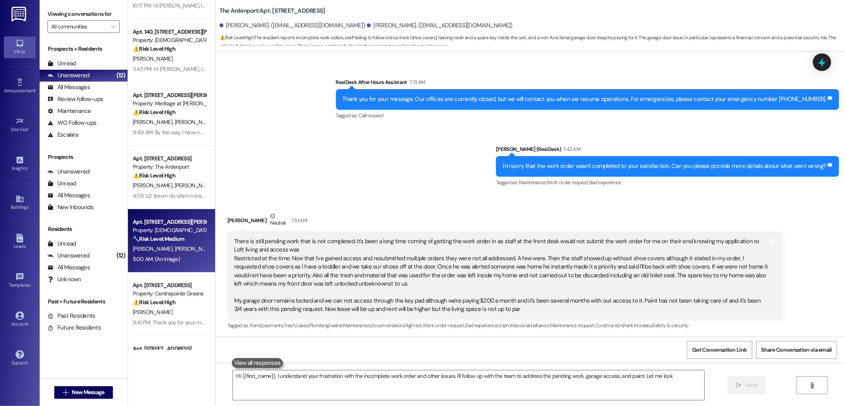
type textarea "Hi {{first_name}}, I understand your frustration with the incomplete work order…"
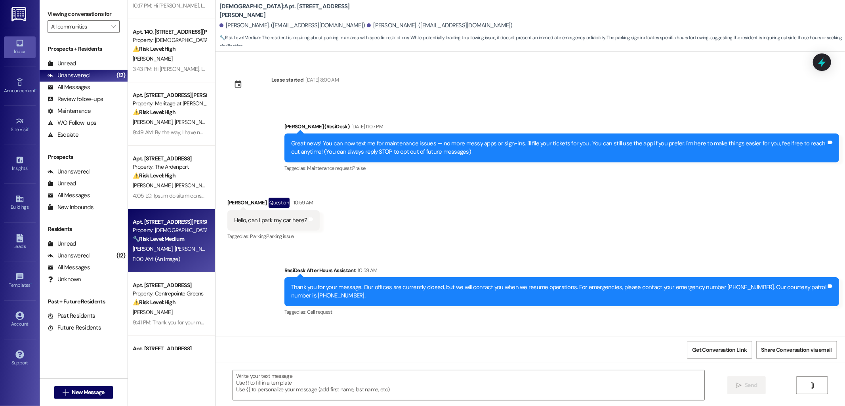
scroll to position [396, 0]
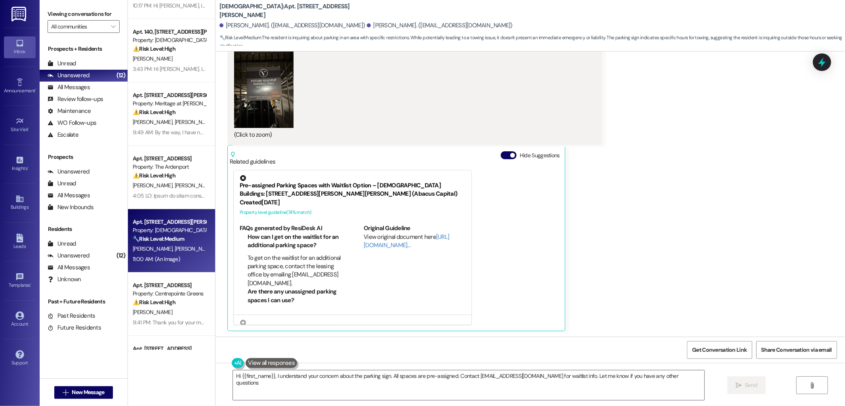
type textarea "Hi {{first_name}}, I understand your concern about the parking sign. All spaces…"
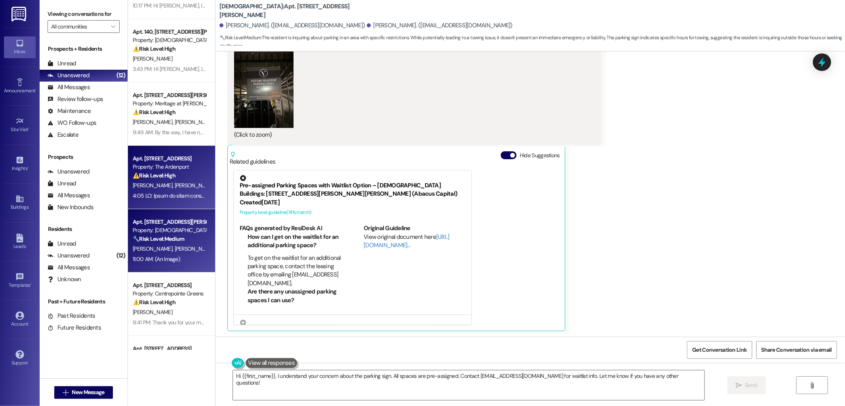
click at [144, 149] on div "Apt. 12J, 15030 SE 179th St Property: The Ardenport ⚠️ Risk Level: High The res…" at bounding box center [171, 177] width 87 height 63
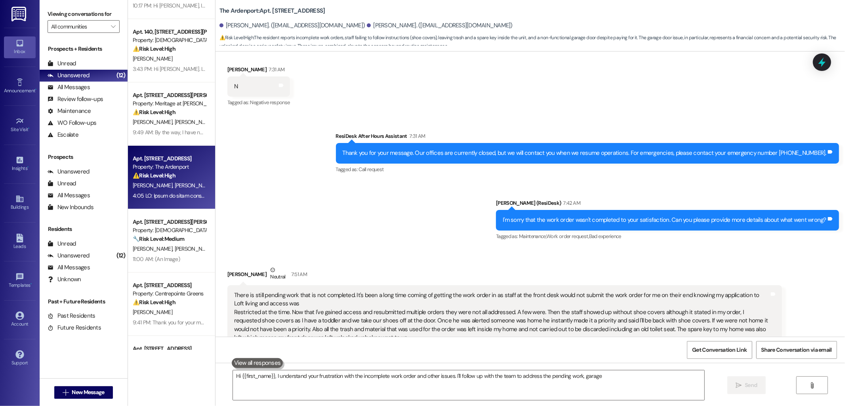
scroll to position [289, 0]
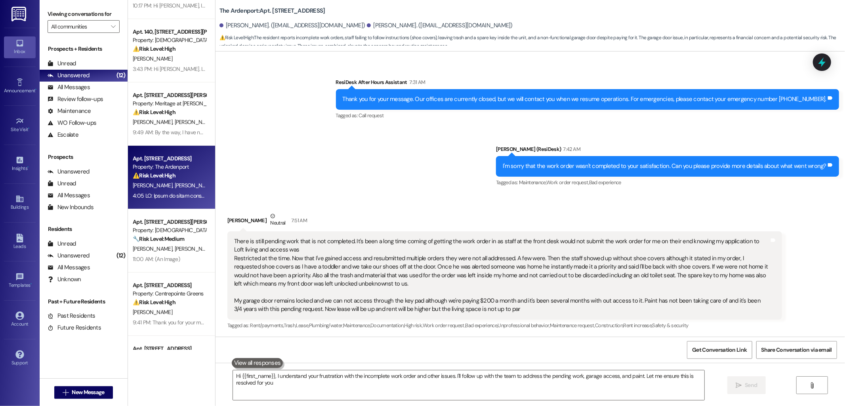
type textarea "Hi {{first_name}}, I understand your frustration with the incomplete work order…"
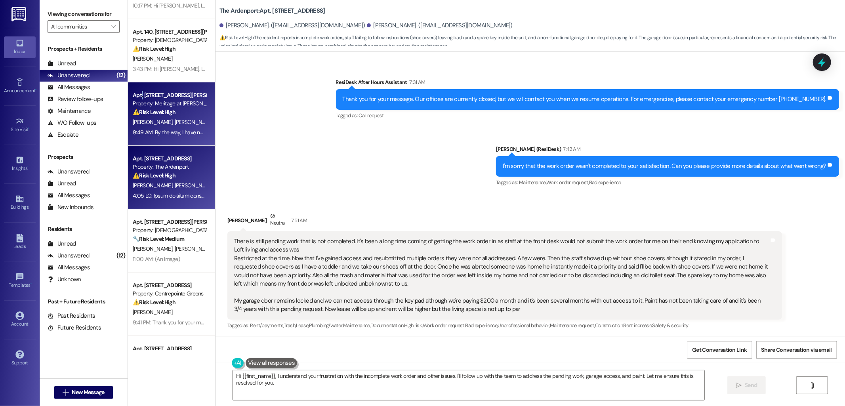
click at [136, 89] on div "Apt. 1204, 4500 Steiner Ranch Blvd Property: Meritage at Steiner Ranch ⚠️ Risk …" at bounding box center [171, 113] width 87 height 63
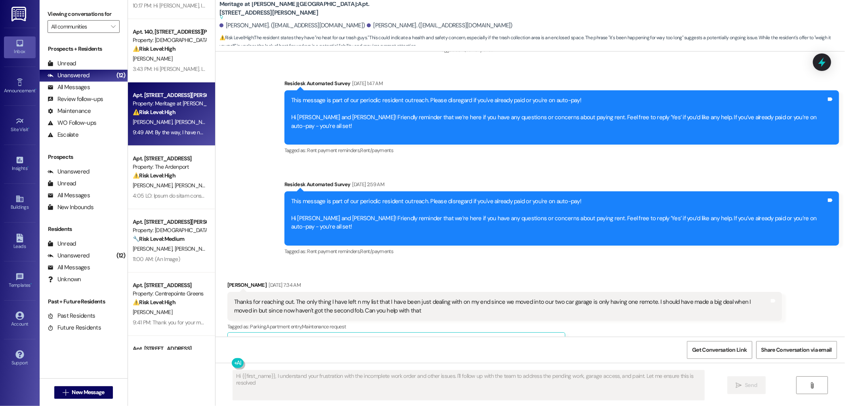
scroll to position [7993, 0]
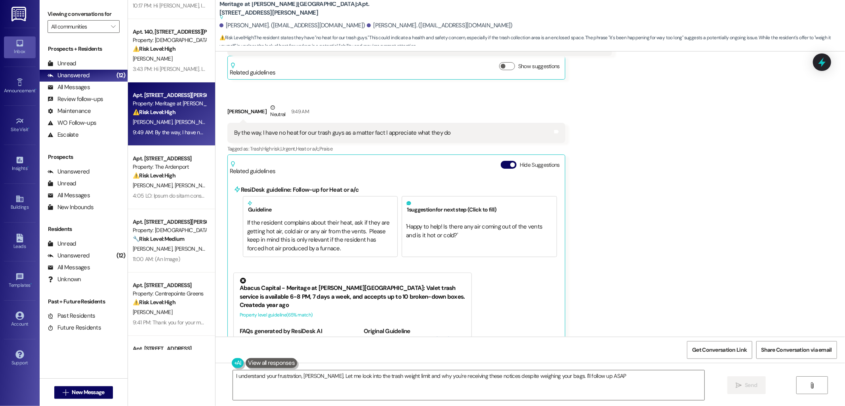
type textarea "I understand your frustration, Christopher. Let me look into the trash weight l…"
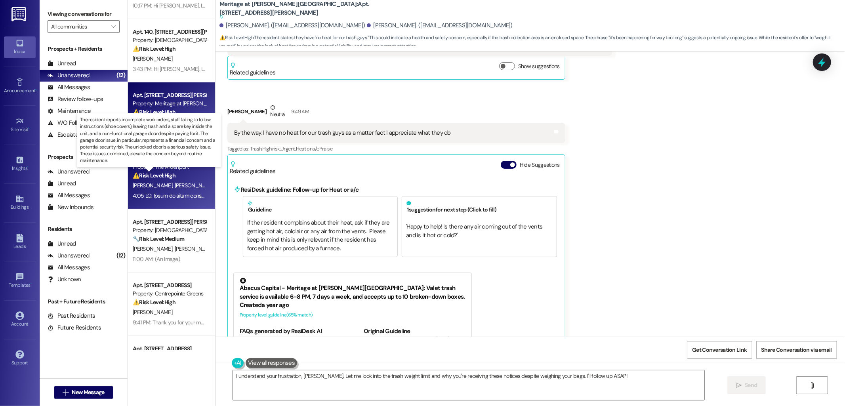
click at [144, 175] on strong "⚠️ Risk Level: High" at bounding box center [154, 175] width 43 height 7
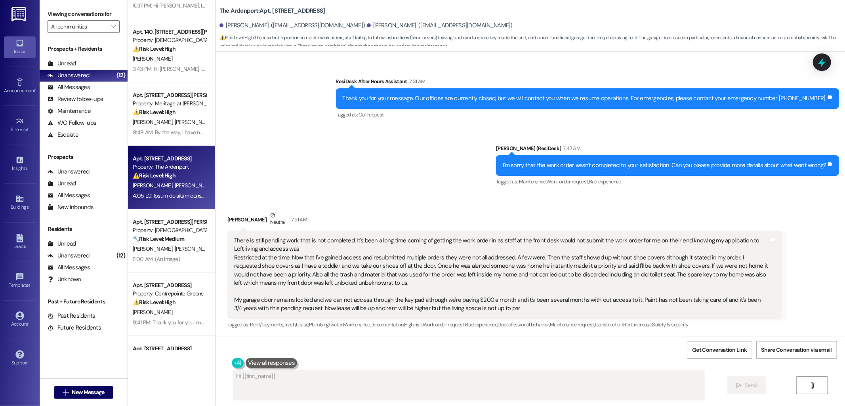
scroll to position [290, 0]
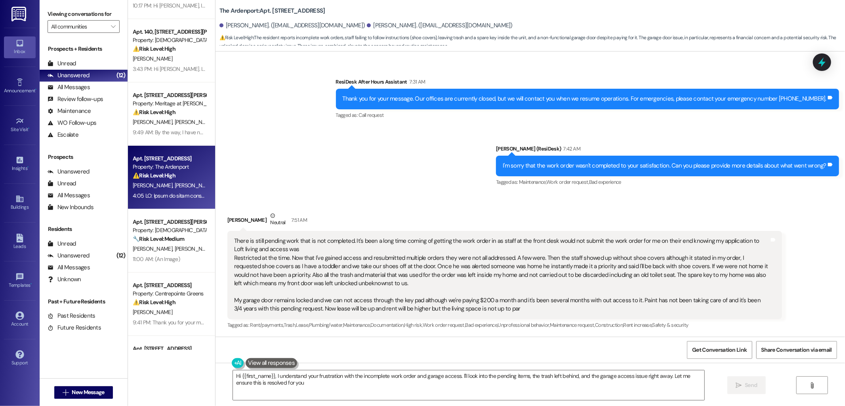
type textarea "Hi {{first_name}}, I understand your frustration with the incomplete work order…"
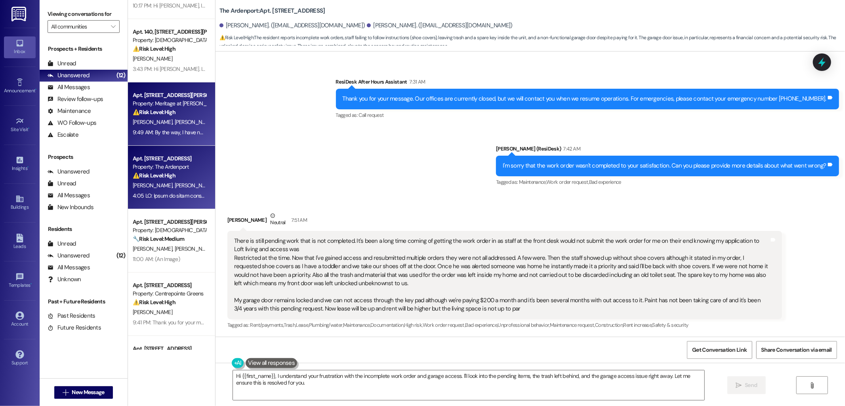
click at [172, 116] on div "⚠️ Risk Level: High The resident states they have "no heat for our trash guys."…" at bounding box center [169, 112] width 73 height 8
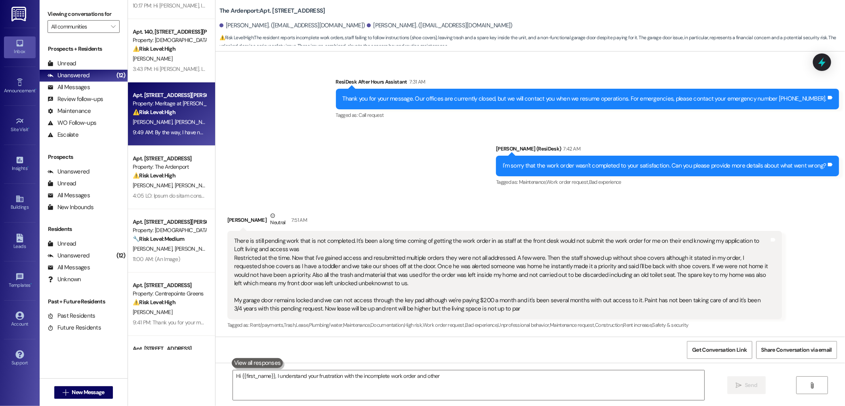
type textarea "Hi {{first_name}}, I understand your frustration with the incomplete work order…"
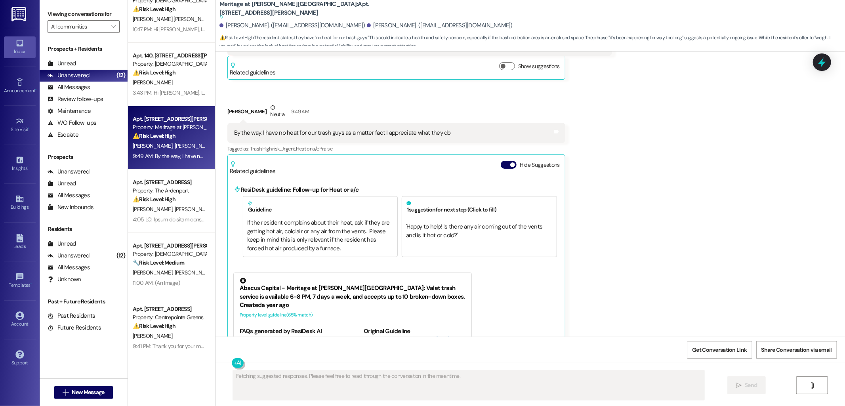
scroll to position [0, 0]
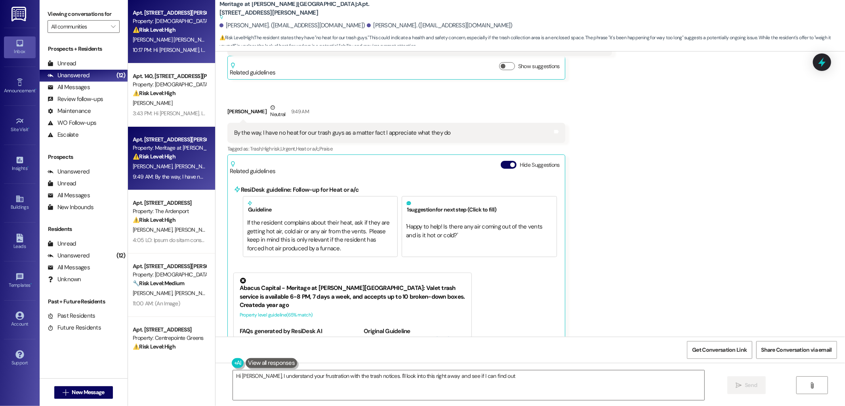
type textarea "Hi Christopher, I understand your frustration with the trash notices. I'll look…"
click at [215, 41] on span "[PERSON_NAME]" at bounding box center [235, 39] width 40 height 7
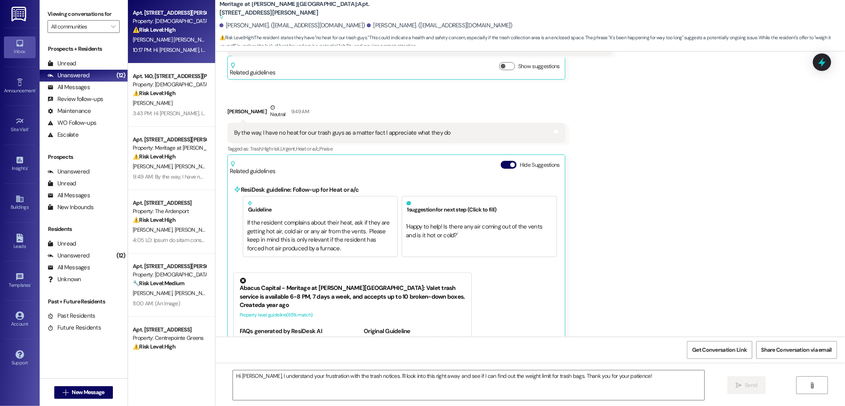
type textarea "Fetching suggested responses. Please feel free to read through the conversation…"
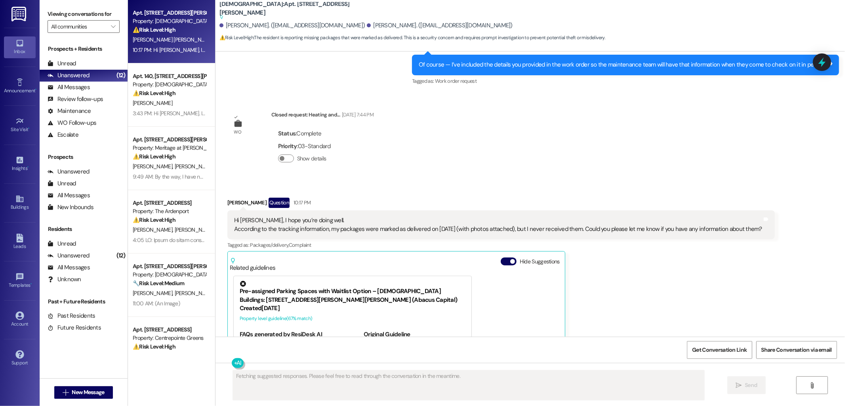
scroll to position [2330, 0]
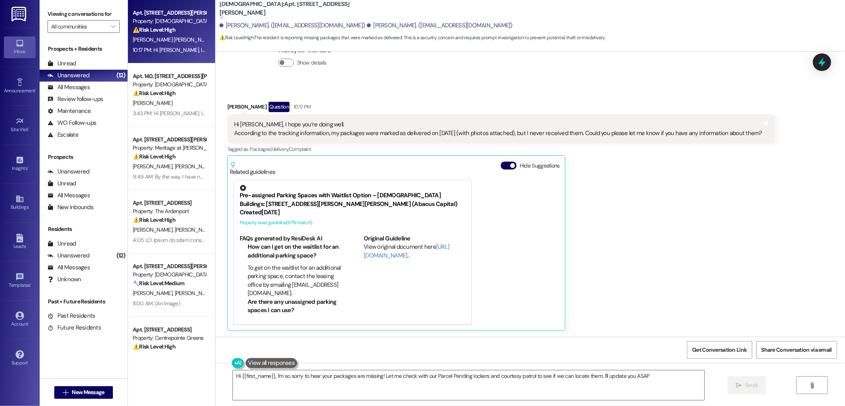
type textarea "Hi {{first_name}}, I'm so sorry to hear your packages are missing! Let me check…"
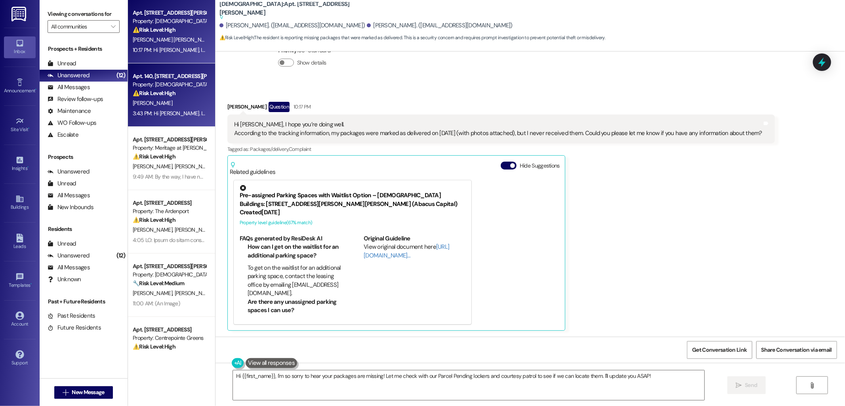
click at [171, 92] on strong "⚠️ Risk Level: High" at bounding box center [154, 93] width 43 height 7
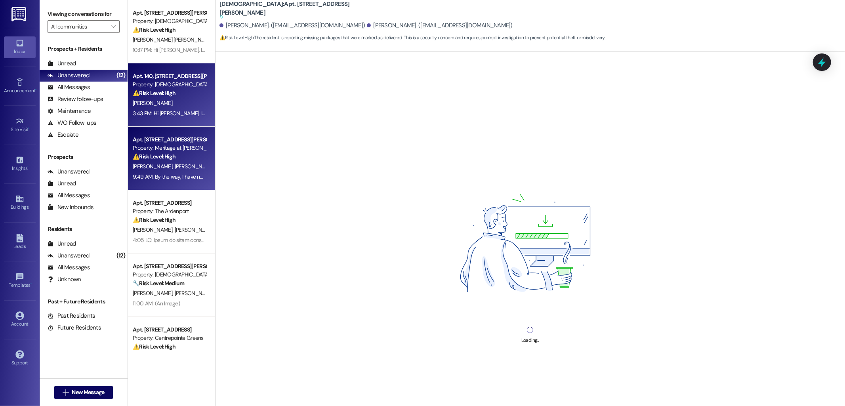
click at [174, 168] on span "[PERSON_NAME]" at bounding box center [194, 166] width 40 height 7
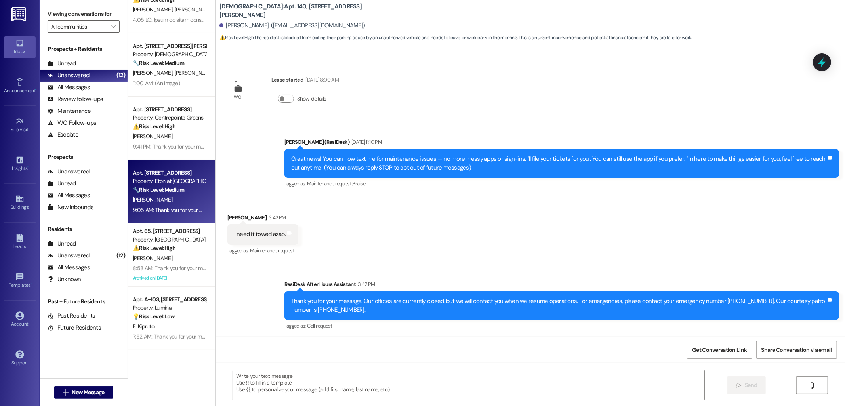
scroll to position [524, 0]
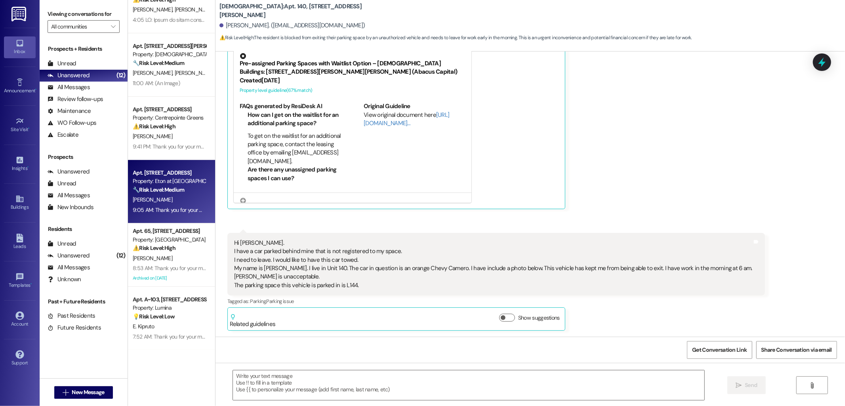
type textarea "Fetching suggested responses. Please feel free to read through the conversation…"
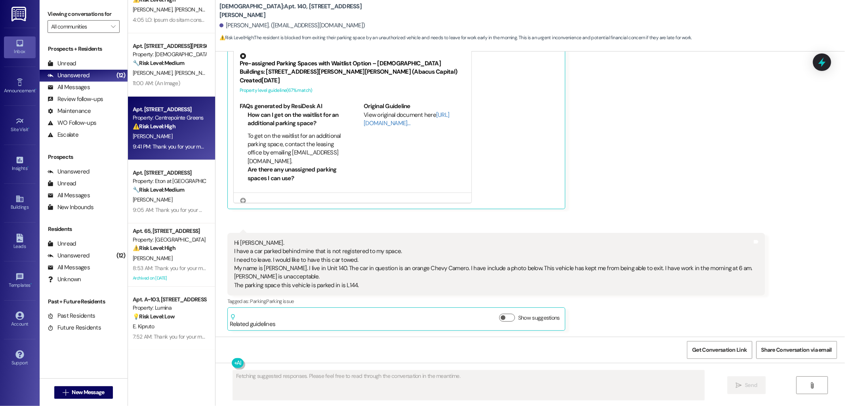
click at [165, 134] on div "[PERSON_NAME]" at bounding box center [169, 137] width 75 height 10
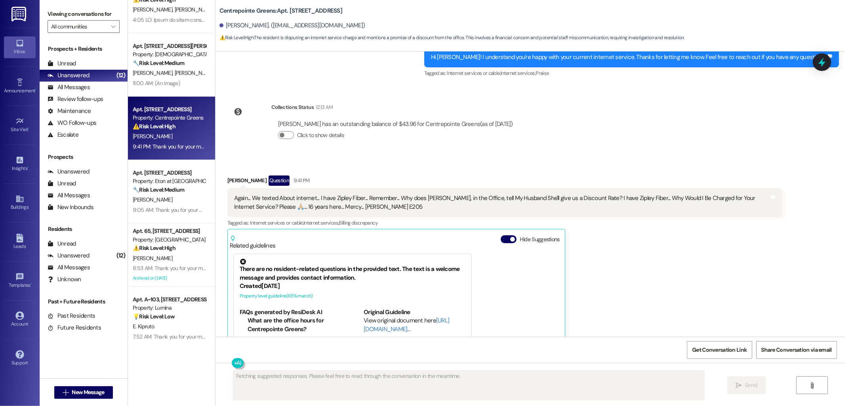
scroll to position [4918, 0]
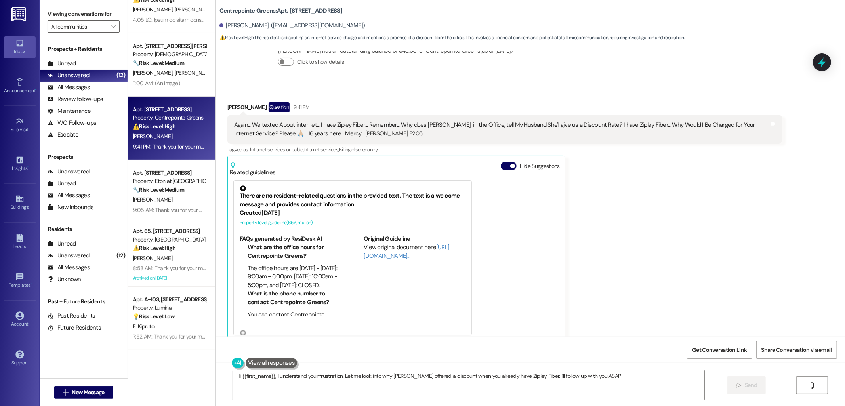
type textarea "Hi {{first_name}}, I understand your frustration. Let me look into why Victoria…"
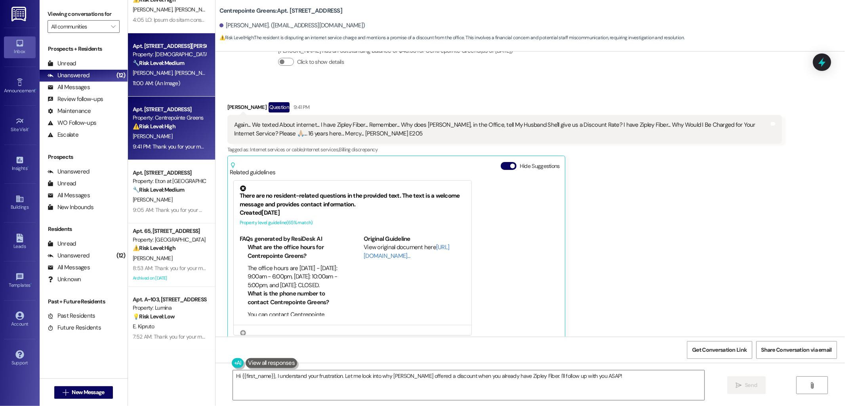
click at [174, 74] on span "[PERSON_NAME]" at bounding box center [194, 72] width 40 height 7
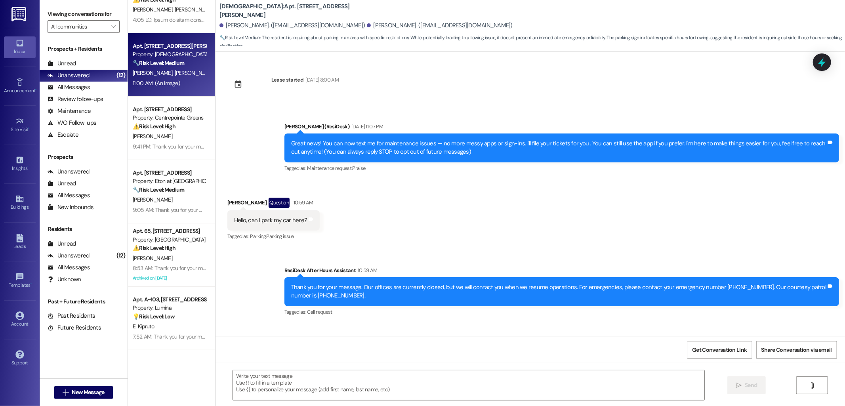
scroll to position [396, 0]
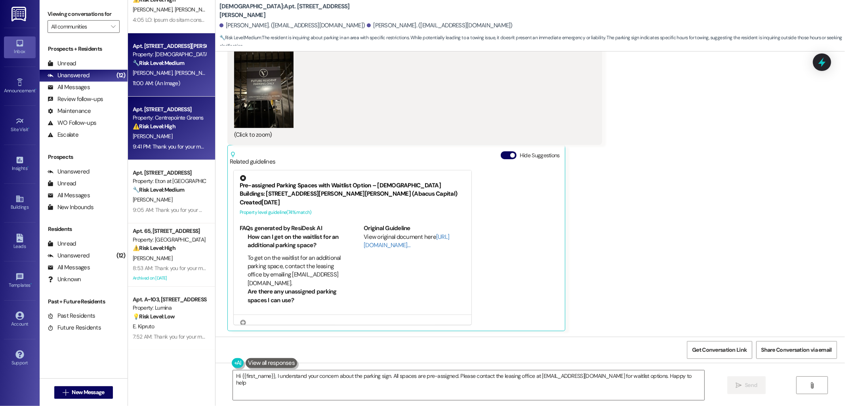
type textarea "Hi {{first_name}}, I understand your concern about the parking sign. All spaces…"
click at [182, 132] on div "[PERSON_NAME]" at bounding box center [169, 137] width 75 height 10
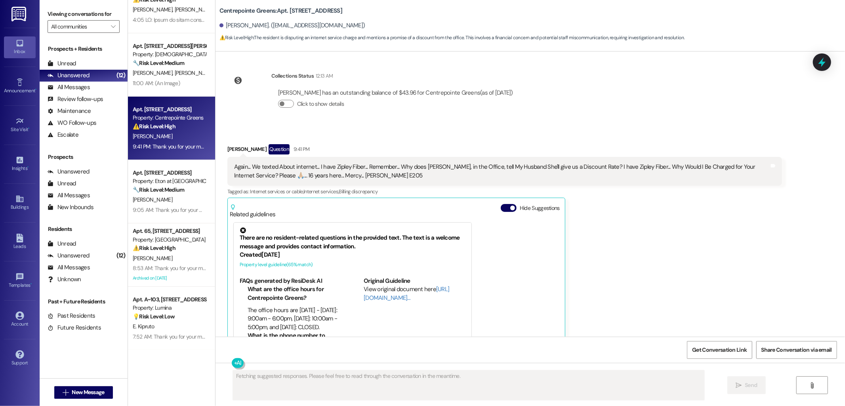
scroll to position [4918, 0]
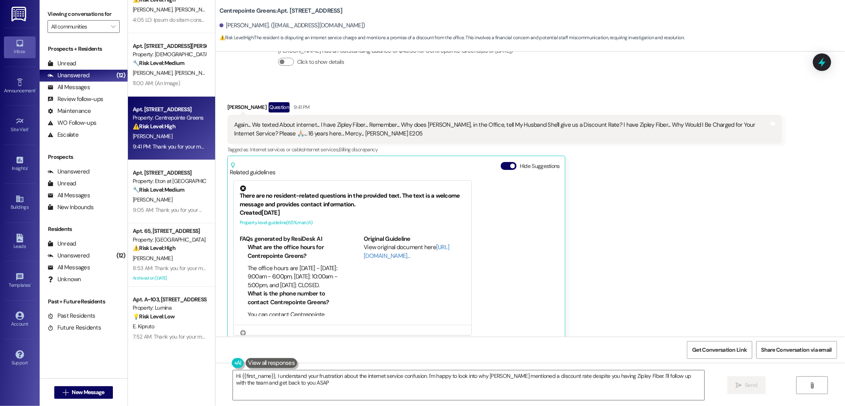
type textarea "Hi {{first_name}}, I understand your frustration about the internet service con…"
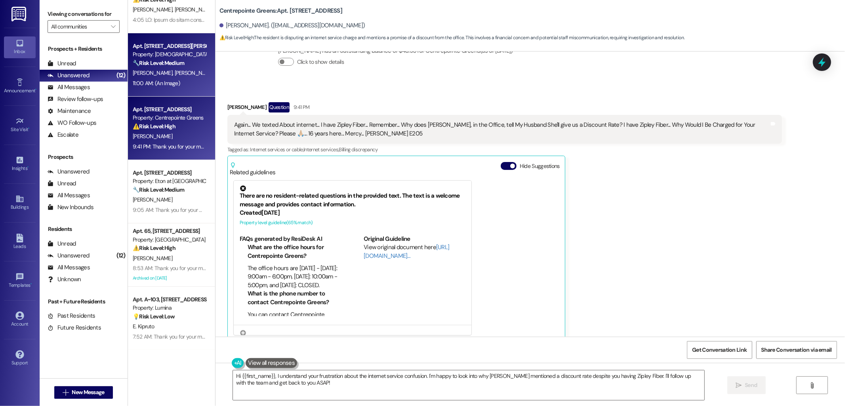
click at [184, 81] on div "11:00 AM: (An Image) 11:00 AM: (An Image)" at bounding box center [169, 83] width 75 height 10
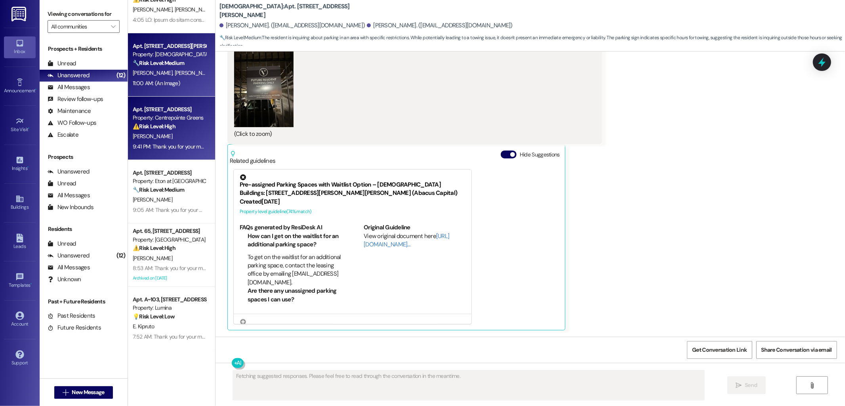
scroll to position [396, 0]
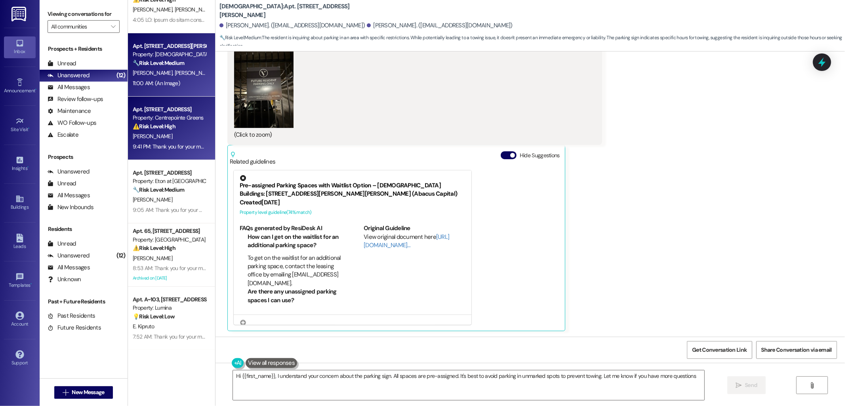
type textarea "Hi {{first_name}}, I understand your concern about the parking sign. All spaces…"
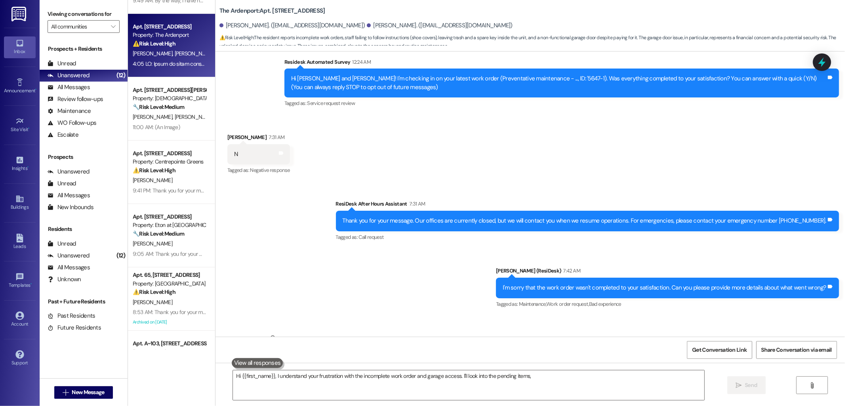
scroll to position [289, 0]
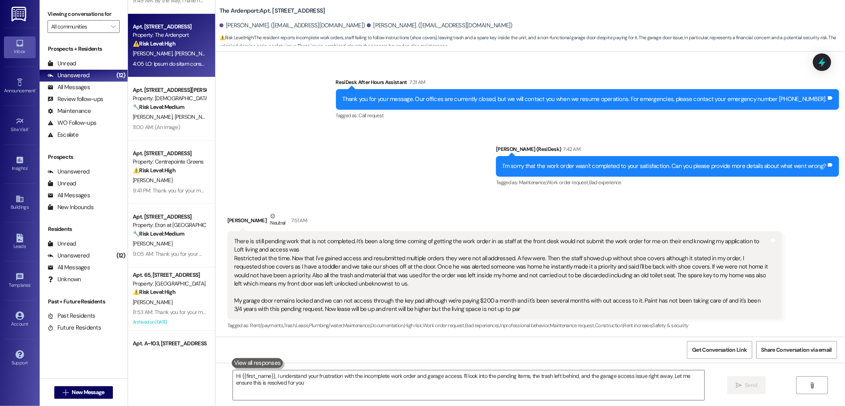
type textarea "Hi {{first_name}}, I understand your frustration with the incomplete work order…"
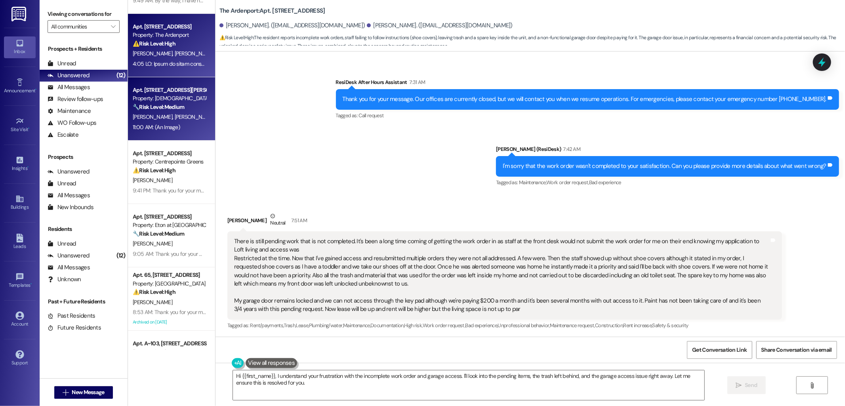
click at [172, 120] on div "E. Avetisyan L. Avetisyan" at bounding box center [169, 117] width 75 height 10
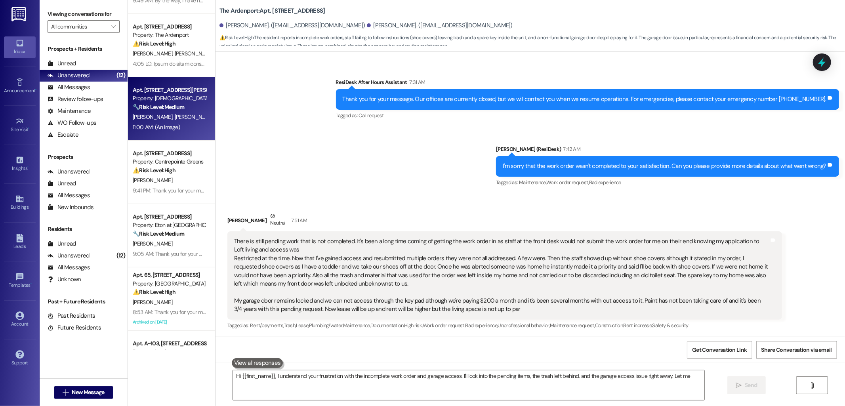
type textarea "Hi {{first_name}}, I understand your frustration with the incomplete work order…"
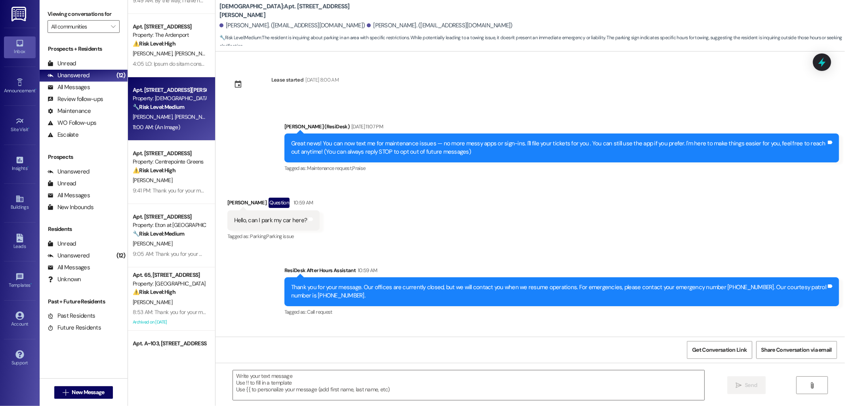
scroll to position [396, 0]
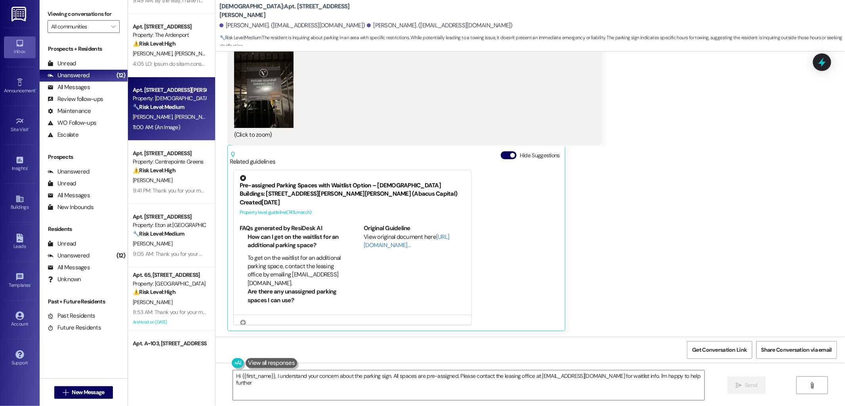
type textarea "Hi {{first_name}}, I understand your concern about the parking sign. All spaces…"
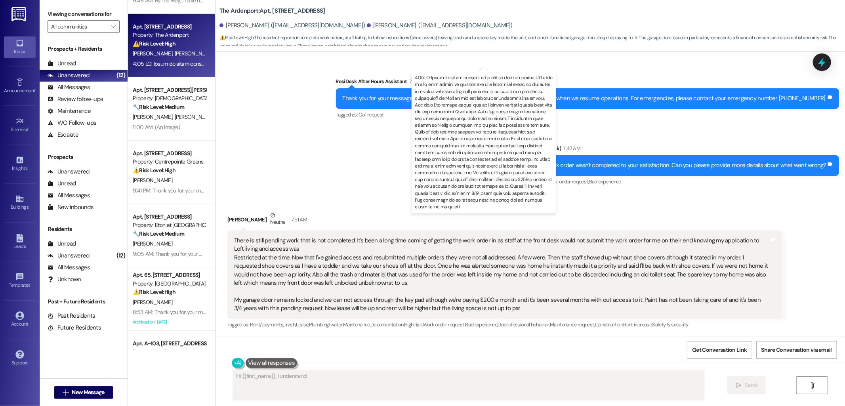
scroll to position [289, 0]
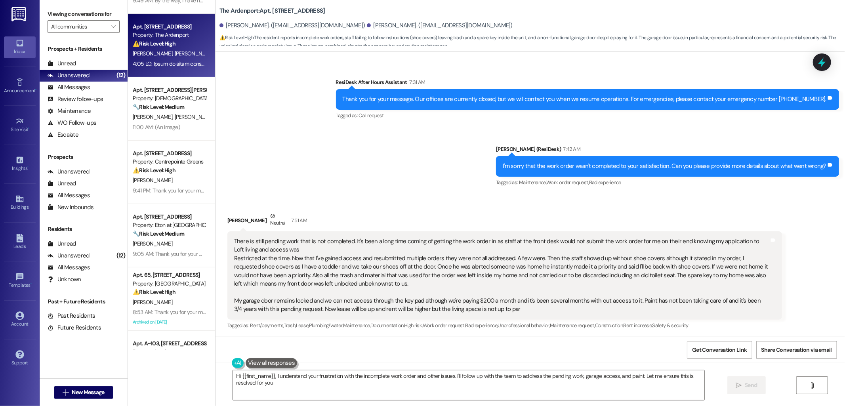
type textarea "Hi {{first_name}}, I understand your frustration with the incomplete work order…"
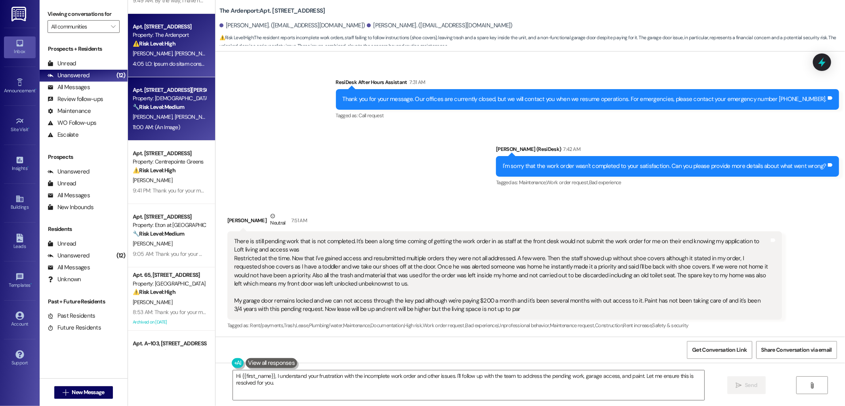
click at [163, 101] on div "Property: [DEMOGRAPHIC_DATA]" at bounding box center [169, 98] width 73 height 8
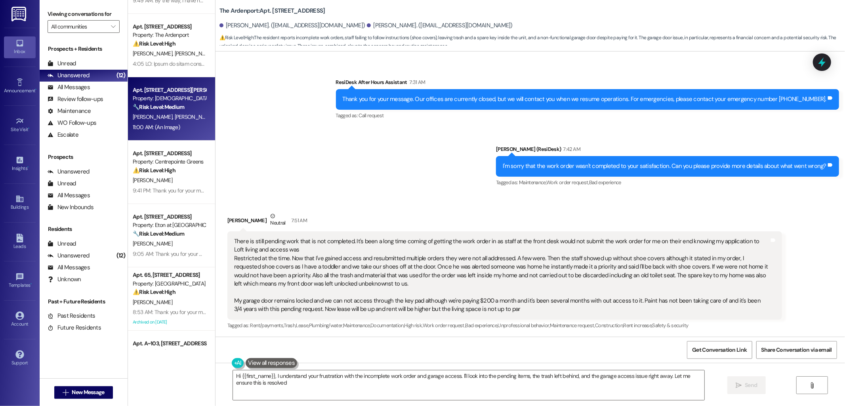
scroll to position [396, 0]
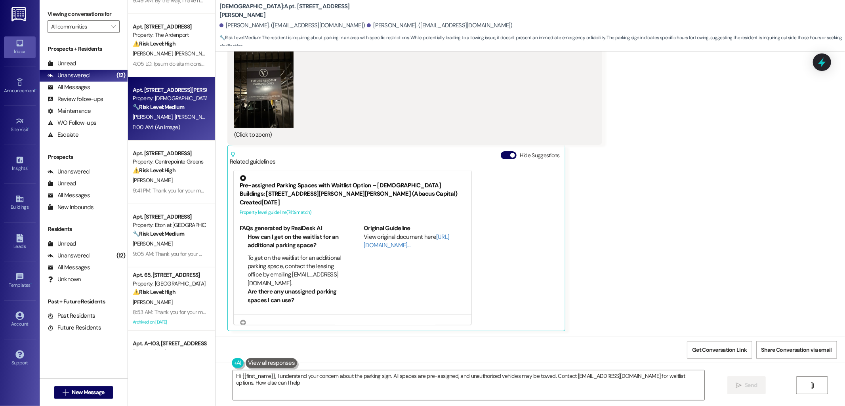
type textarea "Hi {{first_name}}, I understand your concern about the parking sign. All spaces…"
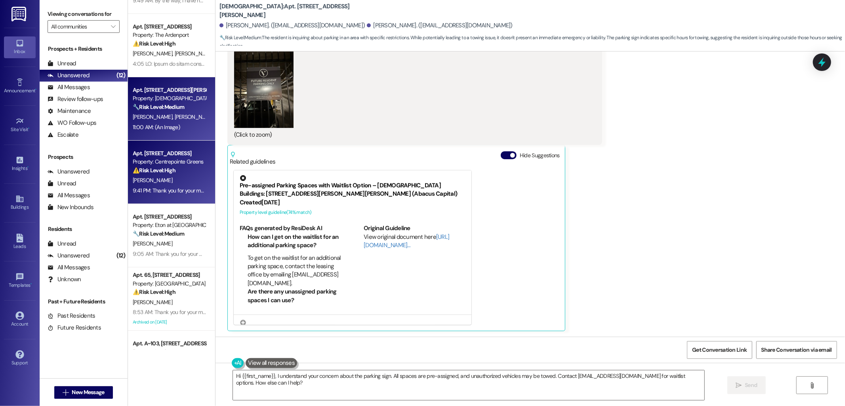
click at [157, 182] on div "[PERSON_NAME]" at bounding box center [169, 181] width 75 height 10
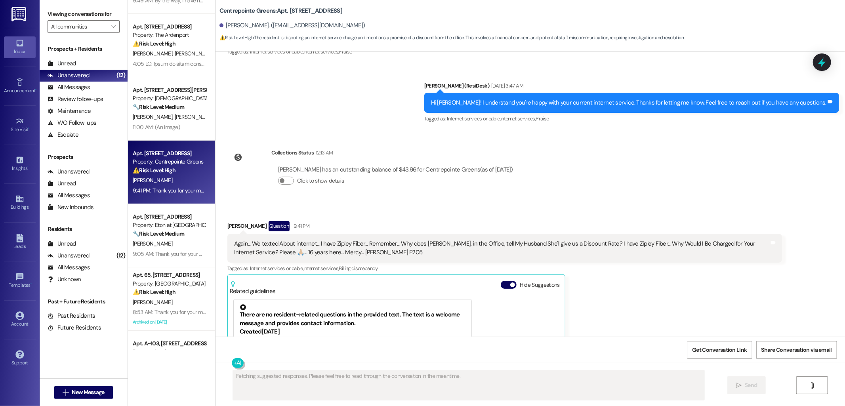
scroll to position [4918, 0]
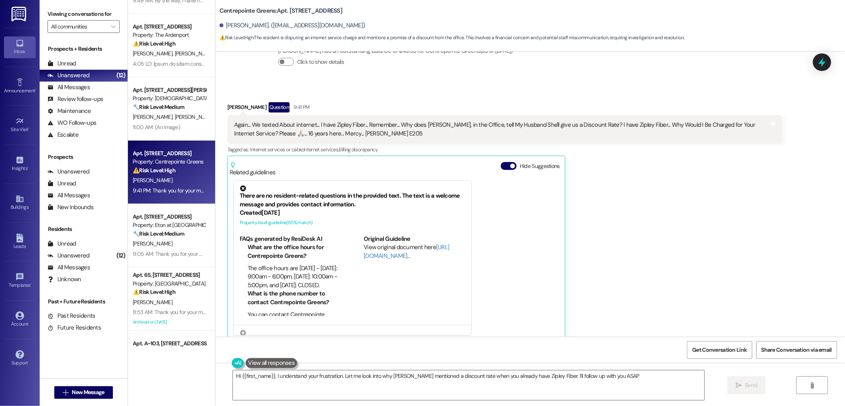
type textarea "Hi {{first_name}}, I understand your frustration. Let me look into why Victoria…"
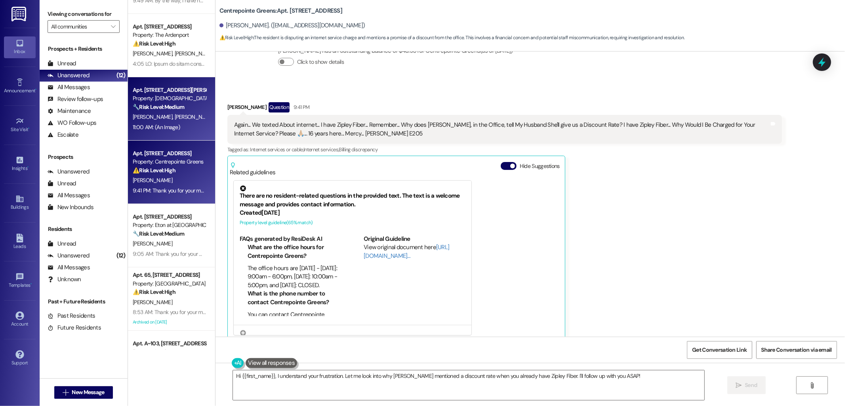
click at [148, 124] on div "11:00 AM: (An Image) 11:00 AM: (An Image)" at bounding box center [156, 127] width 47 height 7
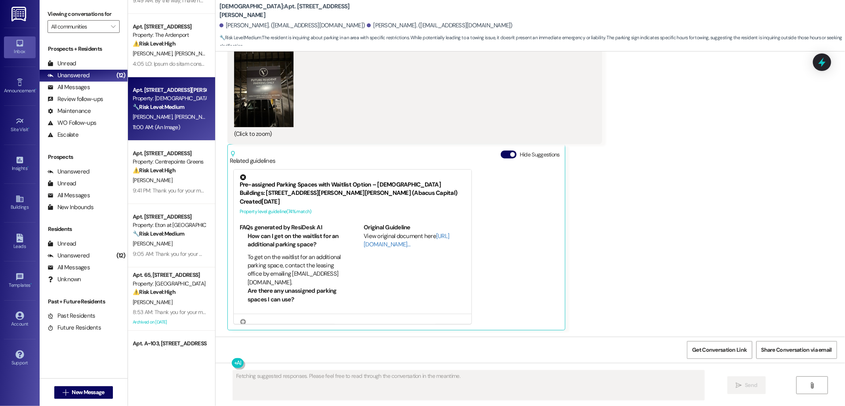
scroll to position [396, 0]
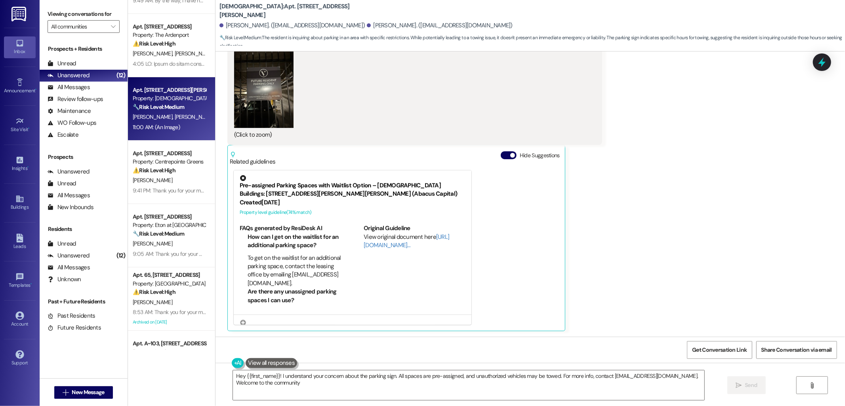
type textarea "Hey {{first_name}}! I understand your concern about the parking sign. All space…"
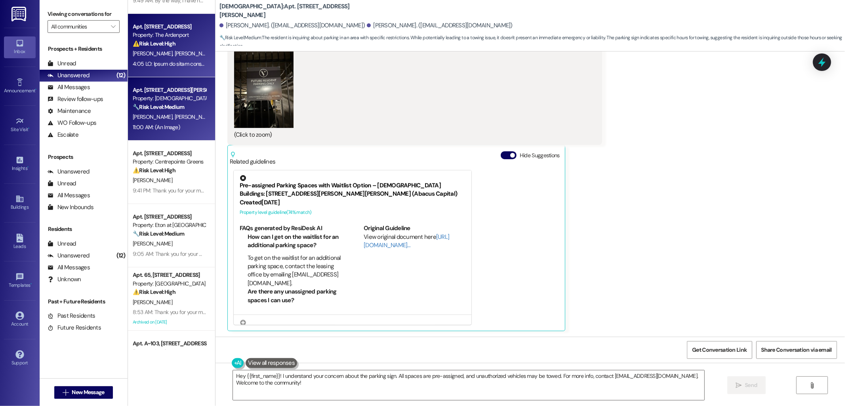
click at [153, 46] on strong "⚠️ Risk Level: High" at bounding box center [154, 43] width 43 height 7
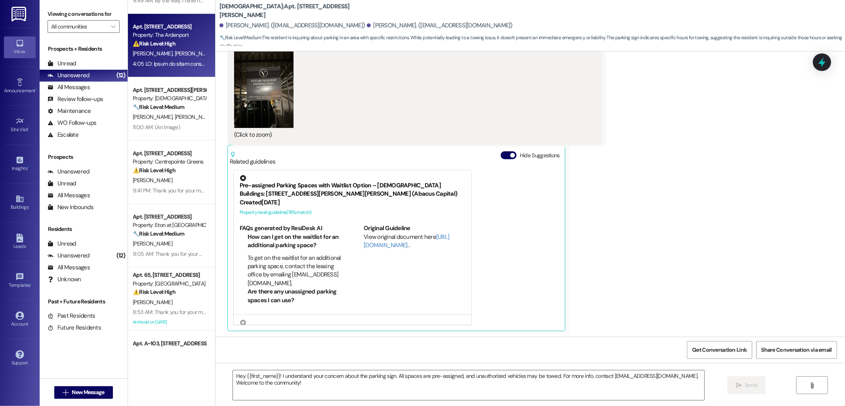
type textarea "Fetching suggested responses. Please feel free to read through the conversation…"
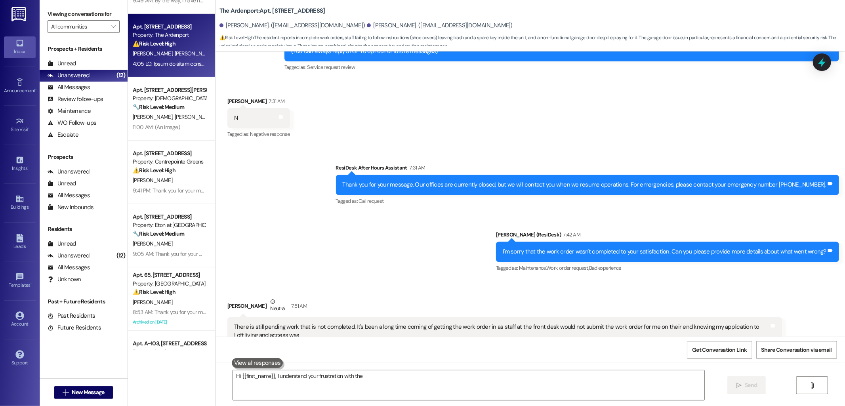
scroll to position [289, 0]
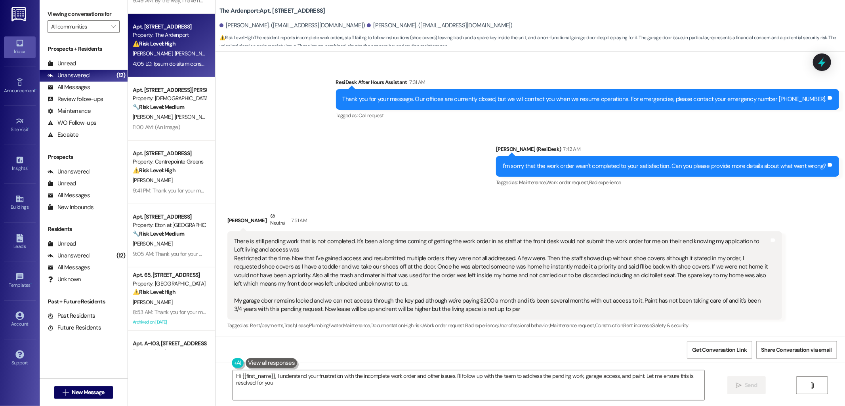
type textarea "Hi {{first_name}}, I understand your frustration with the incomplete work order…"
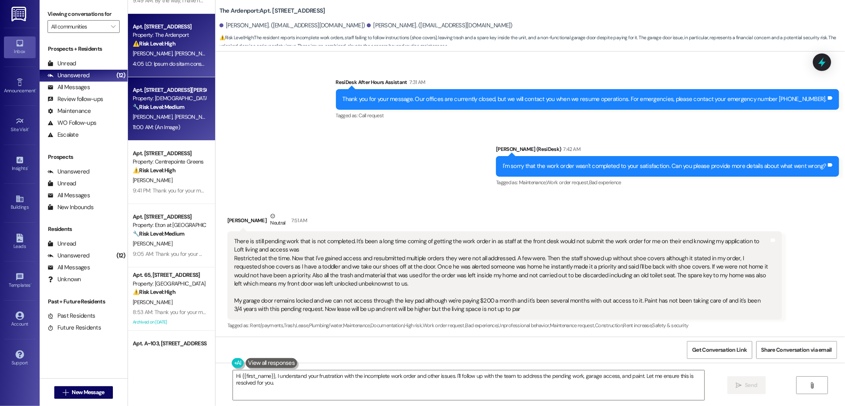
click at [178, 127] on div "11:00 AM: (An Image) 11:00 AM: (An Image)" at bounding box center [169, 127] width 75 height 10
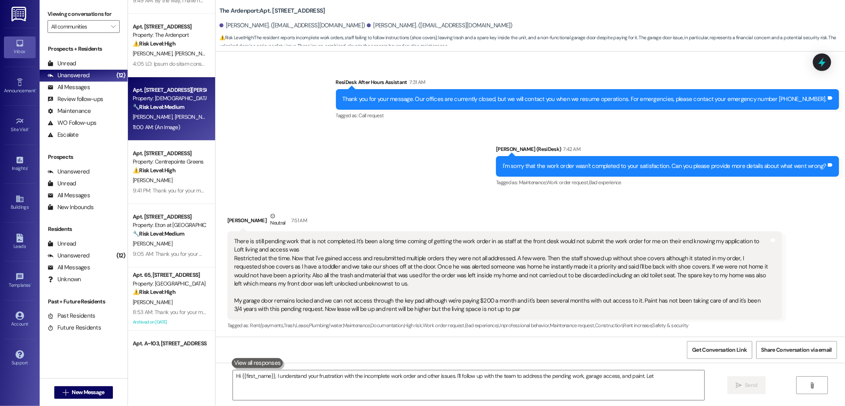
type textarea "Hi {{first_name}}, I understand your frustration with the incomplete work order…"
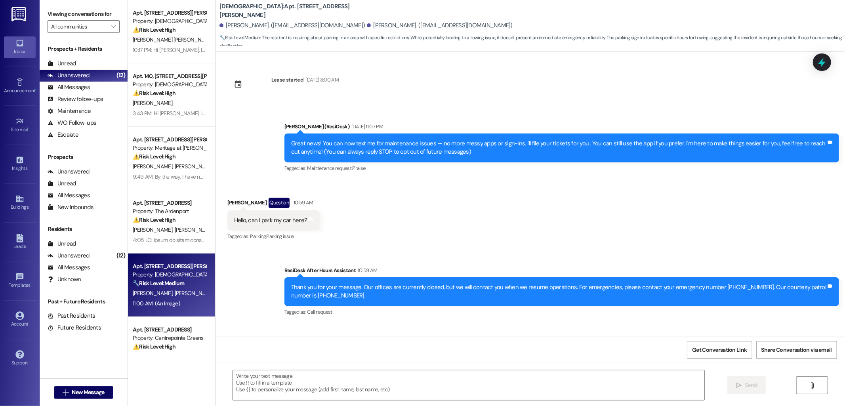
scroll to position [396, 0]
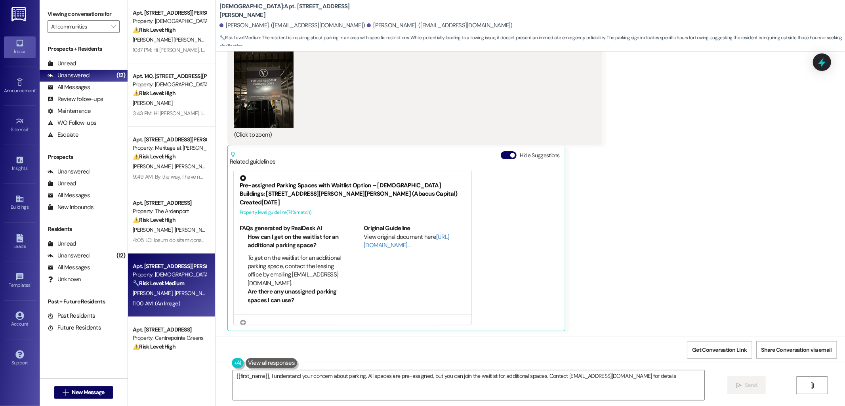
type textarea "{{first_name}}, I understand your concern about parking. All spaces are pre-ass…"
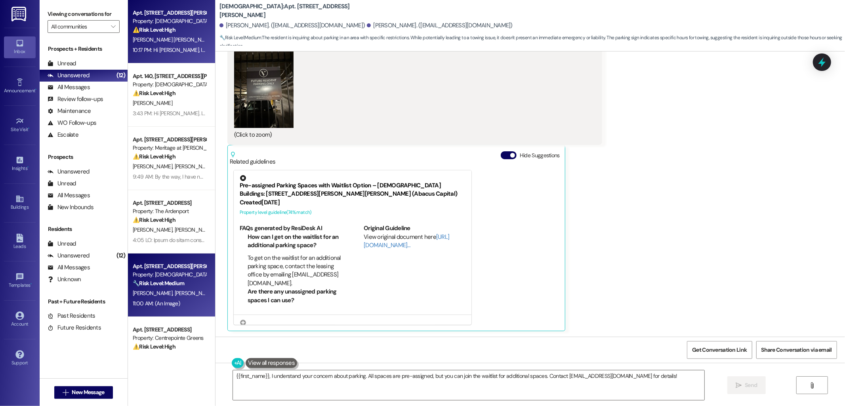
click at [166, 29] on strong "⚠️ Risk Level: High" at bounding box center [154, 29] width 43 height 7
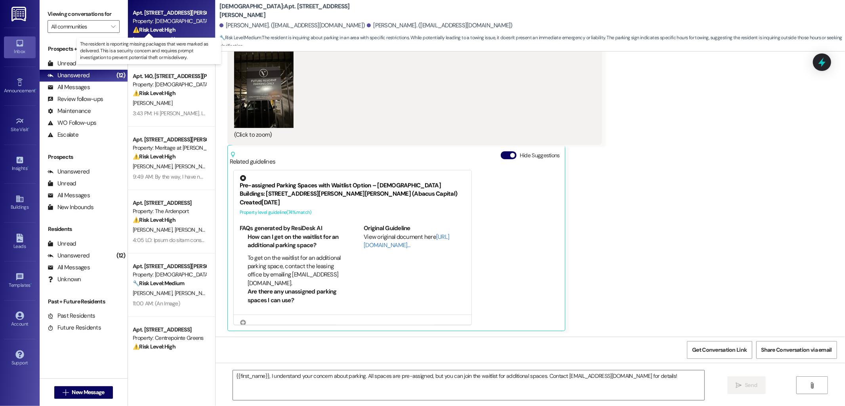
type textarea "Fetching suggested responses. Please feel free to read through the conversation…"
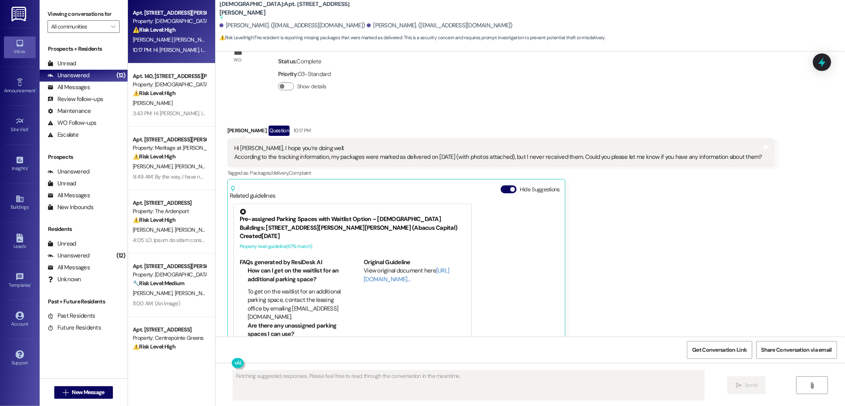
scroll to position [2330, 0]
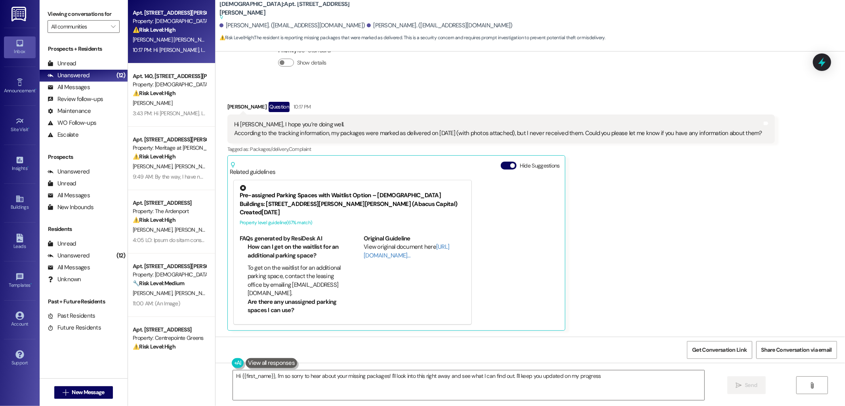
type textarea "Hi {{first_name}}, I'm so sorry to hear about your missing packages! I'll look …"
click at [128, 94] on div "Apt. 140, [STREET_ADDRESS][PERSON_NAME] Property: [DEMOGRAPHIC_DATA] ⚠️ Risk Le…" at bounding box center [171, 94] width 87 height 63
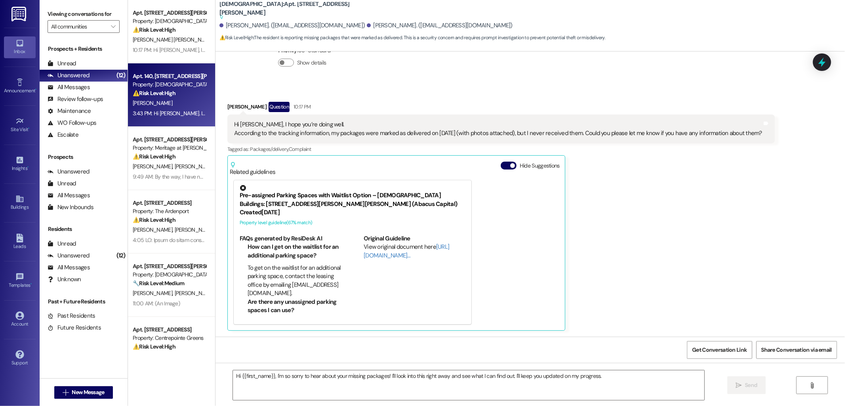
type textarea "Fetching suggested responses. Please feel free to read through the conversation…"
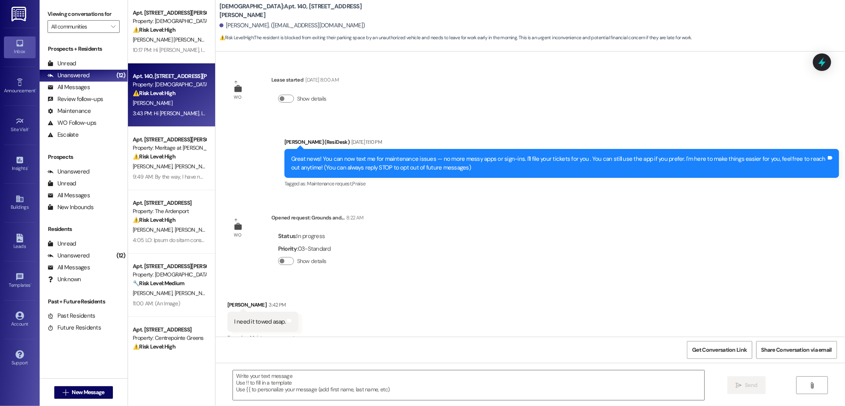
scroll to position [611, 0]
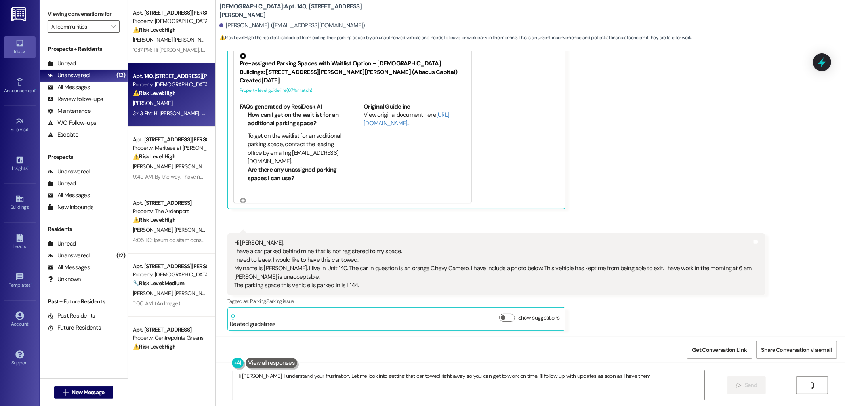
type textarea "Hi [PERSON_NAME], I understand your frustration. Let me look into getting that …"
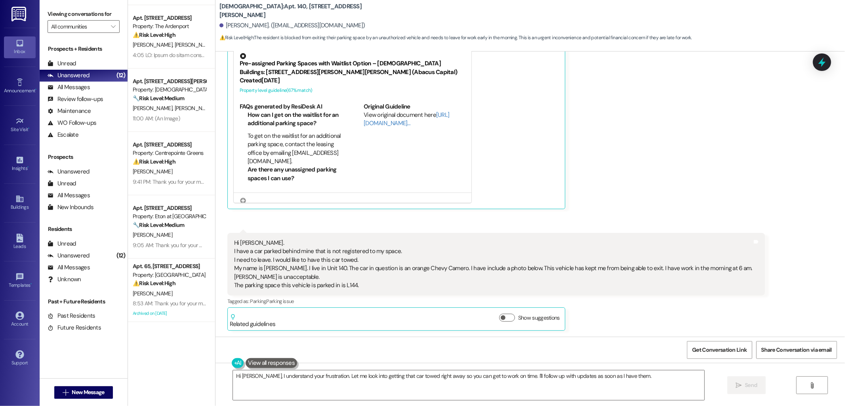
scroll to position [44, 0]
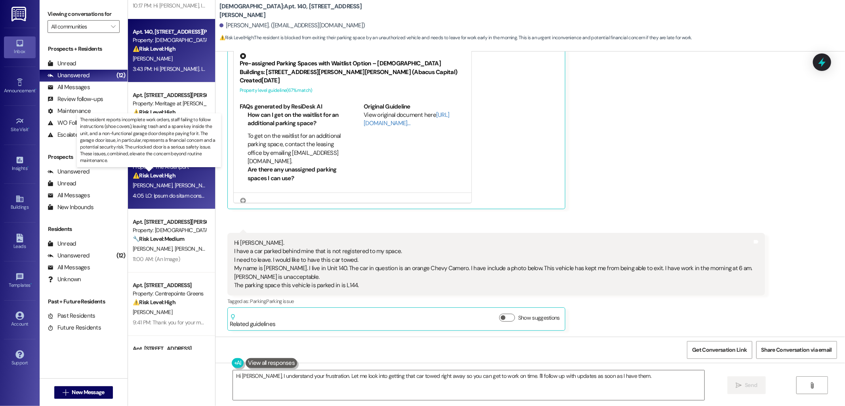
click at [151, 176] on strong "⚠️ Risk Level: High" at bounding box center [154, 175] width 43 height 7
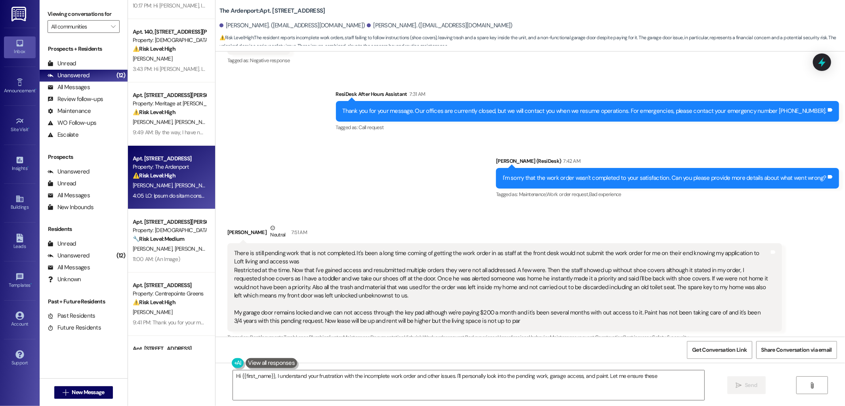
scroll to position [289, 0]
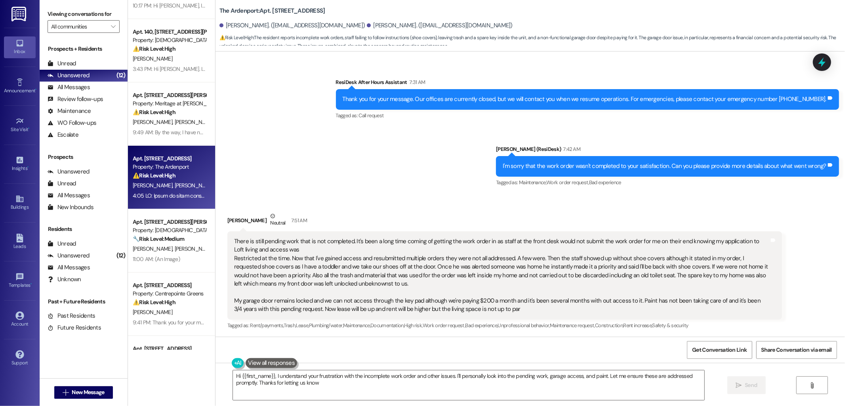
type textarea "Hi {{first_name}}, I understand your frustration with the incomplete work order…"
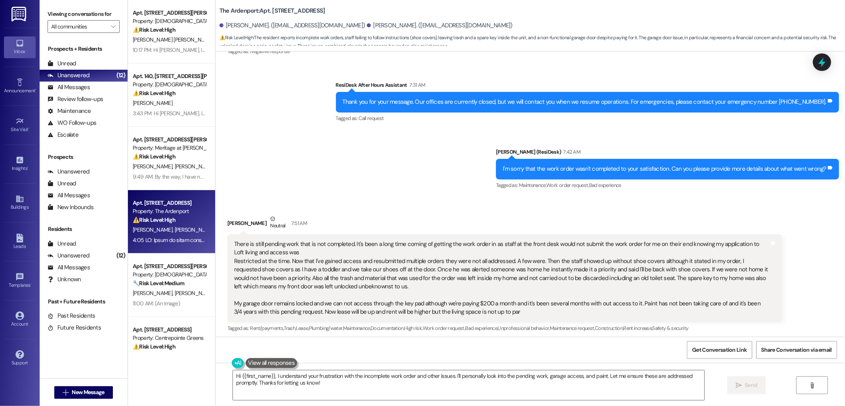
scroll to position [290, 0]
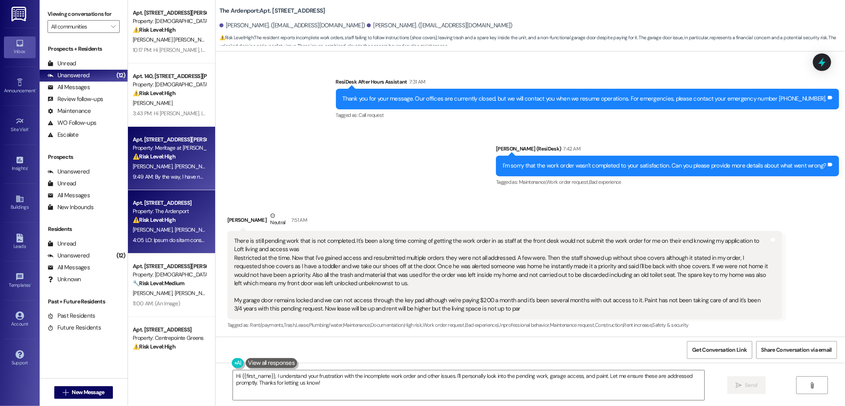
click at [147, 143] on div "Apt. [STREET_ADDRESS][PERSON_NAME]" at bounding box center [169, 140] width 73 height 8
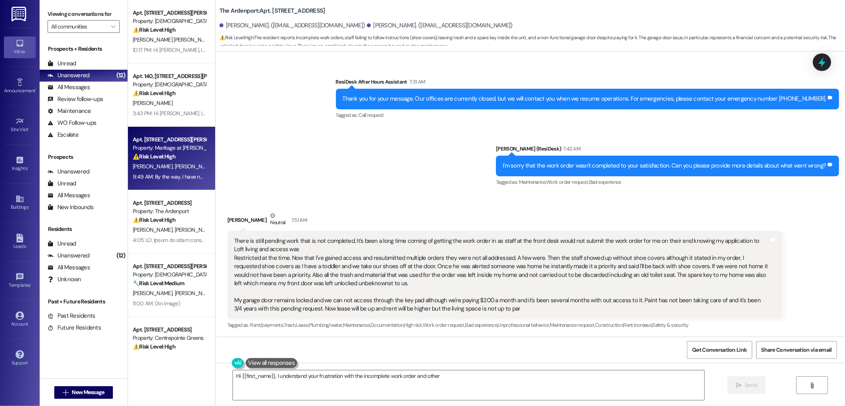
type textarea "Hi {{first_name}}, I understand your frustration with the incomplete work order…"
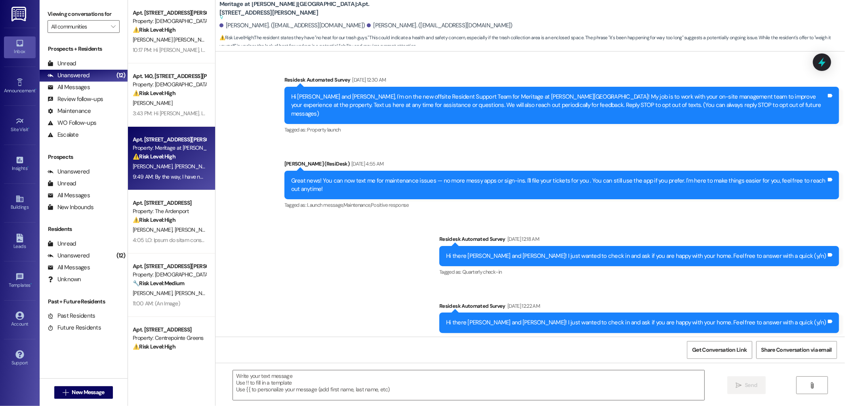
scroll to position [7993, 0]
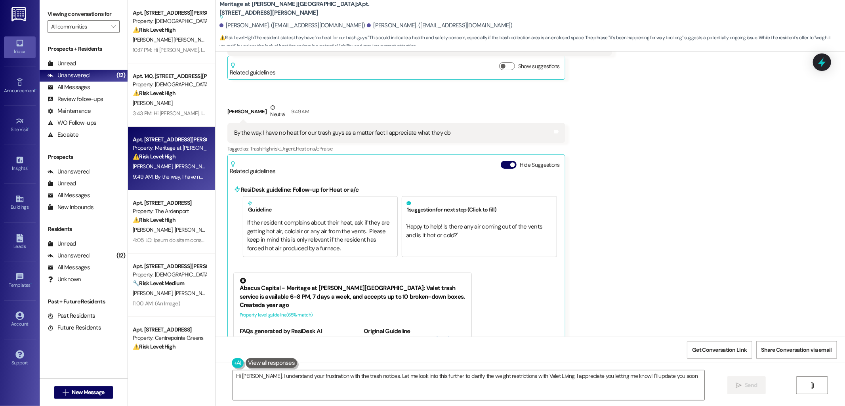
type textarea "Hi Christopher, I understand your frustration with the trash notices. Let me lo…"
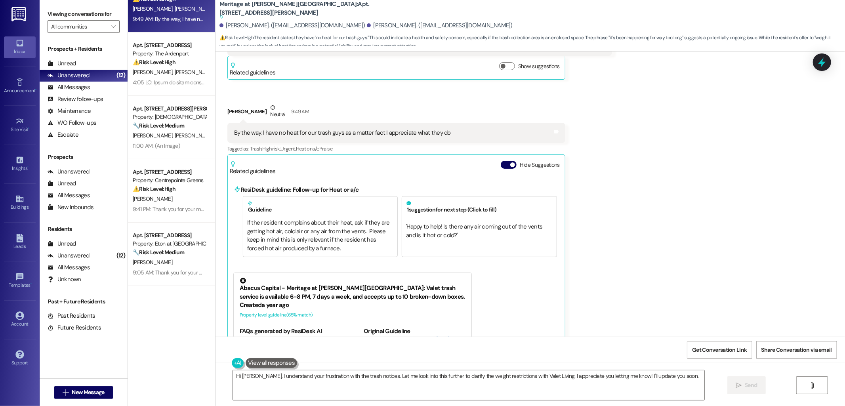
scroll to position [0, 0]
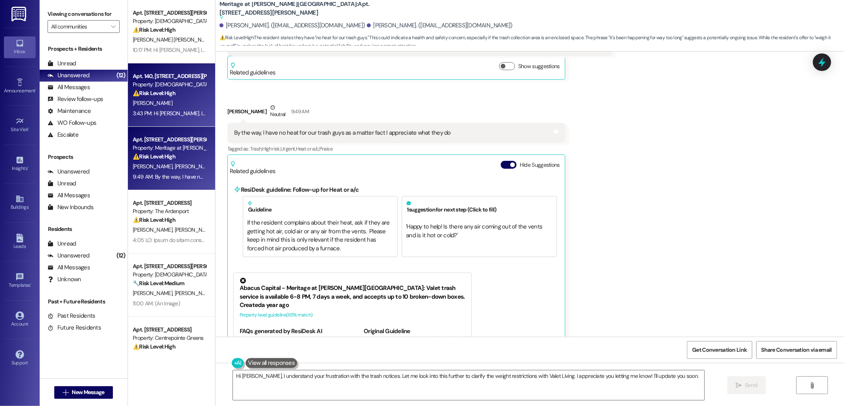
click at [140, 88] on div "Property: [DEMOGRAPHIC_DATA]" at bounding box center [169, 84] width 73 height 8
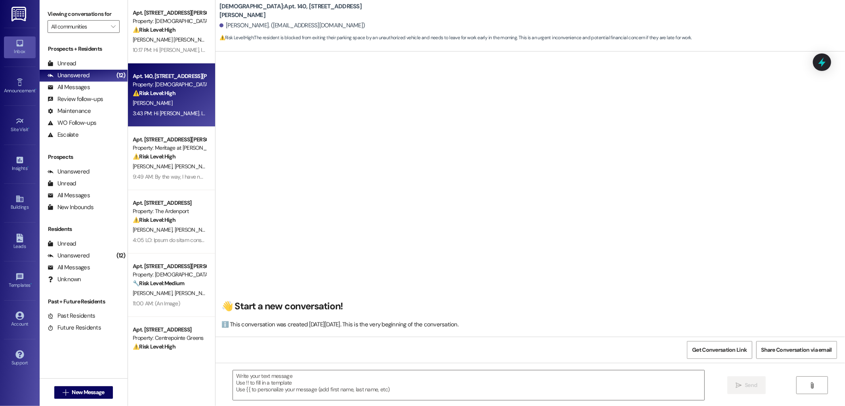
scroll to position [611, 0]
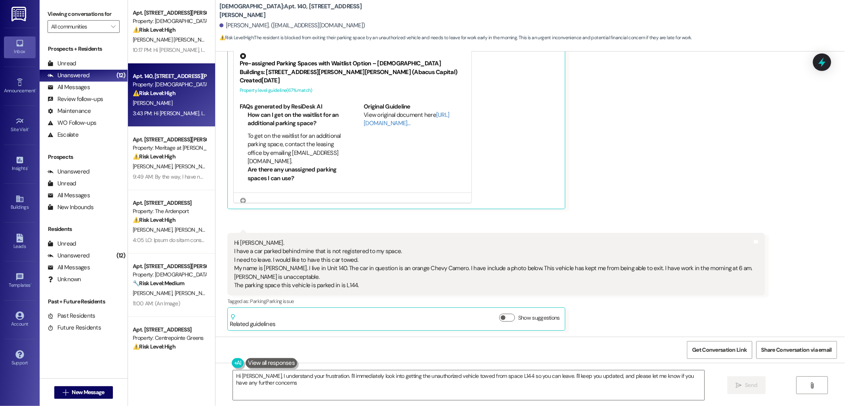
type textarea "Hi David, I understand your frustration. I'll immediately look into getting the…"
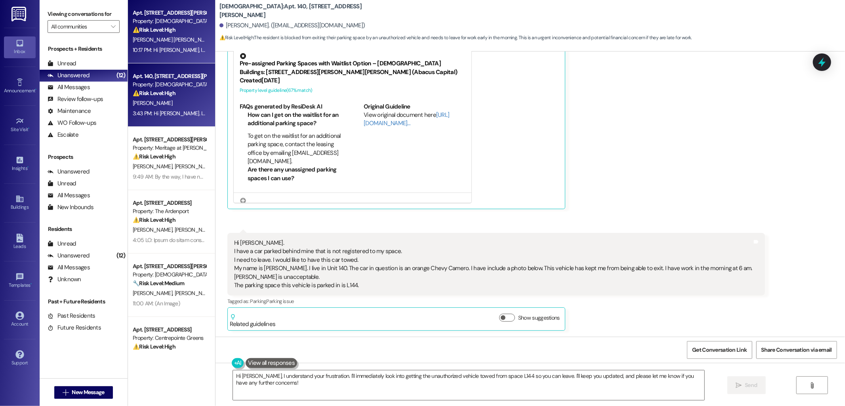
click at [144, 36] on div "M. Henao Aguirre J. Pittel" at bounding box center [169, 40] width 75 height 10
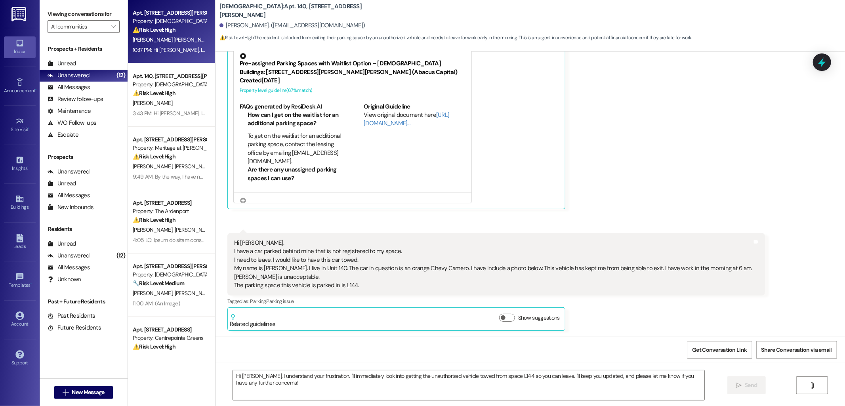
type textarea "Fetching suggested responses. Please feel free to read through the conversation…"
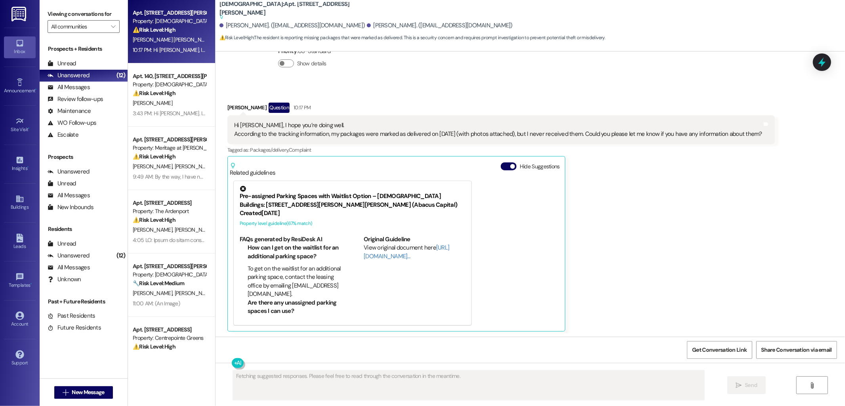
scroll to position [2330, 0]
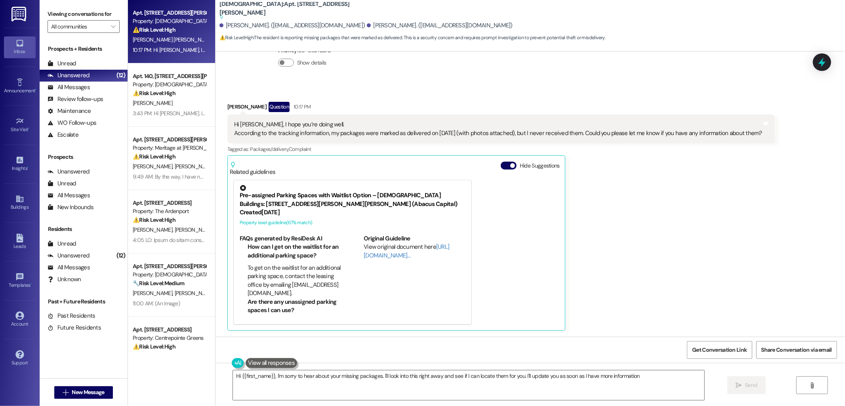
type textarea "Hi {{first_name}}, I'm sorry to hear about your missing packages. I'll look int…"
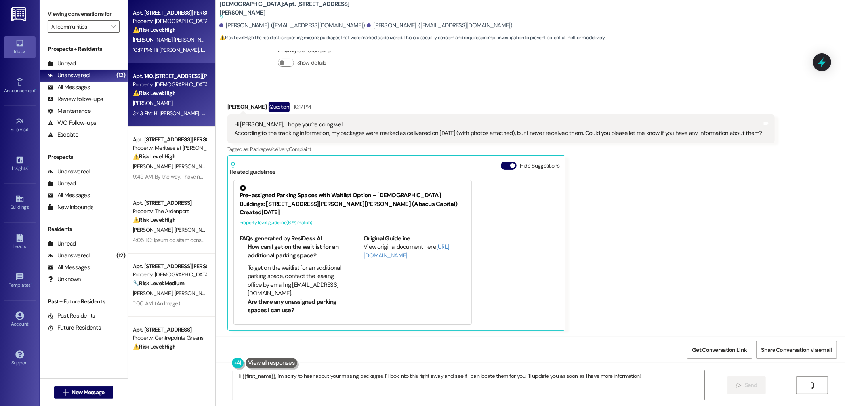
click at [155, 113] on div "3:43 PM: Hi [PERSON_NAME]. I have a car parked behind mine that is not register…" at bounding box center [638, 113] width 1010 height 7
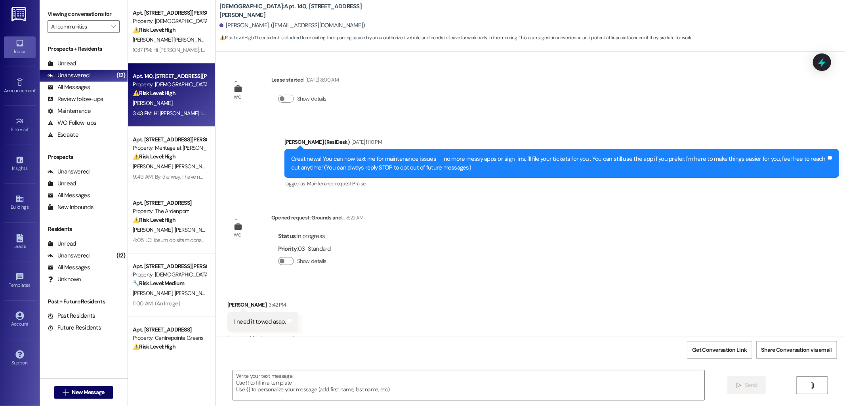
scroll to position [611, 0]
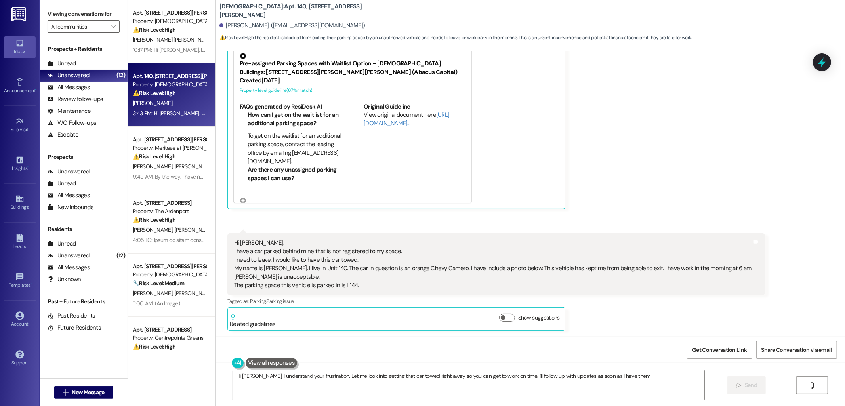
type textarea "Hi [PERSON_NAME], I understand your frustration. Let me look into getting that …"
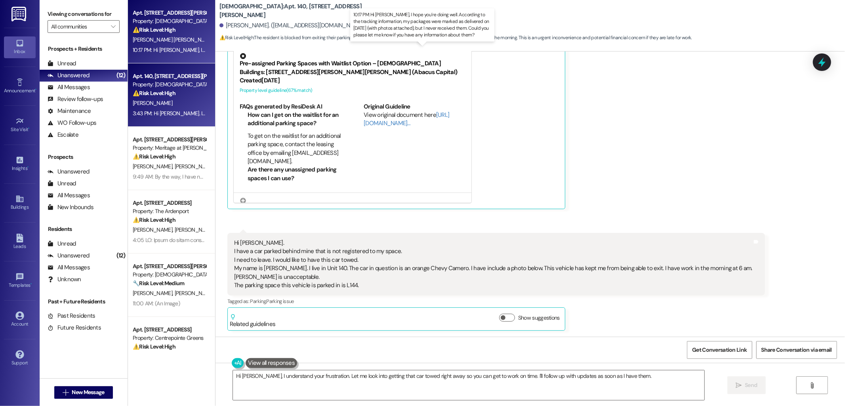
click at [159, 49] on div "10:17 PM: Hi Sarah, I hope you’re doing well. According to the tracking informa…" at bounding box center [437, 49] width 608 height 7
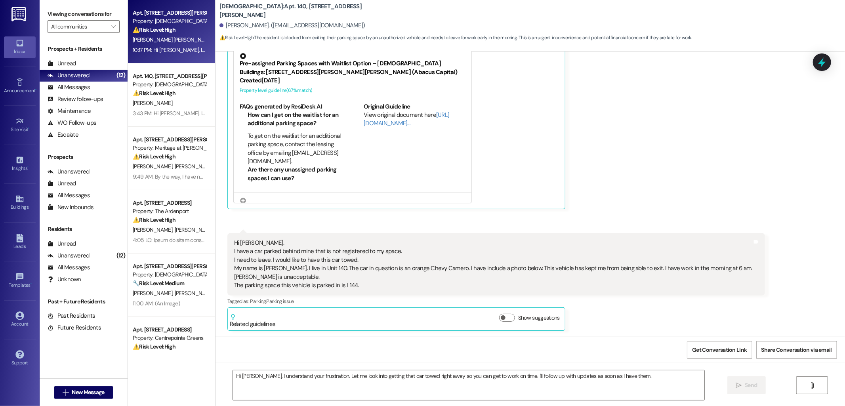
type textarea "Fetching suggested responses. Please feel free to read through the conversation…"
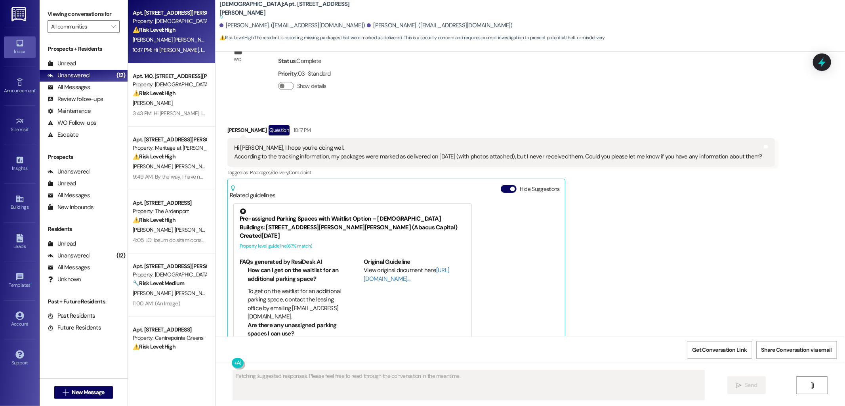
scroll to position [2330, 0]
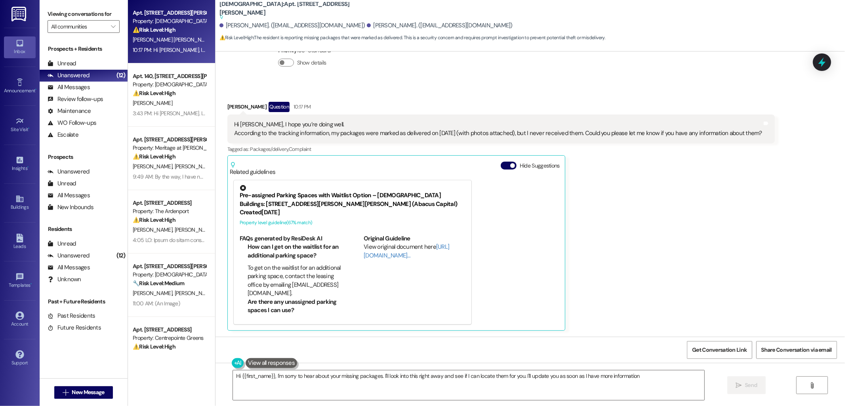
type textarea "Hi {{first_name}}, I'm sorry to hear about your missing packages. I'll look int…"
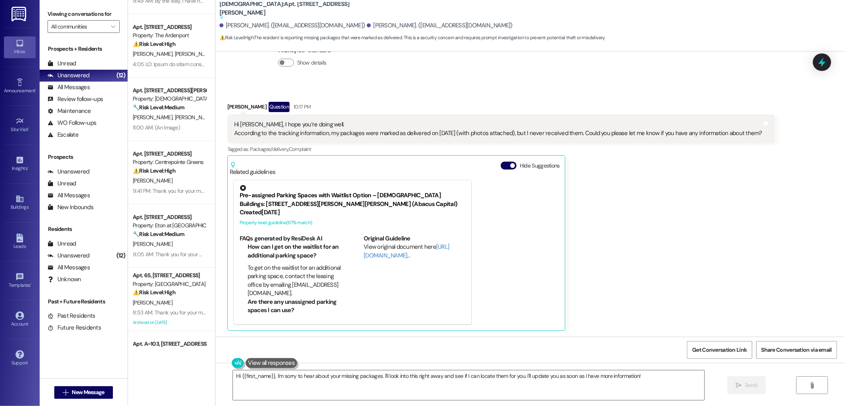
scroll to position [0, 0]
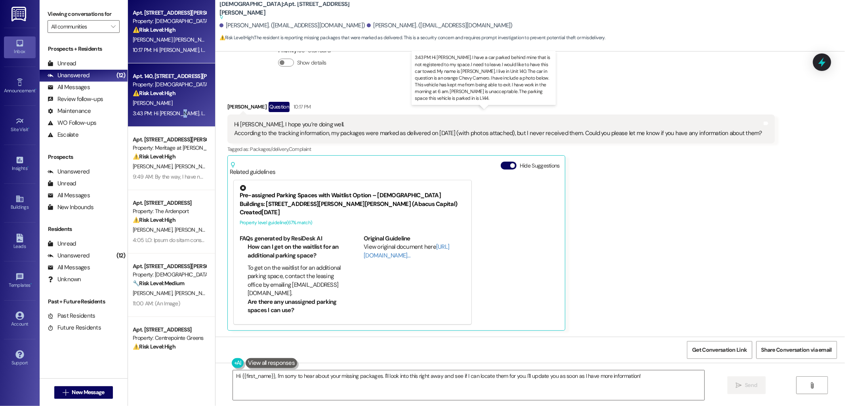
click at [169, 116] on div "3:43 PM: Hi [PERSON_NAME]. I have a car parked behind mine that is not register…" at bounding box center [638, 113] width 1010 height 7
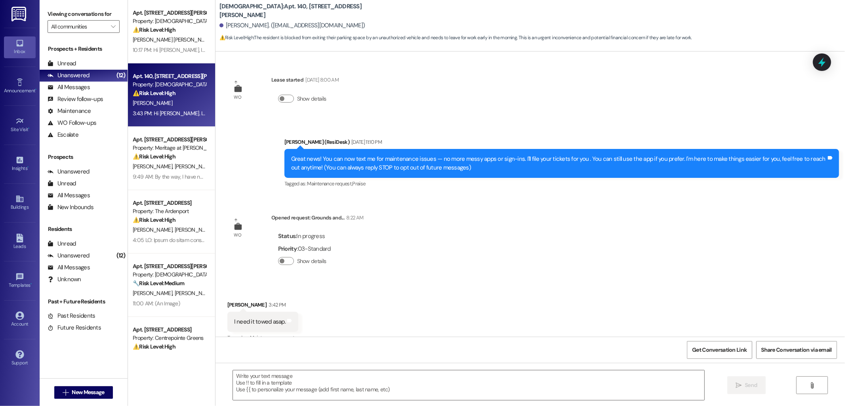
scroll to position [611, 0]
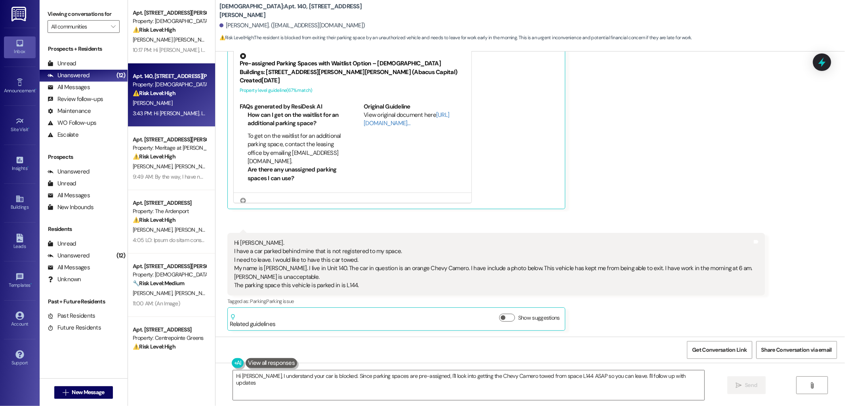
type textarea "Hi David, I understand your car is blocked. Since parking spaces are pre-assign…"
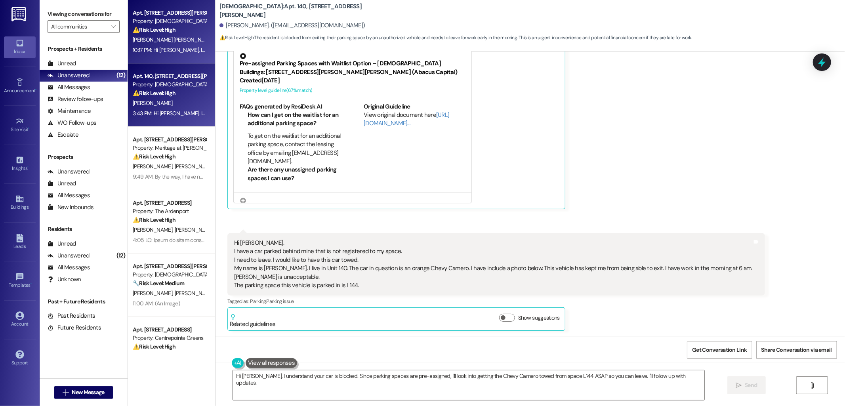
click at [160, 48] on div "10:17 PM: Hi Sarah, I hope you’re doing well. According to the tracking informa…" at bounding box center [437, 49] width 608 height 7
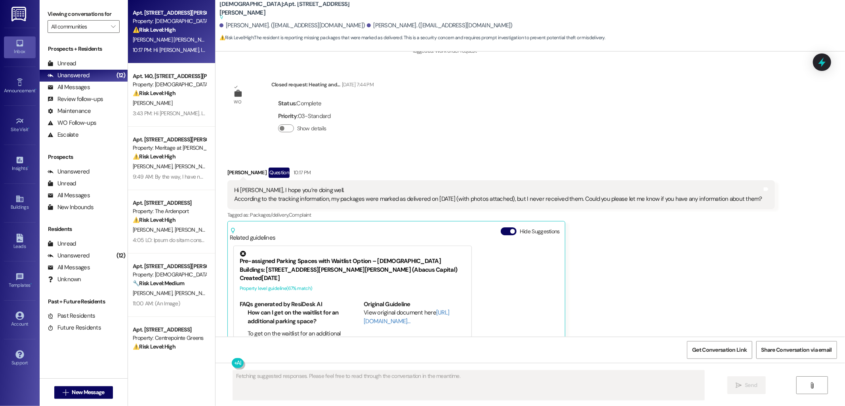
scroll to position [2330, 0]
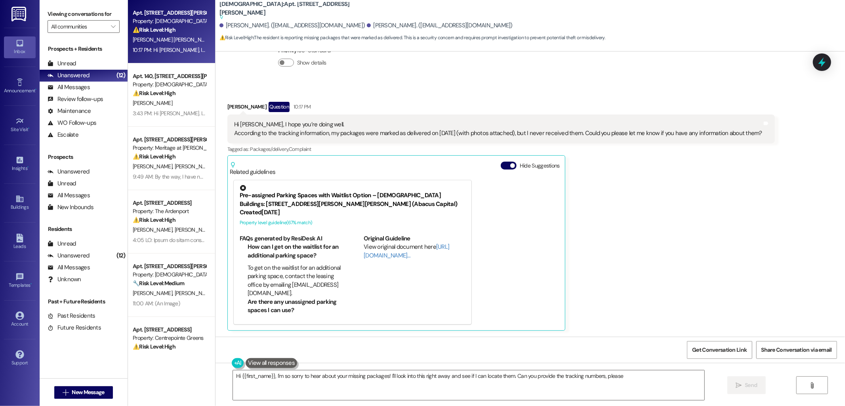
type textarea "Hi {{first_name}}, I'm so sorry to hear about your missing packages! I'll look …"
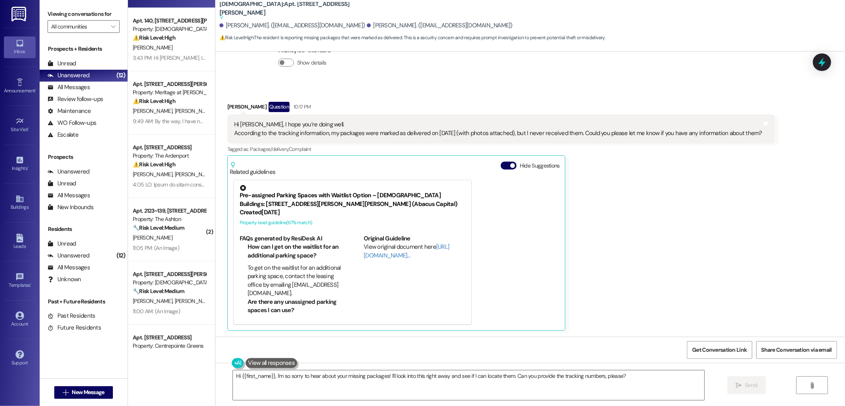
scroll to position [122, 0]
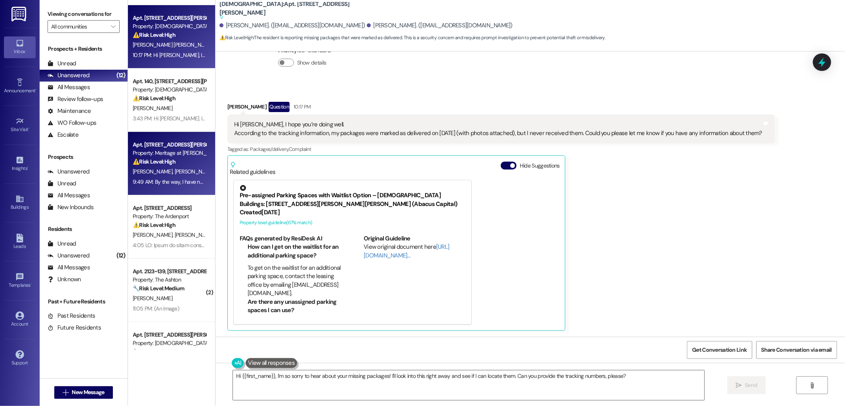
click at [174, 143] on div "Apt. [STREET_ADDRESS][PERSON_NAME]" at bounding box center [169, 145] width 73 height 8
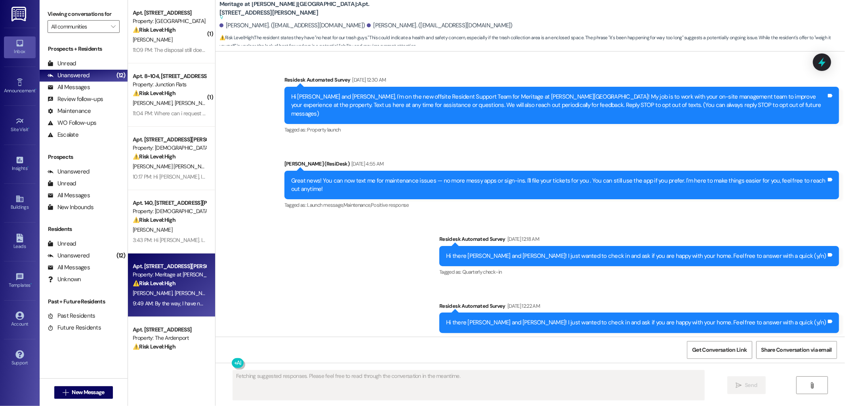
scroll to position [7993, 0]
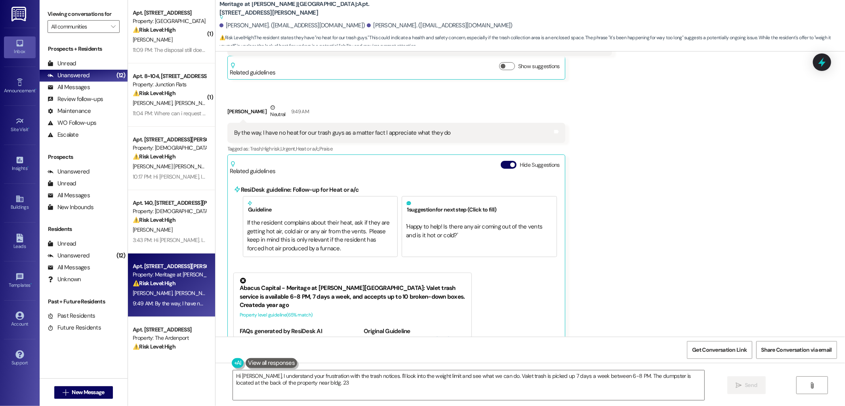
type textarea "Hi Christopher, I understand your frustration with the trash notices. I'll look…"
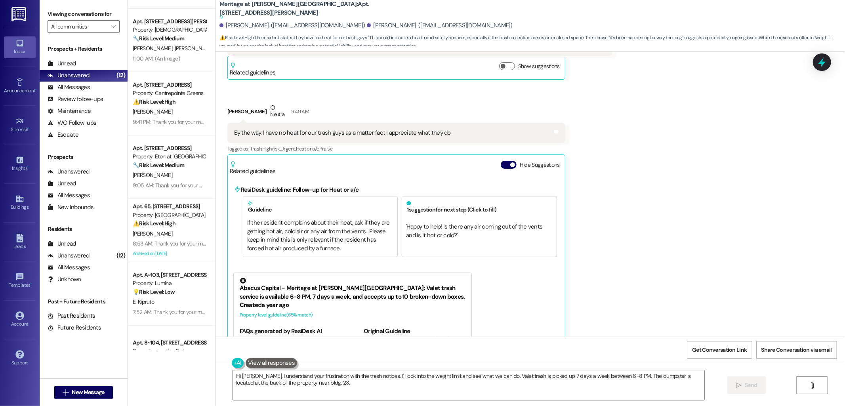
scroll to position [430, 0]
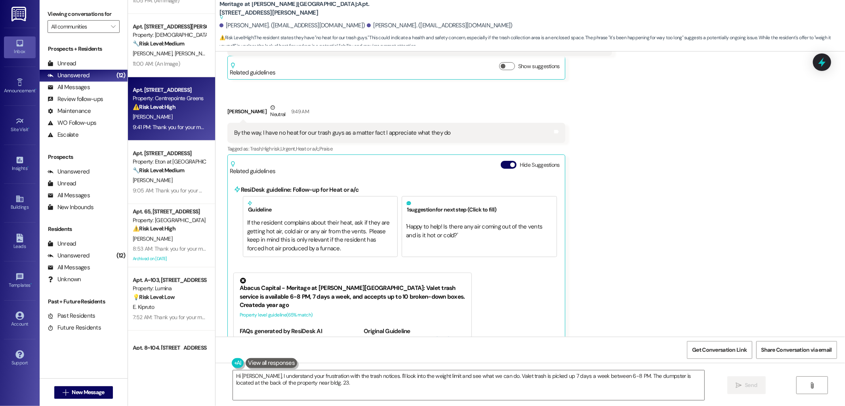
click at [167, 114] on div "[PERSON_NAME]" at bounding box center [169, 117] width 75 height 10
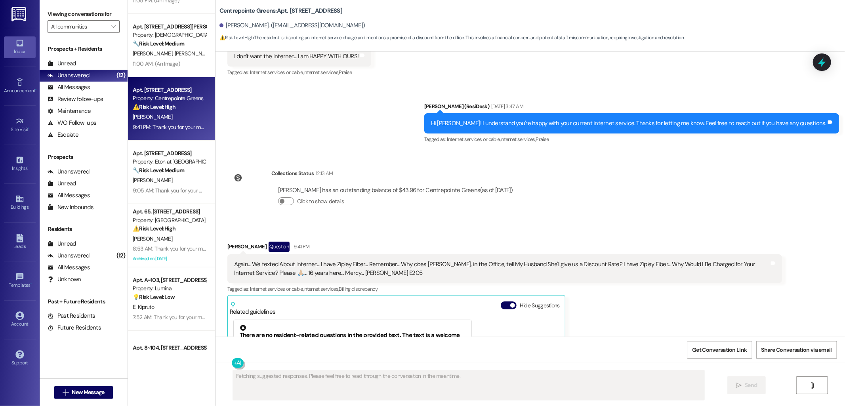
scroll to position [4918, 0]
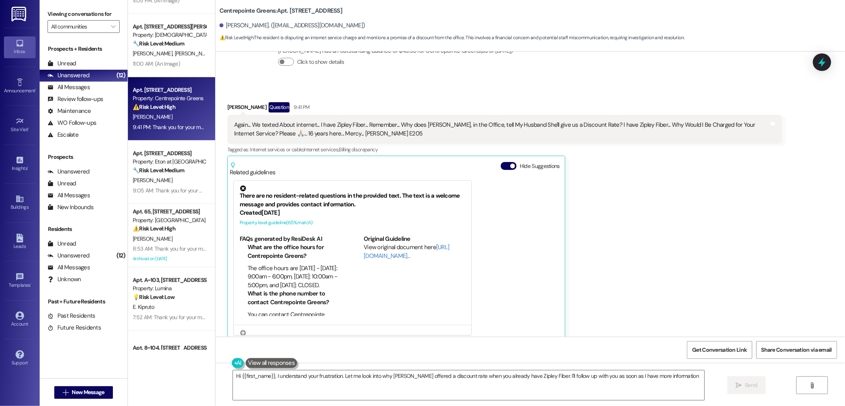
type textarea "Hi {{first_name}}, I understand your frustration. Let me look into why Victoria…"
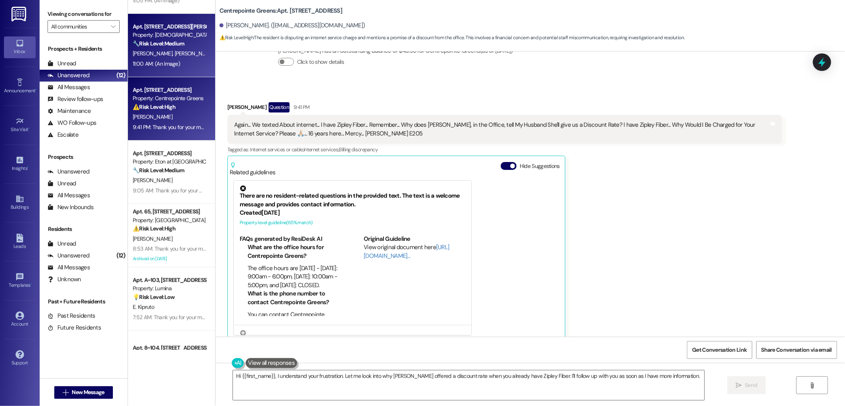
click at [154, 25] on div "Apt. [STREET_ADDRESS][PERSON_NAME]" at bounding box center [169, 27] width 73 height 8
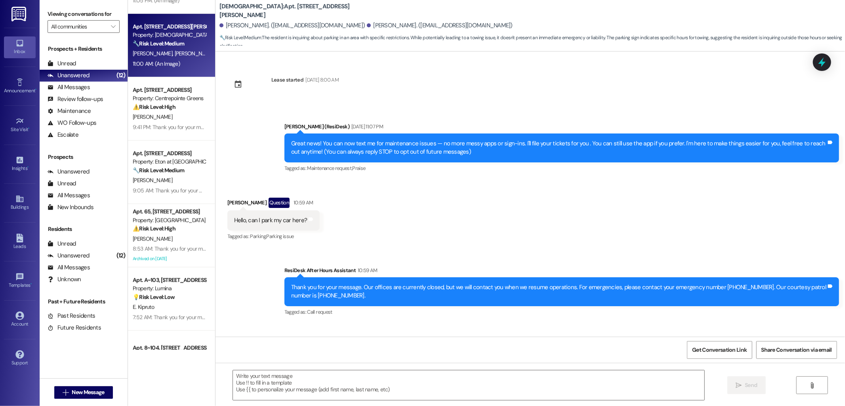
scroll to position [396, 0]
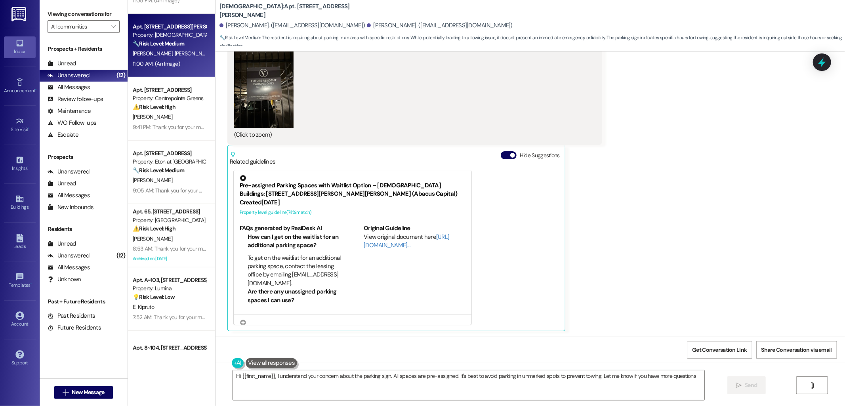
type textarea "Hi {{first_name}}, I understand your concern about the parking sign. All spaces…"
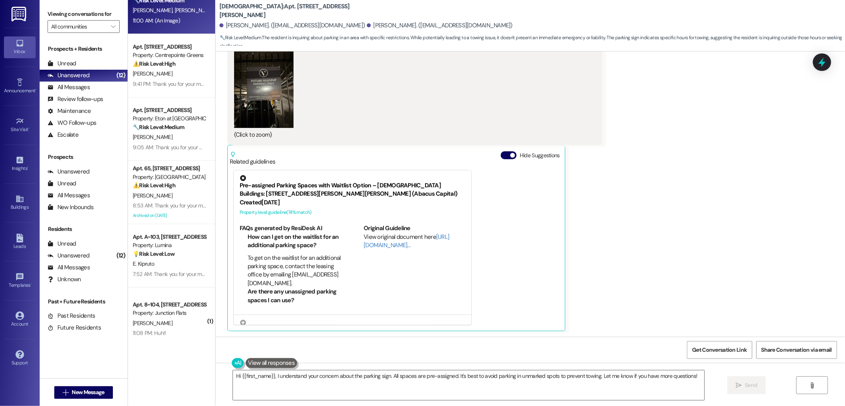
scroll to position [474, 0]
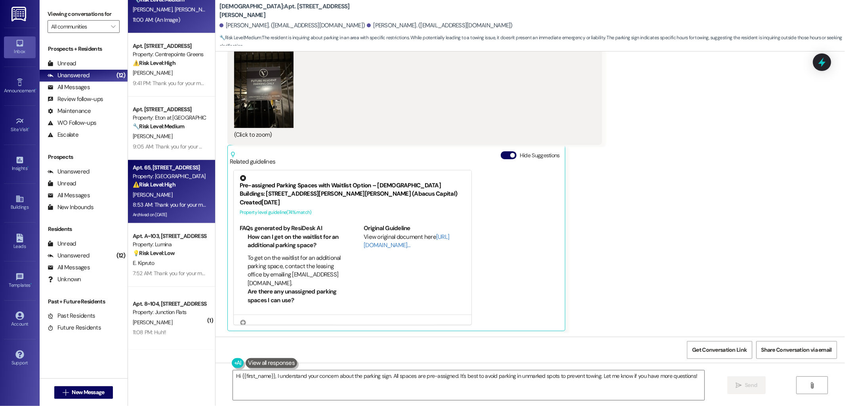
click at [161, 196] on div "[PERSON_NAME]" at bounding box center [169, 195] width 75 height 10
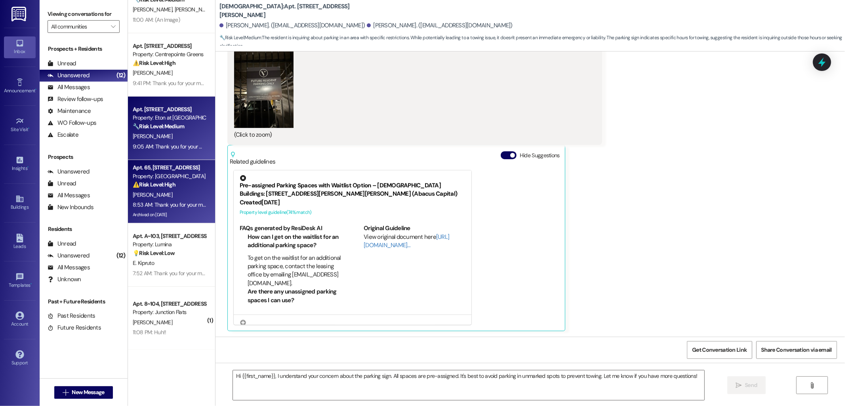
type textarea "Fetching suggested responses. Please feel free to read through the conversation…"
click at [163, 136] on div "[PERSON_NAME]" at bounding box center [169, 137] width 75 height 10
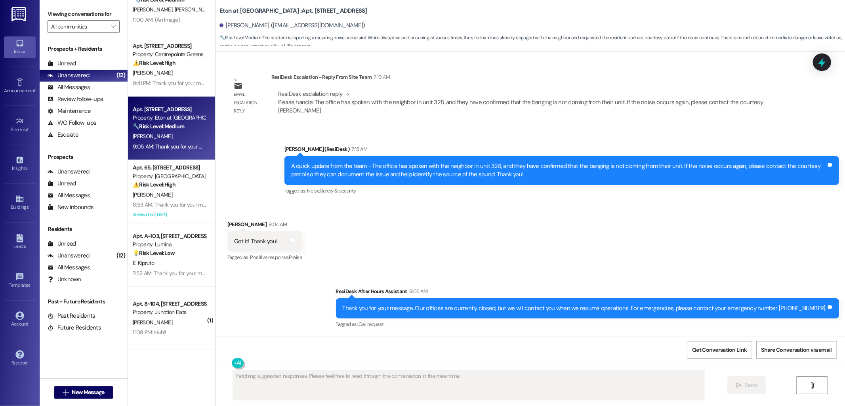
scroll to position [1051, 0]
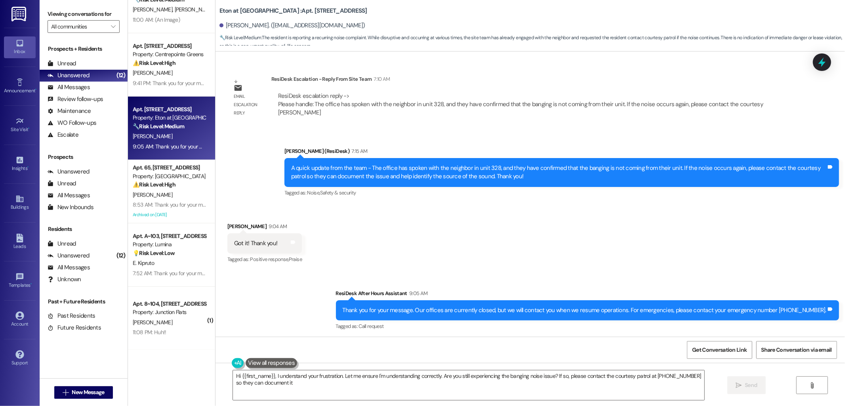
type textarea "Hi {{first_name}}, I understand your frustration. Let me ensure I'm understandi…"
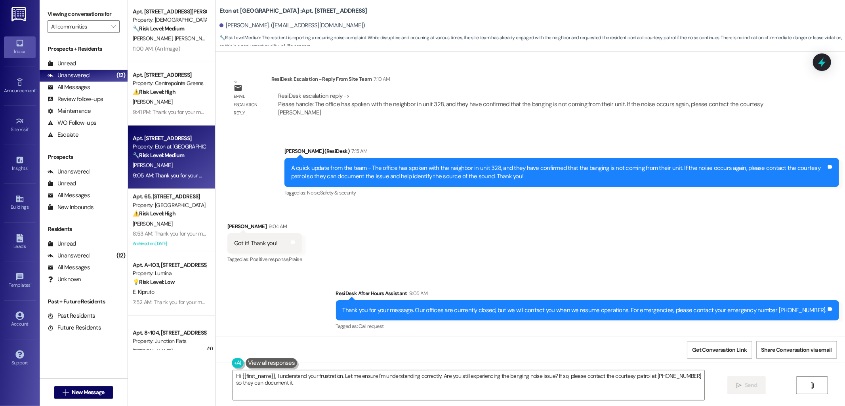
scroll to position [430, 0]
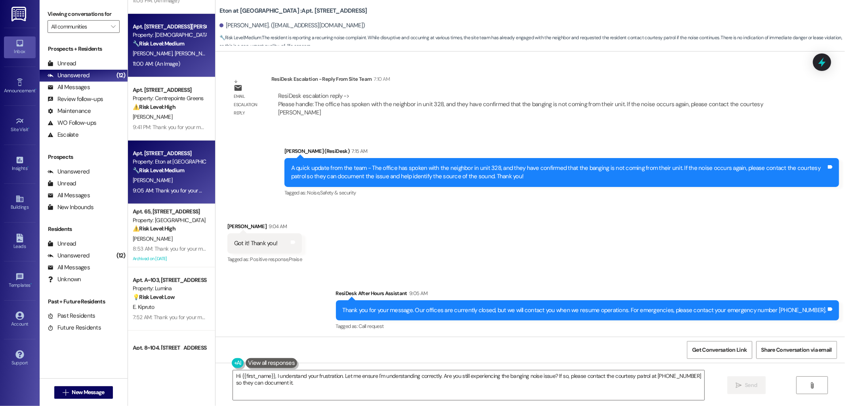
click at [162, 45] on strong "🔧 Risk Level: Medium" at bounding box center [159, 43] width 52 height 7
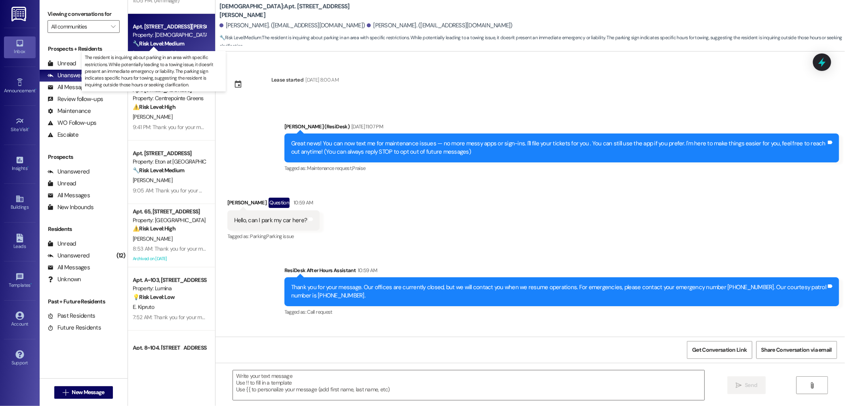
scroll to position [396, 0]
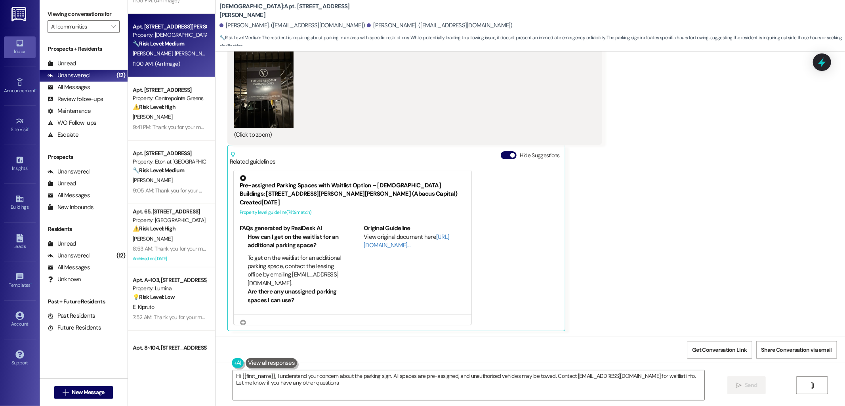
type textarea "Hi {{first_name}}, I understand your concern about the parking sign. All spaces…"
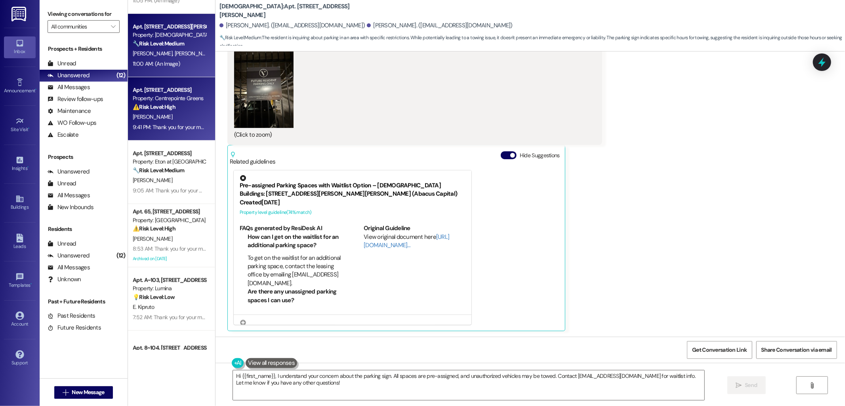
click at [172, 89] on div "Apt. [STREET_ADDRESS]" at bounding box center [169, 90] width 73 height 8
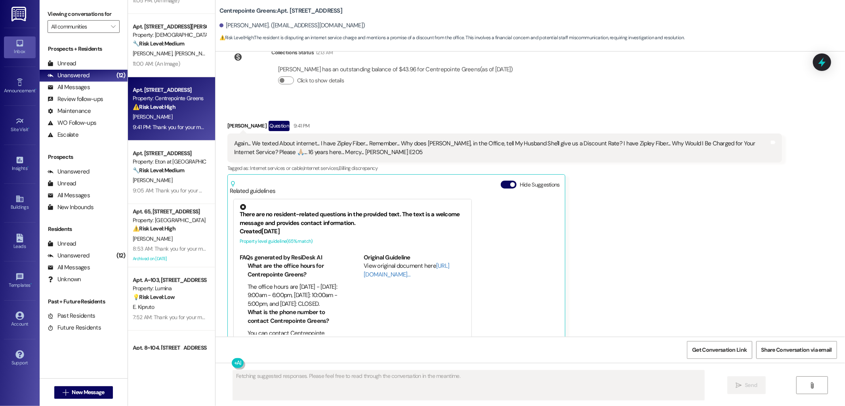
scroll to position [4918, 0]
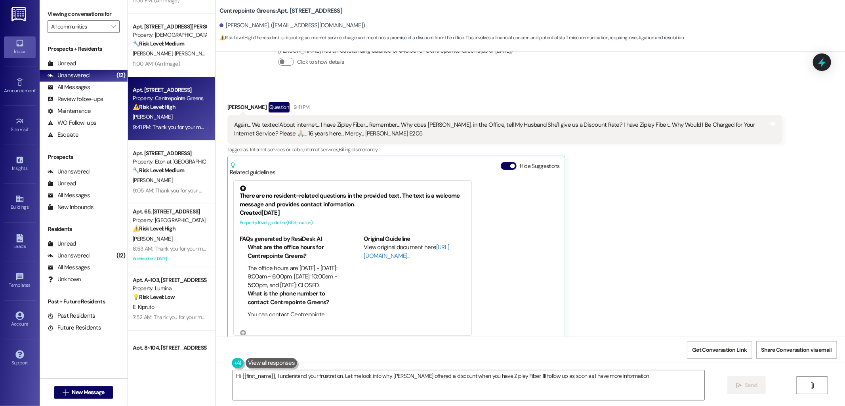
type textarea "Hi {{first_name}}, I understand your frustration. Let me look into why Victoria…"
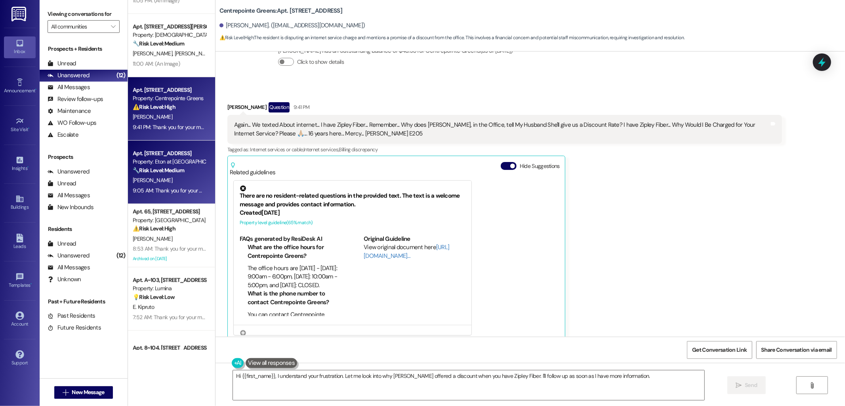
click at [172, 159] on div "Property: Eton at [GEOGRAPHIC_DATA]" at bounding box center [169, 162] width 73 height 8
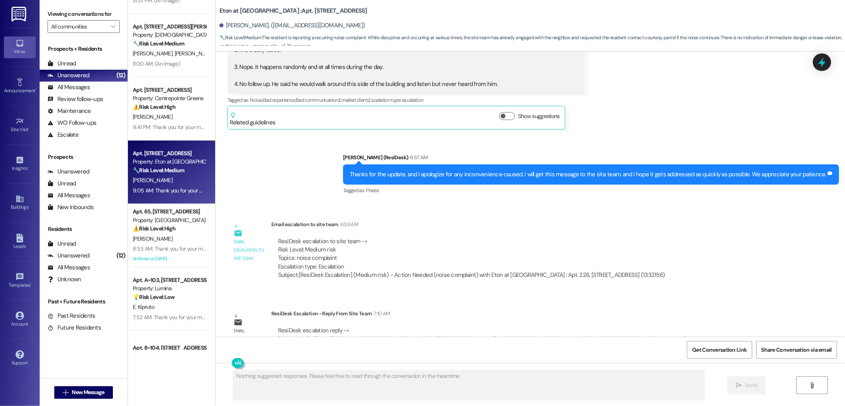
scroll to position [985, 0]
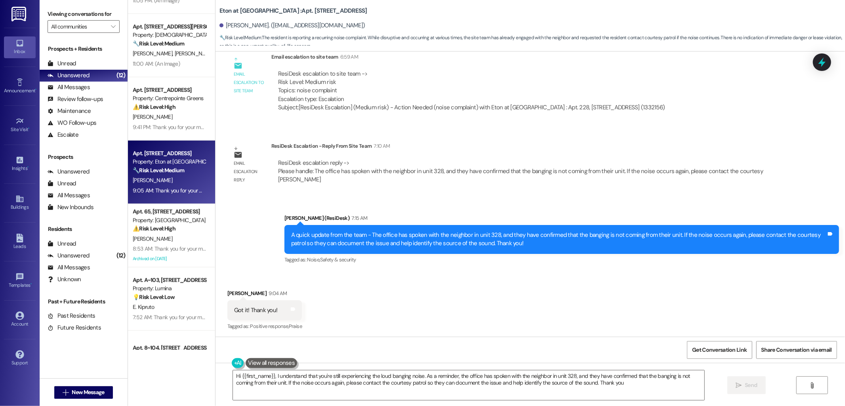
type textarea "Hi {{first_name}}, I understand that you're still experiencing the loud banging…"
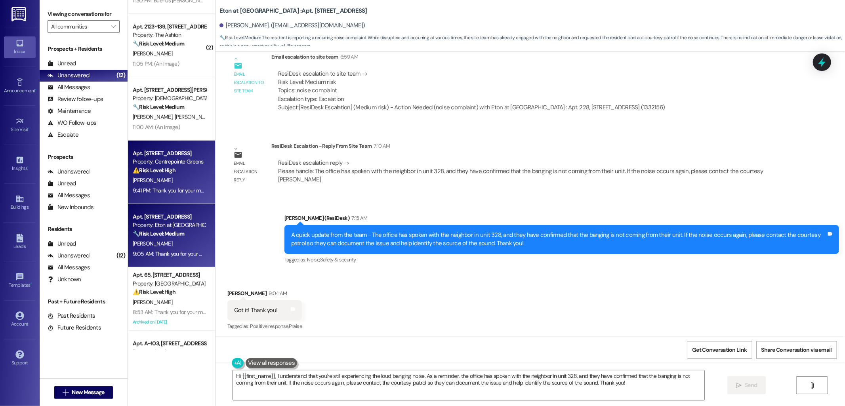
click at [161, 189] on div "9:41 PM: Thank you for your message. Our offices are currently closed, but we w…" at bounding box center [364, 190] width 463 height 7
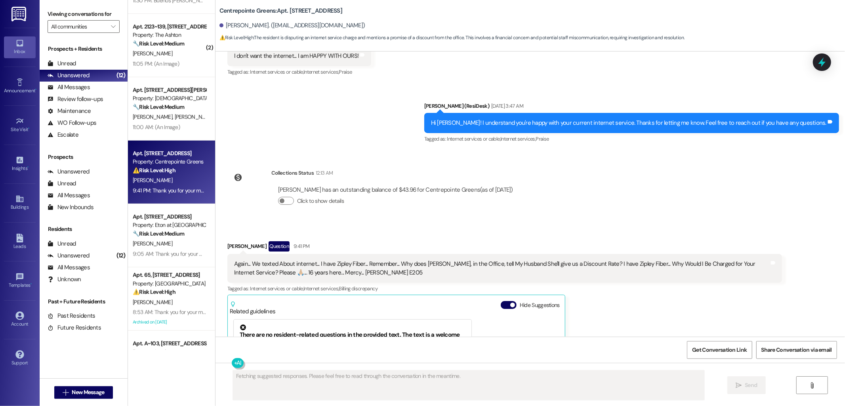
scroll to position [4918, 0]
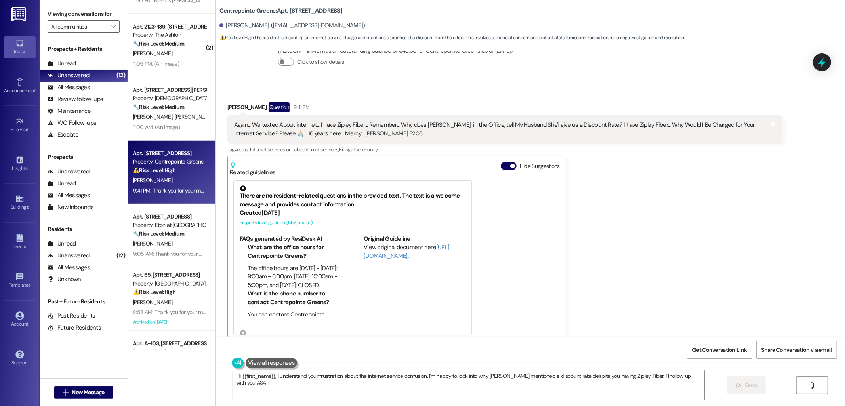
type textarea "Hi {{first_name}}, I understand your frustration about the internet service con…"
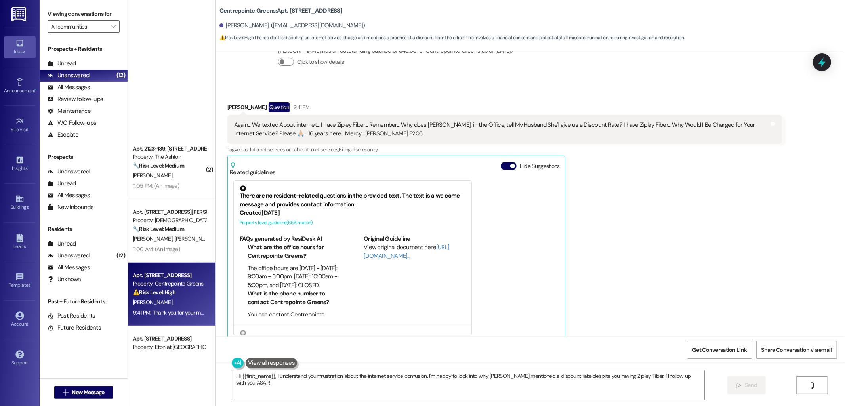
scroll to position [537, 0]
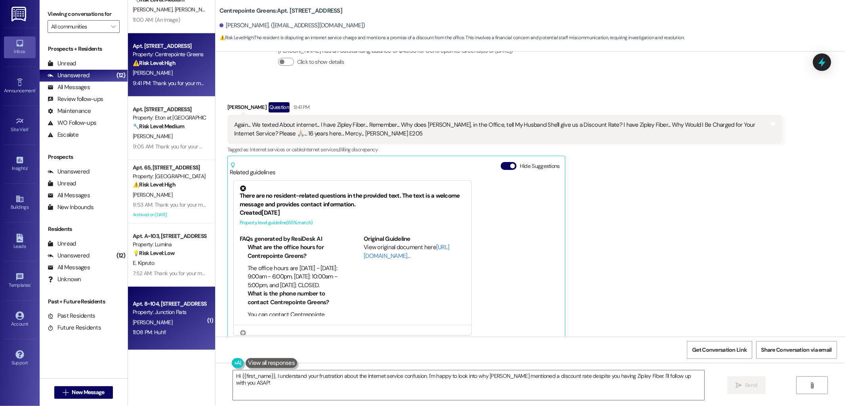
click at [177, 299] on div "Apt. 8~104, 816 W. A Street Property: Junction Flats" at bounding box center [169, 308] width 75 height 19
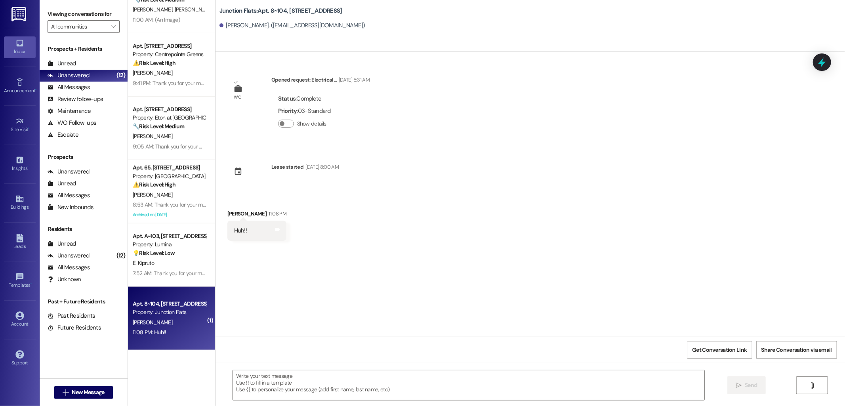
type textarea "Fetching suggested responses. Please feel free to read through the conversation…"
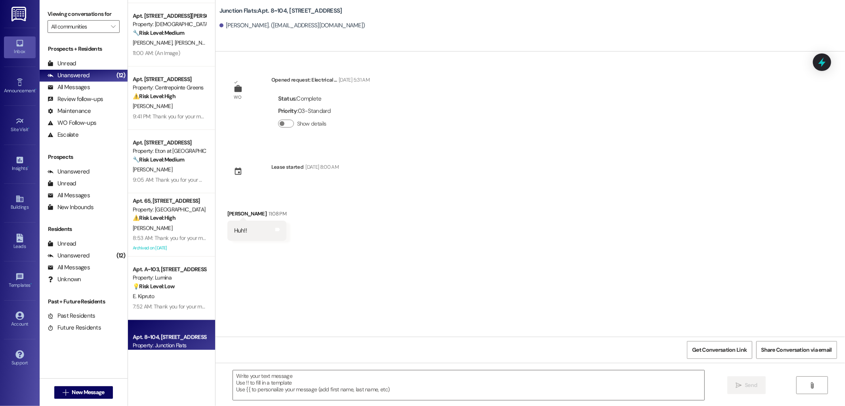
scroll to position [601, 0]
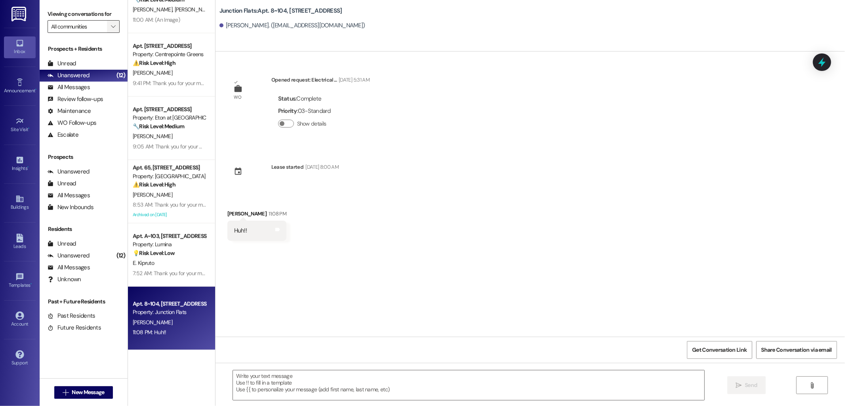
click at [111, 28] on button "" at bounding box center [113, 26] width 13 height 13
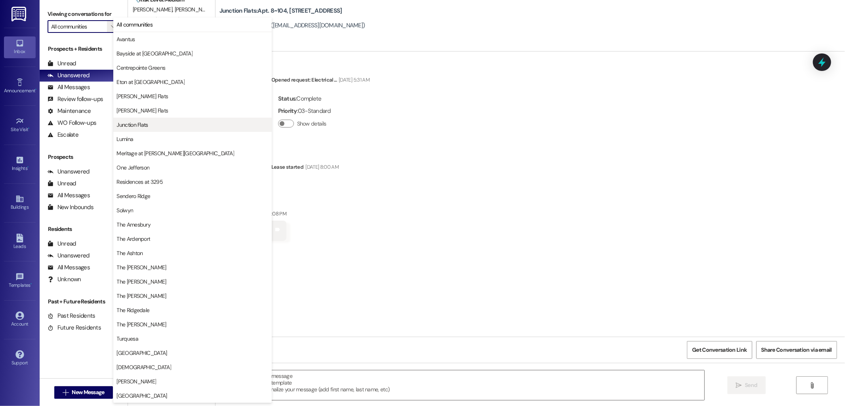
click at [145, 124] on span "Junction Flats" at bounding box center [132, 125] width 31 height 8
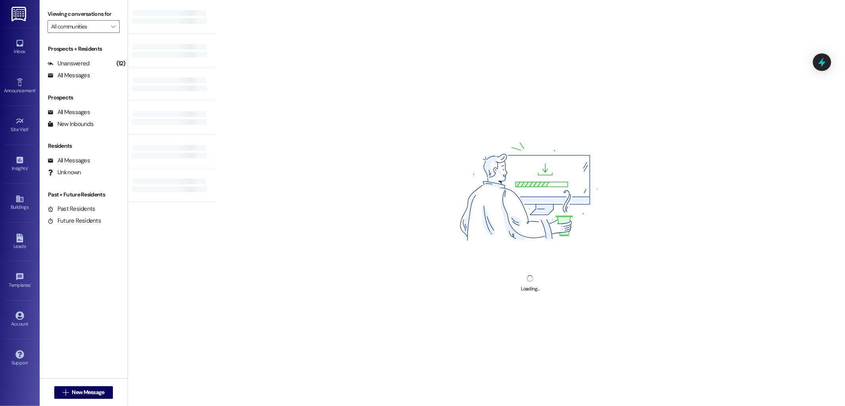
type input "Junction Flats"
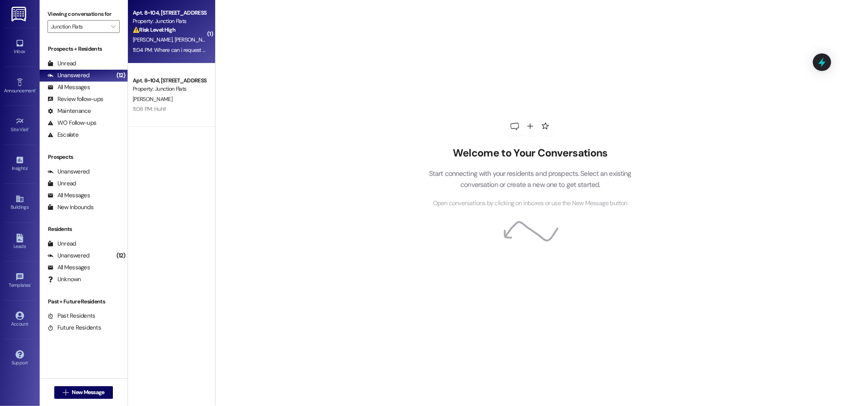
click at [164, 27] on strong "⚠️ Risk Level: High" at bounding box center [154, 29] width 43 height 7
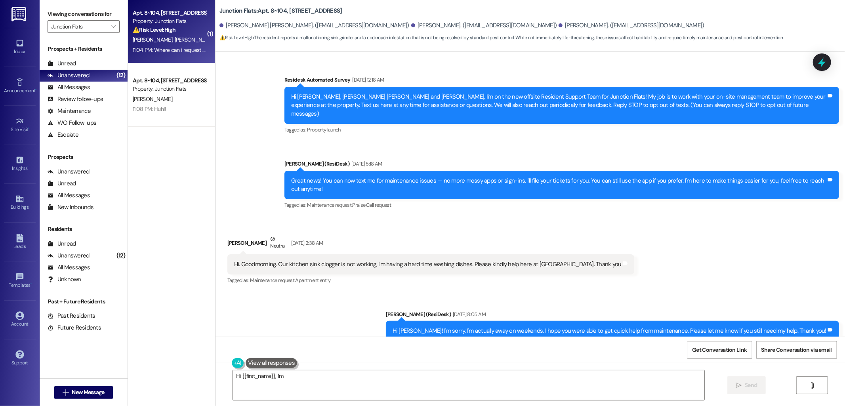
scroll to position [9243, 0]
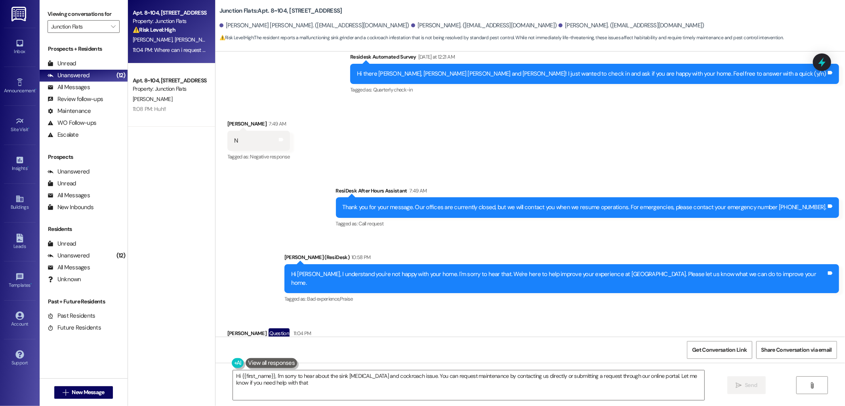
type textarea "Hi {{first_name}}, I'm sorry to hear about the sink grinder and cockroach issue…"
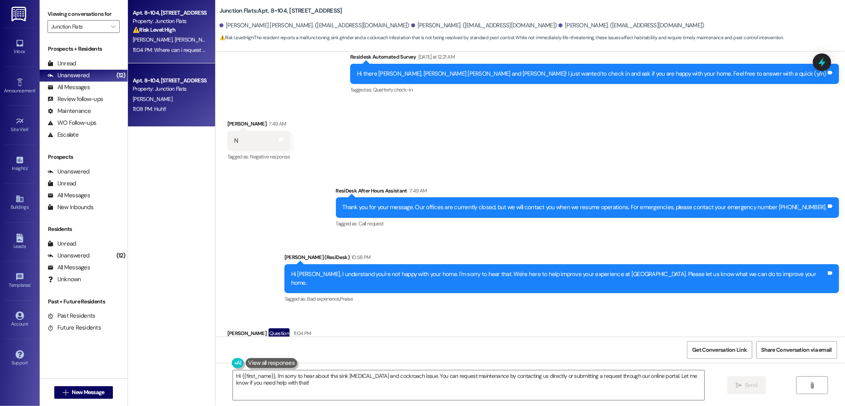
click at [154, 96] on div "[PERSON_NAME]" at bounding box center [169, 99] width 75 height 10
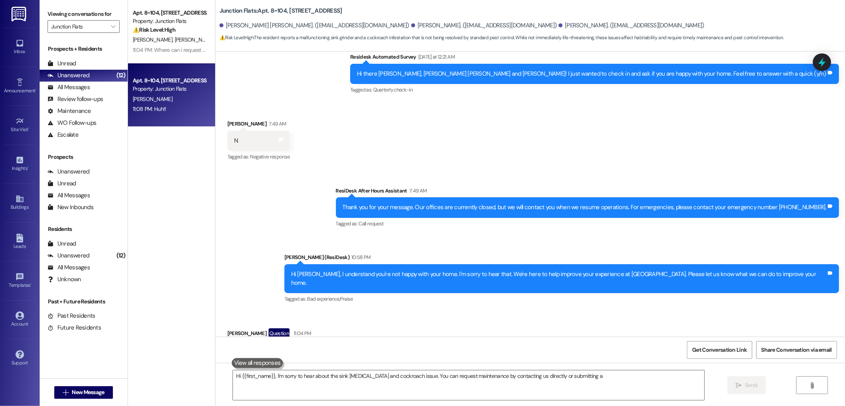
type textarea "Hi {{first_name}}, I'm sorry to hear about the sink grinder and cockroach issue…"
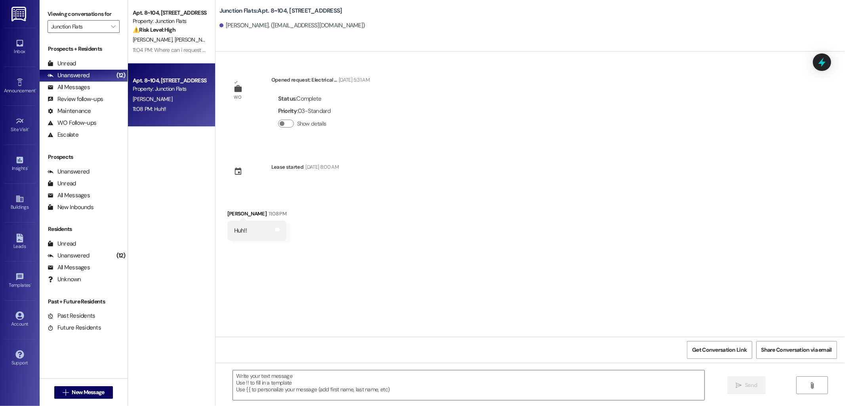
type textarea "Fetching suggested responses. Please feel free to read through the conversation…"
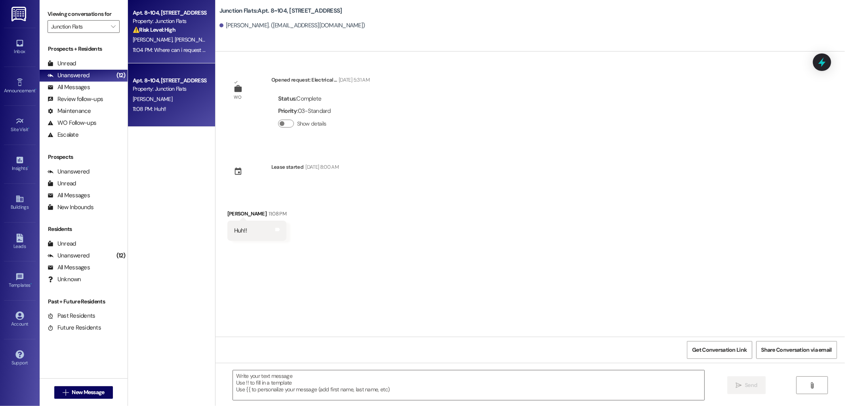
click at [165, 23] on div "Property: Junction Flats" at bounding box center [169, 21] width 73 height 8
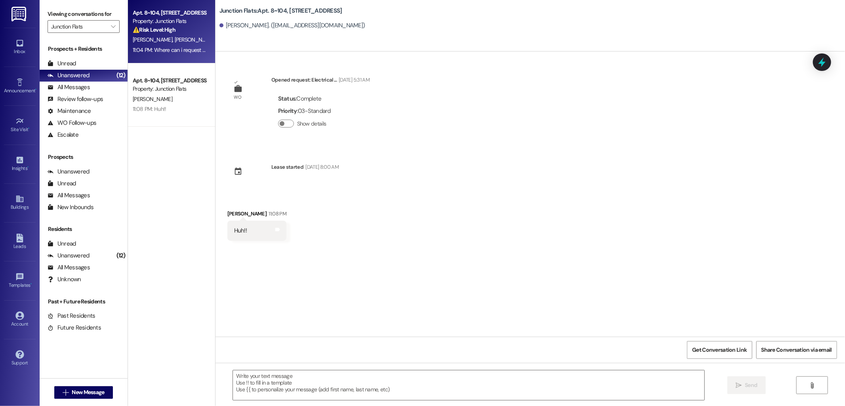
type textarea "Fetching suggested responses. Please feel free to read through the conversation…"
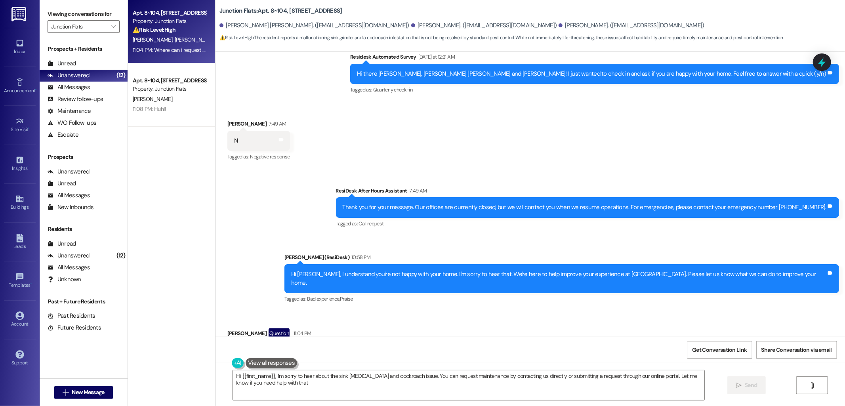
type textarea "Hi {{first_name}}, I'm sorry to hear about the sink grinder and cockroach issue…"
click at [109, 29] on span "" at bounding box center [113, 26] width 8 height 13
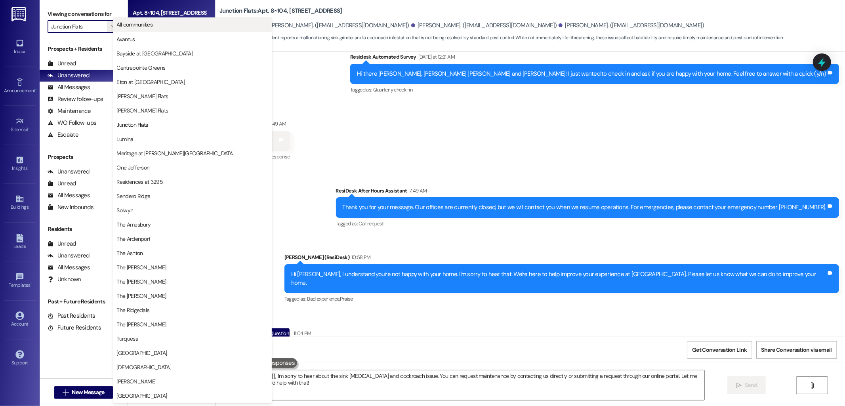
click at [162, 21] on span "All communities" at bounding box center [192, 25] width 151 height 8
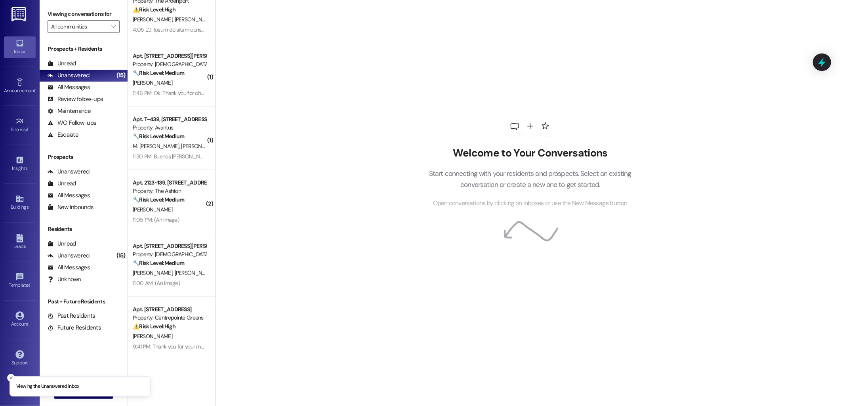
scroll to position [337, 0]
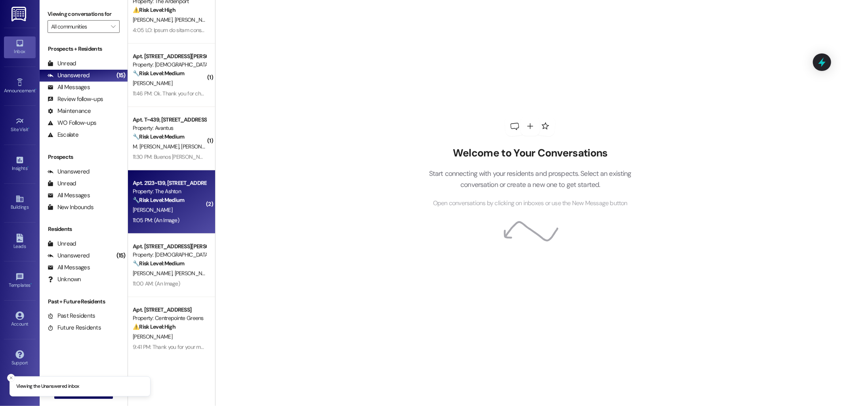
click at [161, 221] on div "11:05 PM: (An Image) 11:05 PM: (An Image)" at bounding box center [156, 220] width 46 height 7
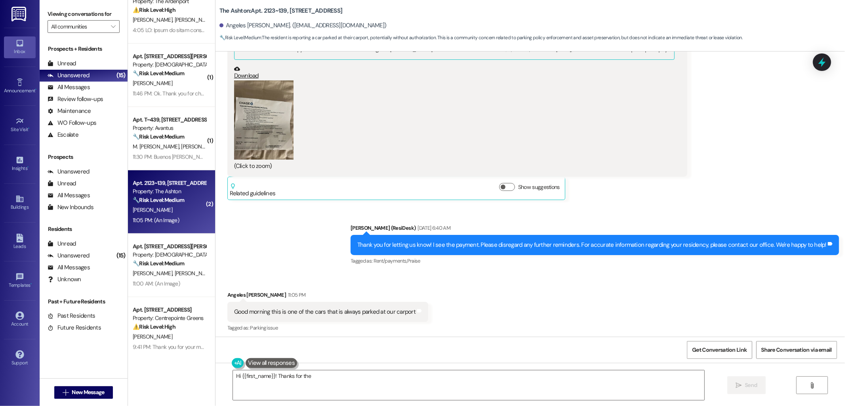
scroll to position [5809, 0]
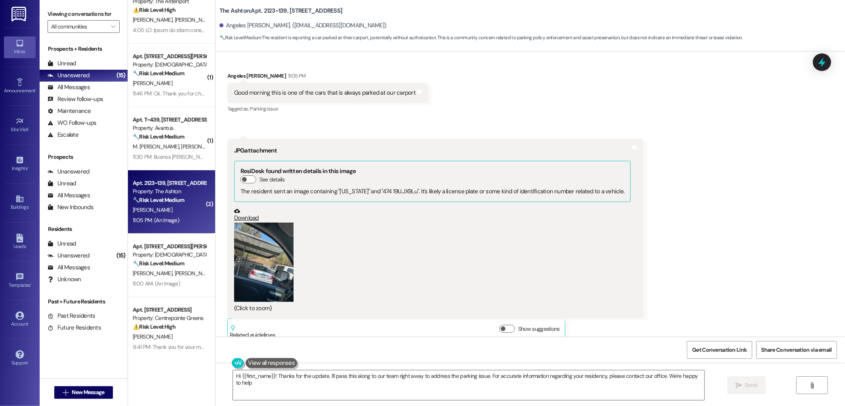
type textarea "Hi {{first_name}}! Thanks for the update. I'll pass this along to our team righ…"
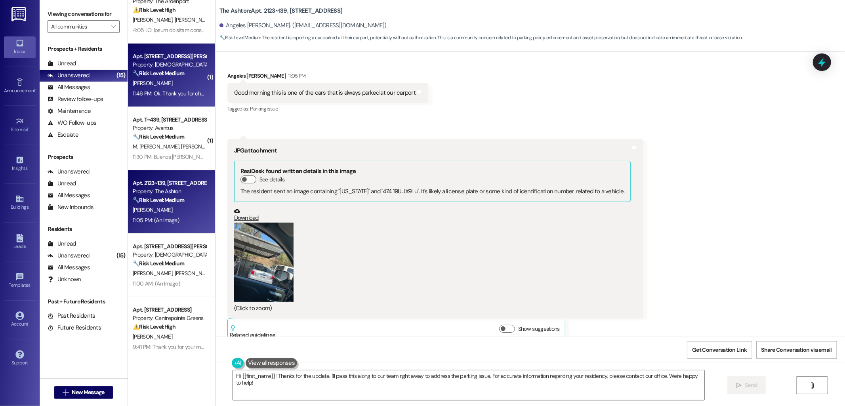
click at [163, 89] on div "11:46 PM: Ok. Thank you for checking 11:46 PM: Ok. Thank you for checking" at bounding box center [169, 94] width 75 height 10
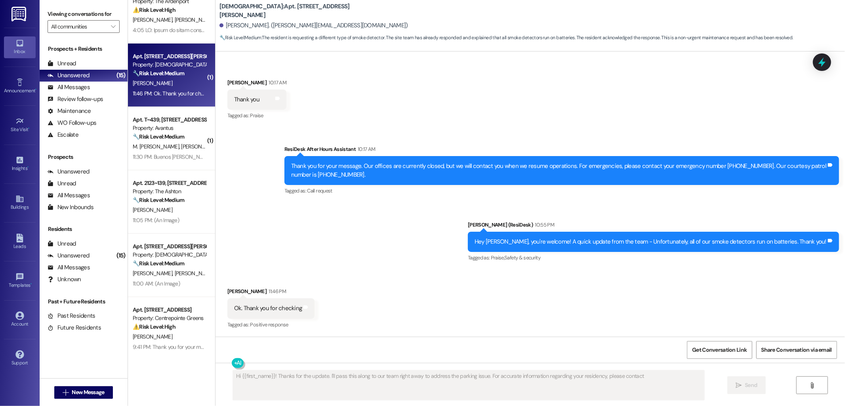
scroll to position [684, 0]
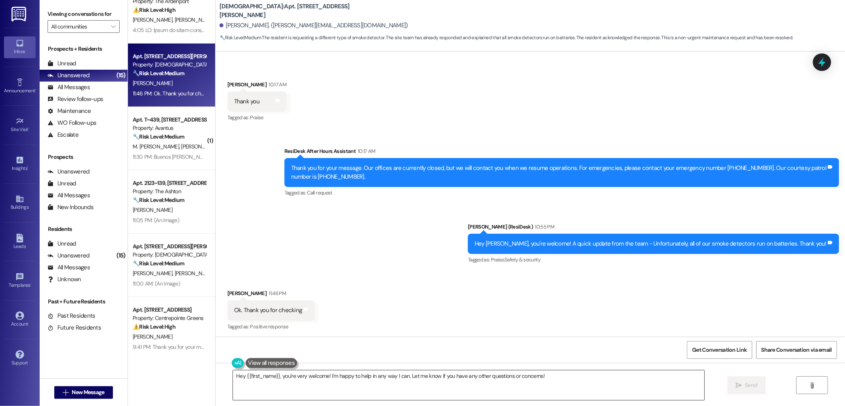
click at [427, 378] on textarea "Hey {{first_name}}, you're very welcome! I'm happy to help in any way I can. Le…" at bounding box center [469, 386] width 472 height 30
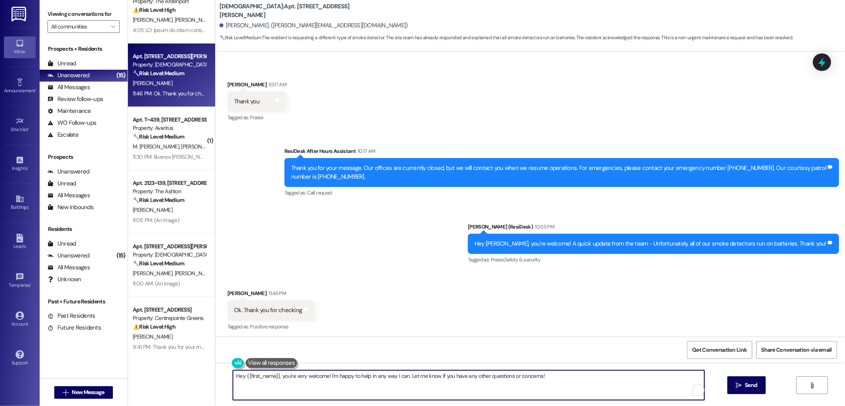
click at [427, 378] on textarea "Hey {{first_name}}, you're very welcome! I'm happy to help in any way I can. Le…" at bounding box center [469, 386] width 472 height 30
type textarea "You're welcome!"
click at [747, 383] on span "Send" at bounding box center [751, 385] width 12 height 8
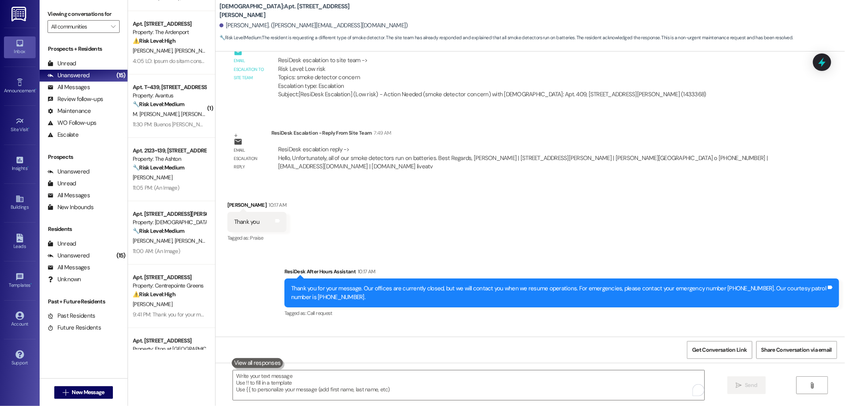
scroll to position [205, 0]
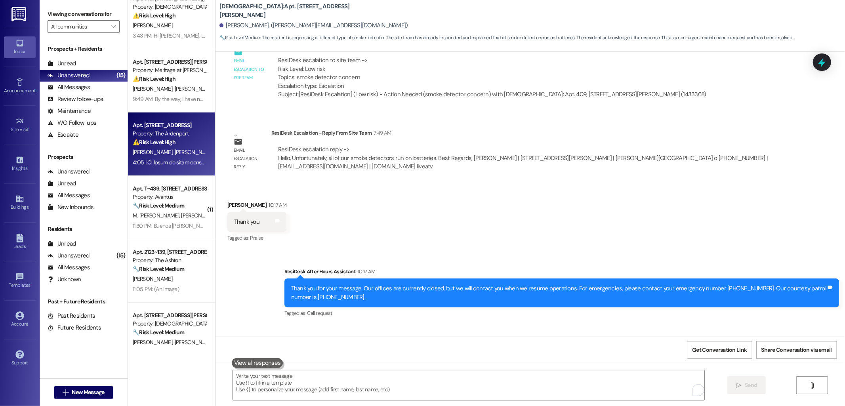
click at [164, 135] on div "Property: The Ardenport" at bounding box center [169, 134] width 73 height 8
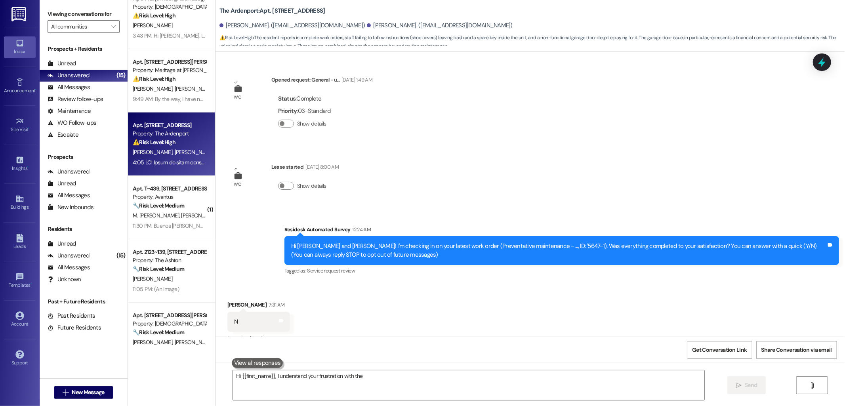
scroll to position [109, 0]
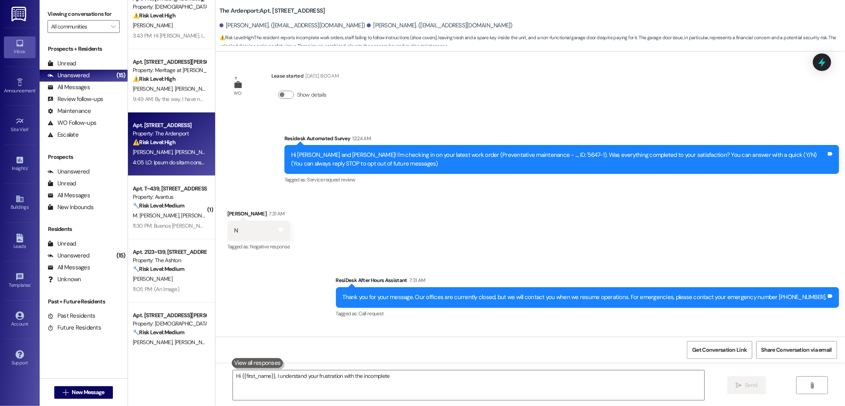
type textarea "Hi {{first_name}}, I understand your frustration with the incomplete work"
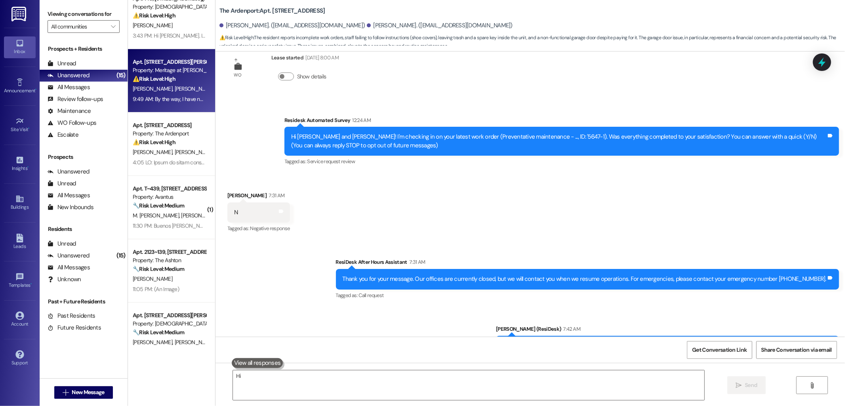
scroll to position [290, 0]
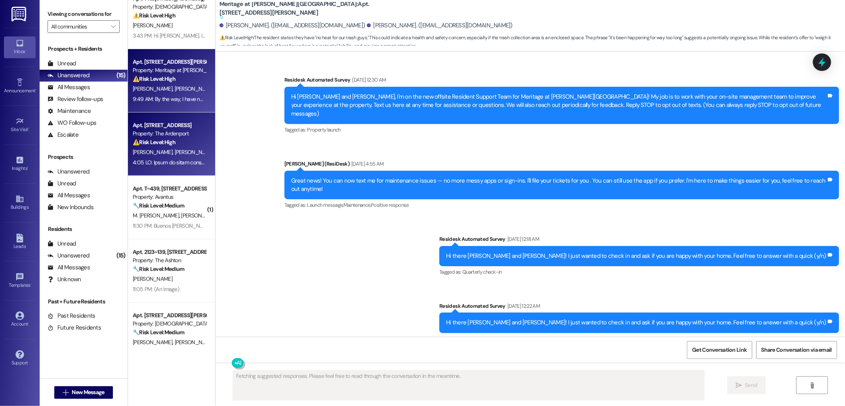
type textarea "Fetching suggested responses. Please feel free to read through the conversation…"
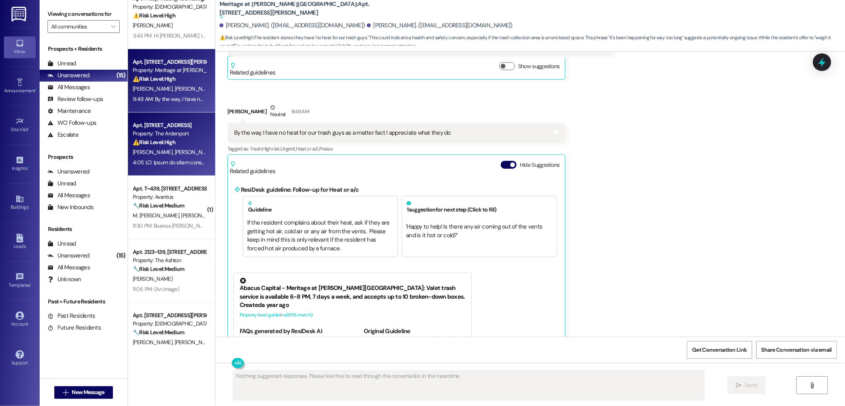
click at [178, 117] on div "Apt. 12J, 15030 SE 179th St Property: The Ardenport ⚠️ Risk Level: High The res…" at bounding box center [171, 144] width 87 height 63
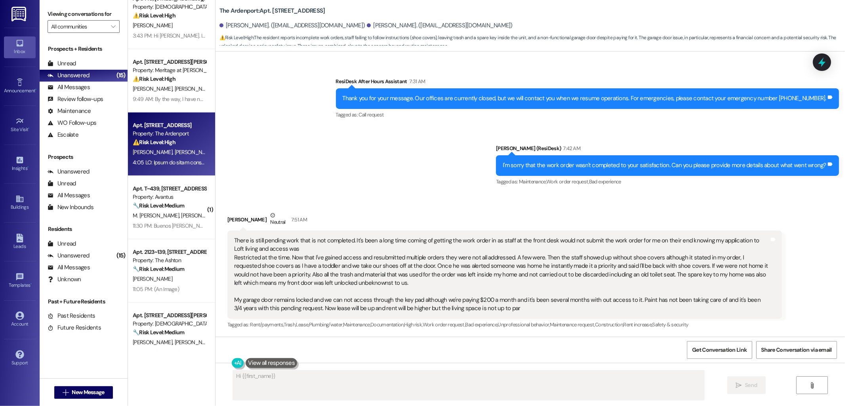
scroll to position [290, 0]
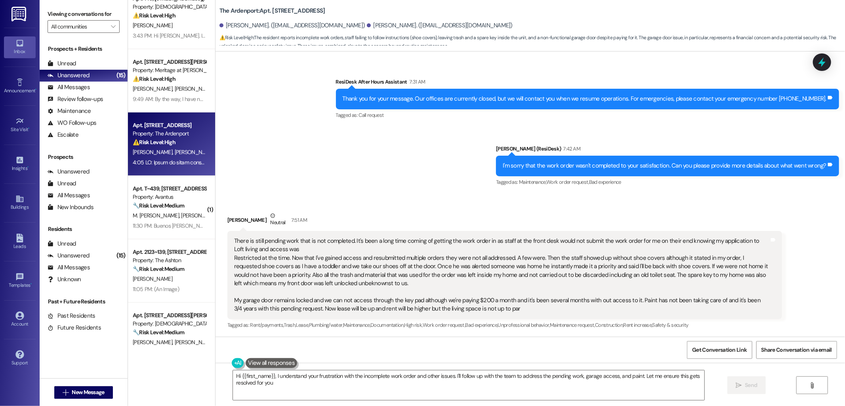
type textarea "Hi {{first_name}}, I understand your frustration with the incomplete work order…"
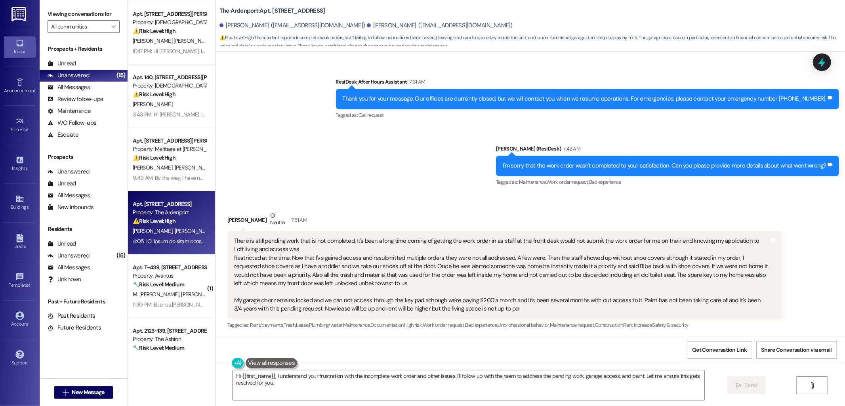
scroll to position [0, 0]
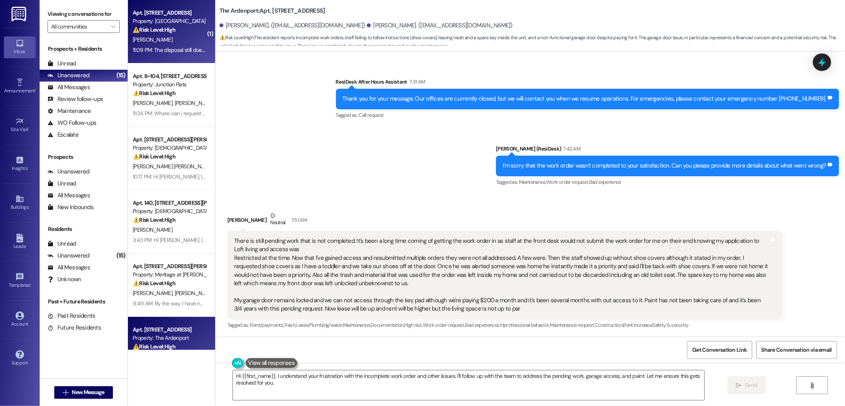
click at [156, 28] on strong "⚠️ Risk Level: High" at bounding box center [154, 29] width 43 height 7
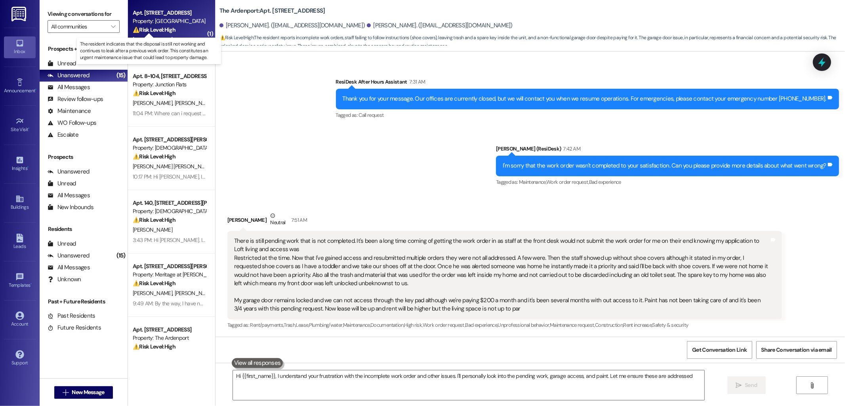
type textarea "Hi {{first_name}}, I understand your frustration with the incomplete work order…"
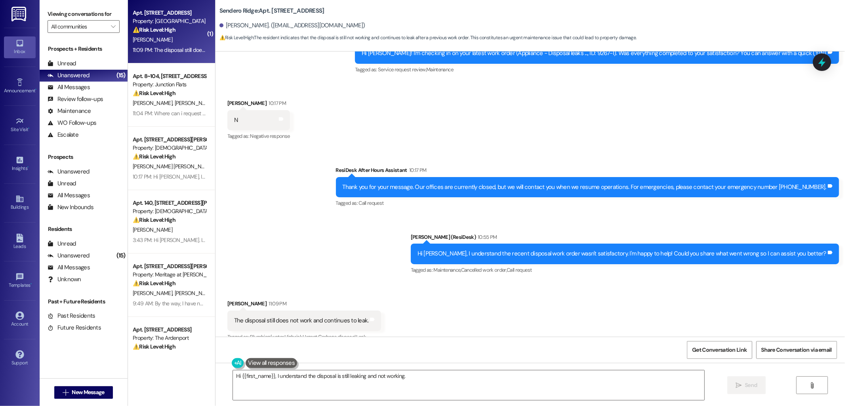
scroll to position [534, 0]
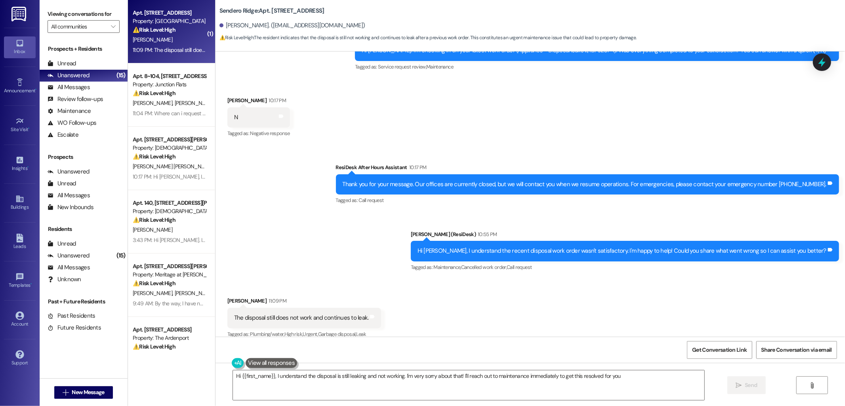
type textarea "Hi {{first_name}}, I understand the disposal is still leaking and not working. …"
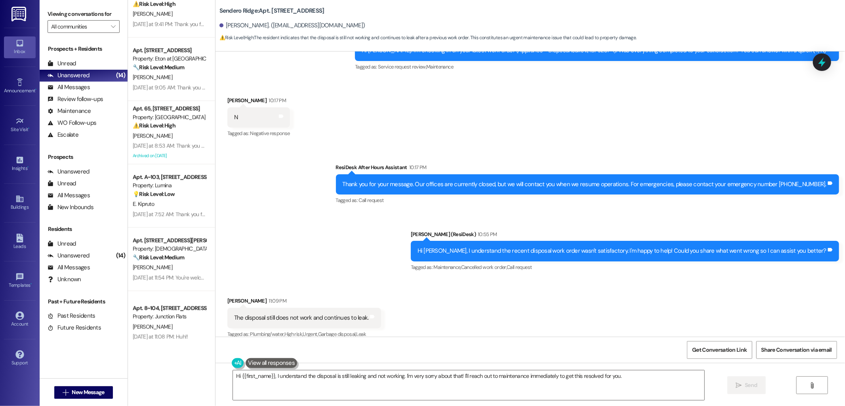
scroll to position [601, 0]
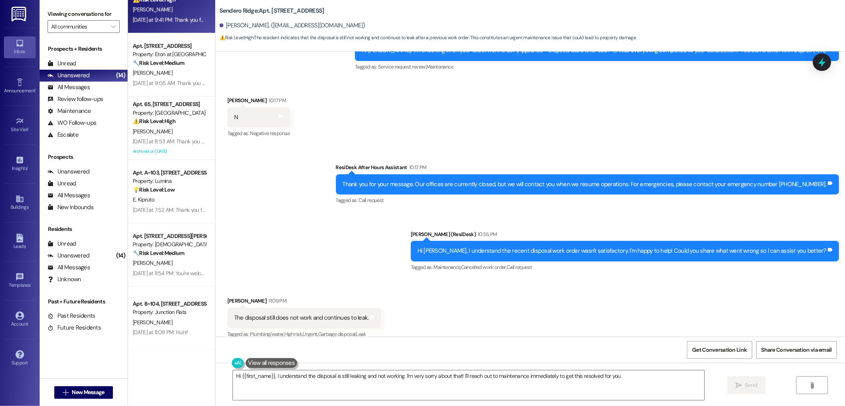
click at [149, 29] on div "Apt. E205, 8600 18th Ave W Property: Centrepointe Greens ⚠️ Risk Level: High Th…" at bounding box center [171, 1] width 87 height 63
type textarea "Hi {{first_name}}, I understand the disposal is still leaking and not working. …"
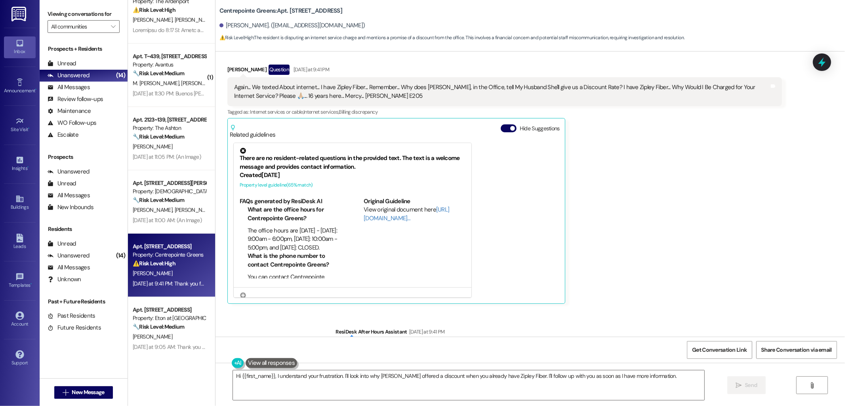
scroll to position [4853, 0]
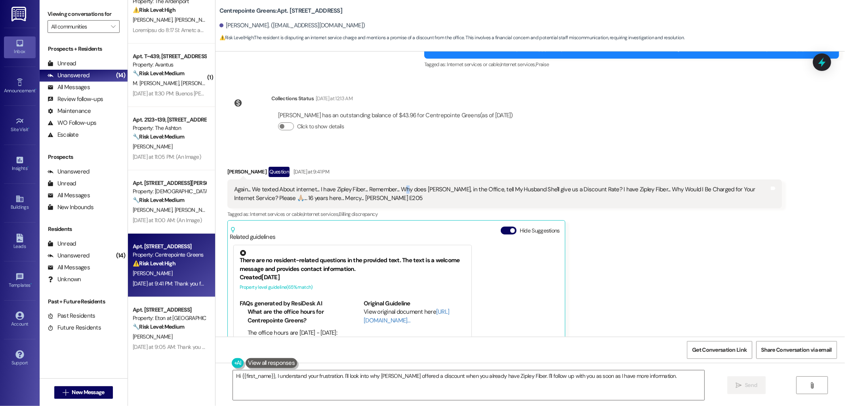
click at [398, 185] on div "Again... We texted About internet... I have Zipley Fiber... Remember... Why doe…" at bounding box center [501, 193] width 535 height 17
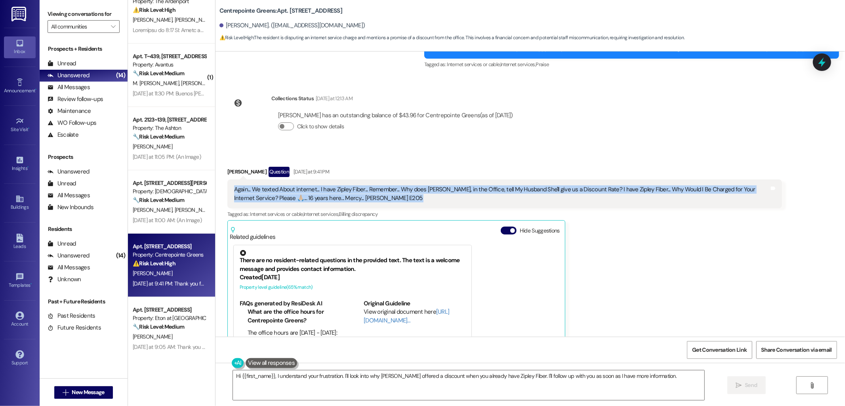
click at [398, 185] on div "Again... We texted About internet... I have Zipley Fiber... Remember... Why doe…" at bounding box center [501, 193] width 535 height 17
drag, startPoint x: 606, startPoint y: 241, endPoint x: 612, endPoint y: 241, distance: 5.5
click at [606, 241] on div "Dani Villaflor Question Yesterday at 9:41 PM Again... We texted About internet.…" at bounding box center [504, 286] width 555 height 239
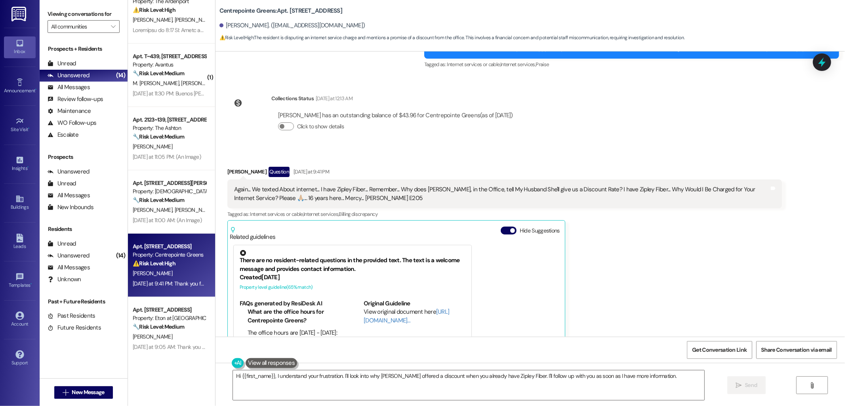
click at [369, 186] on div "Again... We texted About internet... I have Zipley Fiber... Remember... Why doe…" at bounding box center [501, 193] width 535 height 17
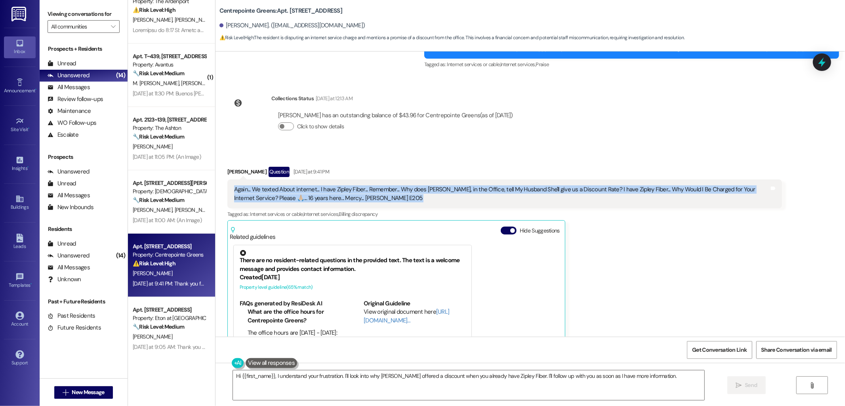
click at [369, 186] on div "Again... We texted About internet... I have Zipley Fiber... Remember... Why doe…" at bounding box center [501, 193] width 535 height 17
copy div "Again... We texted About internet... I have Zipley Fiber... Remember... Why doe…"
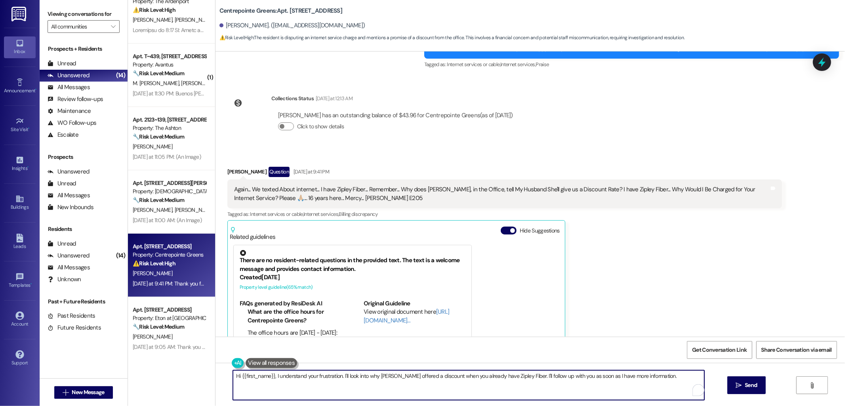
drag, startPoint x: 270, startPoint y: 375, endPoint x: 656, endPoint y: 379, distance: 386.1
click at [656, 379] on textarea "Hi {{first_name}}, I understand your frustration. I'll look into why Victoria o…" at bounding box center [469, 386] width 472 height 30
paste textarea "Thank you for reaching out and sharing your concern. I’d like to clarify a few …"
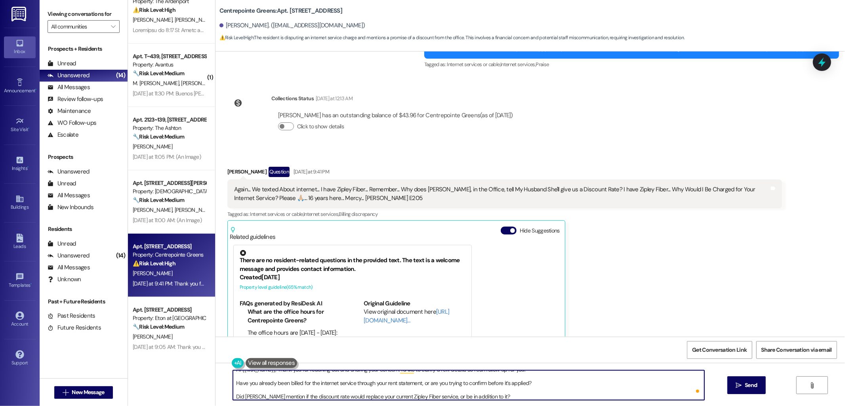
scroll to position [0, 0]
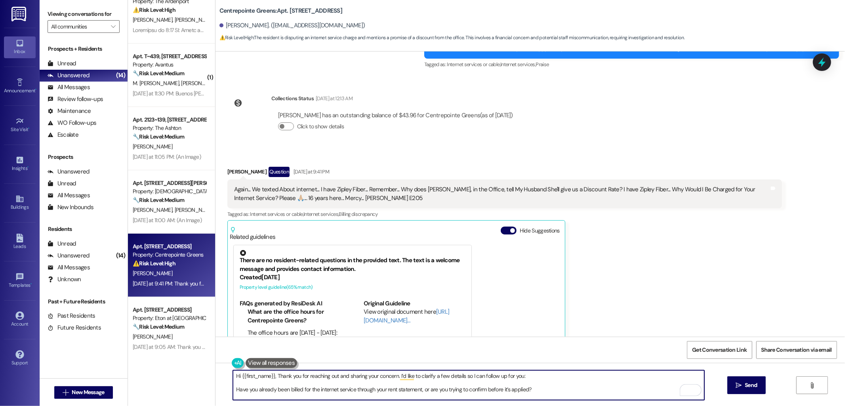
click at [274, 377] on textarea "Hi {{first_name}}, Thank you for reaching out and sharing your concern. I’d lik…" at bounding box center [469, 386] width 472 height 30
click at [271, 393] on textarea "Hi {{first_name}}, thank you for reaching out and sharing your concern. I’d lik…" at bounding box center [469, 386] width 472 height 30
click at [261, 395] on textarea "Hi {{first_name}}, thank you for reaching out and sharing your concern. I’d lik…" at bounding box center [469, 386] width 472 height 30
click at [251, 393] on textarea "Hi {{first_name}}, thank you for reaching out and sharing your concern. I’d lik…" at bounding box center [469, 386] width 472 height 30
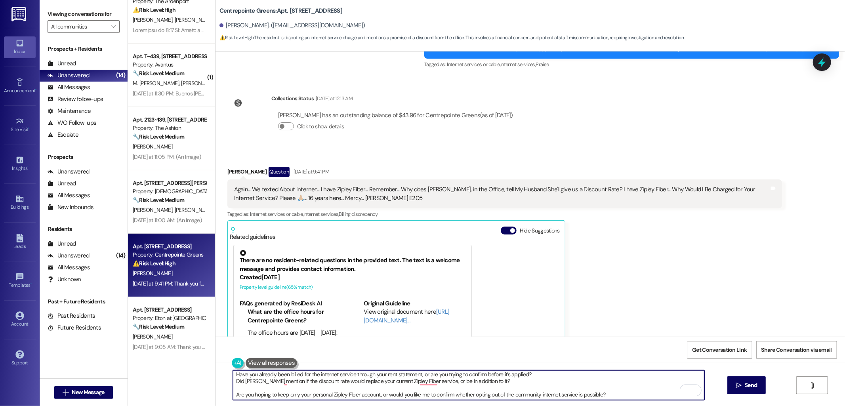
click at [254, 389] on textarea "Hi {{first_name}}, thank you for reaching out and sharing your concern. I’d lik…" at bounding box center [469, 386] width 472 height 30
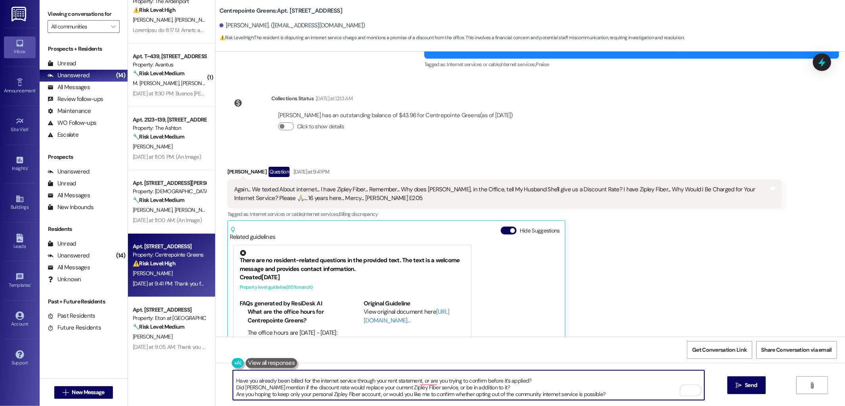
scroll to position [8, 0]
type textarea "Hi {{first_name}}, thank you for reaching out and sharing your concern. I’d lik…"
click at [744, 382] on span "Send" at bounding box center [751, 385] width 15 height 8
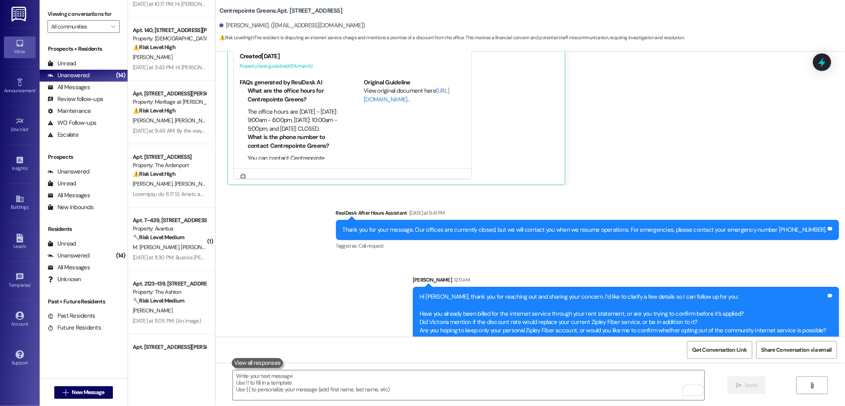
scroll to position [161, 0]
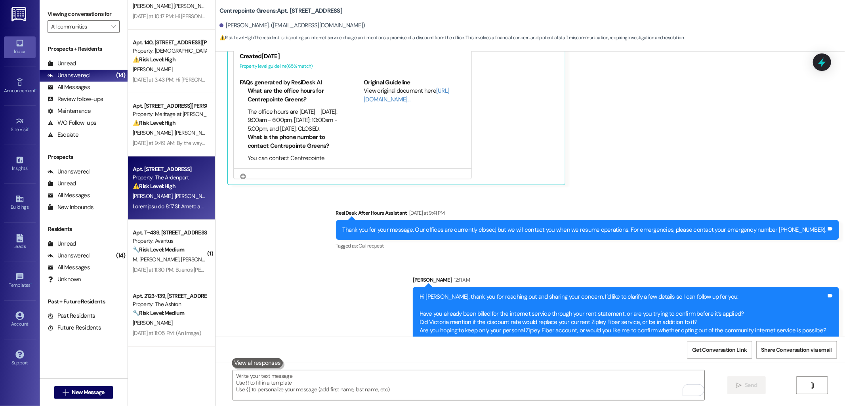
click at [157, 184] on strong "⚠️ Risk Level: High" at bounding box center [154, 186] width 43 height 7
type textarea "Fetching suggested responses. Please feel free to read through the conversation…"
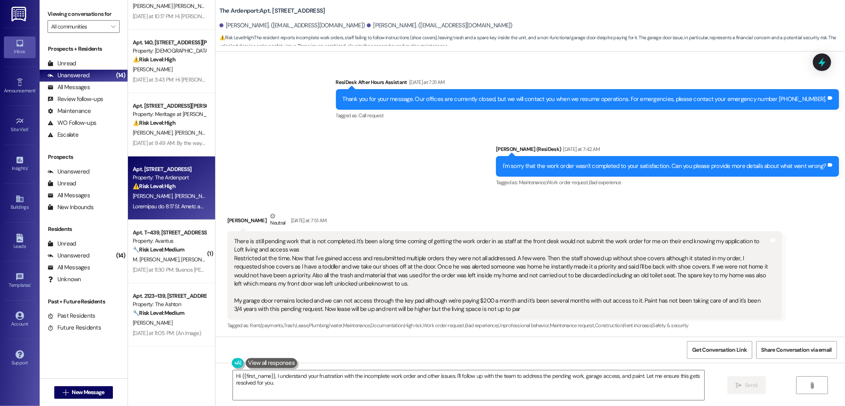
scroll to position [290, 0]
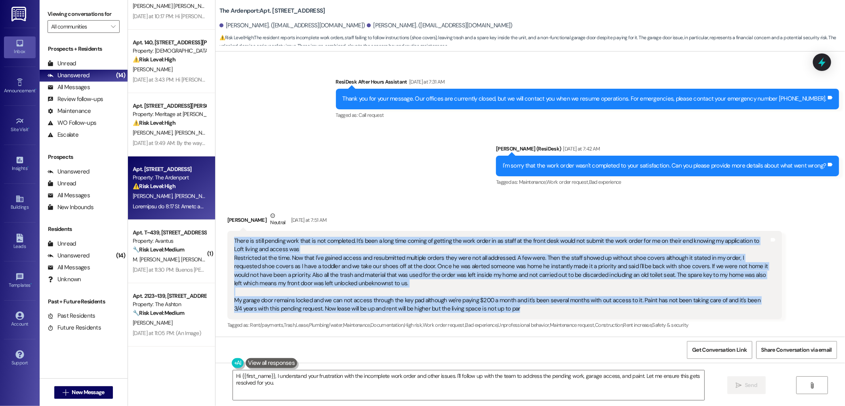
drag, startPoint x: 503, startPoint y: 310, endPoint x: 226, endPoint y: 239, distance: 286.4
click at [227, 239] on div "There is still pending work that is not completed. It's been a long time coming…" at bounding box center [504, 275] width 555 height 88
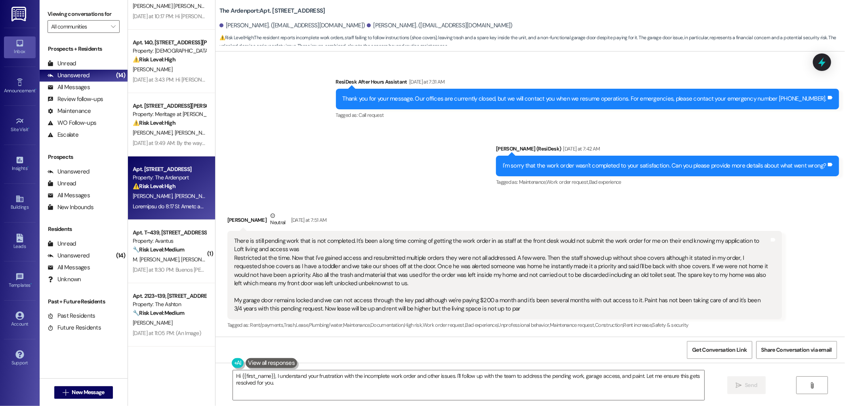
click at [268, 11] on b "The Ardenport: Apt. 12J, 15030 SE 179th St" at bounding box center [273, 11] width 106 height 8
copy b "12J"
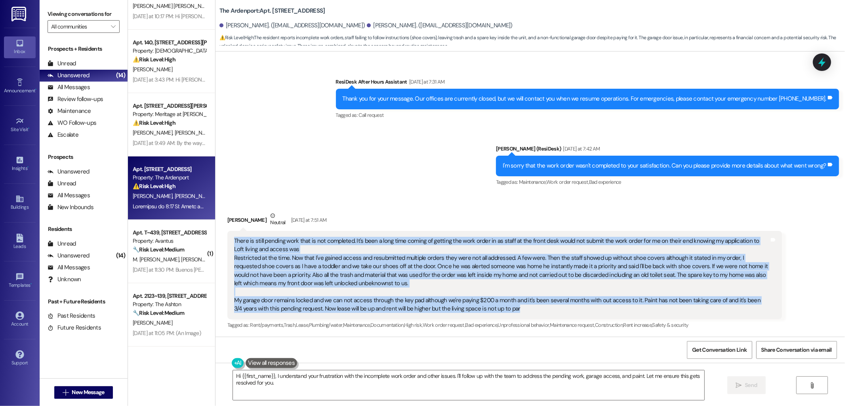
drag, startPoint x: 506, startPoint y: 310, endPoint x: 228, endPoint y: 243, distance: 285.7
click at [234, 243] on div "There is still pending work that is not completed. It's been a long time coming…" at bounding box center [501, 275] width 535 height 76
copy div "There is still pending work that is not completed. It's been a long time coming…"
click at [350, 378] on textarea "Hi {{first_name}}, I understand your frustration with the incomplete work order…" at bounding box center [469, 386] width 472 height 30
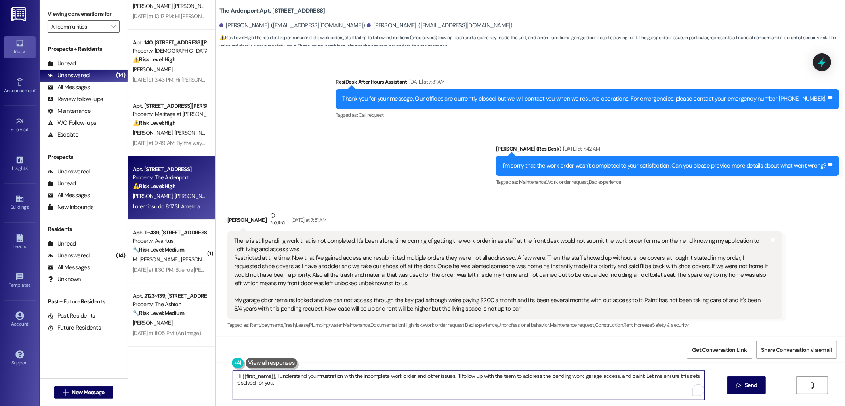
click at [350, 378] on textarea "Hi {{first_name}}, I understand your frustration with the incomplete work order…" at bounding box center [469, 386] width 472 height 30
paste textarea "Thank you for sharing these details with me. I’m very sorry to hear about the d…"
click at [520, 386] on textarea "Thank you for sharing these details with me. I’m very sorry to hear about the d…" at bounding box center [469, 386] width 472 height 30
paste textarea "I truly appreciate your patience while we work to resolve these issues, and I’l…"
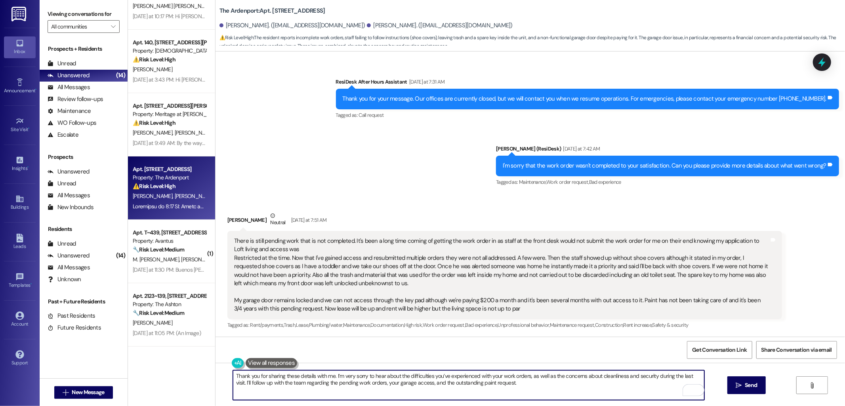
type textarea "Thank you for sharing these details with me. I’m very sorry to hear about the d…"
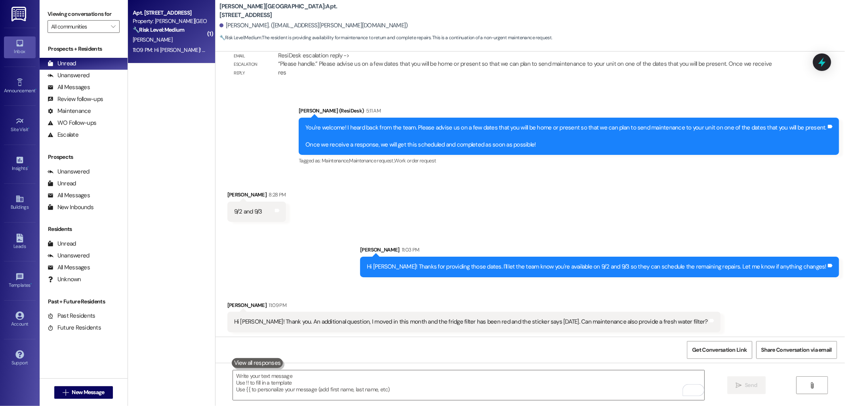
scroll to position [897, 0]
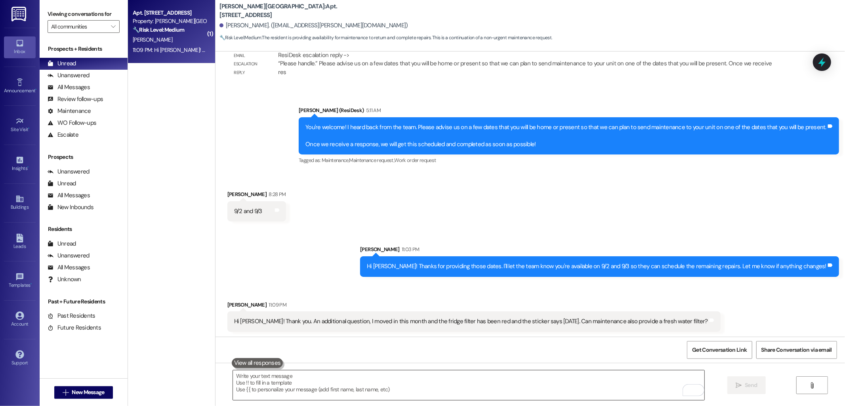
click at [563, 386] on textarea "To enrich screen reader interactions, please activate Accessibility in Grammarl…" at bounding box center [469, 386] width 472 height 30
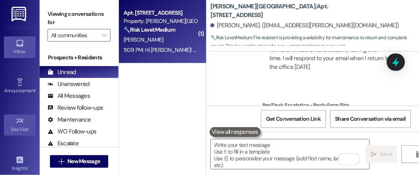
scroll to position [1145, 0]
